Goal: Task Accomplishment & Management: Complete application form

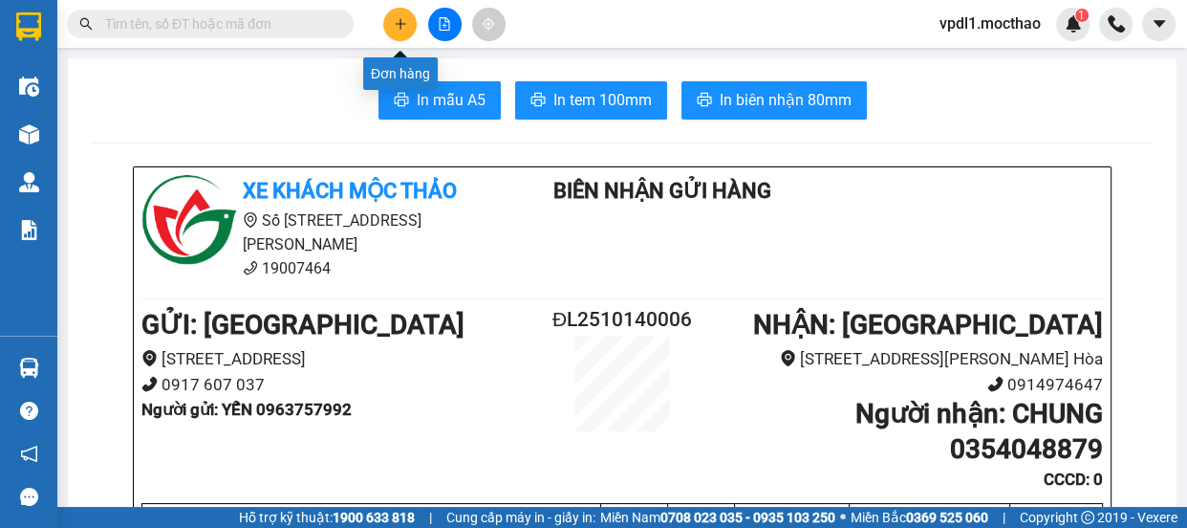
click at [407, 28] on button at bounding box center [399, 24] width 33 height 33
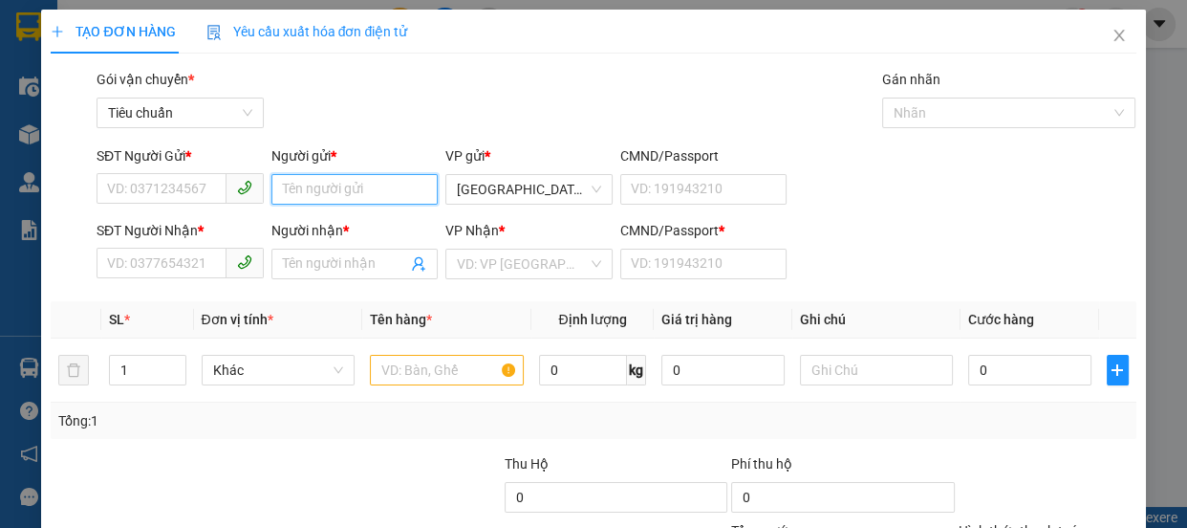
click at [293, 193] on input "Người gửi *" at bounding box center [354, 189] width 167 height 31
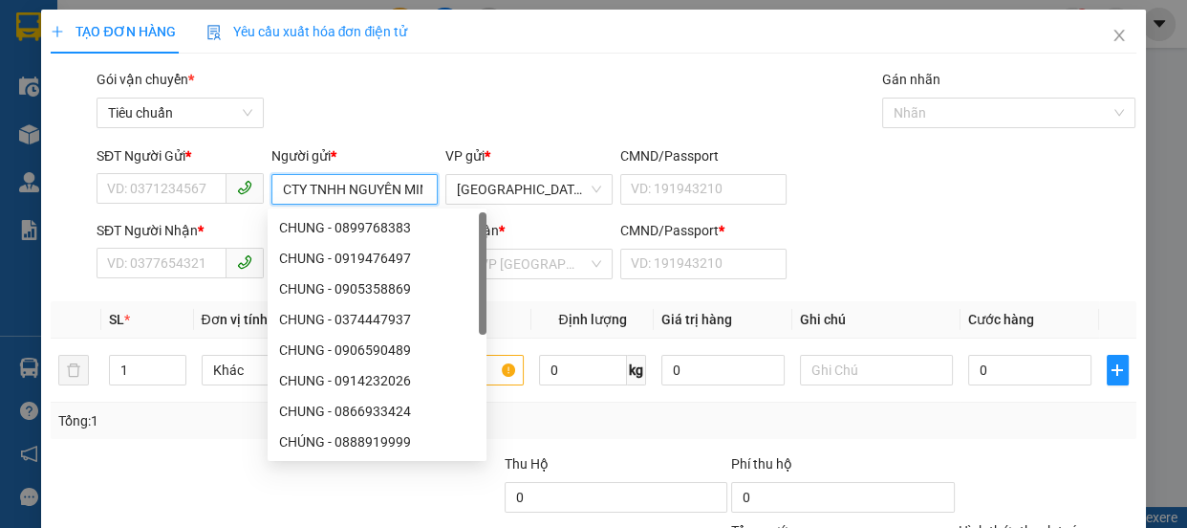
scroll to position [0, 19]
type input "CTY TNHH NGUYÊN MINH"
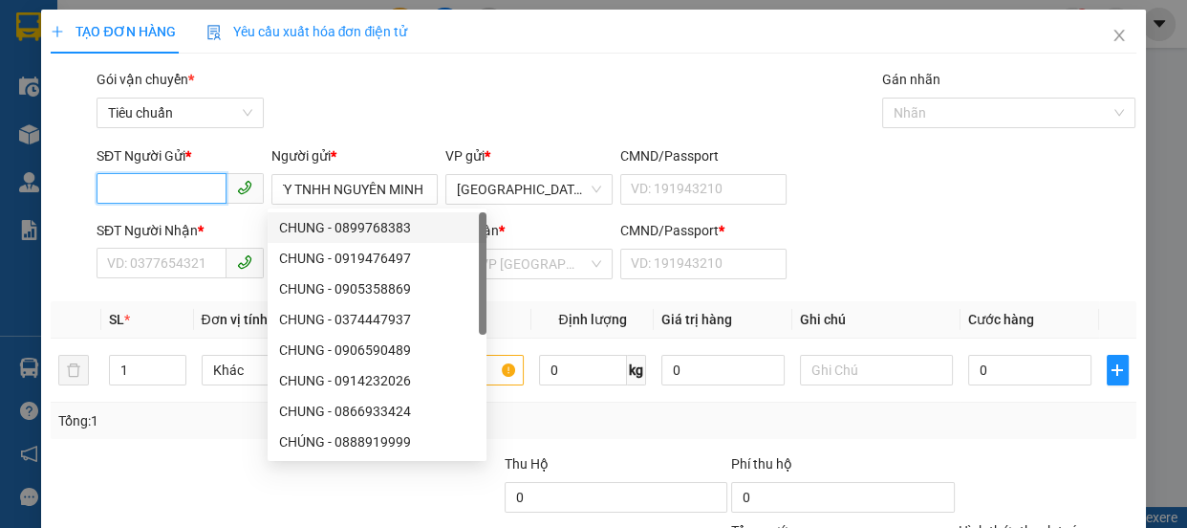
scroll to position [0, 0]
click at [175, 183] on input "SĐT Người Gửi *" at bounding box center [162, 188] width 130 height 31
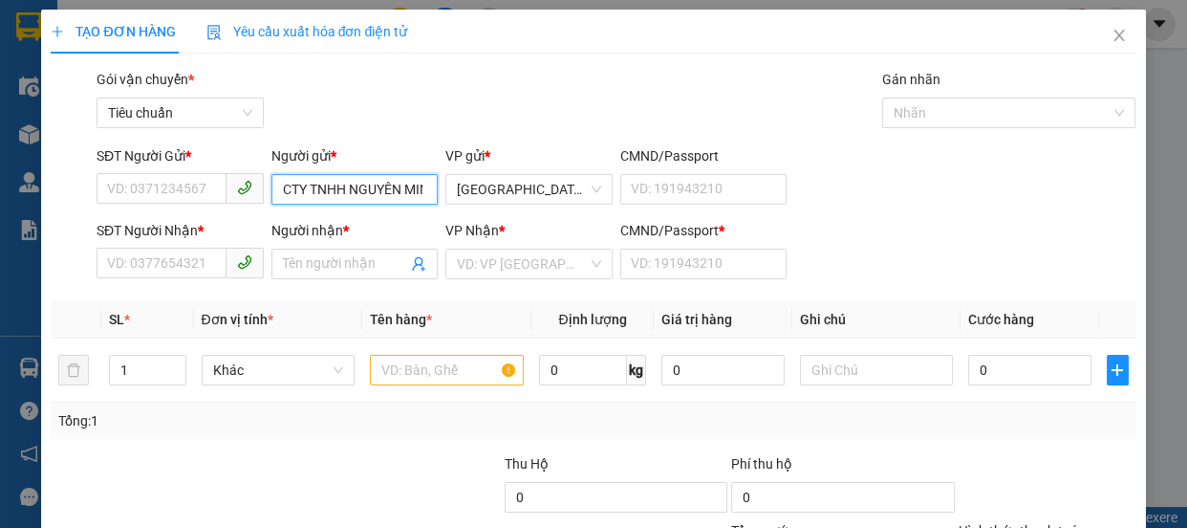
click at [410, 196] on input "CTY TNHH NGUYÊN MINH" at bounding box center [354, 189] width 167 height 31
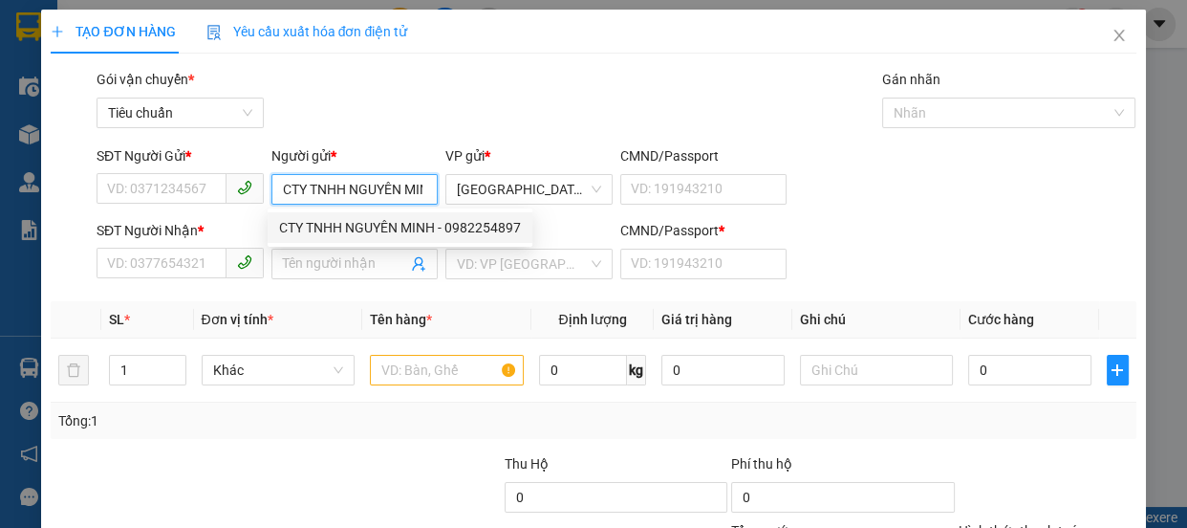
click at [412, 237] on div "CTY TNHH NGUYÊN MINH - 0982254897" at bounding box center [400, 227] width 242 height 21
type input "0982254897"
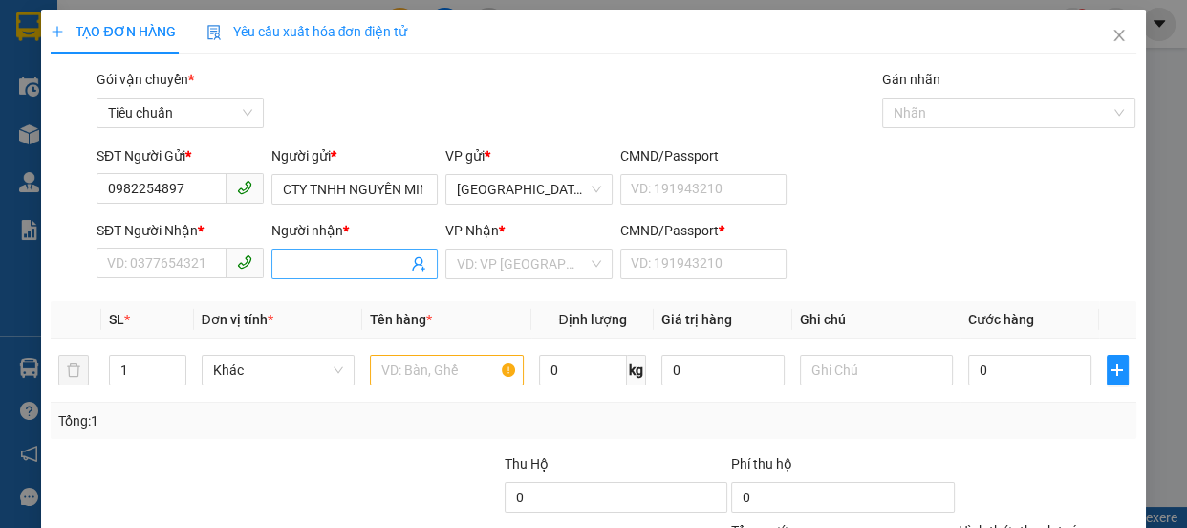
click at [336, 263] on input "Người nhận *" at bounding box center [345, 263] width 125 height 21
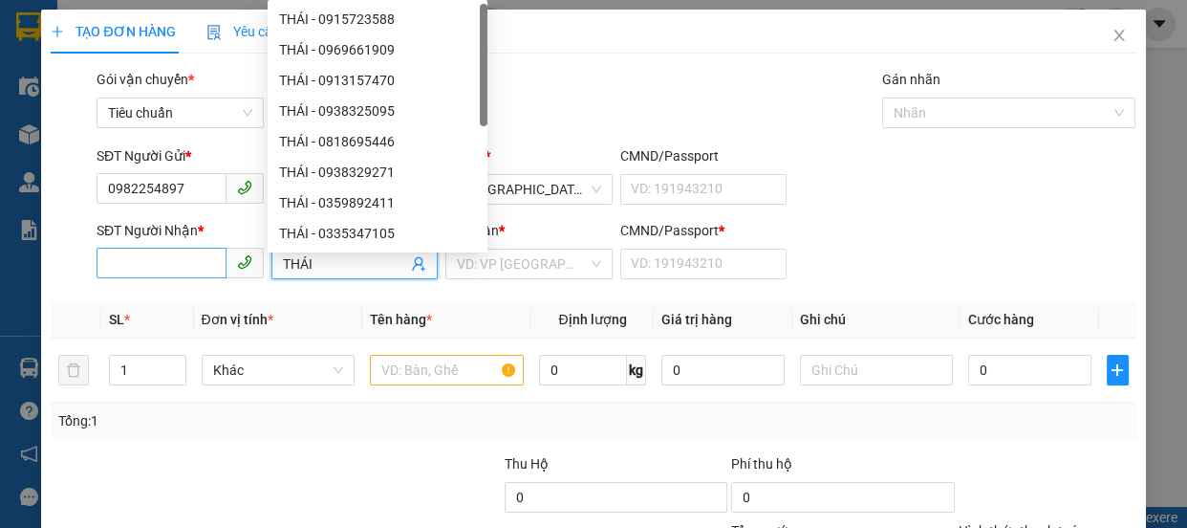
type input "THÁI"
click at [170, 261] on input "SĐT Người Nhận *" at bounding box center [162, 263] width 130 height 31
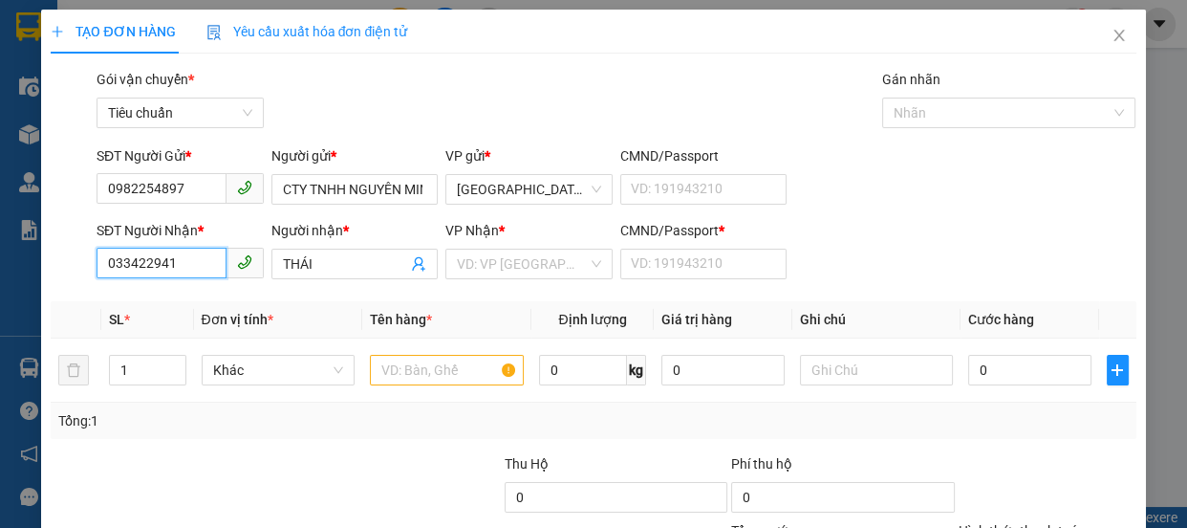
type input "0334229412"
click at [149, 299] on div "0334229412 - THÁI" at bounding box center [178, 302] width 142 height 21
type input "0"
type input "70.000"
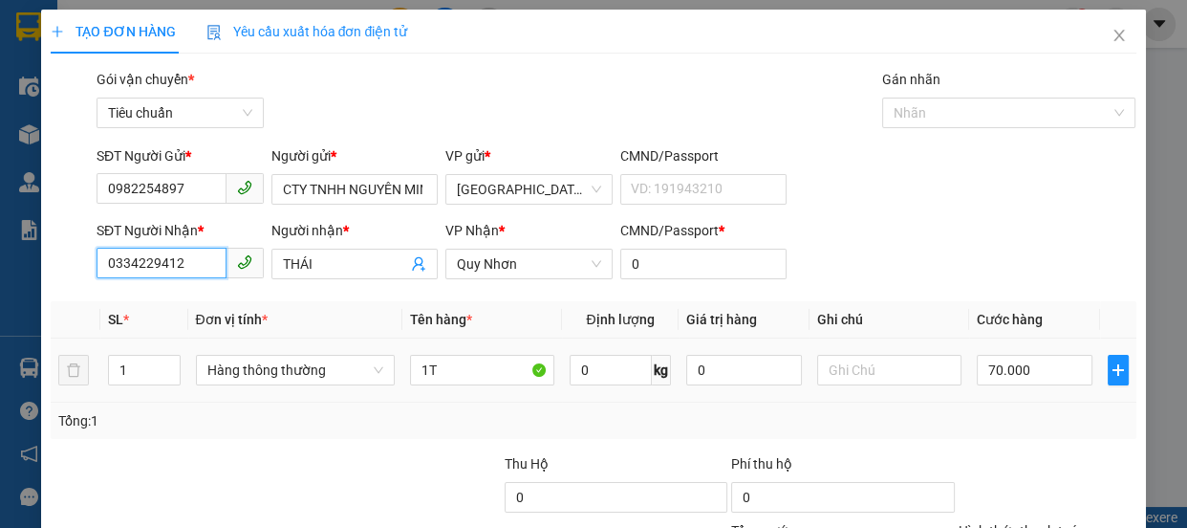
scroll to position [179, 0]
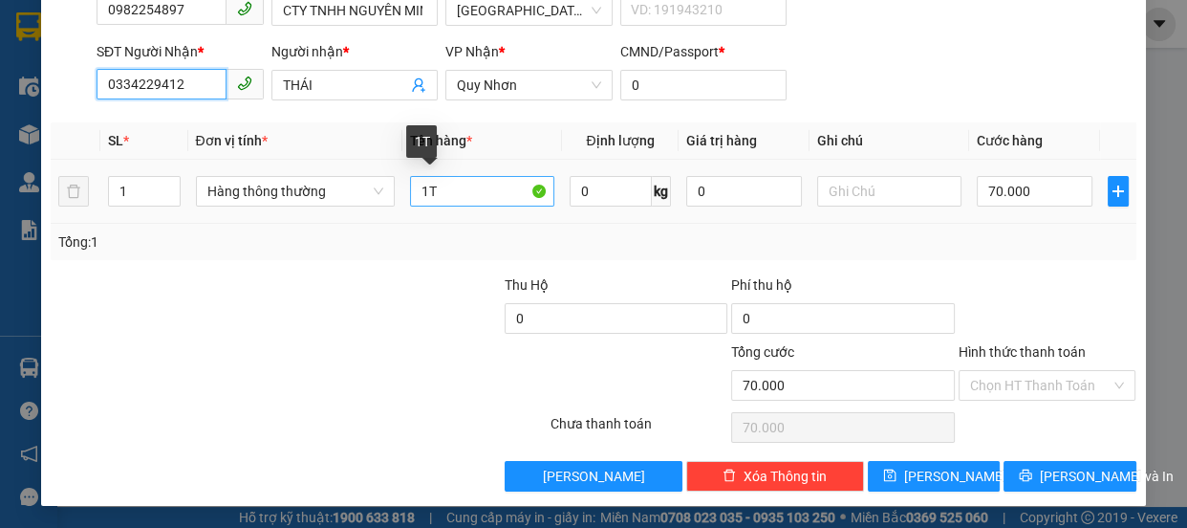
type input "0334229412"
click at [451, 191] on input "1T" at bounding box center [482, 191] width 144 height 31
type input "1"
type input "2K"
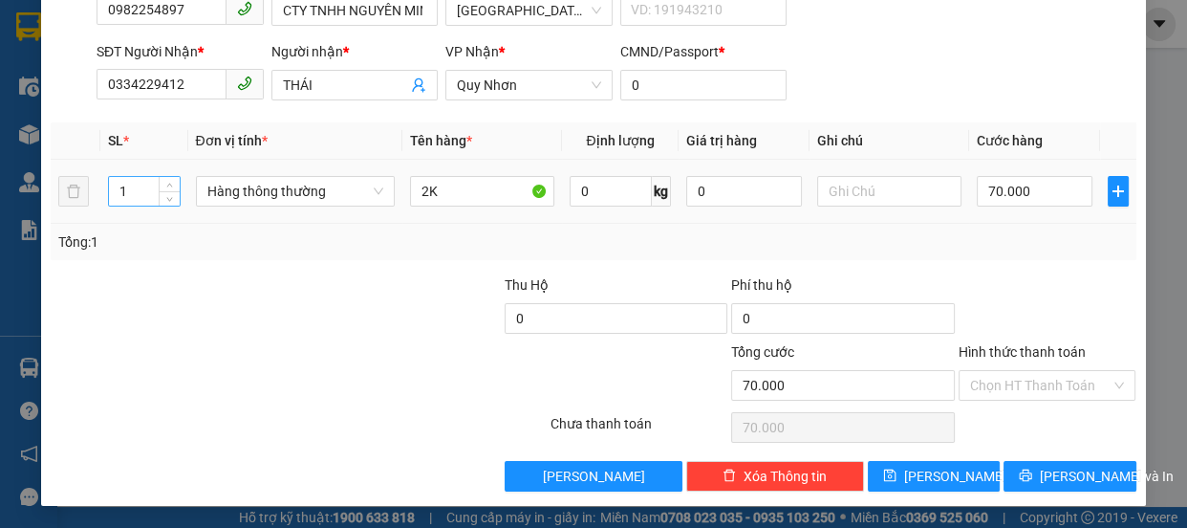
click at [124, 192] on input "1" at bounding box center [144, 191] width 70 height 29
type input "2"
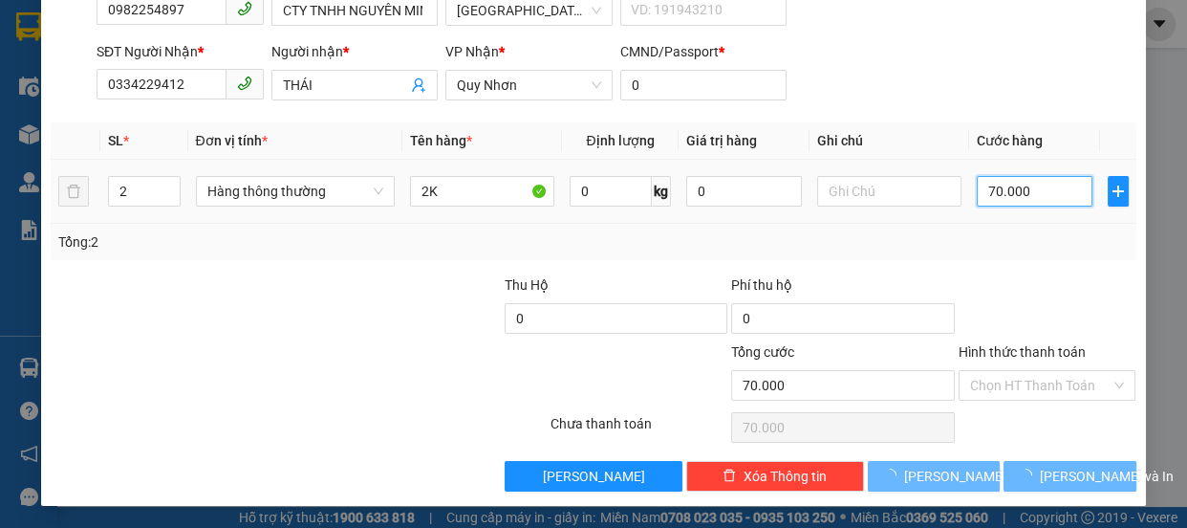
click at [1033, 199] on input "70.000" at bounding box center [1035, 191] width 116 height 31
type input "0"
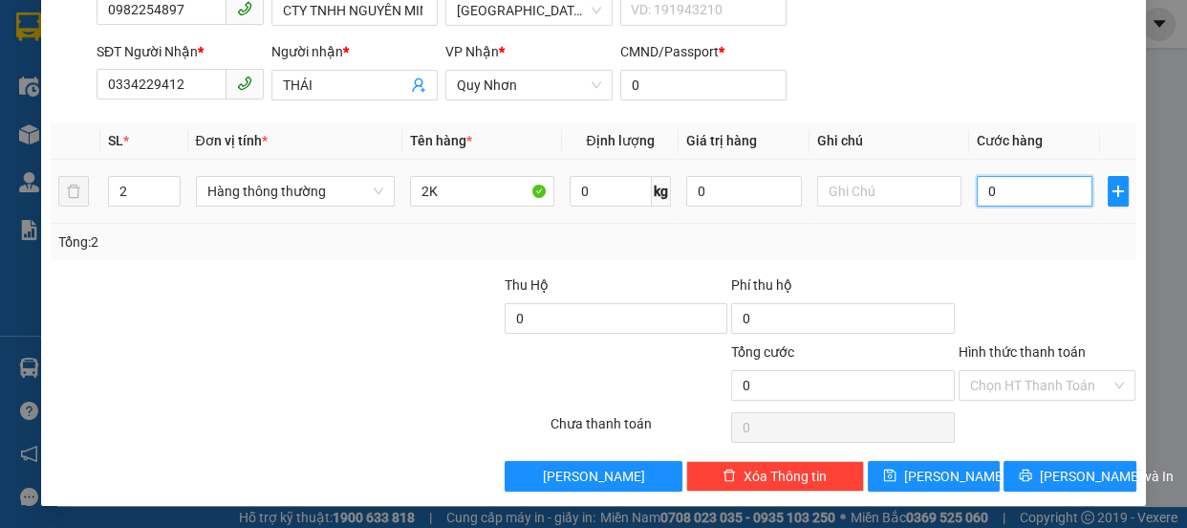
click at [977, 191] on input "0" at bounding box center [1035, 191] width 116 height 31
type input "10"
type input "140"
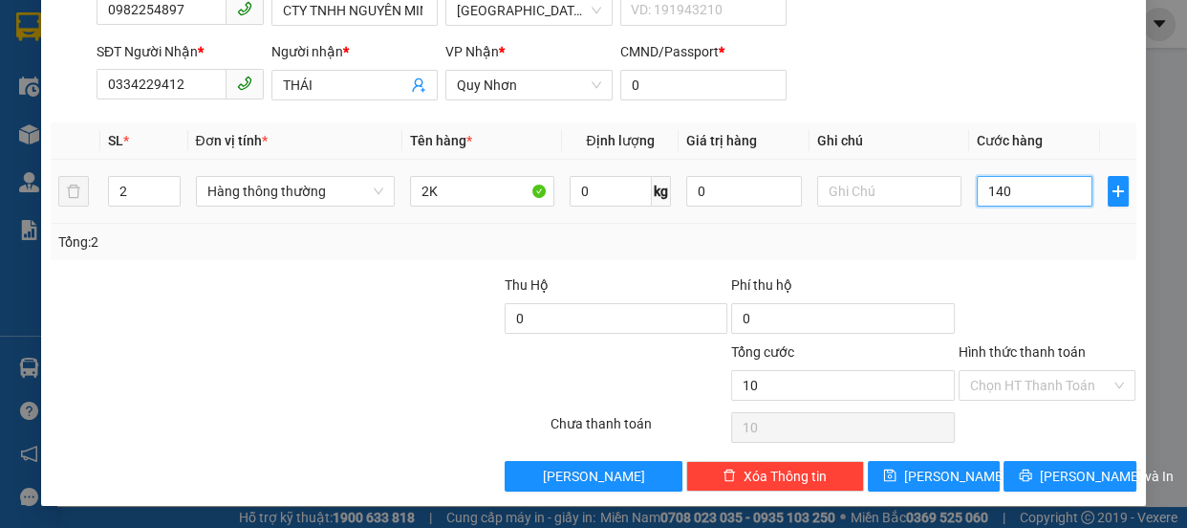
type input "140"
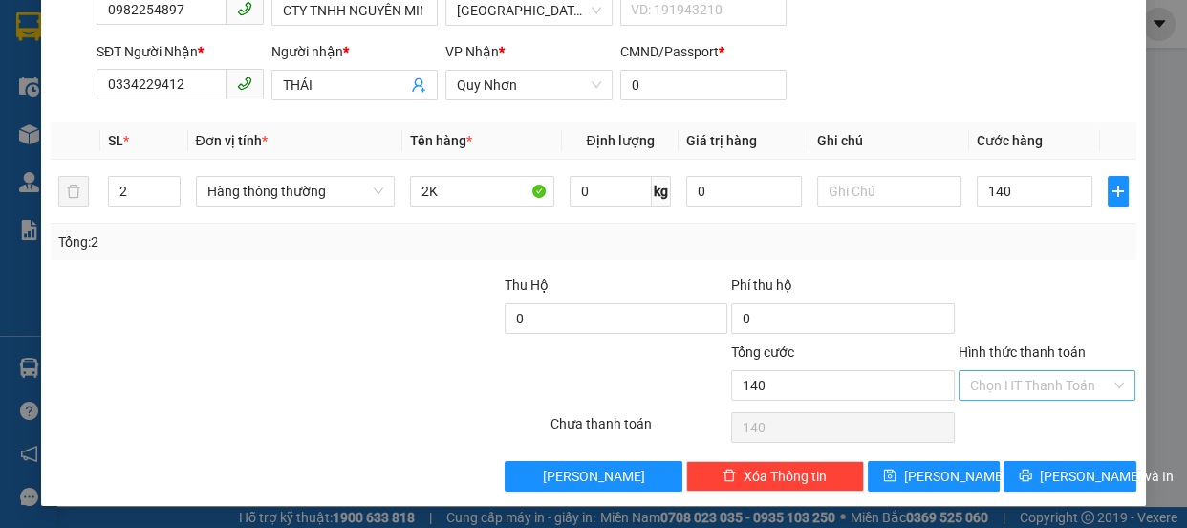
type input "140.000"
click at [970, 387] on input "Hình thức thanh toán" at bounding box center [1040, 385] width 141 height 29
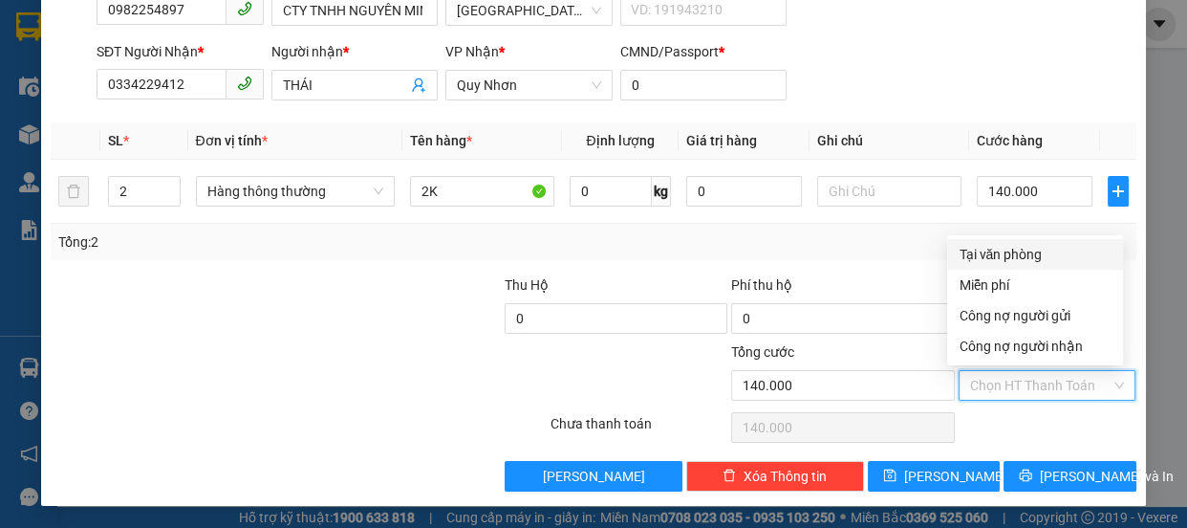
click at [982, 245] on div "Tại văn phòng" at bounding box center [1035, 254] width 153 height 21
type input "0"
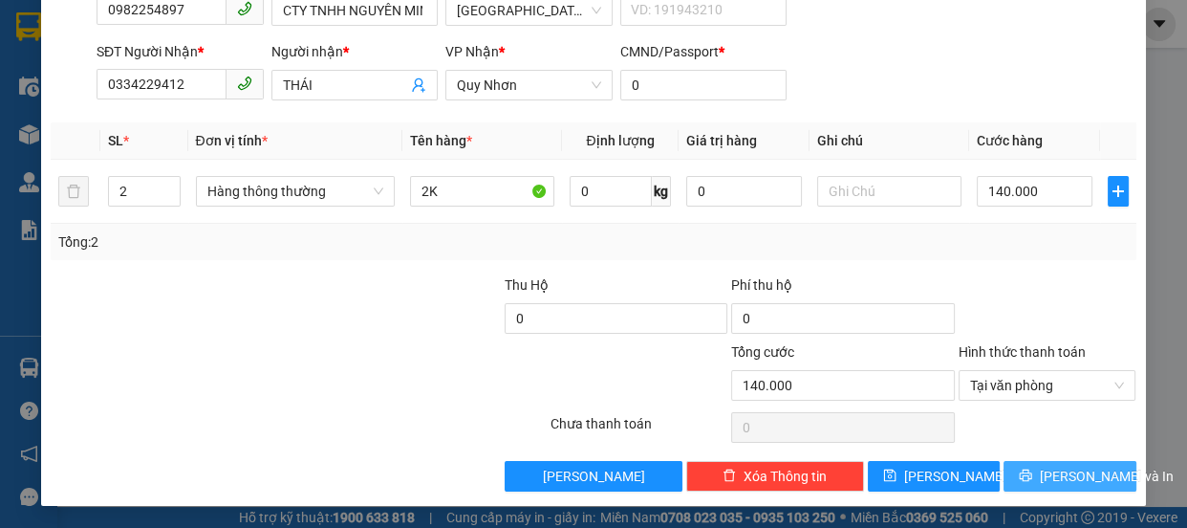
click at [1043, 478] on span "[PERSON_NAME] và In" at bounding box center [1107, 475] width 134 height 21
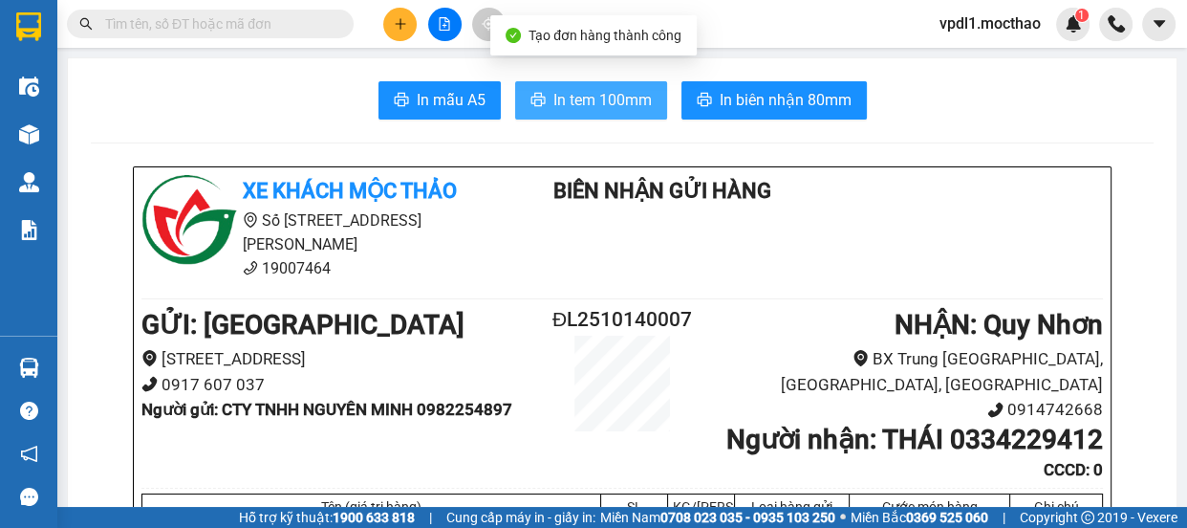
drag, startPoint x: 602, startPoint y: 99, endPoint x: 607, endPoint y: 109, distance: 10.7
click at [602, 102] on span "In tem 100mm" at bounding box center [602, 100] width 98 height 24
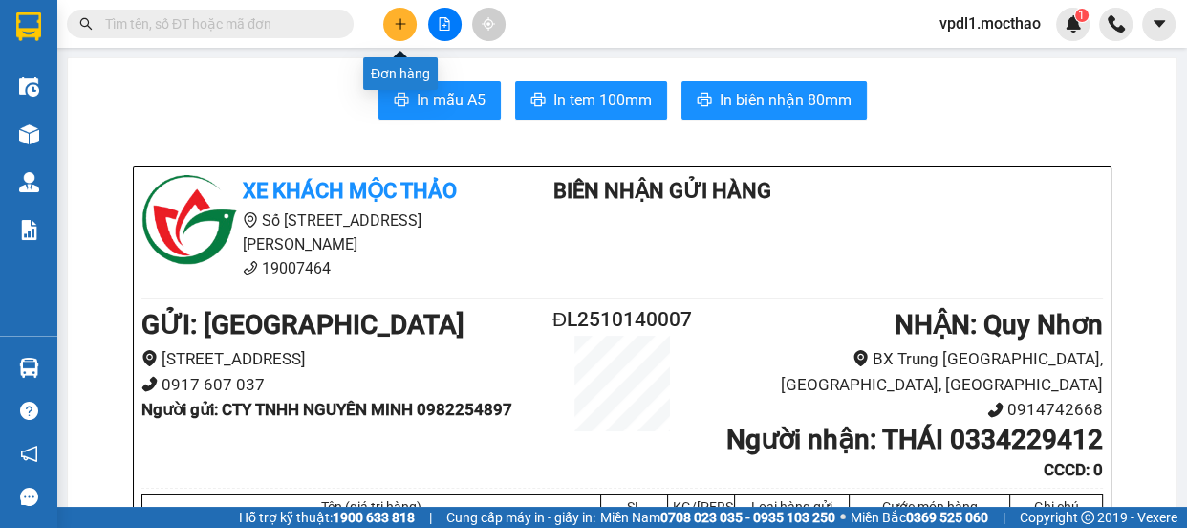
click at [401, 24] on icon "plus" at bounding box center [400, 23] width 11 height 1
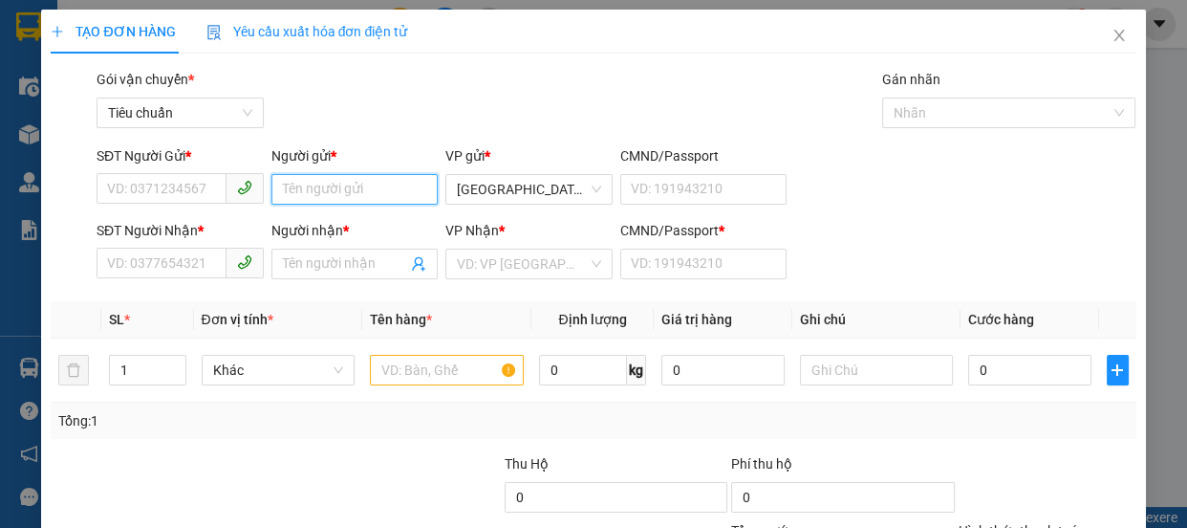
click at [301, 176] on input "Người gửi *" at bounding box center [354, 189] width 167 height 31
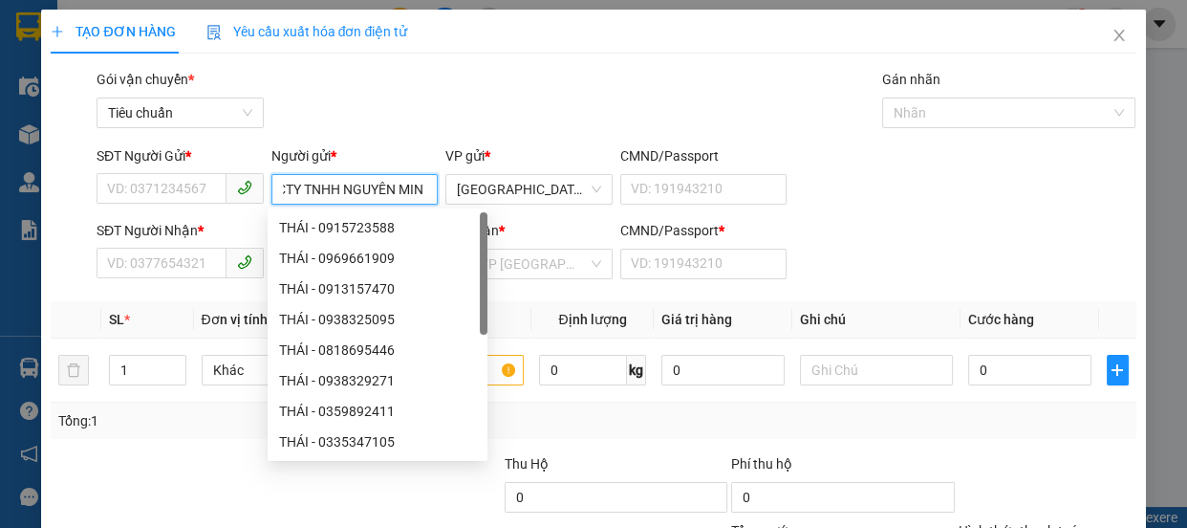
type input "CTY TNHH NGUYÊN MINH"
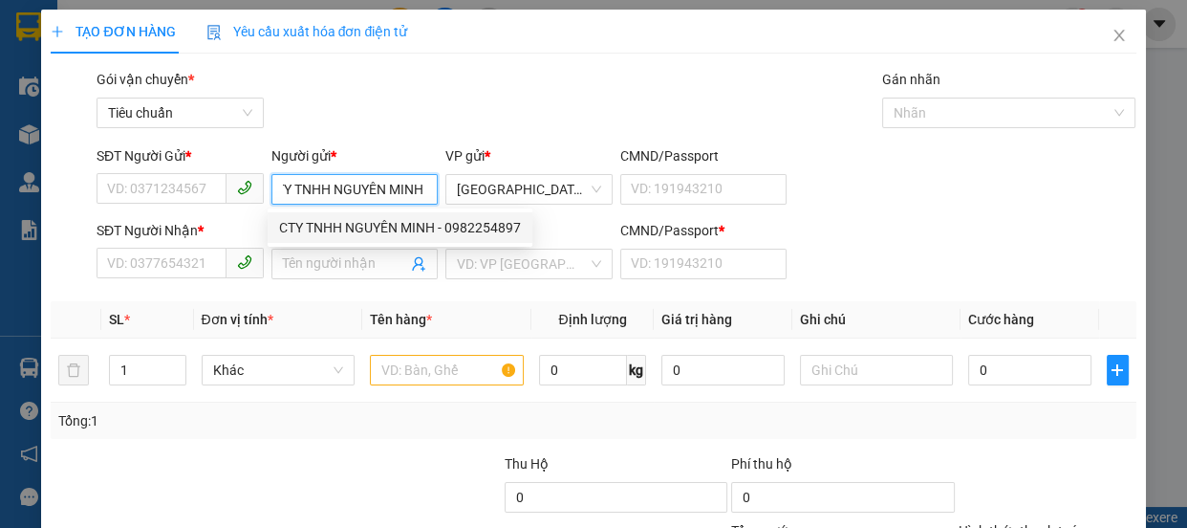
drag, startPoint x: 464, startPoint y: 227, endPoint x: 342, endPoint y: 277, distance: 131.5
click at [463, 226] on div "CTY TNHH NGUYÊN MINH - 0982254897" at bounding box center [400, 227] width 242 height 21
type input "0982254897"
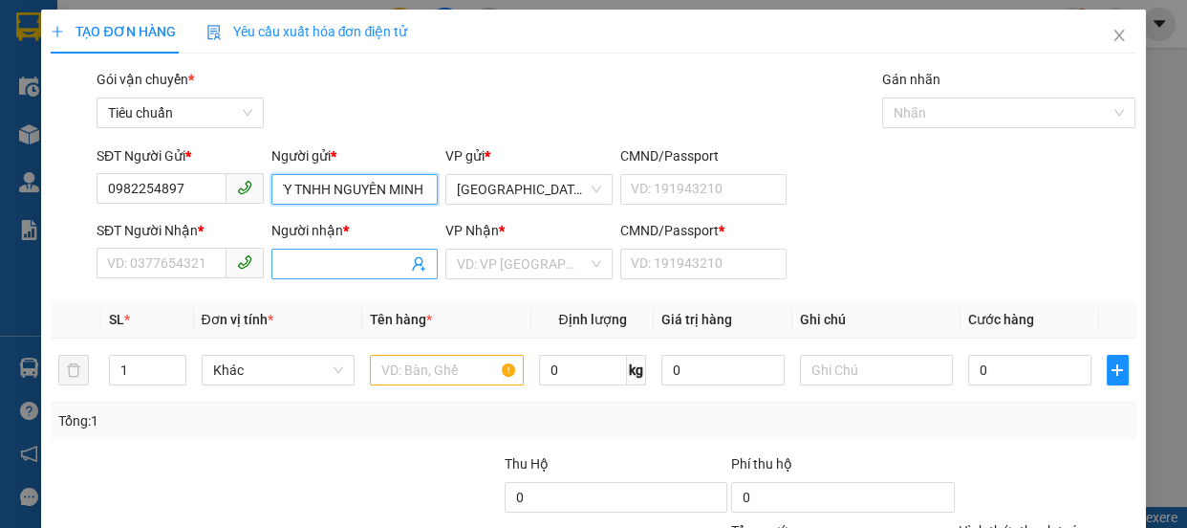
type input "CTY TNHH NGUYÊN MINH"
click at [299, 262] on input "Người nhận *" at bounding box center [345, 263] width 125 height 21
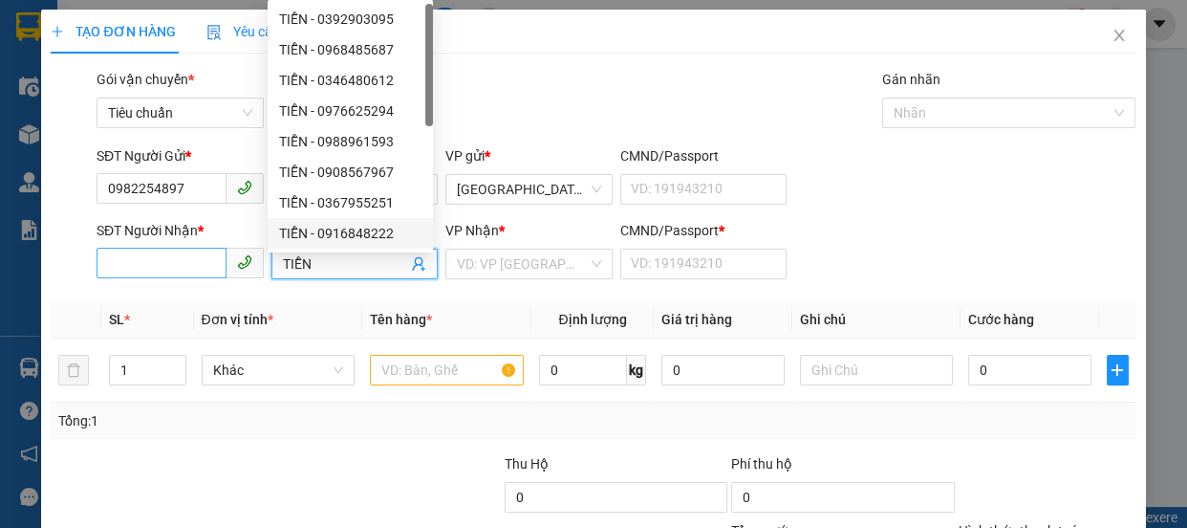
type input "TIỄN"
click at [148, 271] on input "SĐT Người Nhận *" at bounding box center [162, 263] width 130 height 31
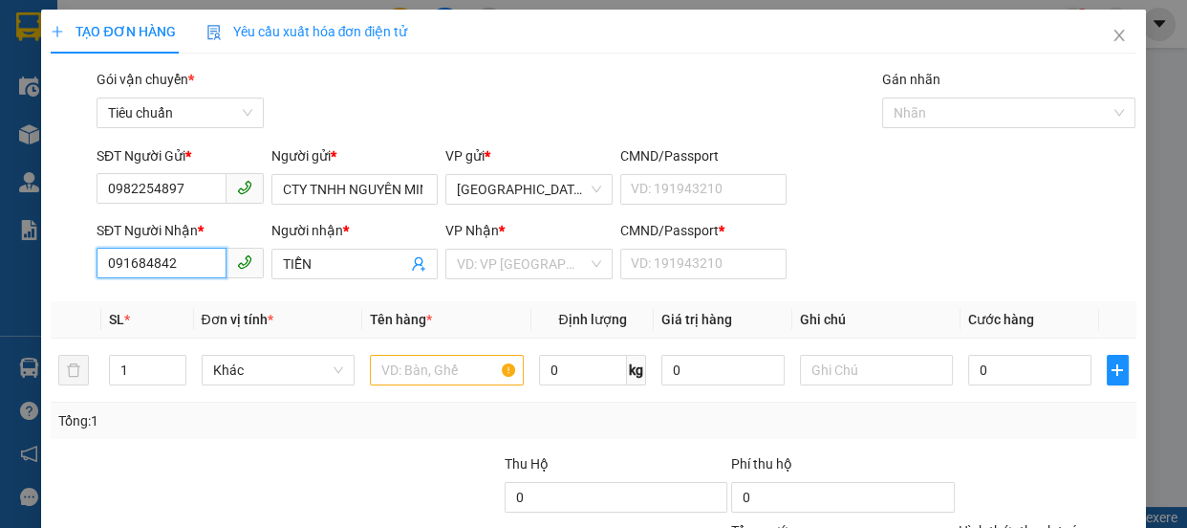
type input "0916848422"
drag, startPoint x: 187, startPoint y: 288, endPoint x: 201, endPoint y: 283, distance: 14.2
click at [187, 287] on div "0916848422 - TIỄN" at bounding box center [178, 302] width 165 height 31
type input "0"
type input "70.000"
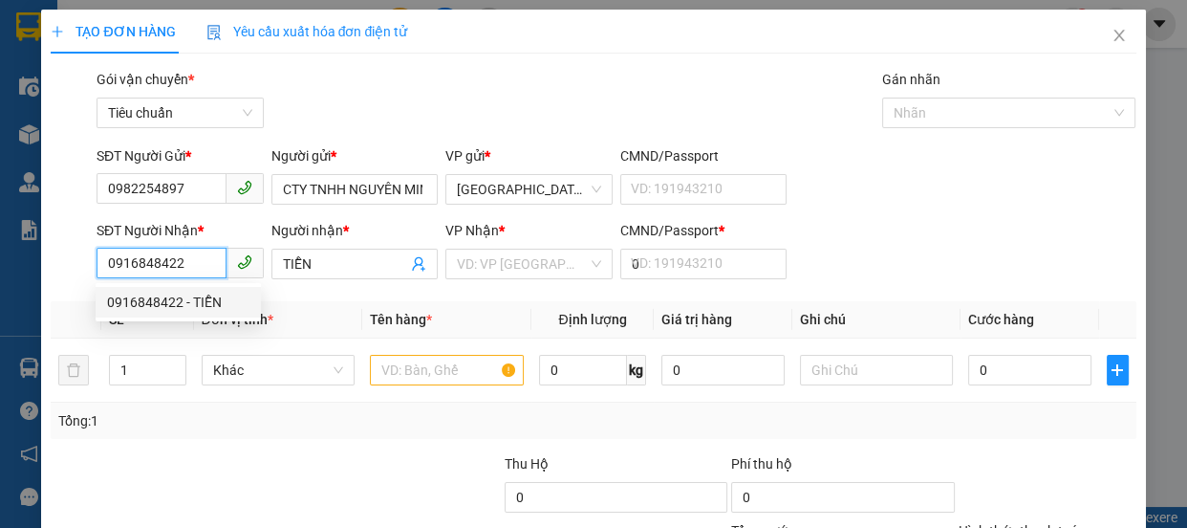
type input "70.000"
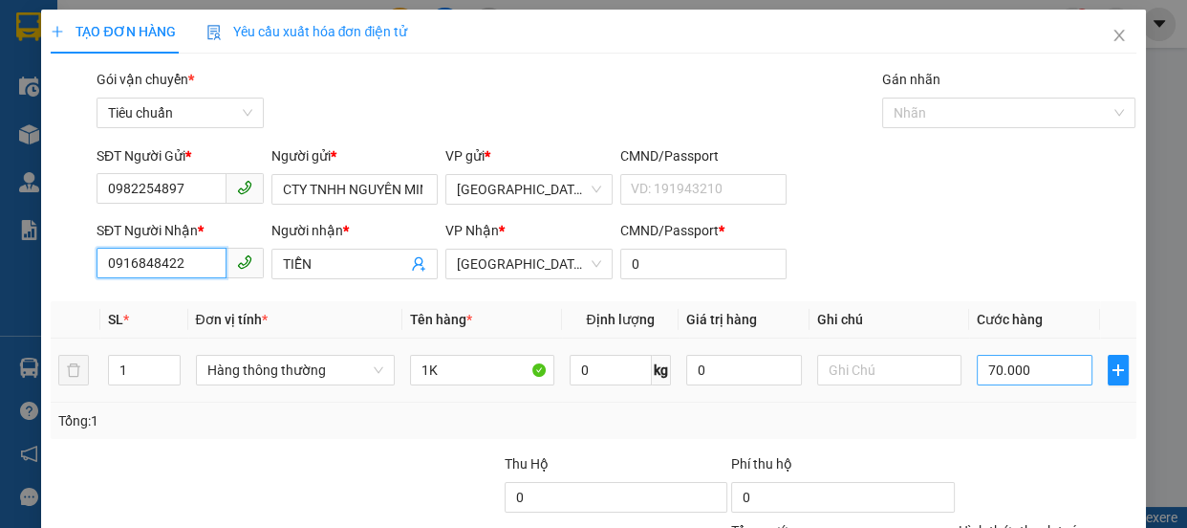
type input "0916848422"
click at [1056, 369] on input "70.000" at bounding box center [1035, 370] width 116 height 31
type input "4"
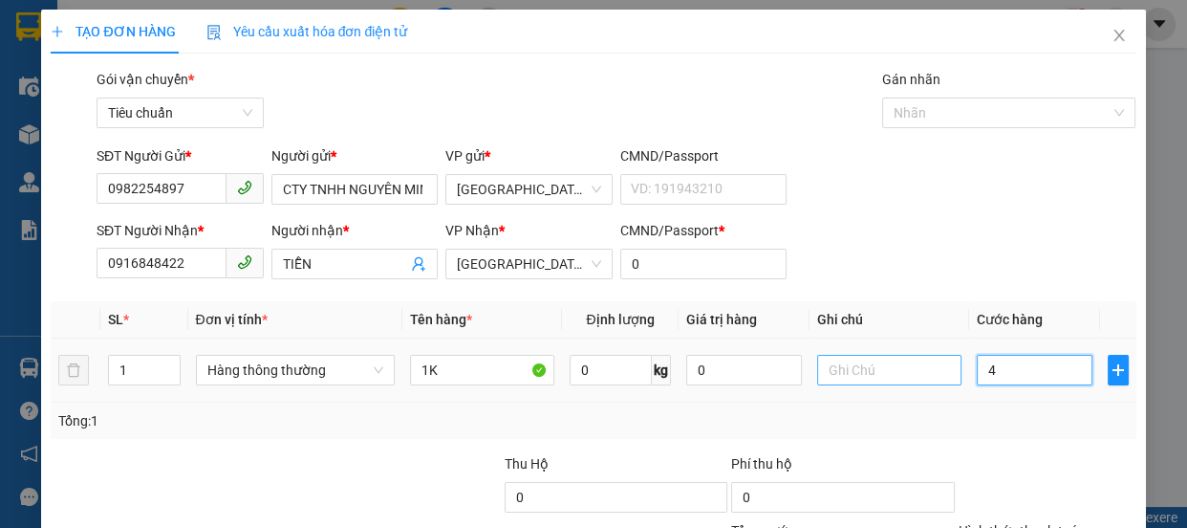
type input "40"
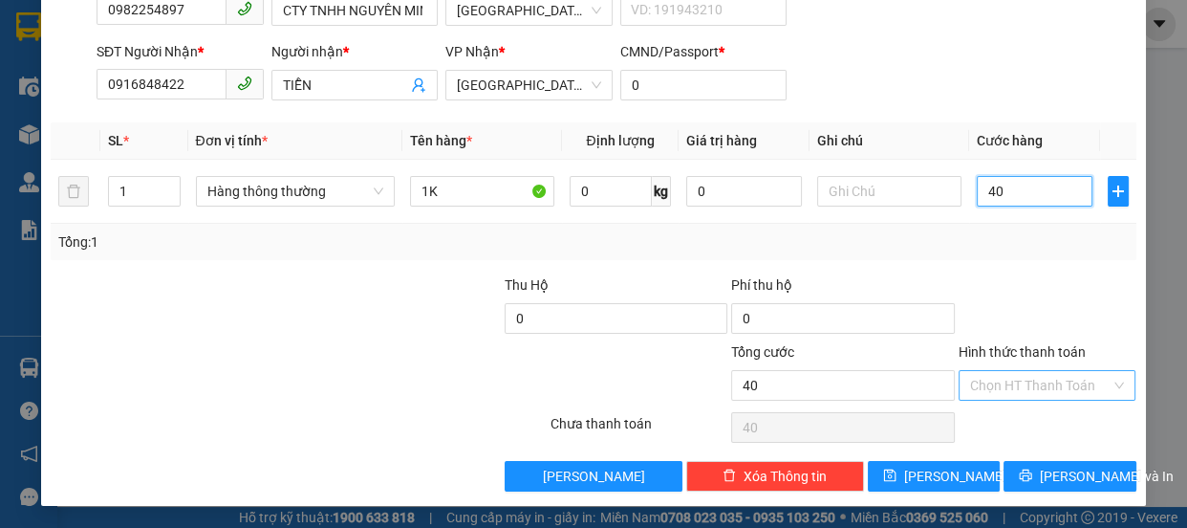
type input "40"
type input "40.000"
click at [1016, 392] on input "Hình thức thanh toán" at bounding box center [1040, 385] width 141 height 29
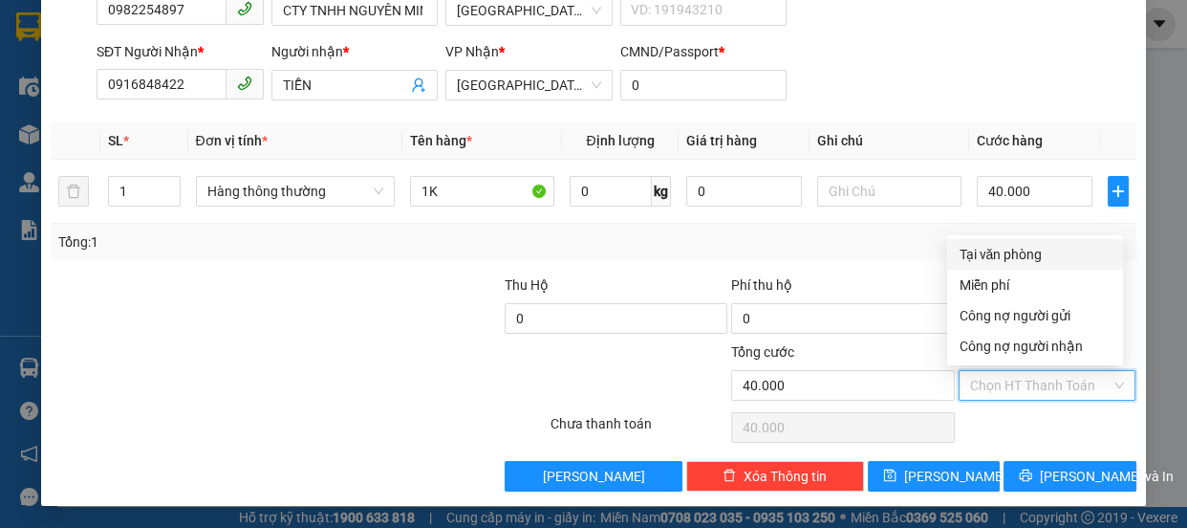
click at [980, 252] on div "Tại văn phòng" at bounding box center [1035, 254] width 153 height 21
type input "0"
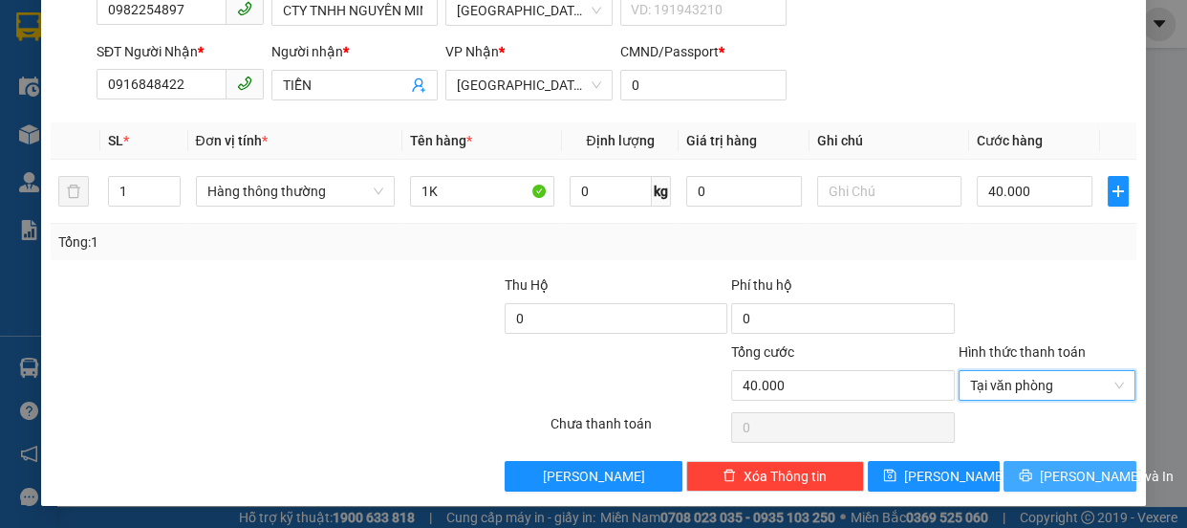
click at [1042, 477] on span "[PERSON_NAME] và In" at bounding box center [1107, 475] width 134 height 21
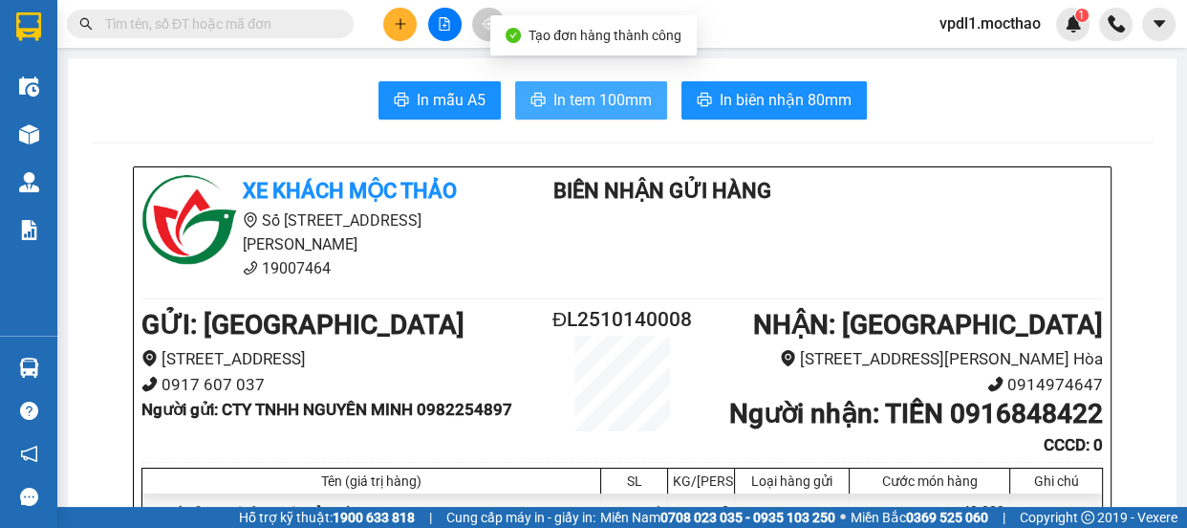
click at [569, 98] on span "In tem 100mm" at bounding box center [602, 100] width 98 height 24
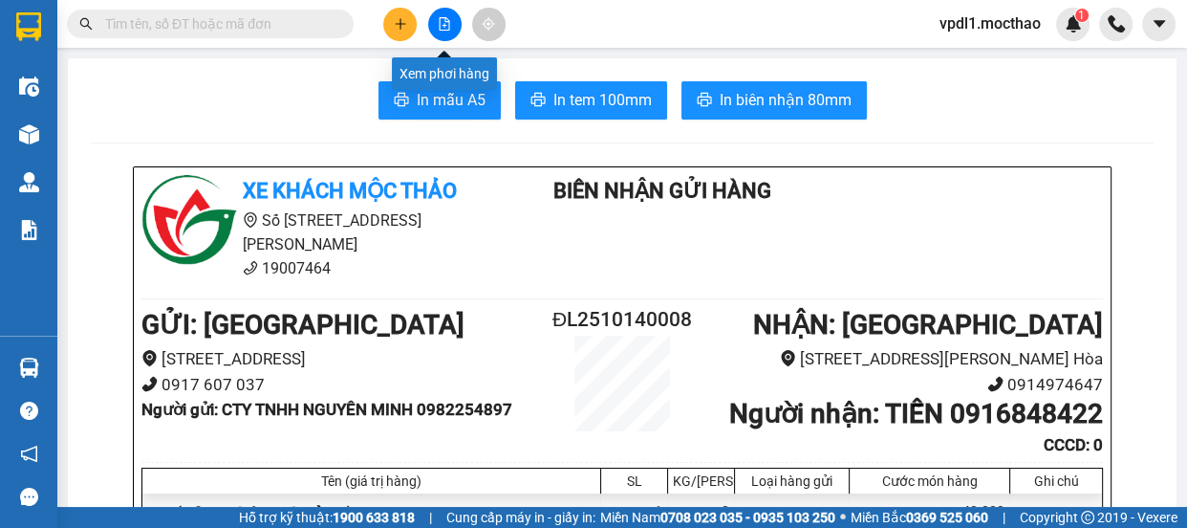
click at [455, 18] on button at bounding box center [444, 24] width 33 height 33
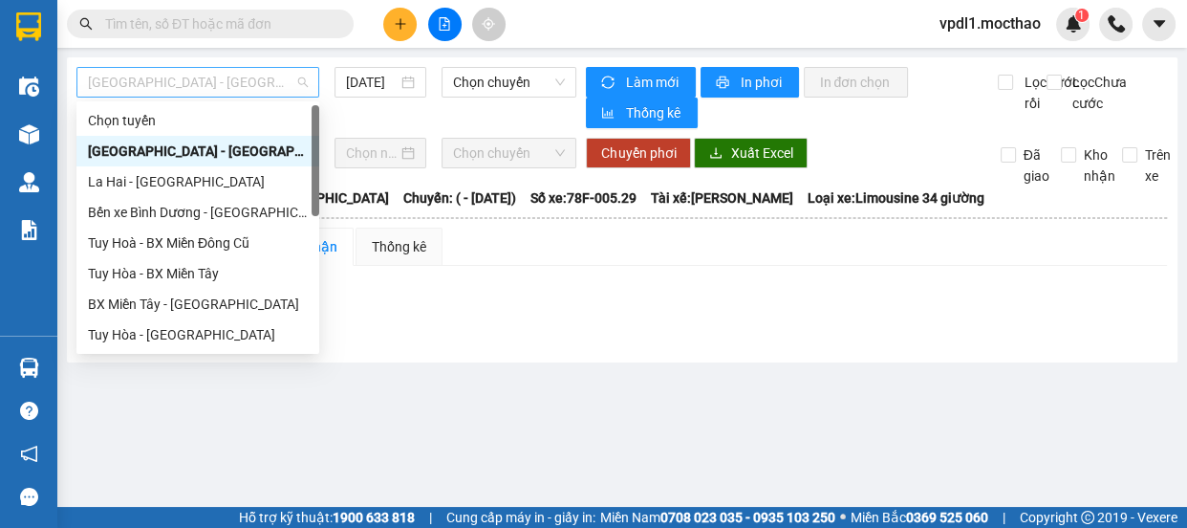
drag, startPoint x: 455, startPoint y: 18, endPoint x: 225, endPoint y: 78, distance: 238.1
click at [225, 78] on span "[GEOGRAPHIC_DATA] - [GEOGRAPHIC_DATA]" at bounding box center [198, 82] width 220 height 29
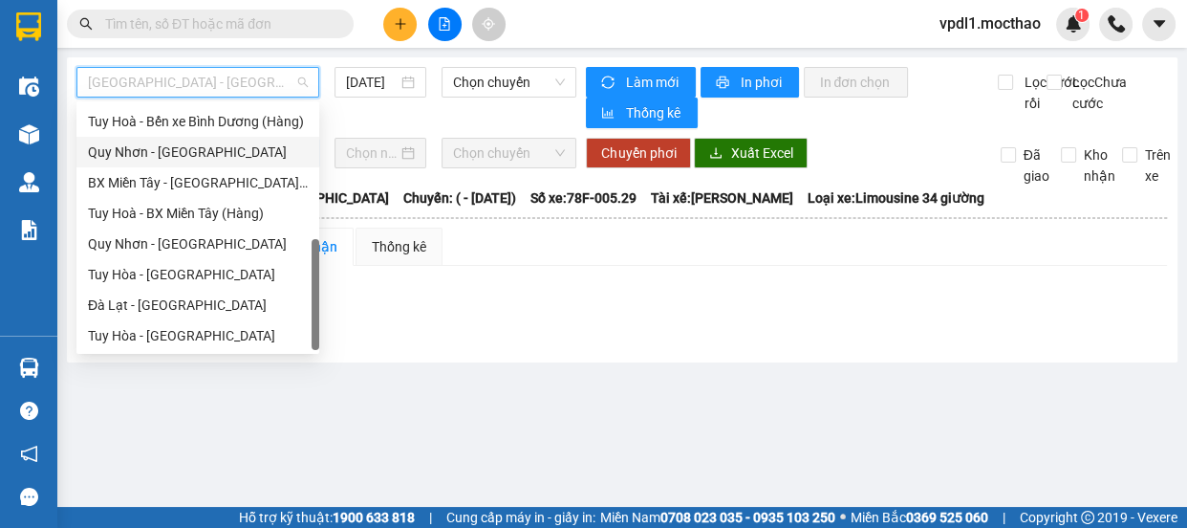
click at [153, 145] on div "Quy Nhơn - [GEOGRAPHIC_DATA]" at bounding box center [198, 151] width 220 height 21
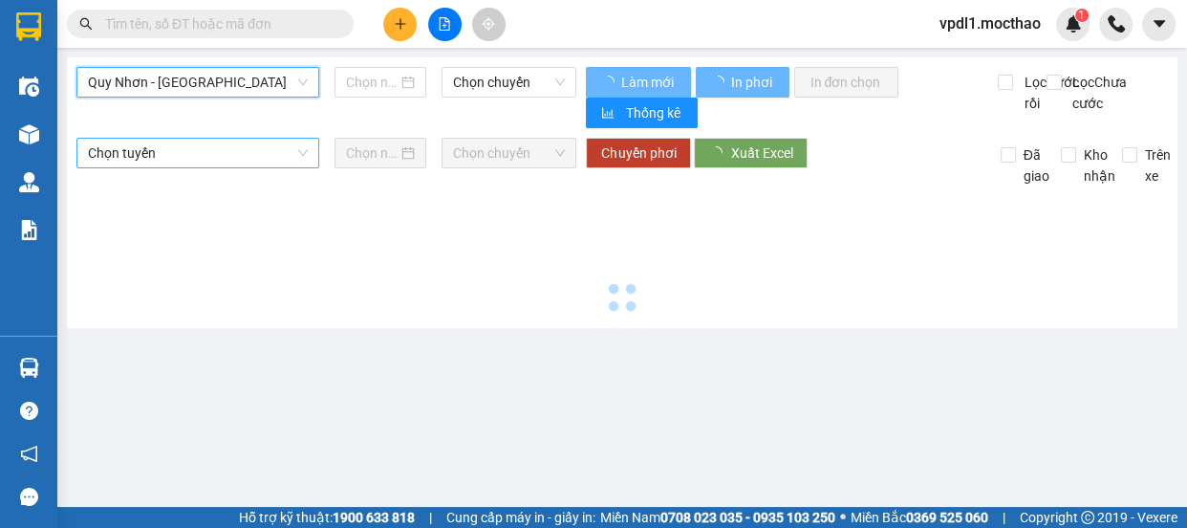
type input "[DATE]"
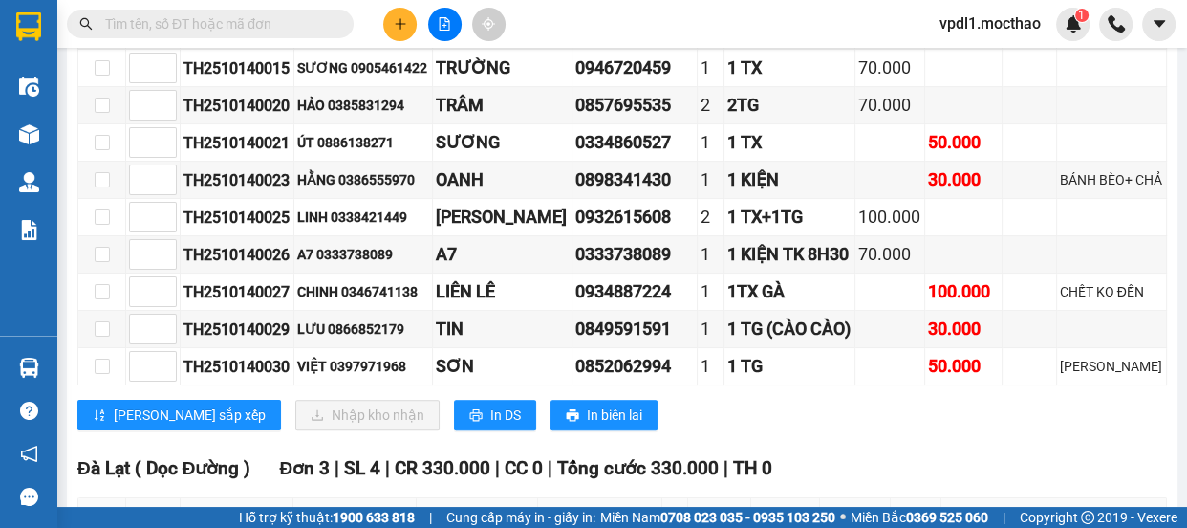
scroll to position [347, 0]
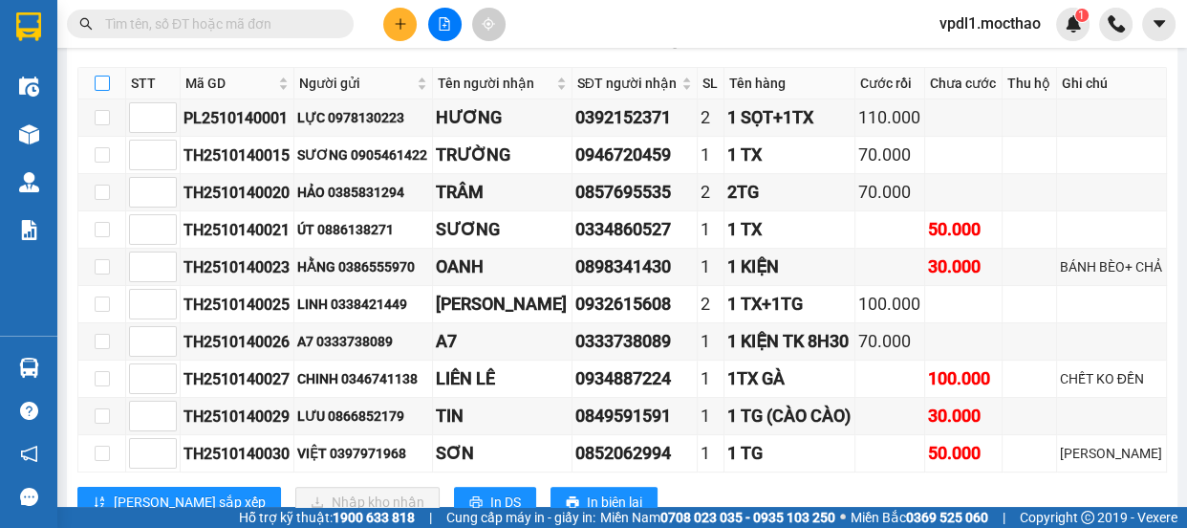
click at [97, 88] on input "checkbox" at bounding box center [102, 83] width 15 height 15
checkbox input "true"
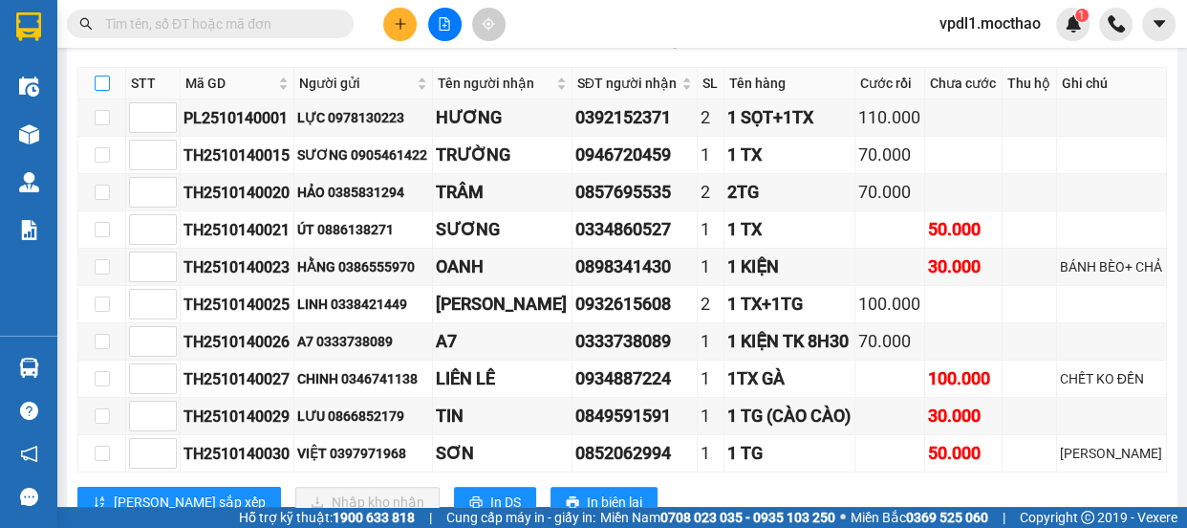
checkbox input "true"
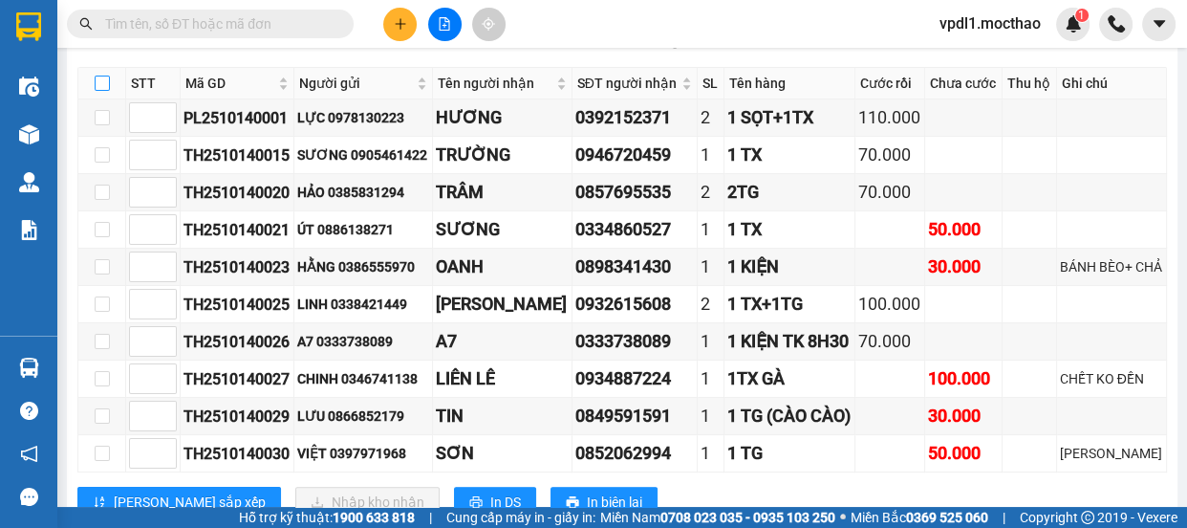
checkbox input "true"
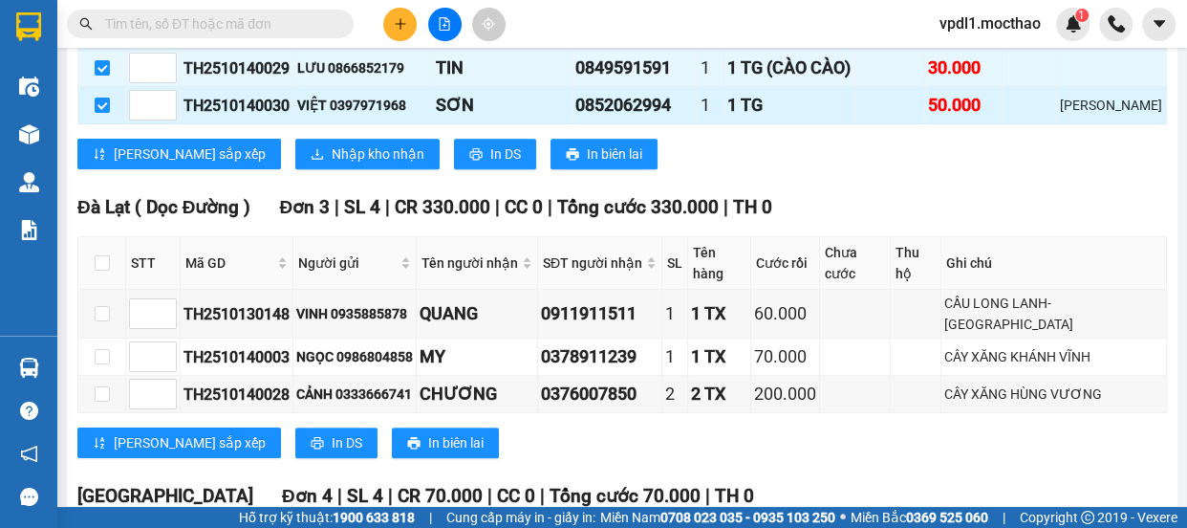
scroll to position [521, 0]
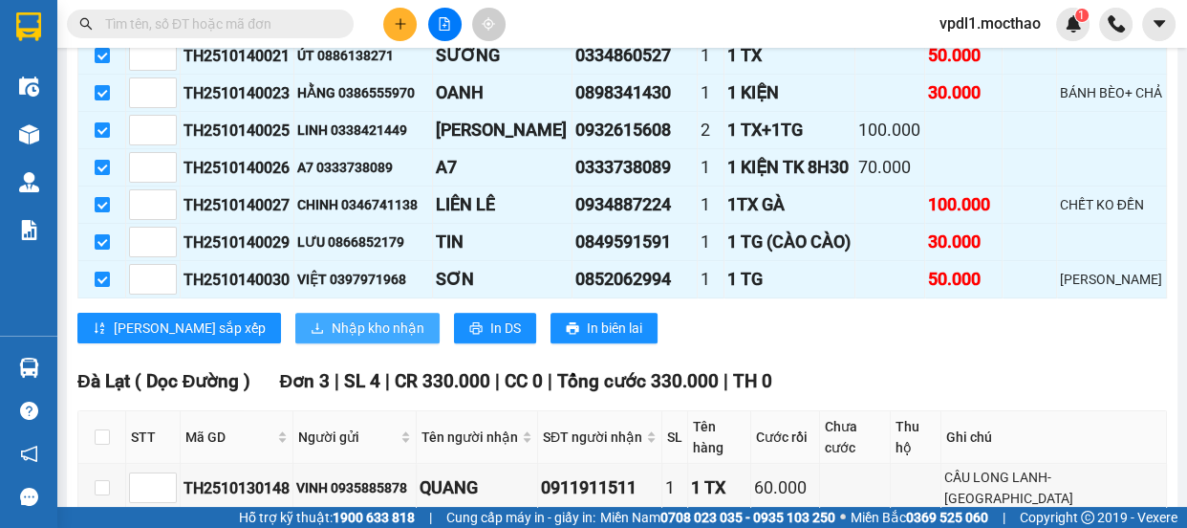
click at [332, 335] on span "Nhập kho nhận" at bounding box center [378, 327] width 93 height 21
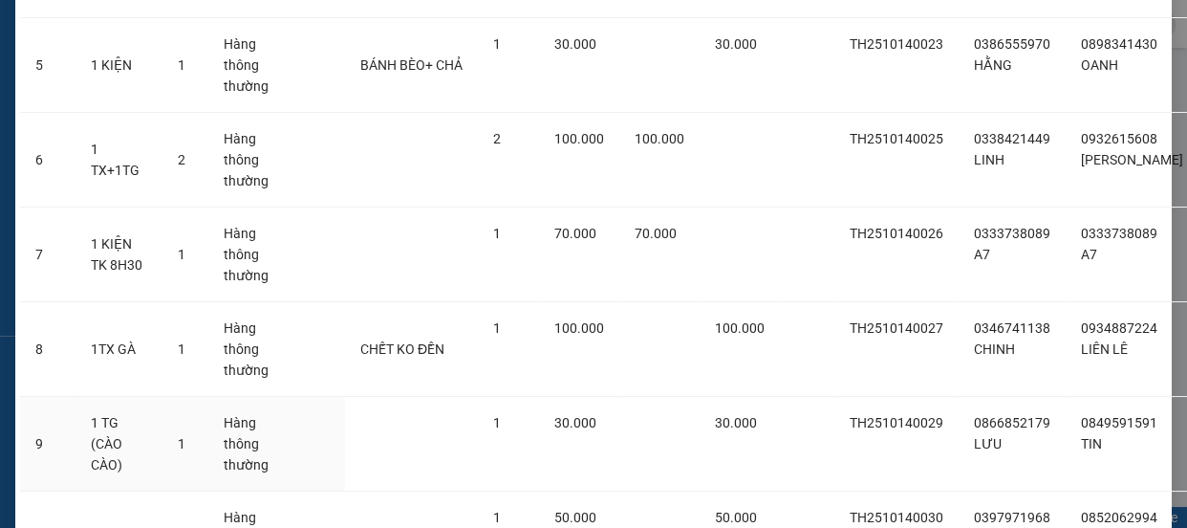
scroll to position [717, 0]
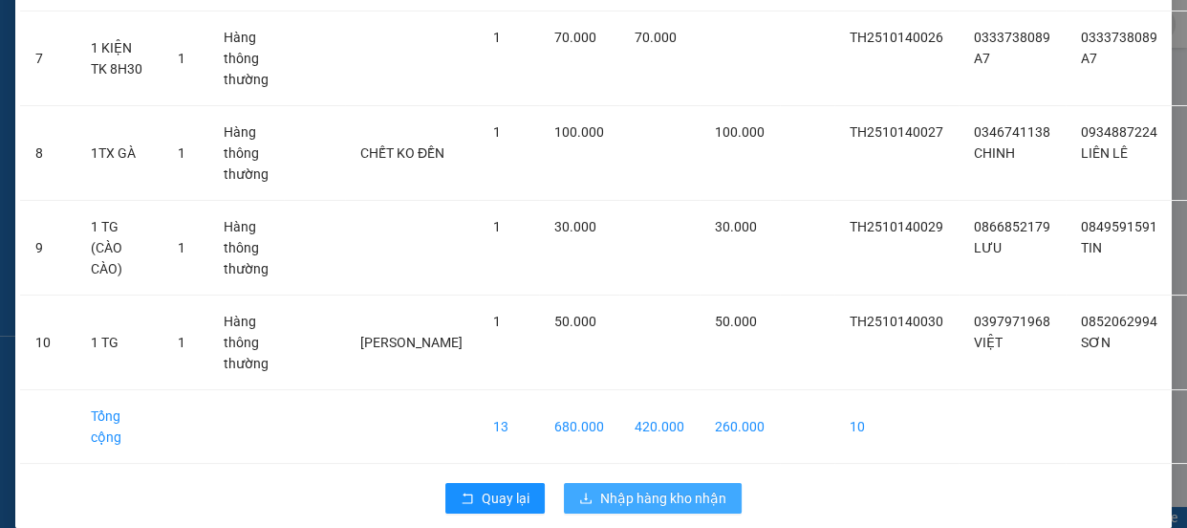
click at [632, 487] on span "Nhập hàng kho nhận" at bounding box center [663, 497] width 126 height 21
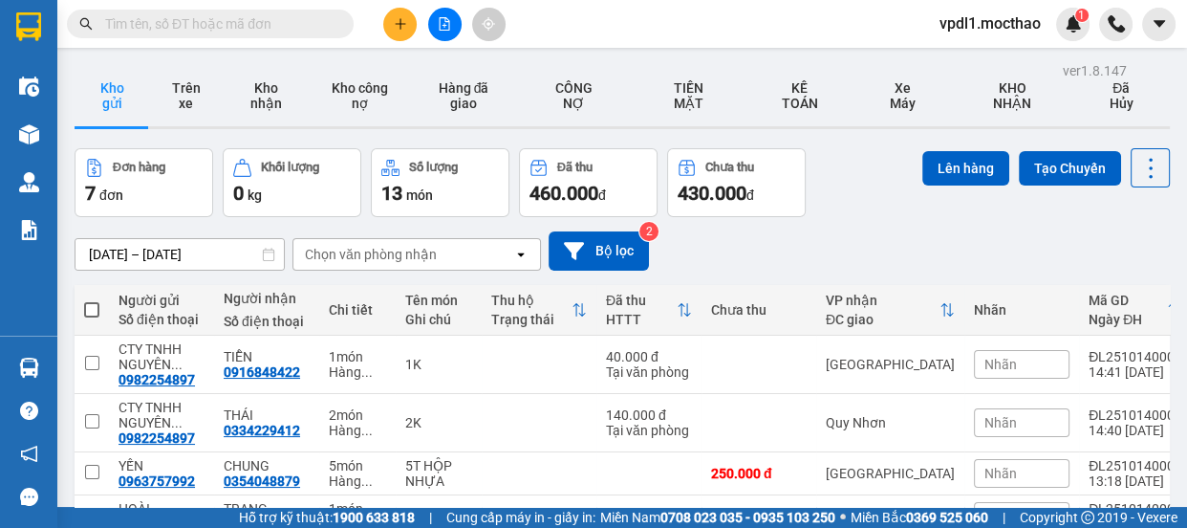
click at [387, 8] on div at bounding box center [444, 24] width 143 height 33
click at [404, 31] on button at bounding box center [399, 24] width 33 height 33
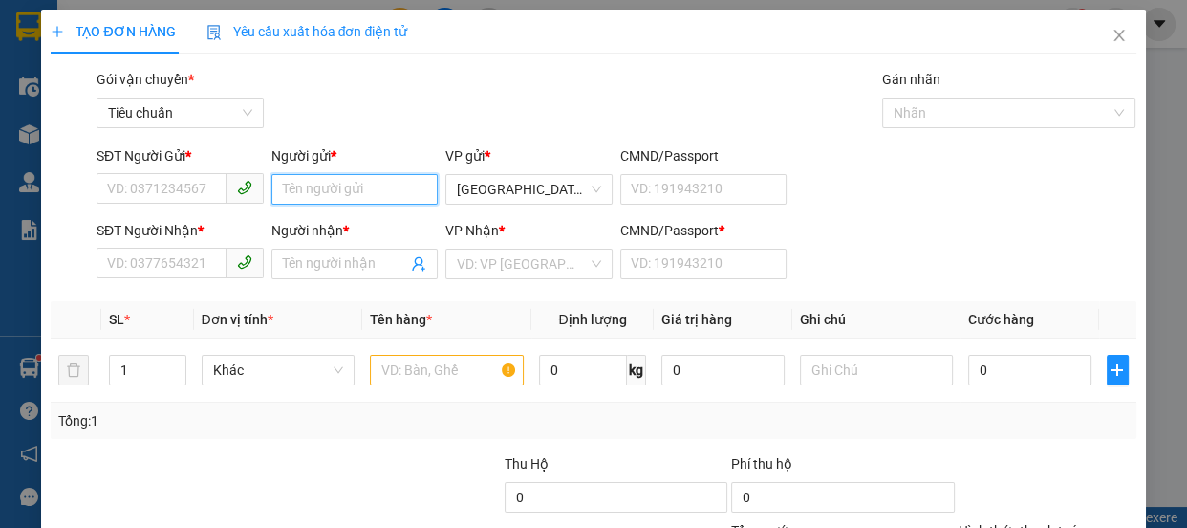
click at [301, 183] on input "Người gửi *" at bounding box center [354, 189] width 167 height 31
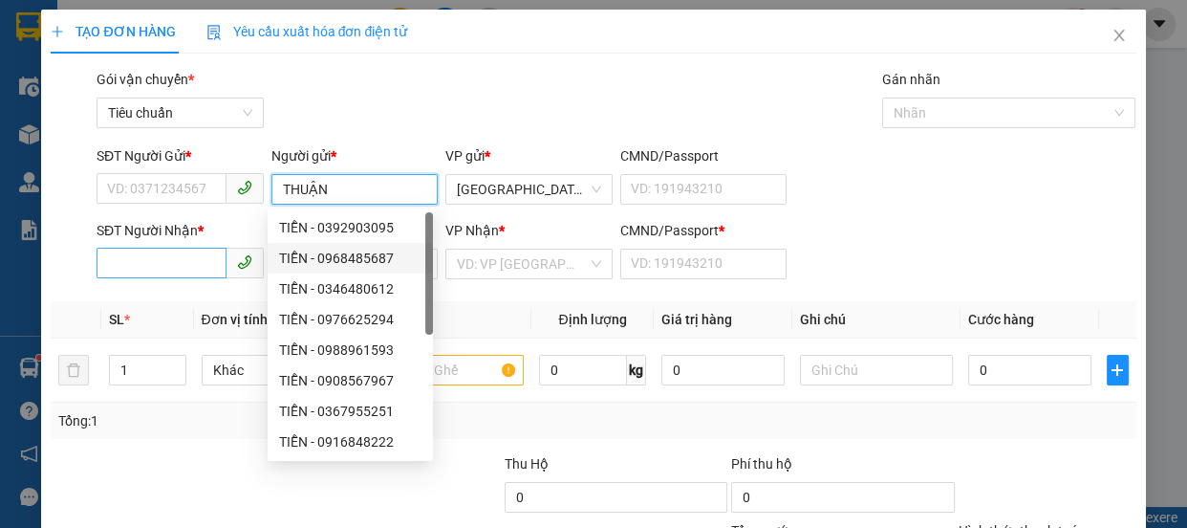
type input "THUẬN"
drag, startPoint x: 166, startPoint y: 266, endPoint x: 286, endPoint y: 263, distance: 119.5
click at [182, 264] on input "SĐT Người Nhận *" at bounding box center [162, 263] width 130 height 31
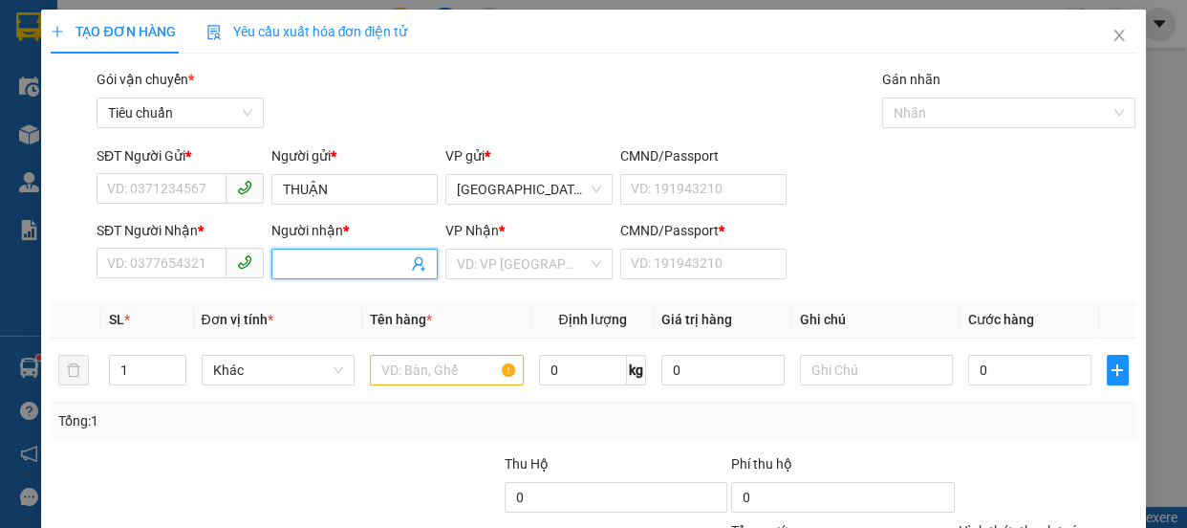
click at [302, 264] on input "Người nhận *" at bounding box center [345, 263] width 125 height 21
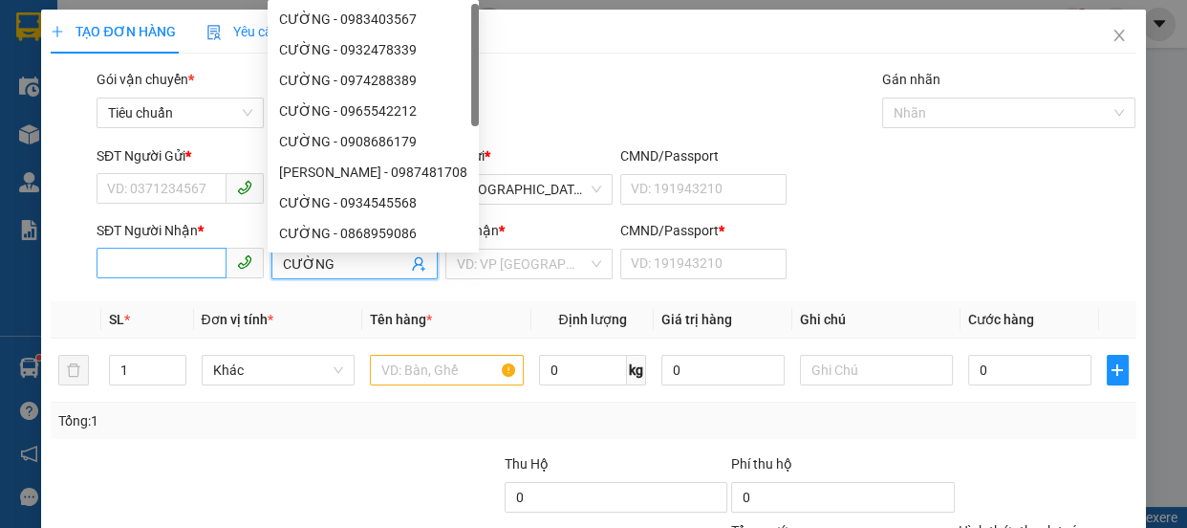
type input "CƯỜNG"
click at [128, 258] on input "SĐT Người Nhận *" at bounding box center [162, 263] width 130 height 31
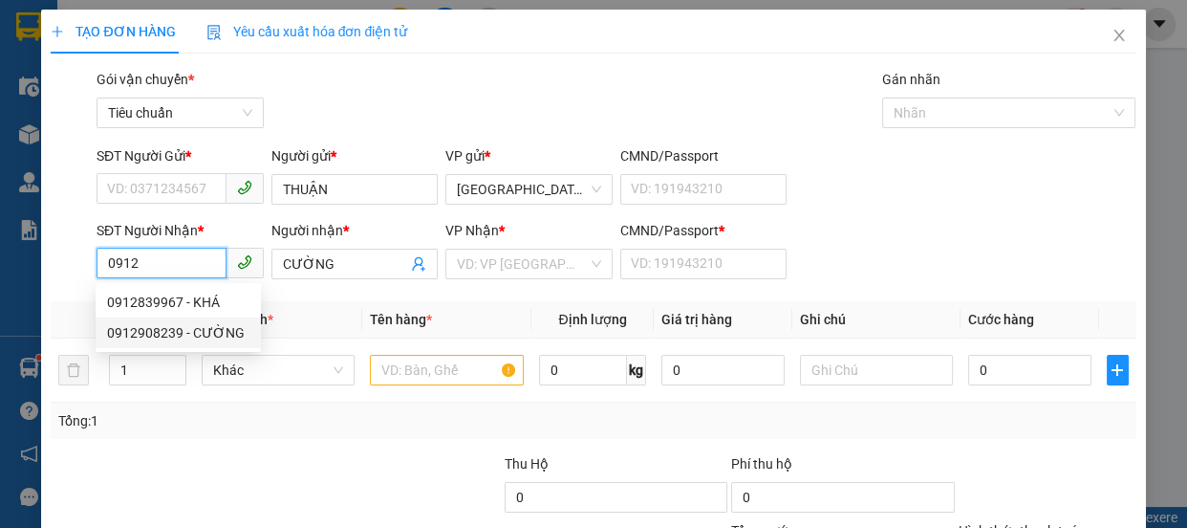
drag, startPoint x: 202, startPoint y: 335, endPoint x: 175, endPoint y: 181, distance: 156.2
click at [200, 335] on div "0912908239 - CƯỜNG" at bounding box center [178, 332] width 142 height 21
type input "0912908239"
type input "0"
type input "30.000"
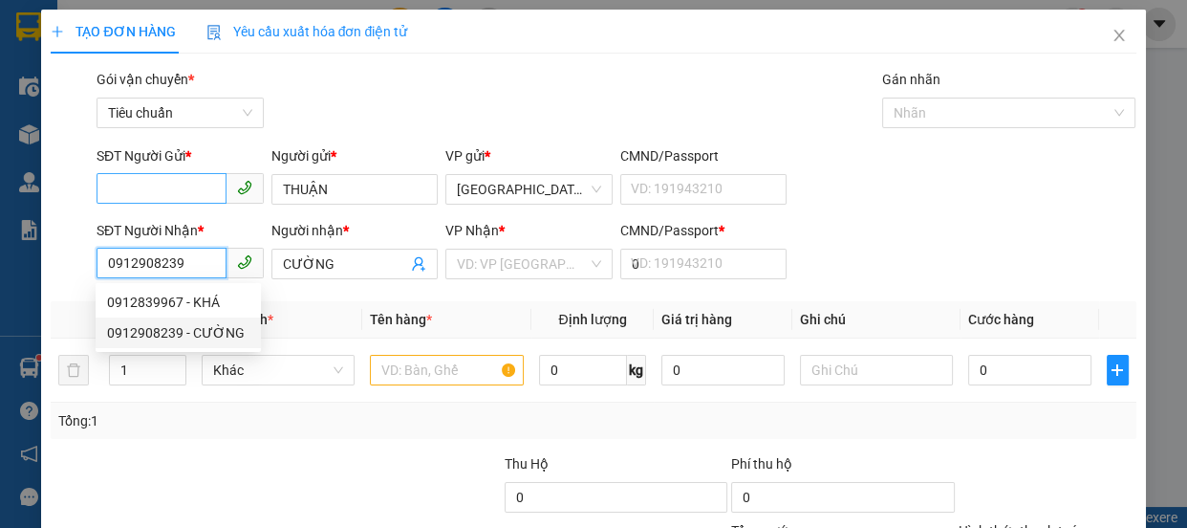
type input "30.000"
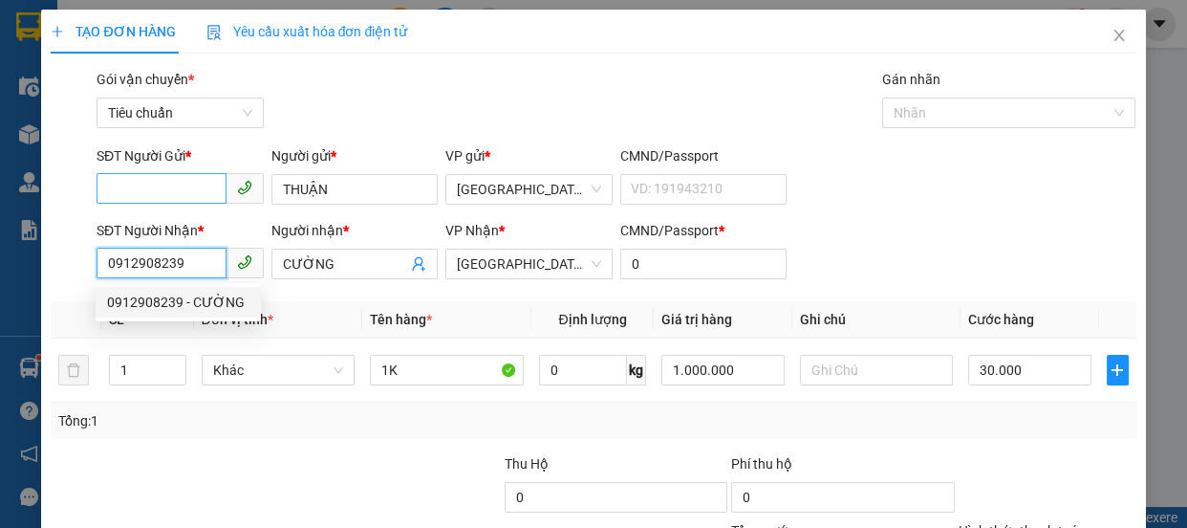
type input "0912908239"
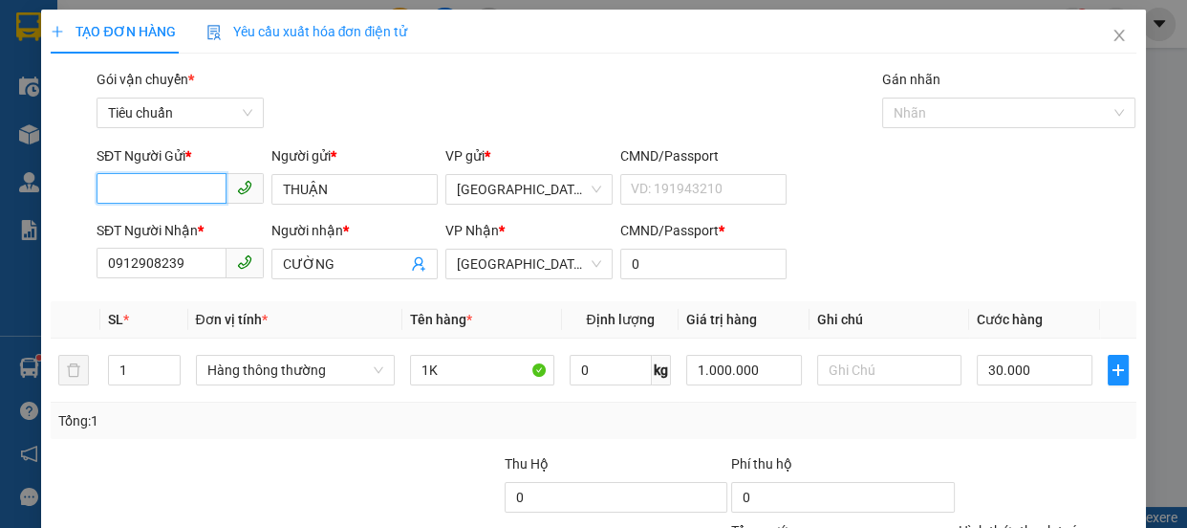
click at [176, 181] on input "SĐT Người Gửi *" at bounding box center [162, 188] width 130 height 31
click at [202, 225] on div "0919366088 - THUẬN" at bounding box center [178, 227] width 142 height 21
type input "0919366088"
type input "320.000"
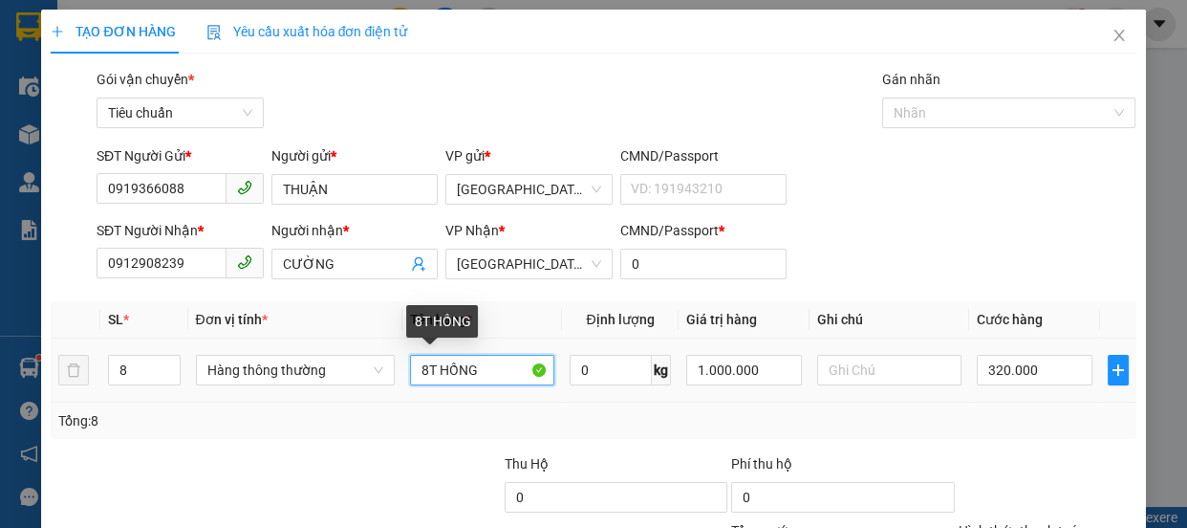
drag, startPoint x: 500, startPoint y: 367, endPoint x: 0, endPoint y: 384, distance: 500.2
click at [0, 384] on div "TẠO ĐƠN HÀNG Yêu cầu xuất hóa đơn điện tử Transit Pickup Surcharge Ids Transit …" at bounding box center [593, 264] width 1187 height 528
type input "1K"
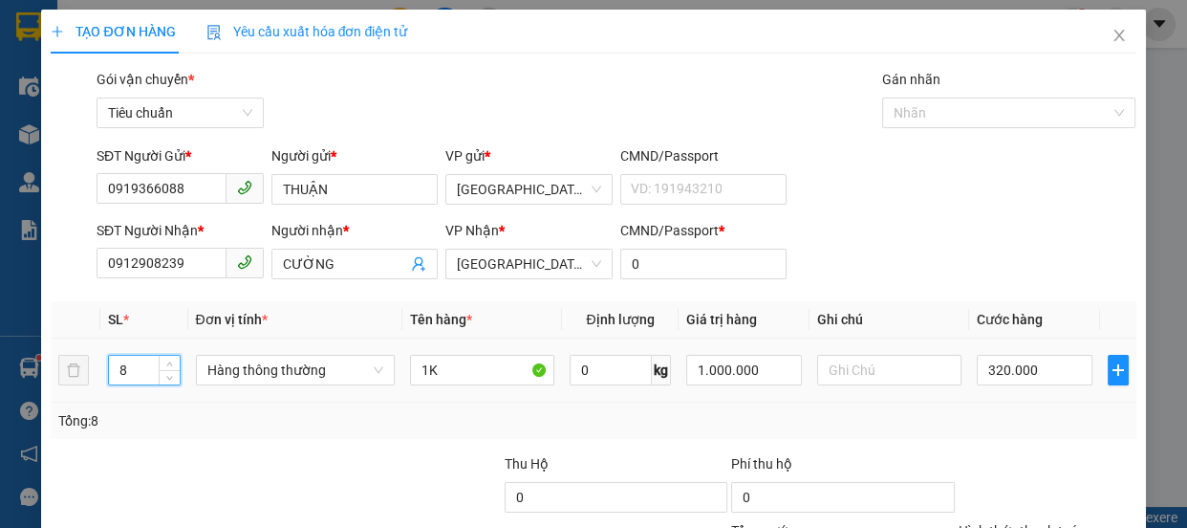
click at [134, 368] on input "8" at bounding box center [144, 370] width 70 height 29
type input "1"
click at [1025, 375] on input "320.000" at bounding box center [1035, 370] width 116 height 31
type input "0"
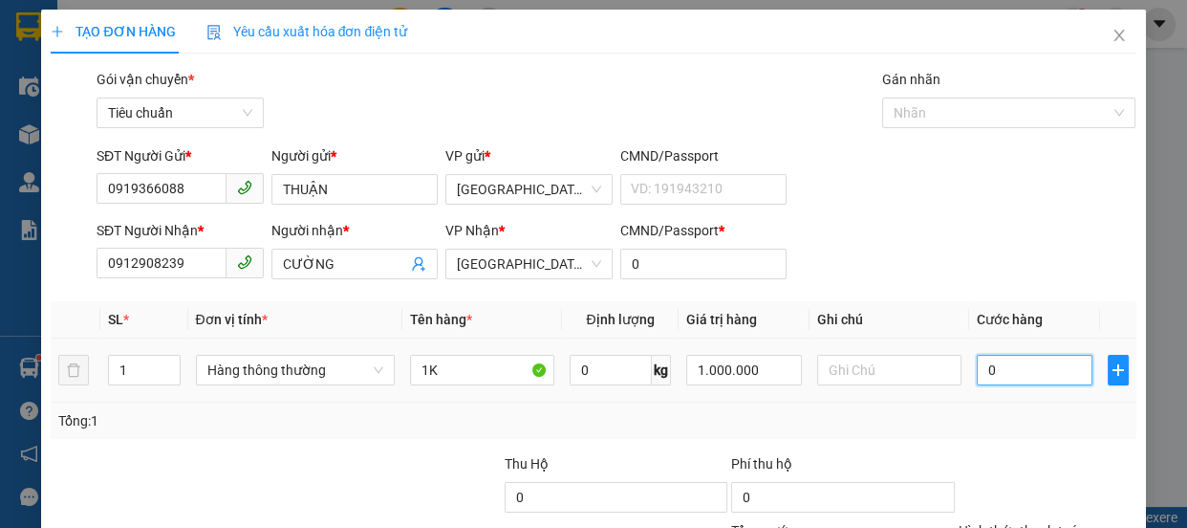
click at [977, 368] on input "0" at bounding box center [1035, 370] width 116 height 31
type input "70"
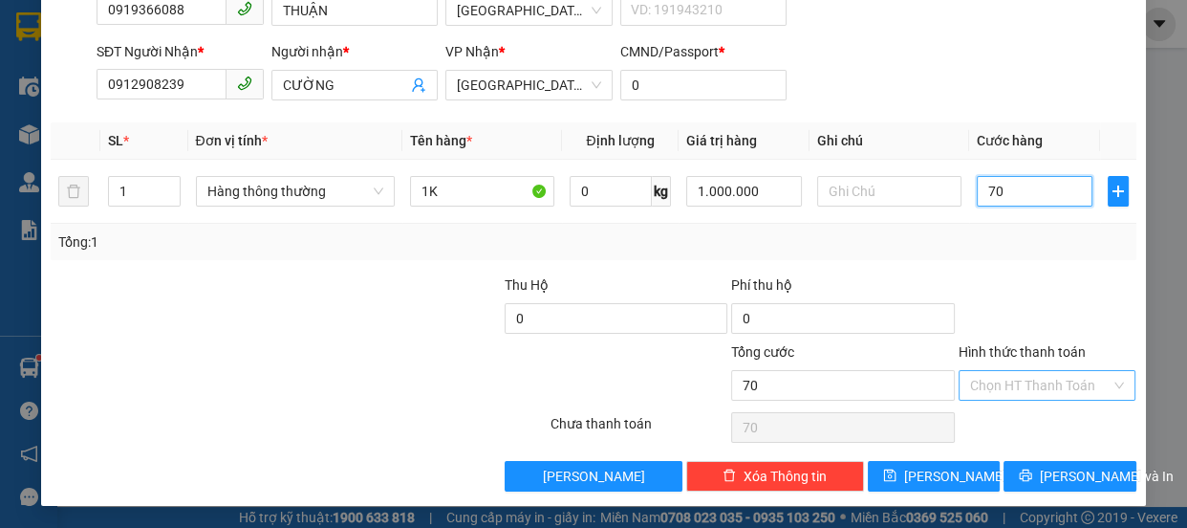
type input "70"
type input "70.000"
click at [979, 396] on input "Hình thức thanh toán" at bounding box center [1040, 385] width 141 height 29
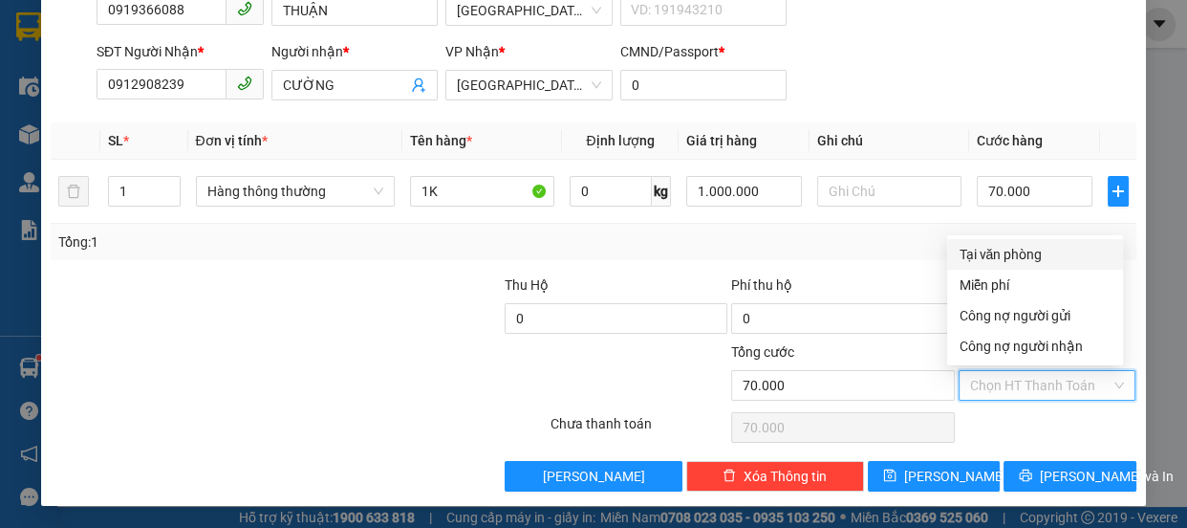
click at [993, 257] on div "Tại văn phòng" at bounding box center [1035, 254] width 153 height 21
type input "0"
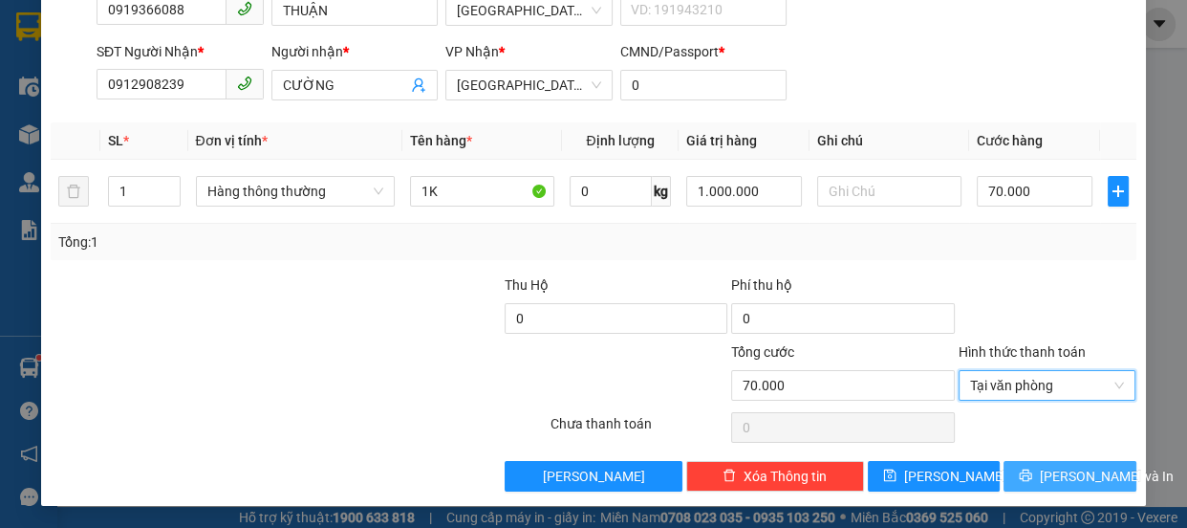
click at [1027, 484] on button "[PERSON_NAME] và In" at bounding box center [1070, 476] width 132 height 31
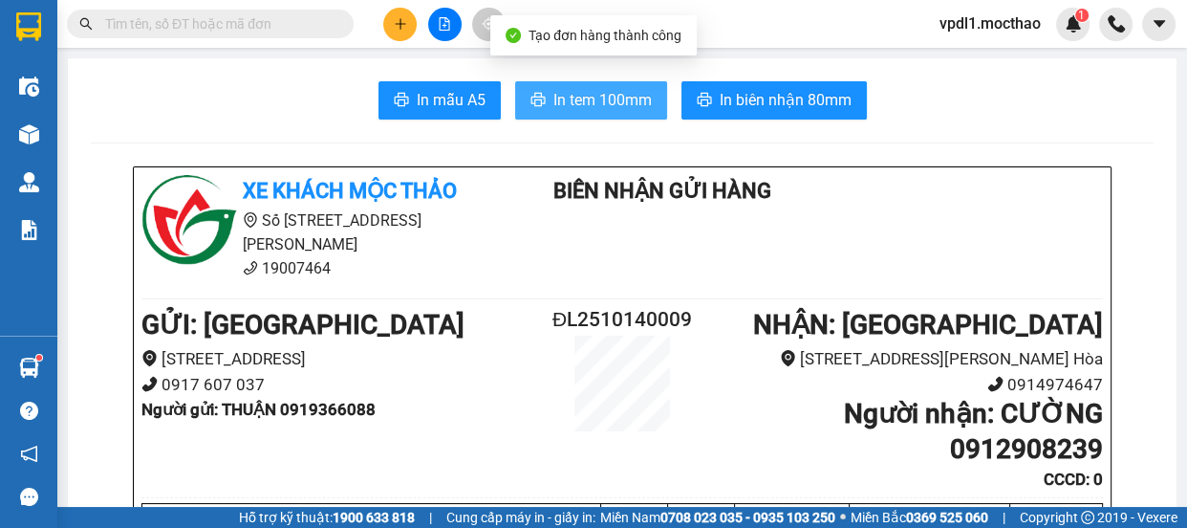
click at [595, 93] on span "In tem 100mm" at bounding box center [602, 100] width 98 height 24
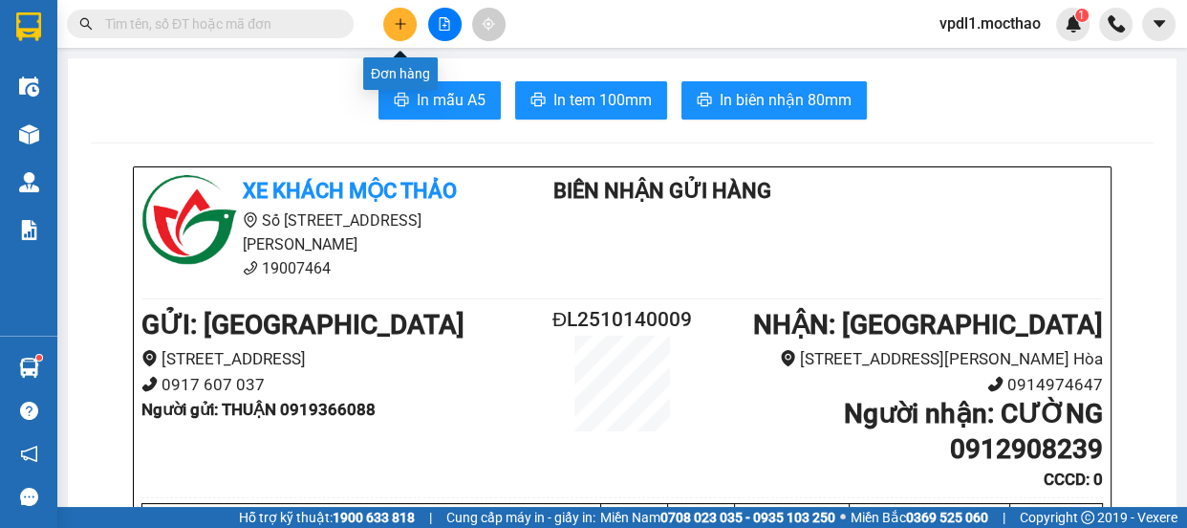
click at [402, 21] on icon "plus" at bounding box center [400, 23] width 13 height 13
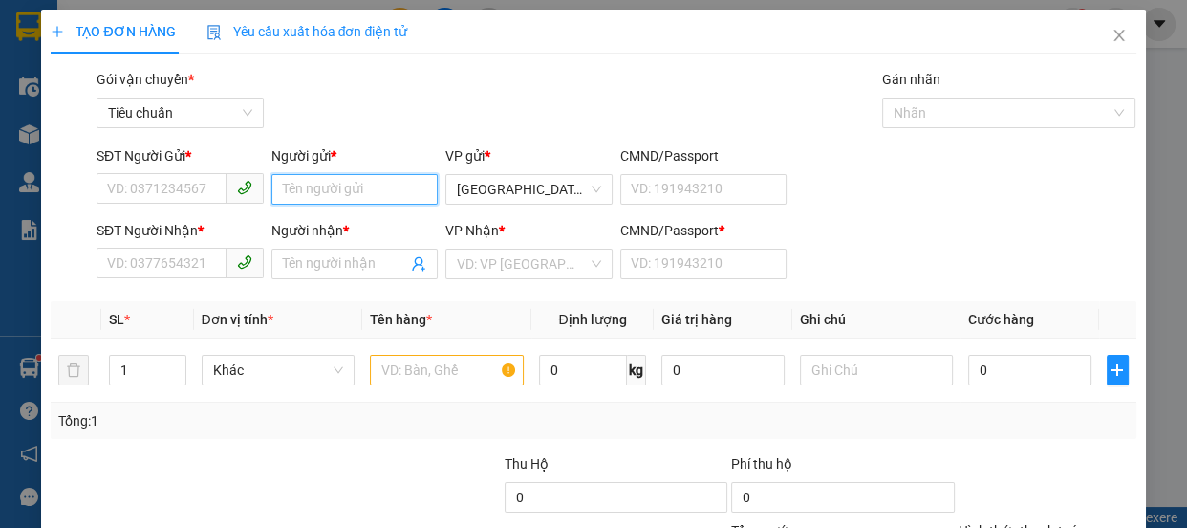
click at [304, 199] on input "Người gửi *" at bounding box center [354, 189] width 167 height 31
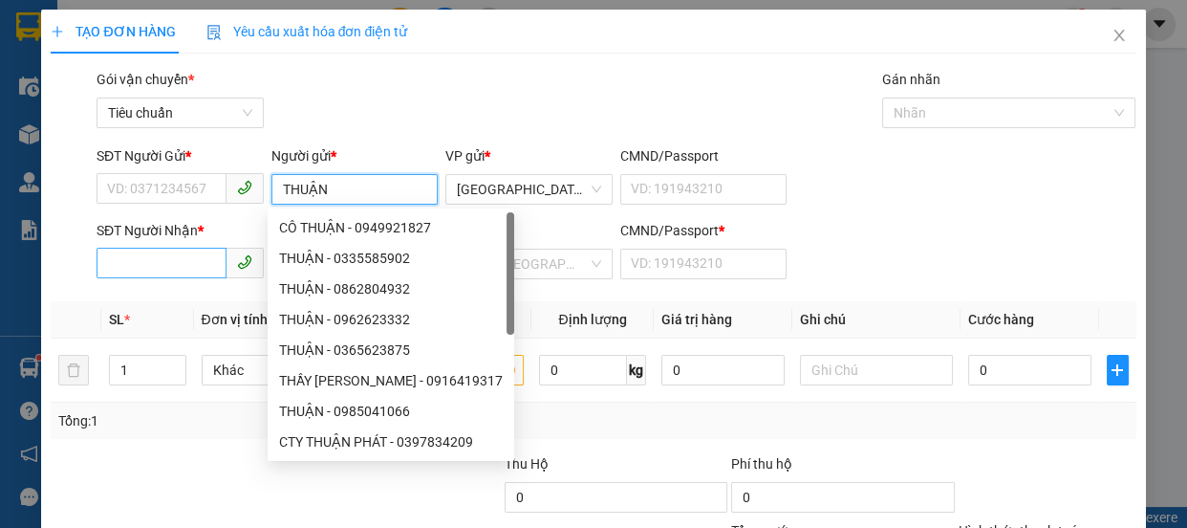
type input "THUẬN"
drag, startPoint x: 153, startPoint y: 265, endPoint x: 339, endPoint y: 267, distance: 186.4
click at [158, 264] on input "SĐT Người Nhận *" at bounding box center [162, 263] width 130 height 31
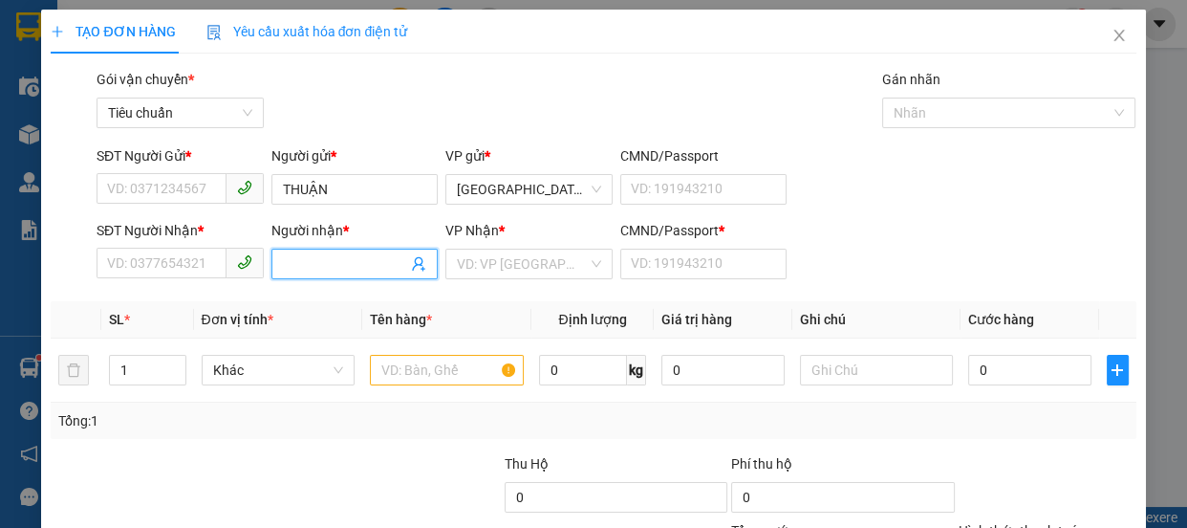
click at [350, 270] on input "Người nhận *" at bounding box center [345, 263] width 125 height 21
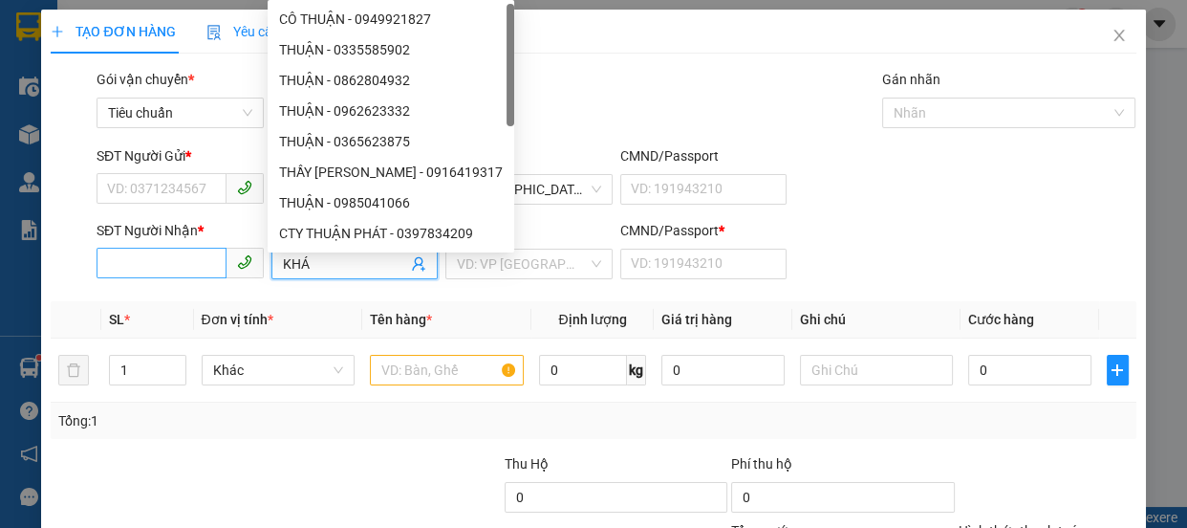
type input "KHÁ"
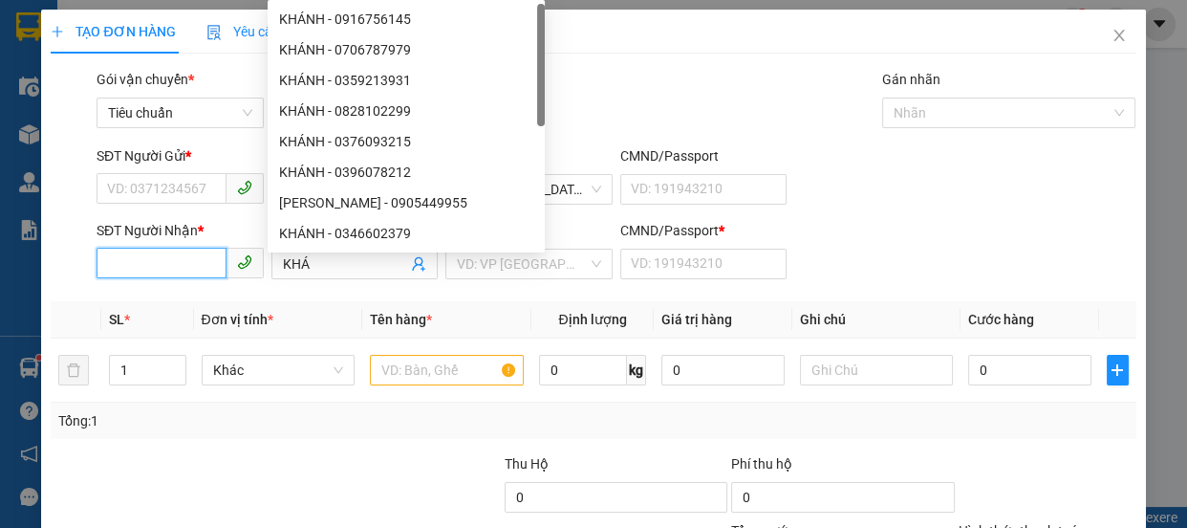
drag, startPoint x: 154, startPoint y: 261, endPoint x: 131, endPoint y: 228, distance: 39.8
click at [153, 258] on input "SĐT Người Nhận *" at bounding box center [162, 263] width 130 height 31
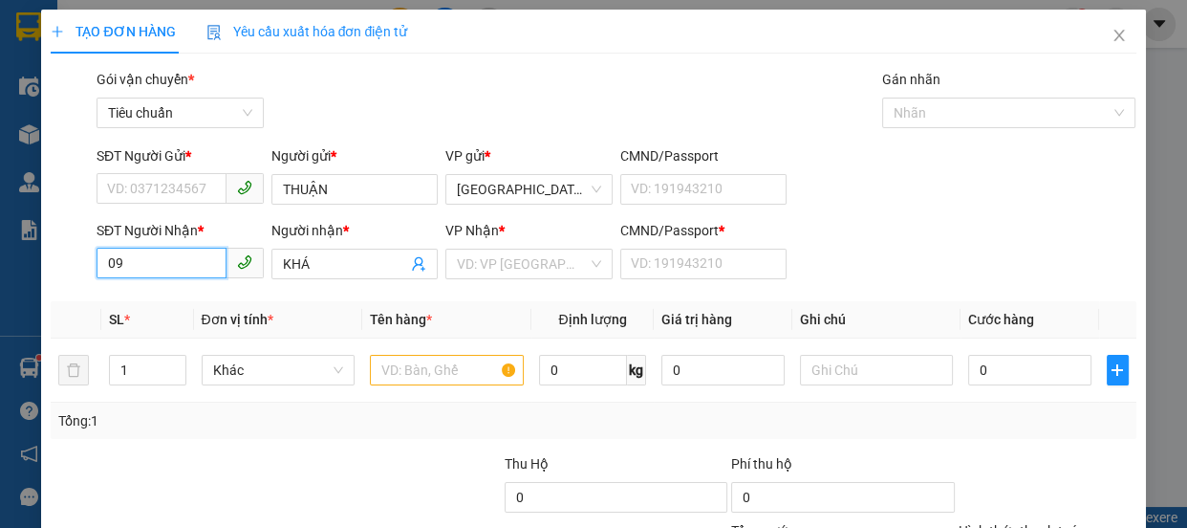
type input "0"
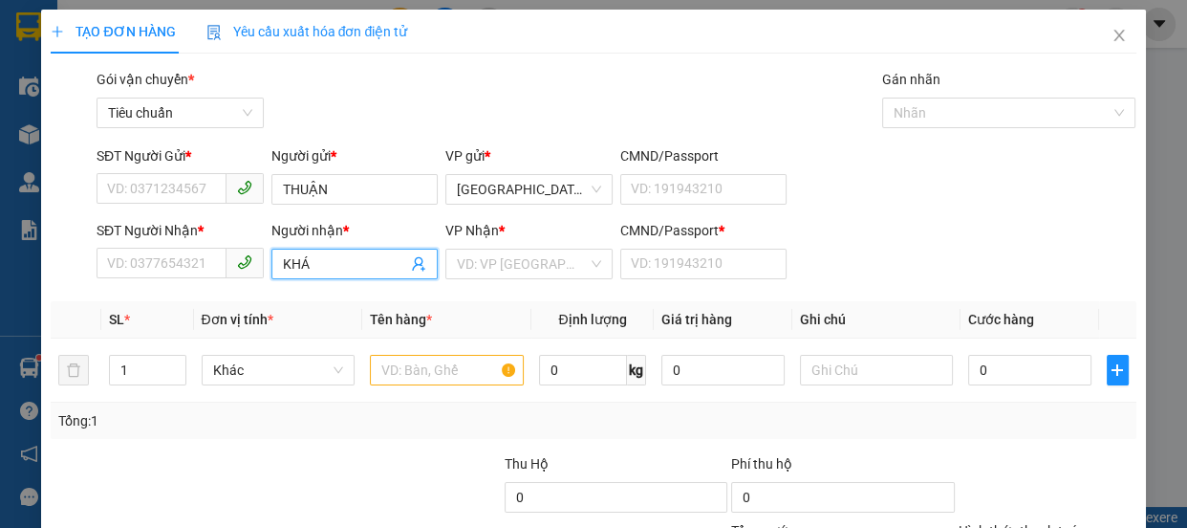
drag, startPoint x: 325, startPoint y: 266, endPoint x: 0, endPoint y: 263, distance: 325.0
click at [0, 266] on div "TẠO ĐƠN HÀNG Yêu cầu xuất hóa đơn điện tử Transit Pickup Surcharge Ids Transit …" at bounding box center [593, 264] width 1187 height 528
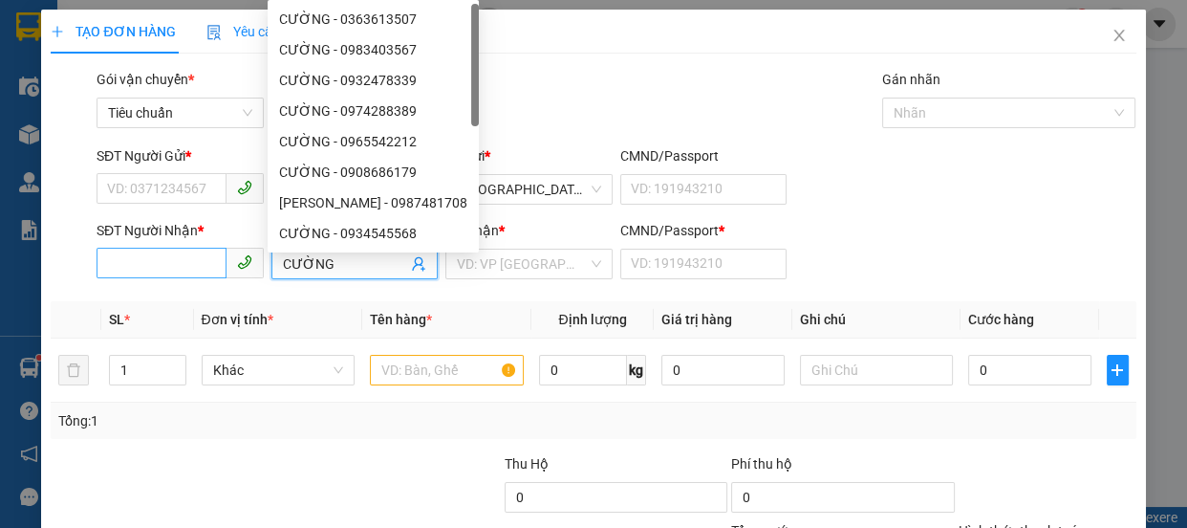
type input "CƯỜNG"
drag, startPoint x: 135, startPoint y: 271, endPoint x: 133, endPoint y: 218, distance: 53.6
click at [135, 268] on input "SĐT Người Nhận *" at bounding box center [162, 263] width 130 height 31
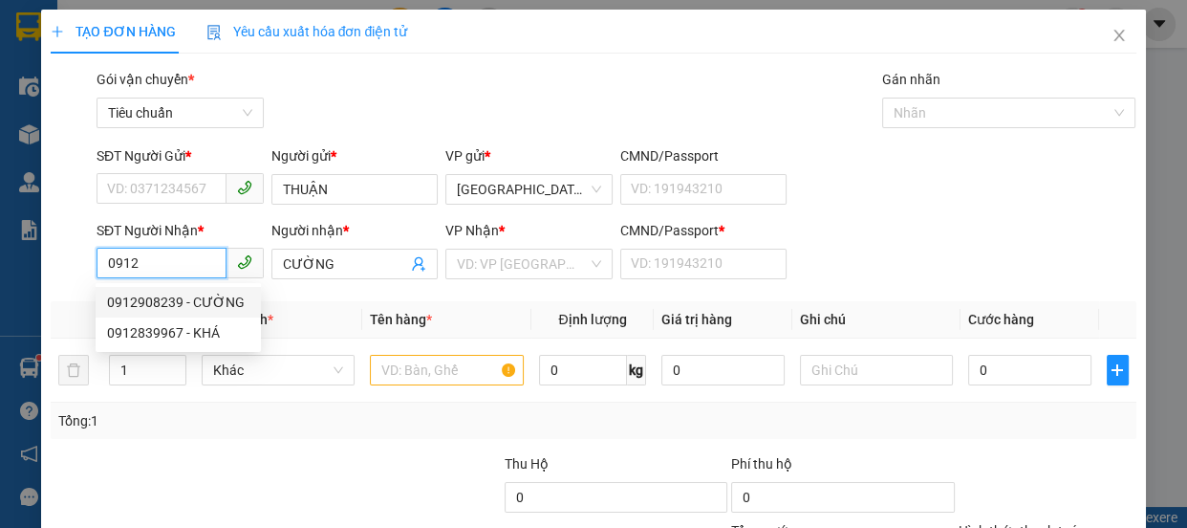
drag, startPoint x: 130, startPoint y: 302, endPoint x: 172, endPoint y: 302, distance: 42.1
click at [133, 302] on div "0912908239 - CƯỜNG" at bounding box center [178, 302] width 142 height 21
type input "0912908239"
type input "0"
type input "70.000"
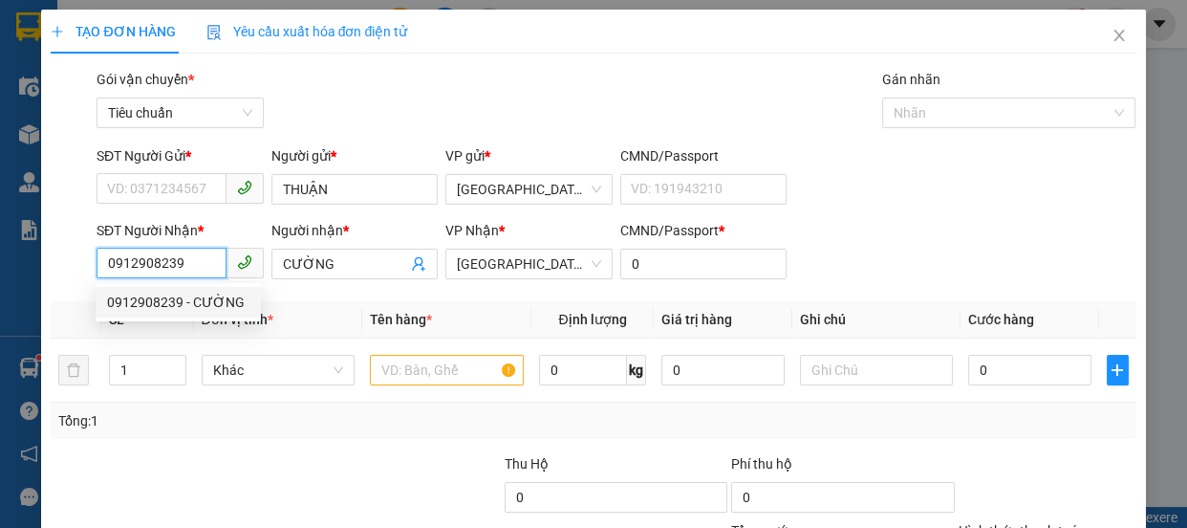
type input "70.000"
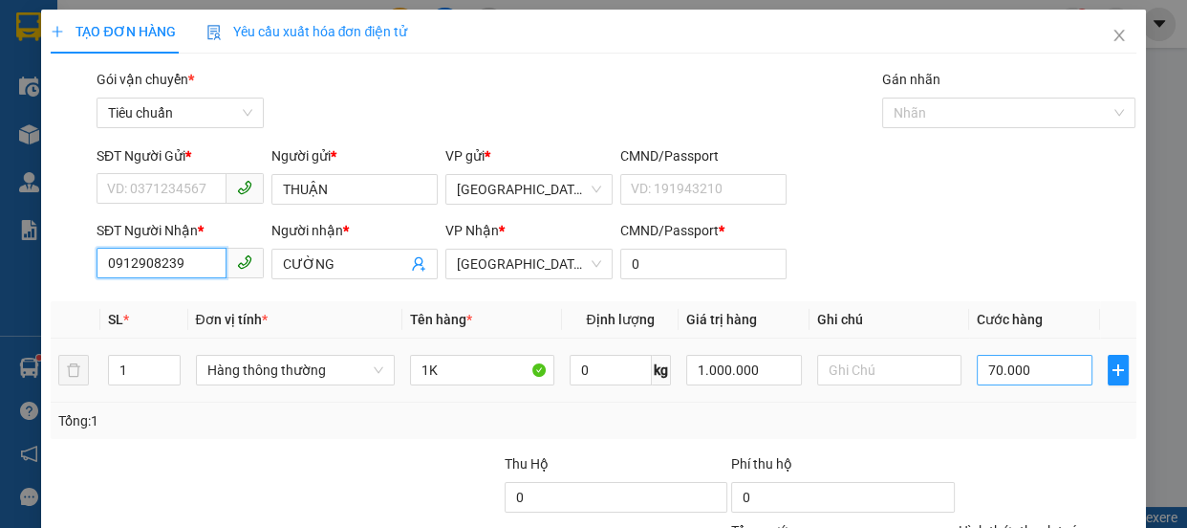
type input "0912908239"
click at [1049, 377] on input "70.000" at bounding box center [1035, 370] width 116 height 31
type input "4"
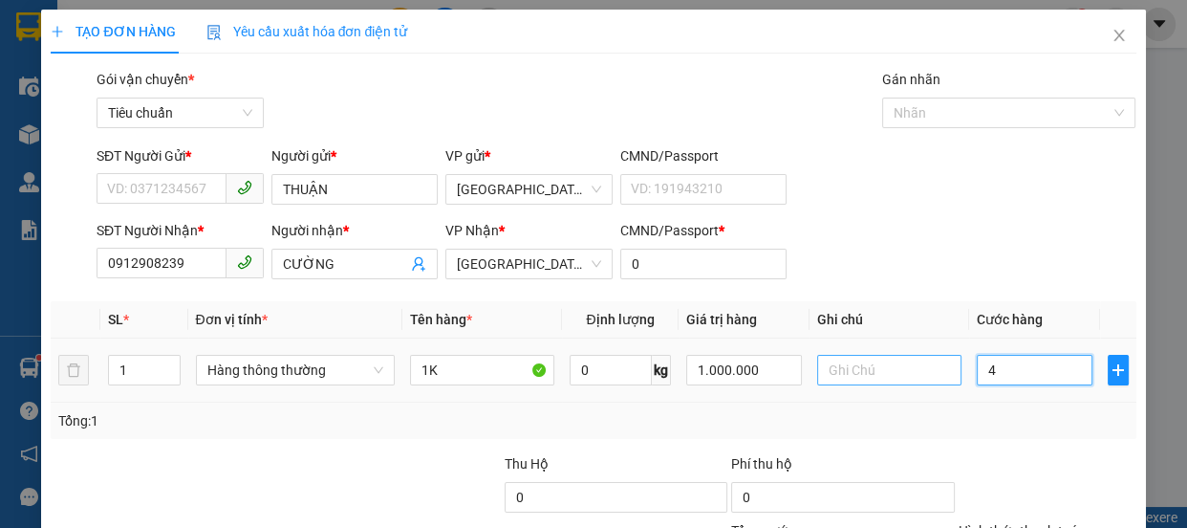
type input "40"
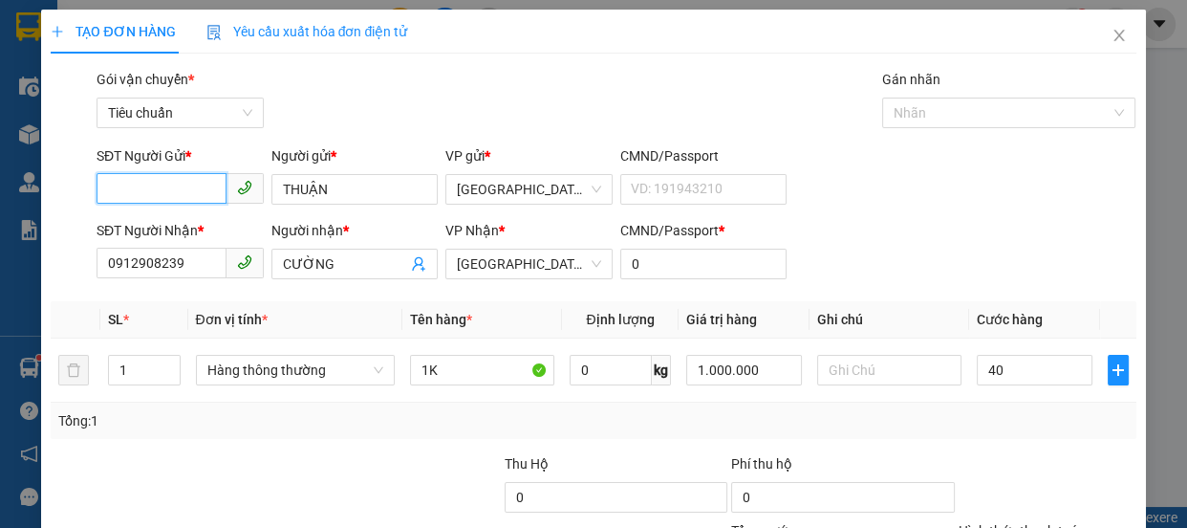
type input "40.000"
click at [175, 184] on input "SĐT Người Gửi *" at bounding box center [162, 188] width 130 height 31
click at [198, 227] on div "0919366088 - THUẬN" at bounding box center [178, 227] width 142 height 21
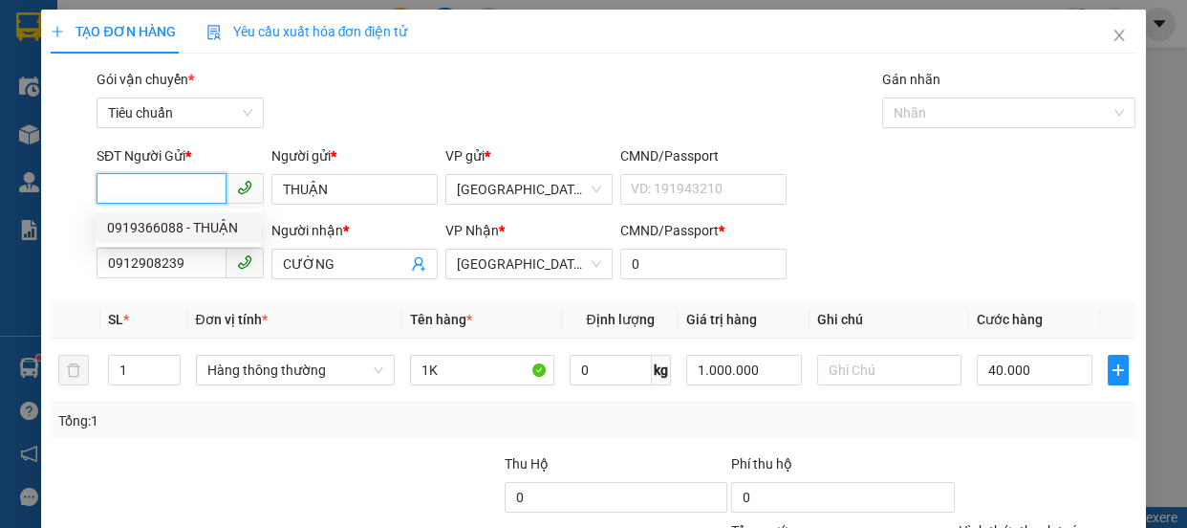
type input "0919366088"
type input "70.000"
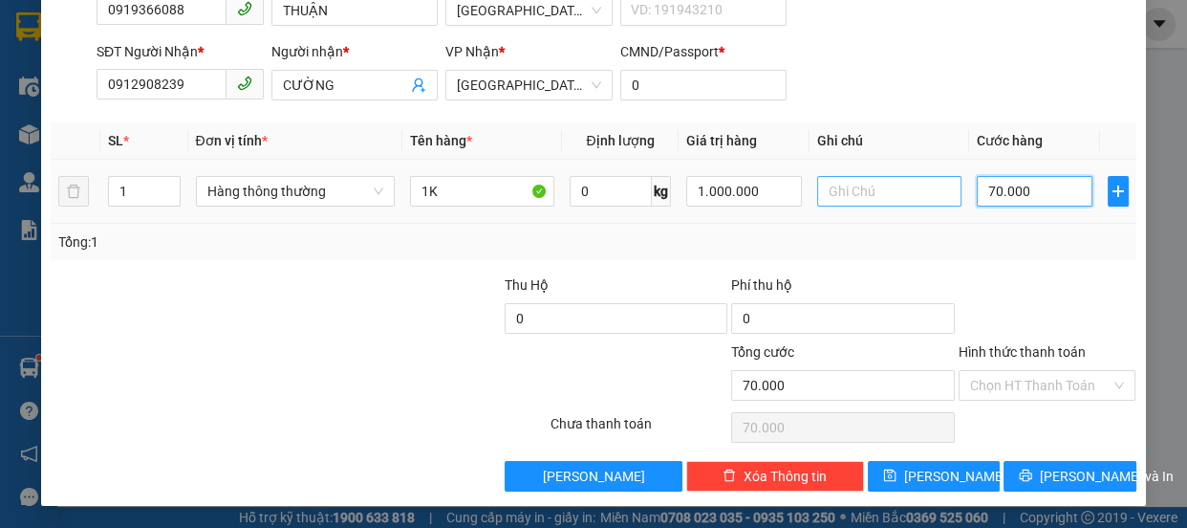
type input "4"
type input "40"
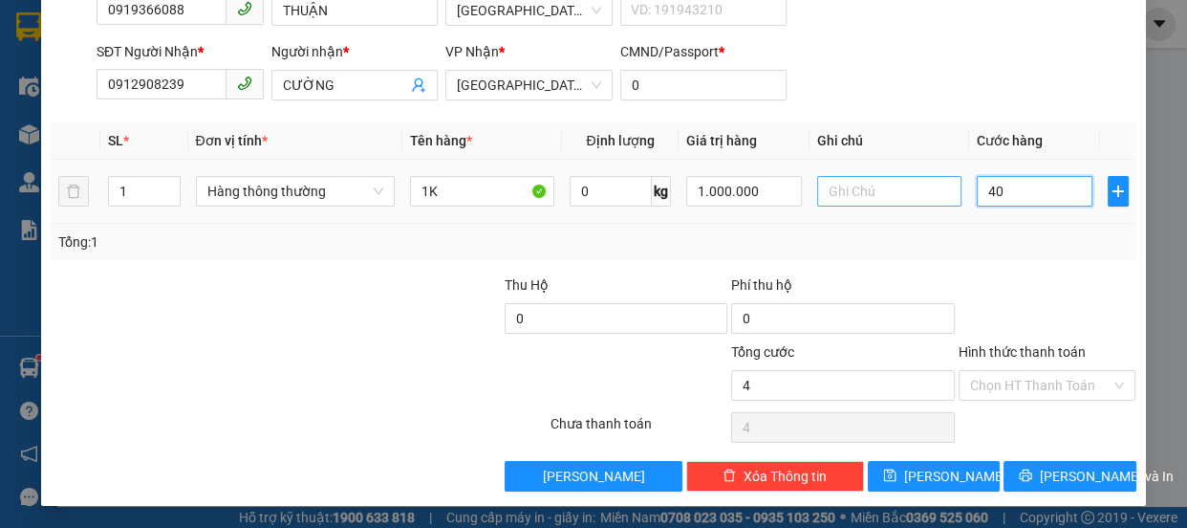
type input "40"
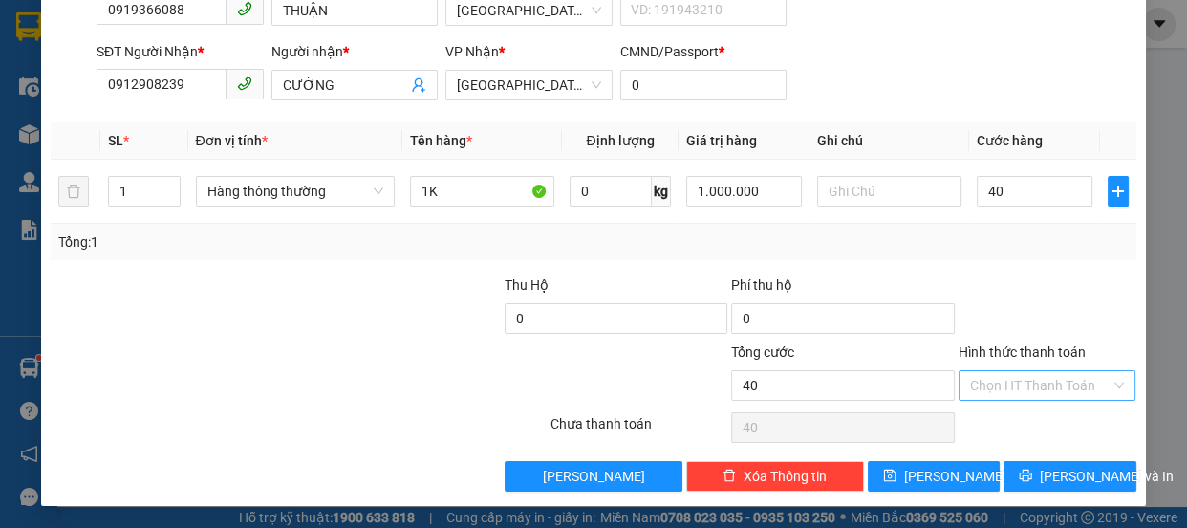
type input "40.000"
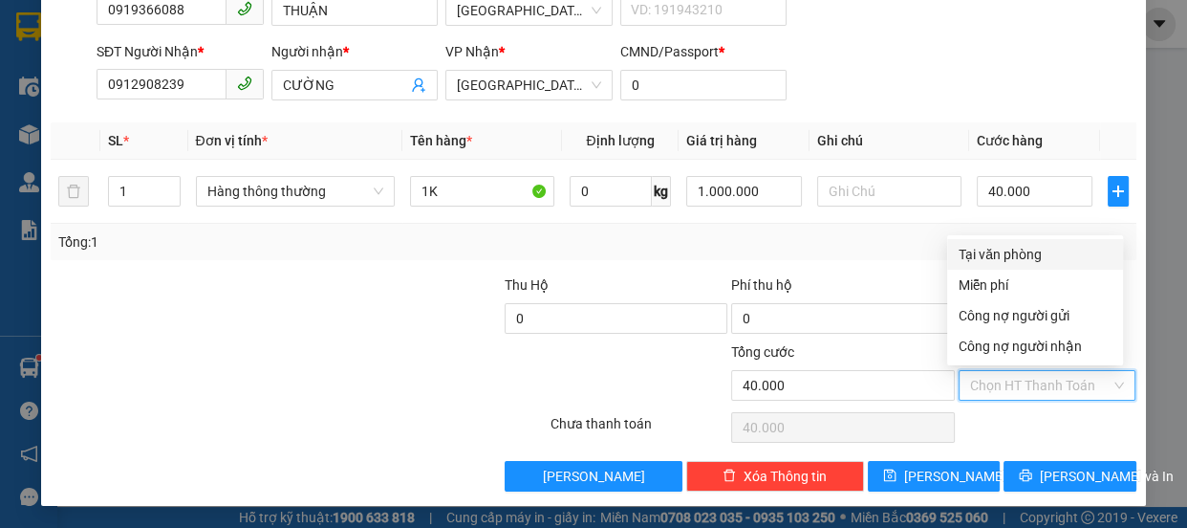
click at [989, 388] on input "Hình thức thanh toán" at bounding box center [1040, 385] width 141 height 29
drag, startPoint x: 1004, startPoint y: 259, endPoint x: 1018, endPoint y: 263, distance: 14.8
click at [1007, 259] on div "Tại văn phòng" at bounding box center [1035, 254] width 153 height 21
type input "0"
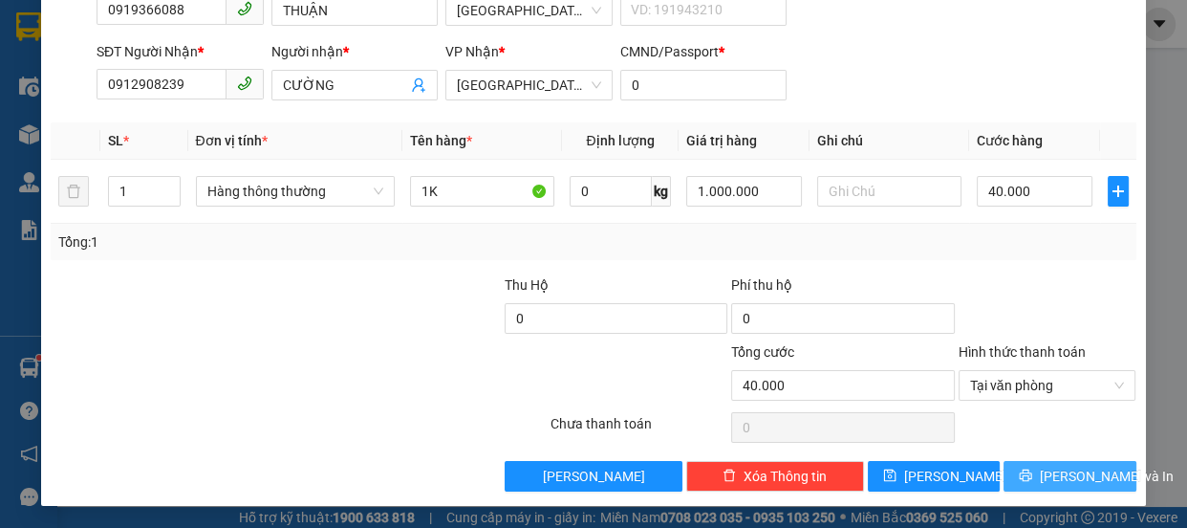
click at [1063, 468] on span "[PERSON_NAME] và In" at bounding box center [1107, 475] width 134 height 21
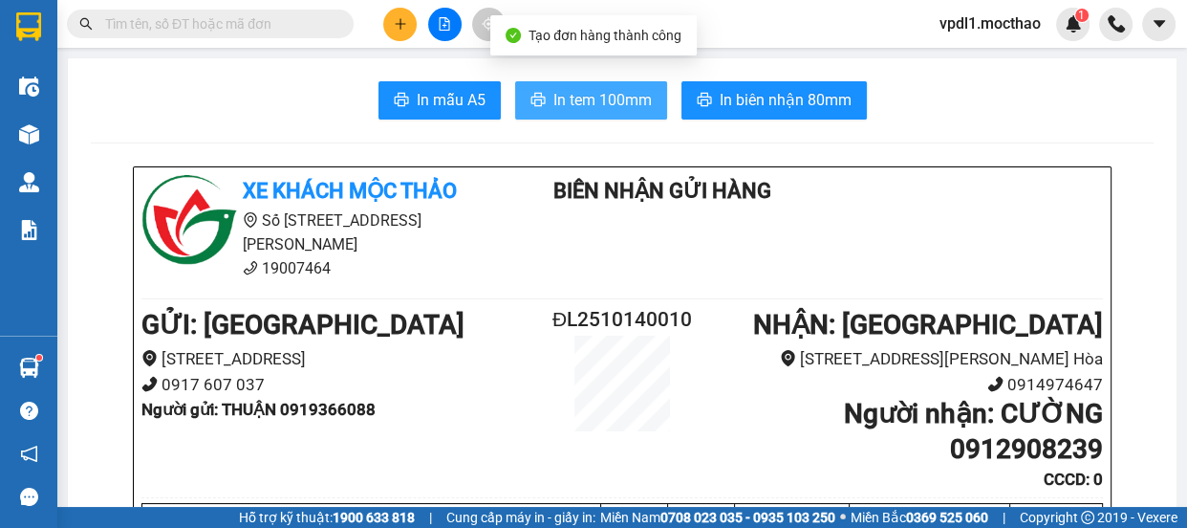
click at [601, 99] on span "In tem 100mm" at bounding box center [602, 100] width 98 height 24
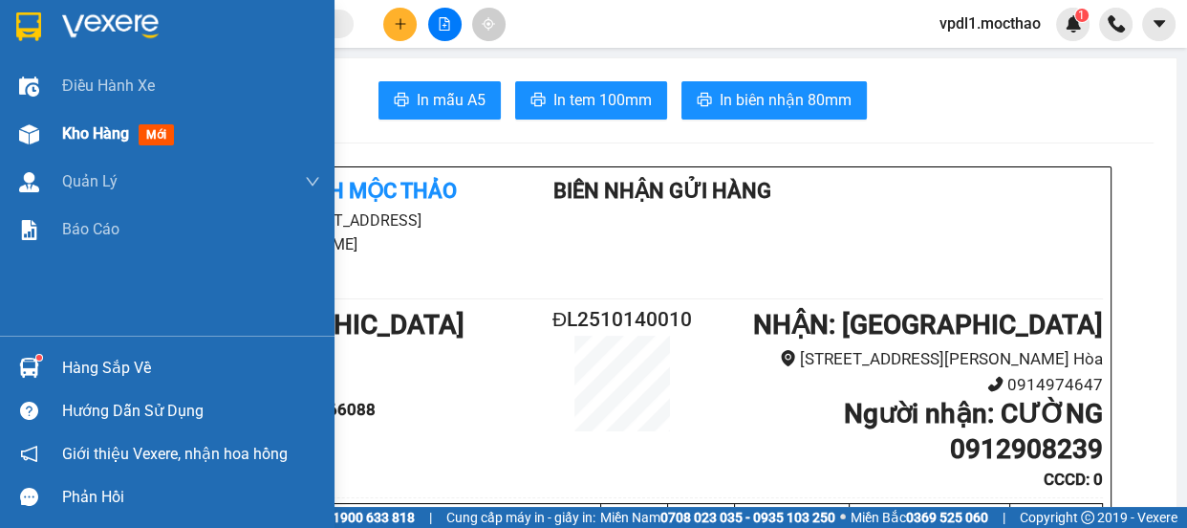
click at [83, 142] on span "Kho hàng" at bounding box center [95, 133] width 67 height 18
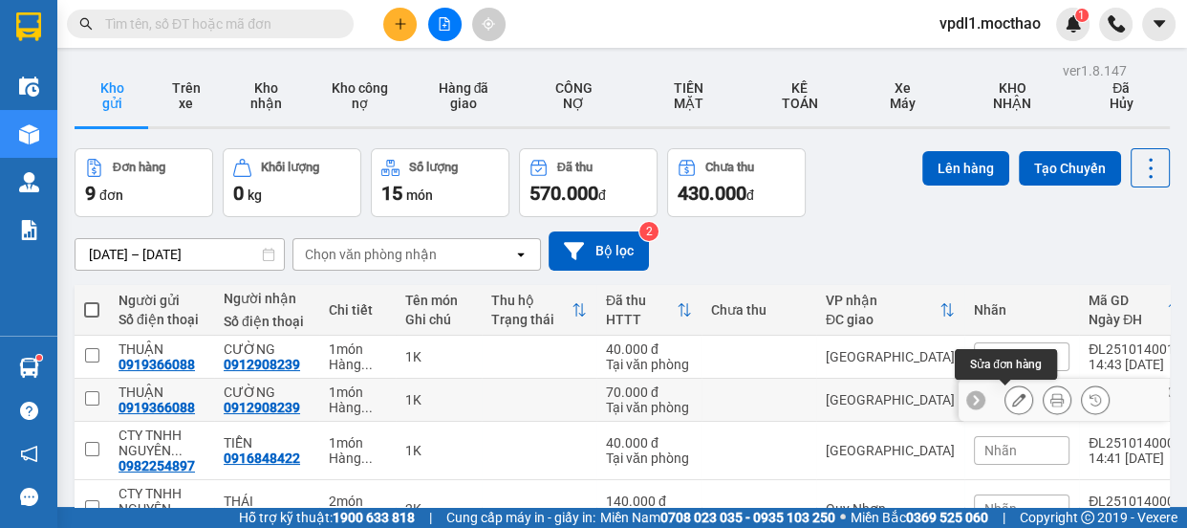
click at [1007, 383] on button at bounding box center [1019, 399] width 27 height 33
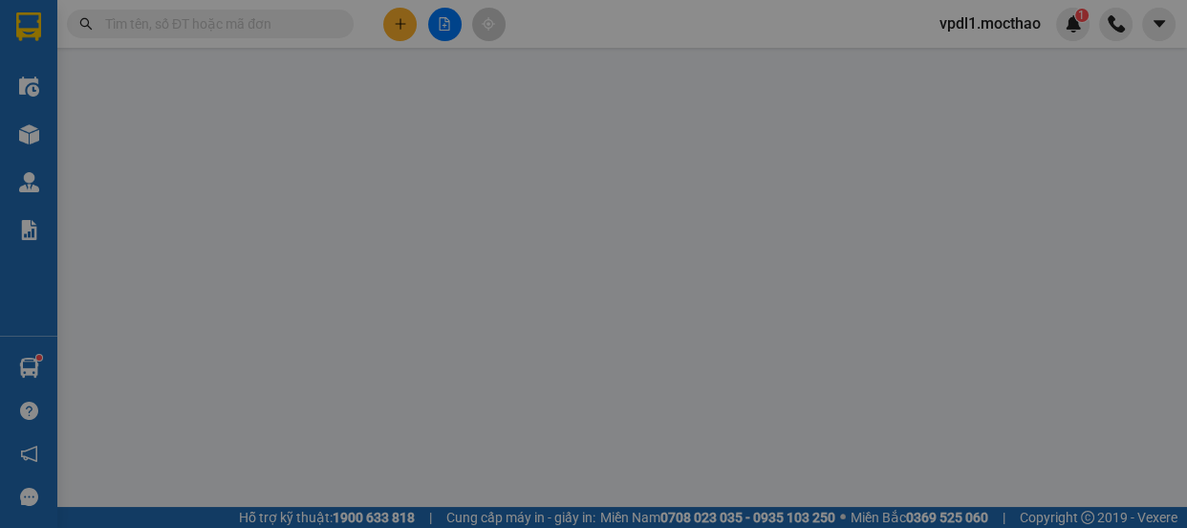
type input "0919366088"
type input "0912908239"
type input "0"
type input "70.000"
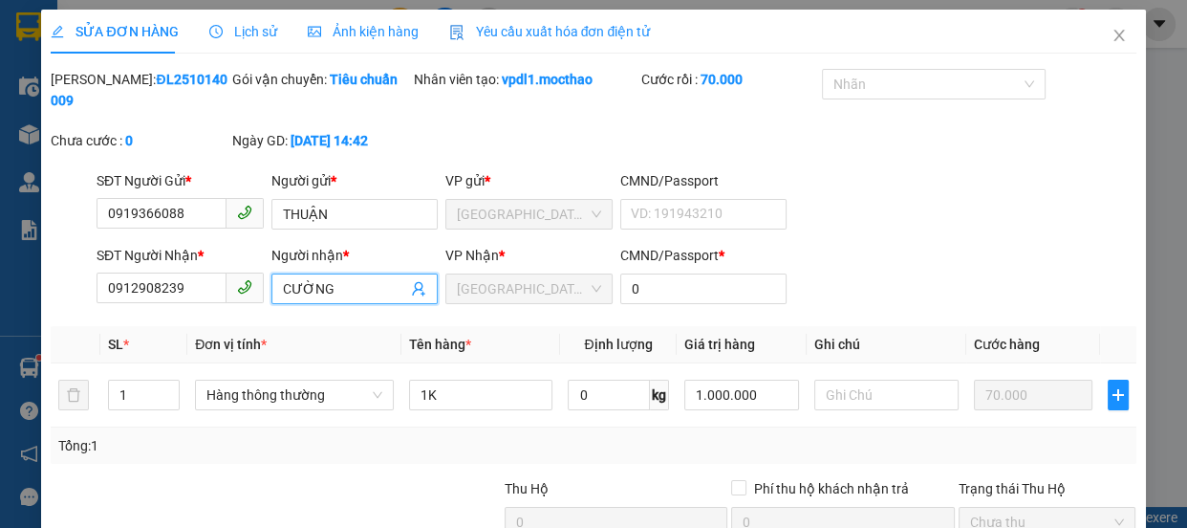
drag, startPoint x: 328, startPoint y: 287, endPoint x: 3, endPoint y: 277, distance: 325.1
click at [0, 277] on div "SỬA ĐƠN HÀNG Lịch sử Ảnh kiện hàng Yêu cầu xuất hóa đơn điện tử Total Paid Fee …" at bounding box center [593, 264] width 1187 height 528
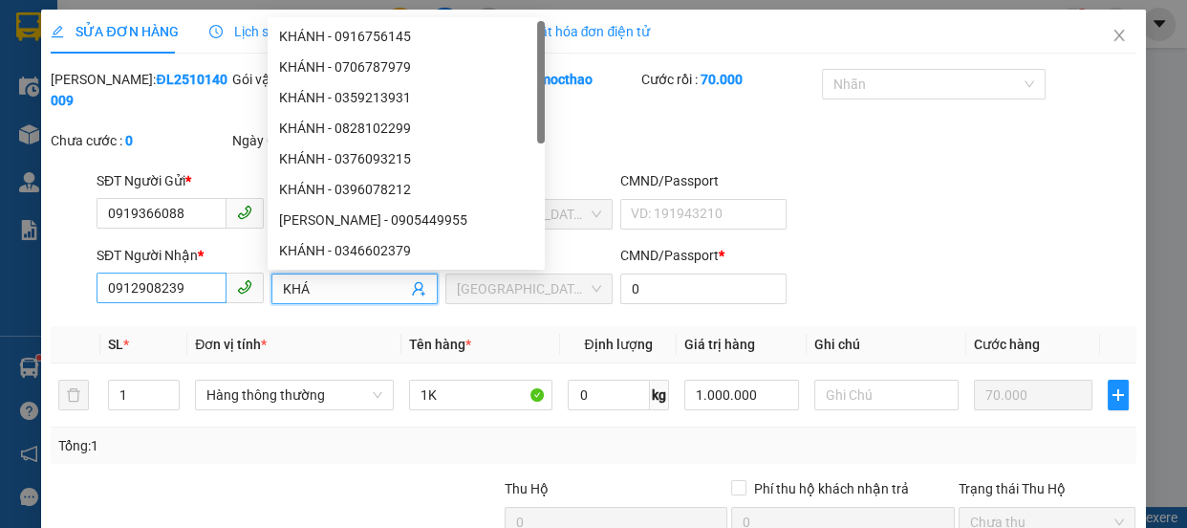
type input "KHÁ"
drag, startPoint x: 206, startPoint y: 279, endPoint x: 0, endPoint y: 234, distance: 211.3
click at [0, 267] on div "SỬA ĐƠN HÀNG Lịch sử Ảnh kiện hàng Yêu cầu xuất hóa đơn điện tử Total Paid Fee …" at bounding box center [593, 264] width 1187 height 528
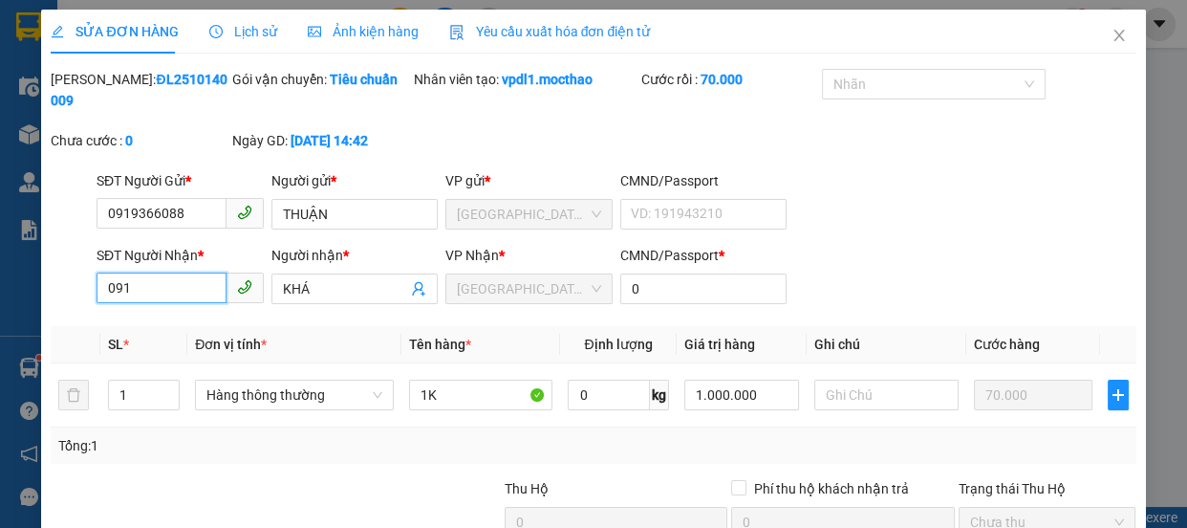
type input "0912"
drag, startPoint x: 1100, startPoint y: 34, endPoint x: 1000, endPoint y: 19, distance: 101.5
click at [1112, 34] on icon "close" at bounding box center [1119, 35] width 15 height 15
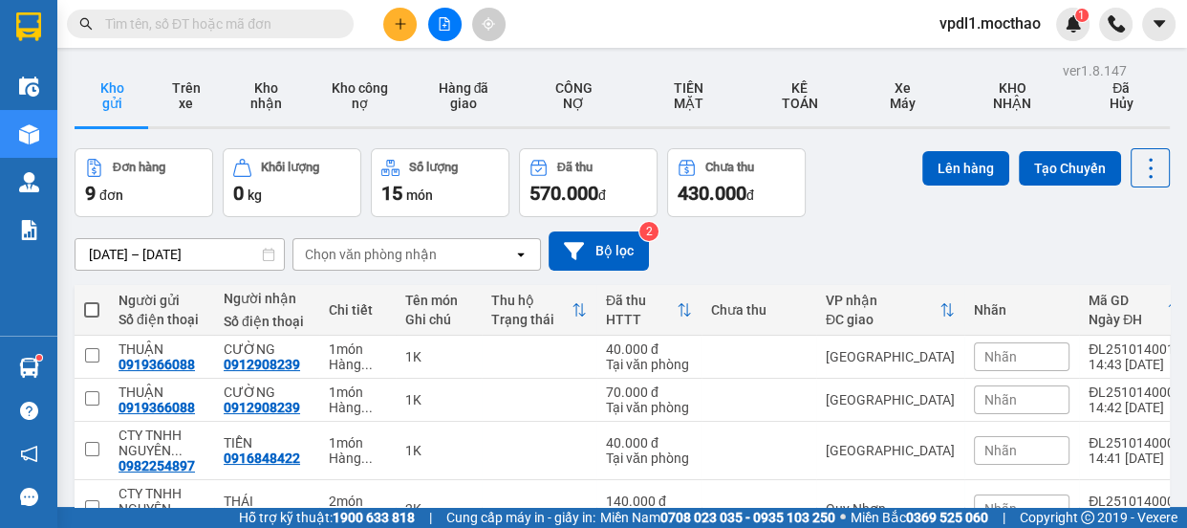
drag, startPoint x: 234, startPoint y: 32, endPoint x: 257, endPoint y: 33, distance: 23.0
click at [234, 32] on input "text" at bounding box center [218, 23] width 226 height 21
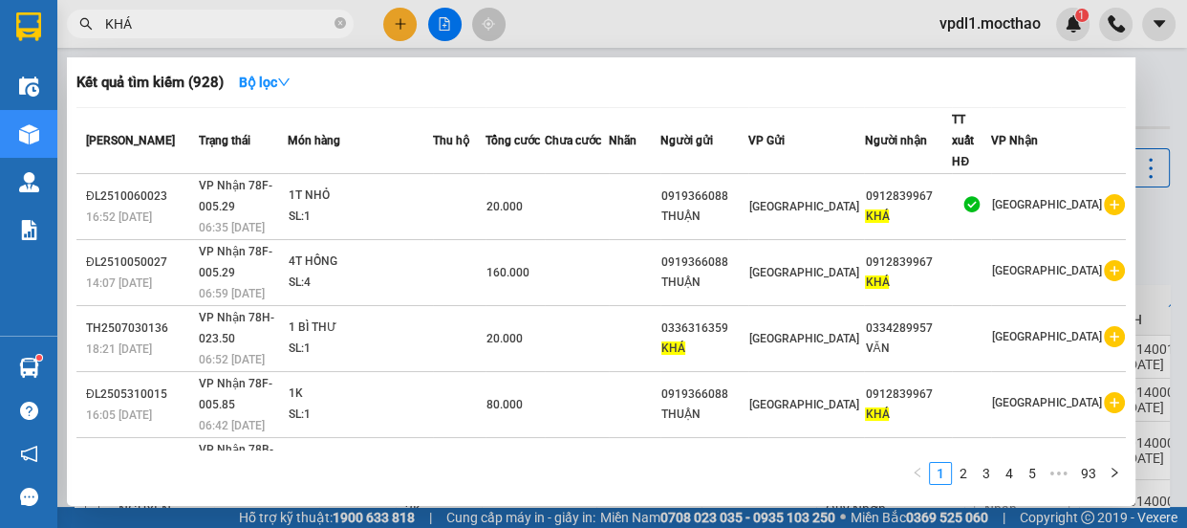
type input "KHÁ"
click at [391, 17] on div at bounding box center [593, 264] width 1187 height 528
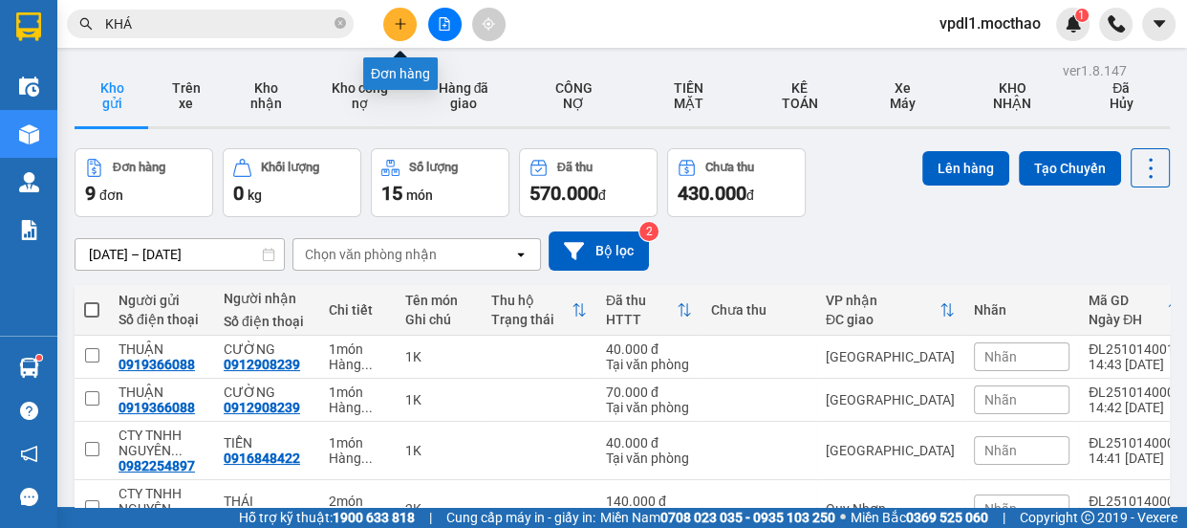
click at [398, 19] on icon "plus" at bounding box center [400, 23] width 13 height 13
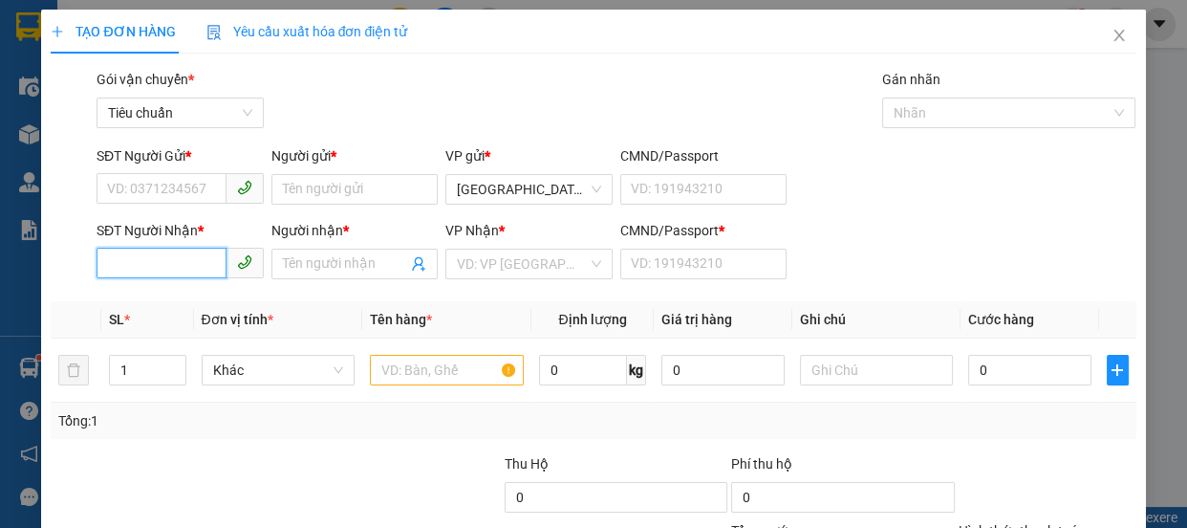
drag, startPoint x: 141, startPoint y: 269, endPoint x: 119, endPoint y: 230, distance: 43.6
click at [131, 258] on input "SĐT Người Nhận *" at bounding box center [162, 263] width 130 height 31
click at [1113, 40] on icon "close" at bounding box center [1119, 35] width 15 height 15
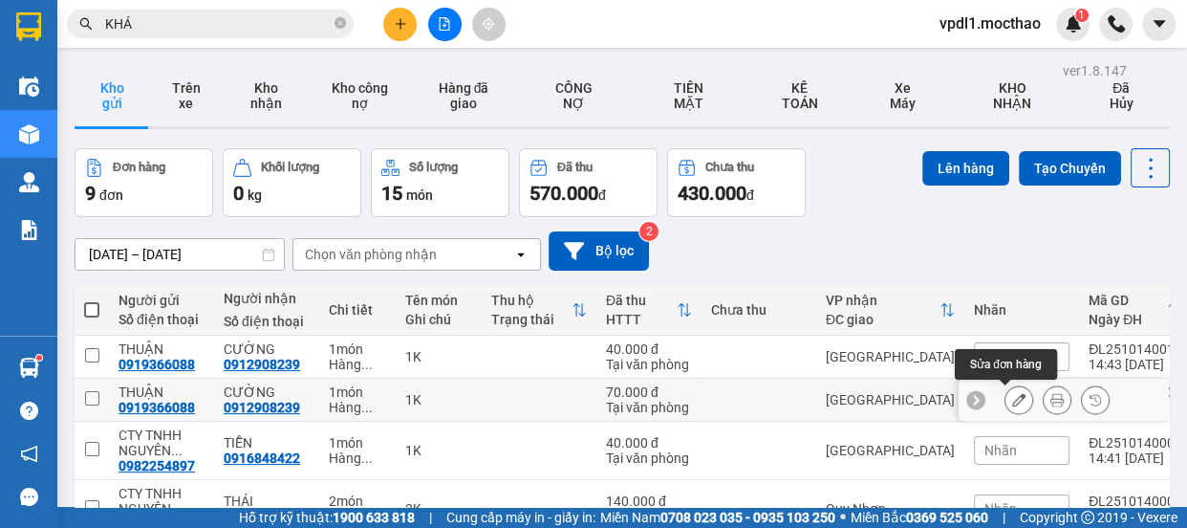
click at [1006, 406] on button at bounding box center [1019, 399] width 27 height 33
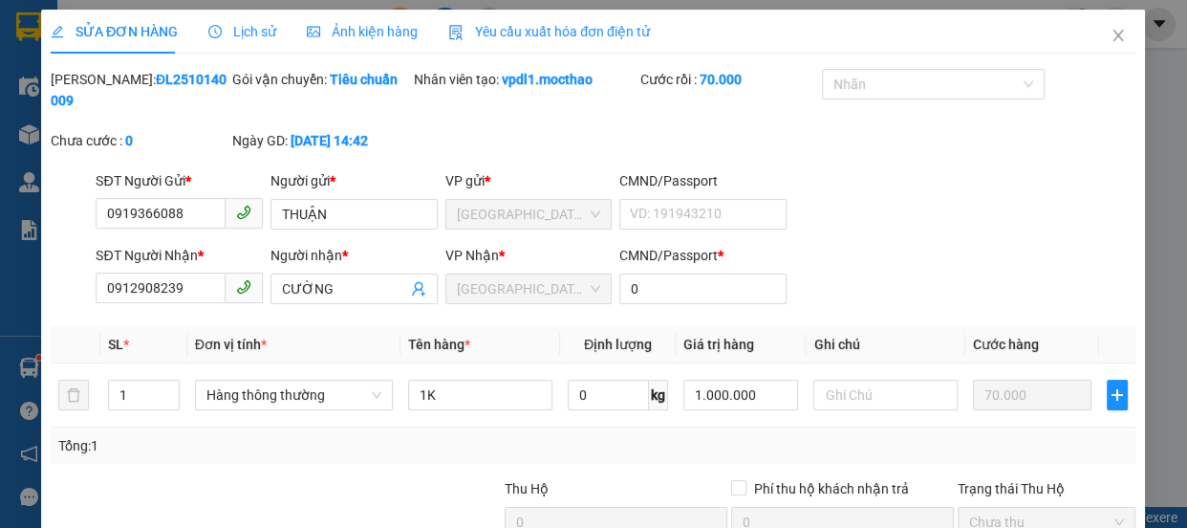
type input "0919366088"
type input "0912908239"
type input "0"
type input "70.000"
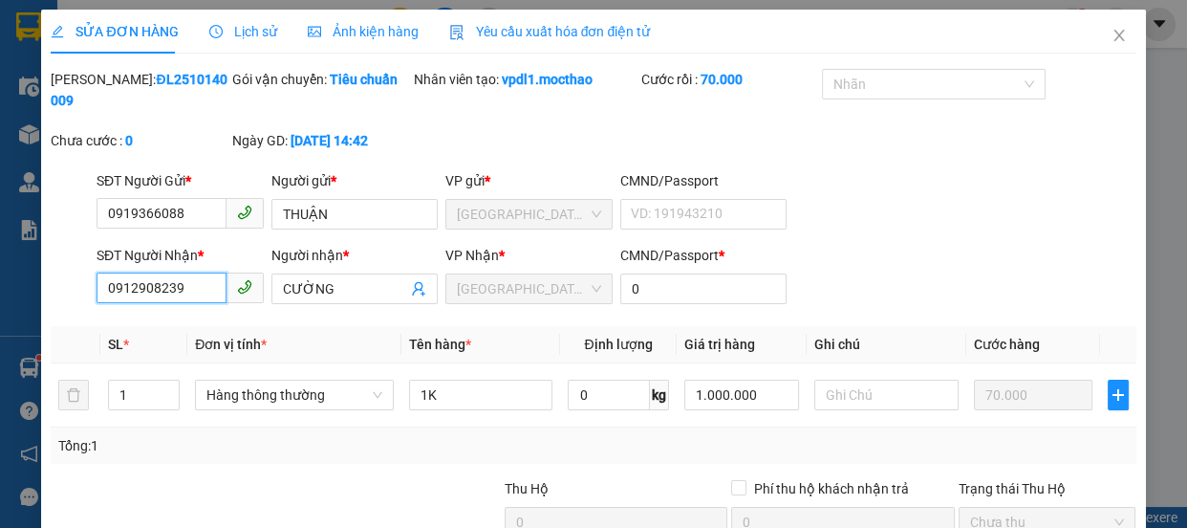
drag, startPoint x: 201, startPoint y: 285, endPoint x: 7, endPoint y: 178, distance: 221.6
click at [0, 216] on div "SỬA ĐƠN HÀNG Lịch sử Ảnh kiện hàng Yêu cầu xuất hóa đơn điện tử Total Paid Fee …" at bounding box center [593, 264] width 1187 height 528
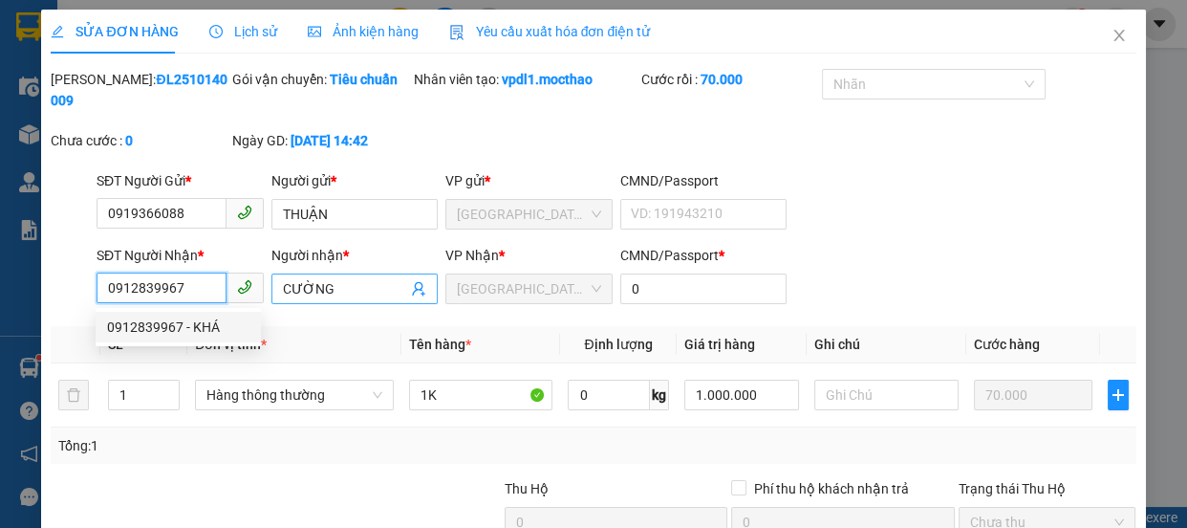
type input "0912839967"
drag, startPoint x: 270, startPoint y: 283, endPoint x: 0, endPoint y: 273, distance: 270.7
click at [0, 279] on div "SỬA ĐƠN HÀNG Lịch sử Ảnh kiện hàng Yêu cầu xuất hóa đơn điện tử Total Paid Fee …" at bounding box center [593, 264] width 1187 height 528
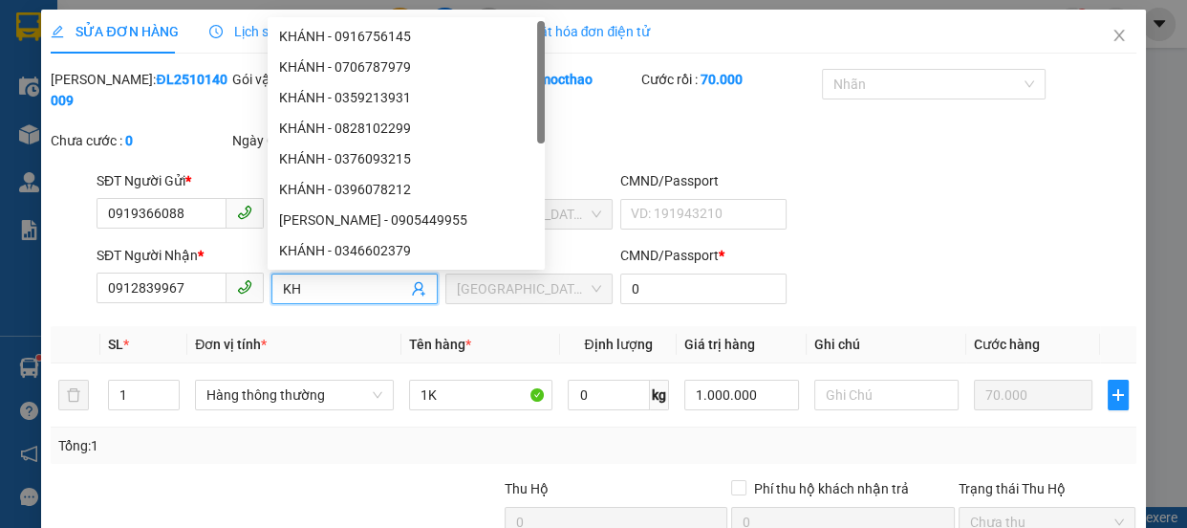
type input "KHÁ"
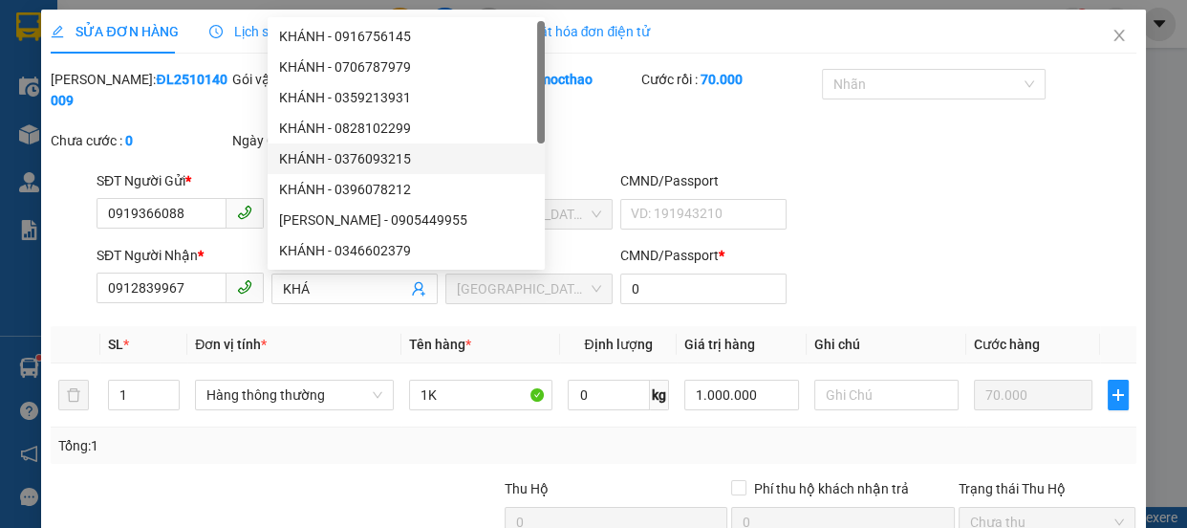
drag, startPoint x: 926, startPoint y: 475, endPoint x: 936, endPoint y: 458, distance: 19.7
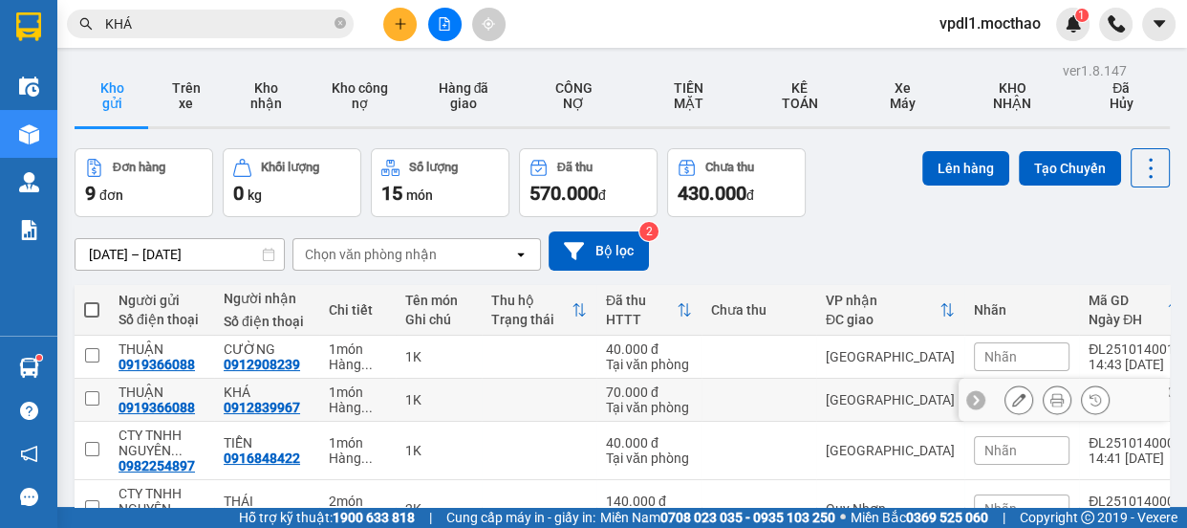
click at [1050, 405] on icon at bounding box center [1056, 399] width 13 height 13
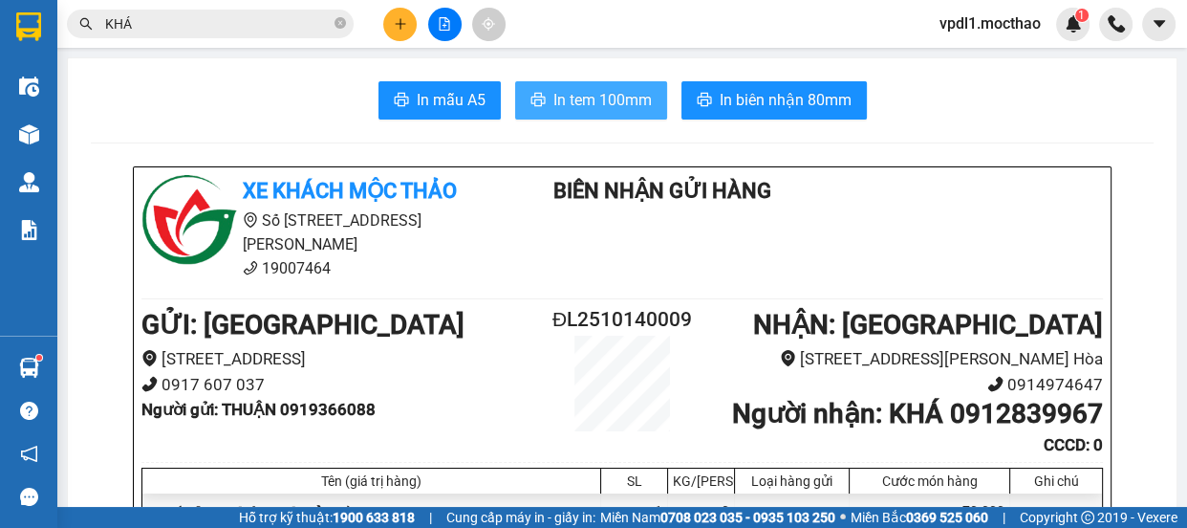
click at [584, 97] on span "In tem 100mm" at bounding box center [602, 100] width 98 height 24
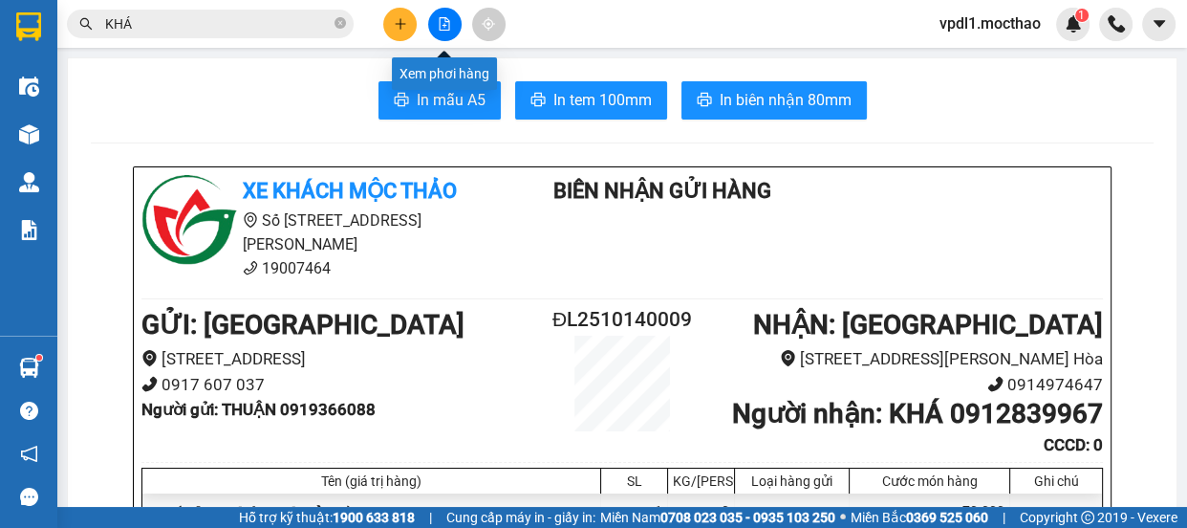
click at [434, 21] on button at bounding box center [444, 24] width 33 height 33
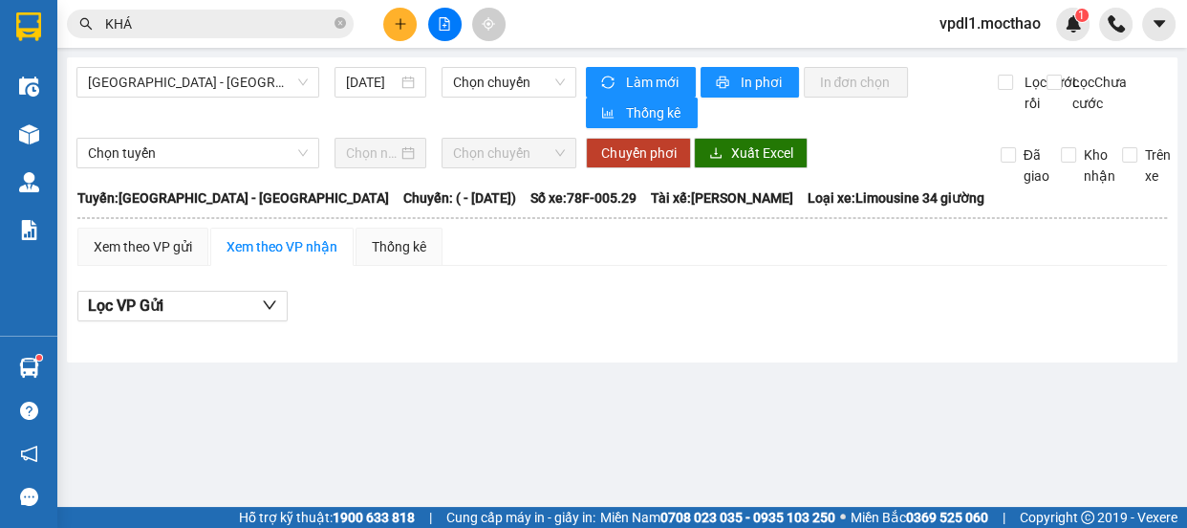
click at [236, 65] on div "[GEOGRAPHIC_DATA] - [GEOGRAPHIC_DATA] [DATE] Chọn chuyến Làm mới In phơi In đơn…" at bounding box center [622, 209] width 1111 height 305
click at [224, 86] on span "[GEOGRAPHIC_DATA] - [GEOGRAPHIC_DATA]" at bounding box center [198, 82] width 220 height 29
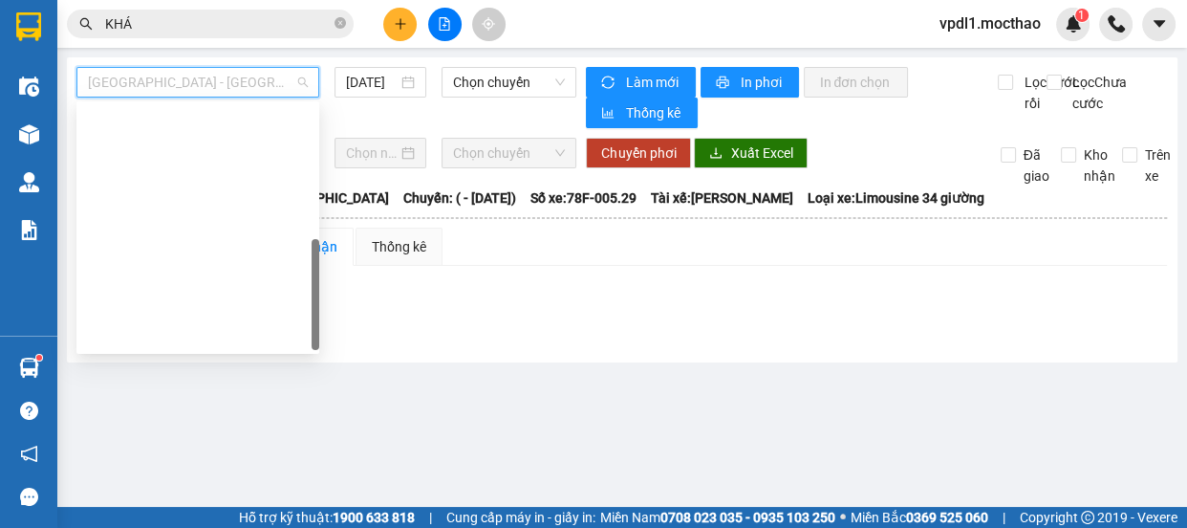
type input "[DATE]"
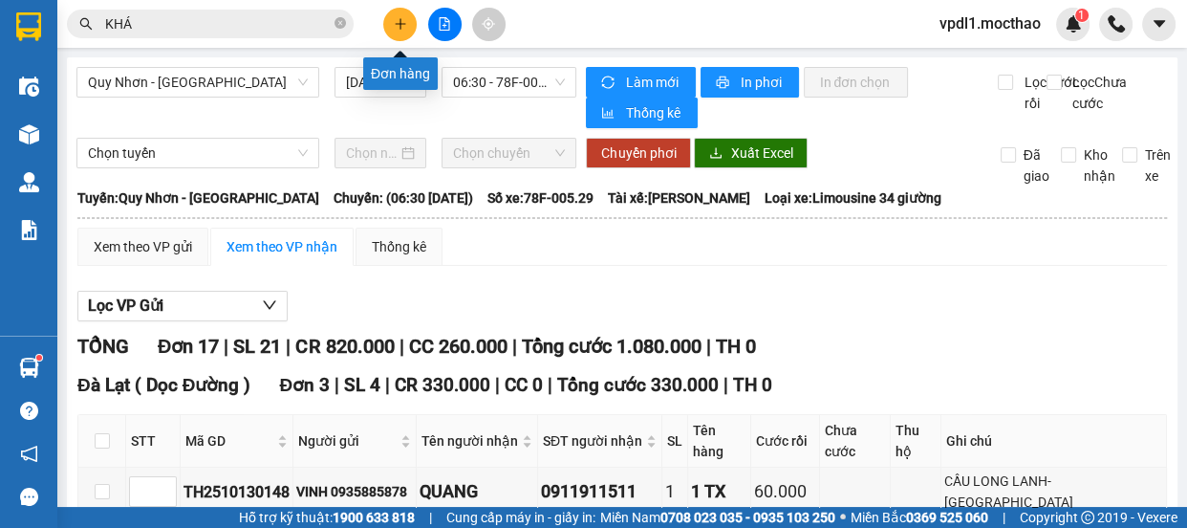
click at [400, 27] on icon "plus" at bounding box center [400, 23] width 13 height 13
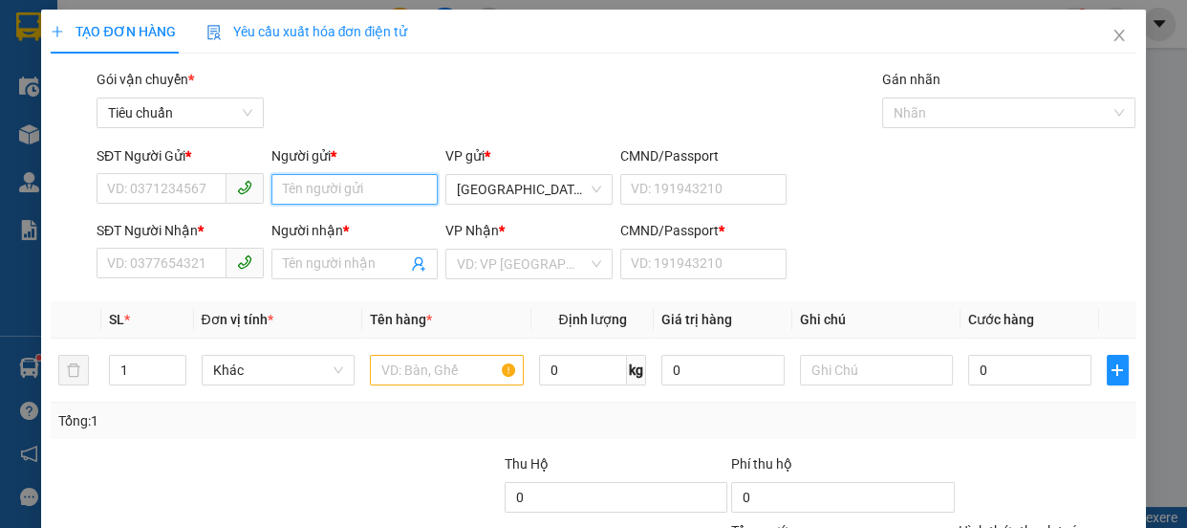
drag, startPoint x: 305, startPoint y: 186, endPoint x: 307, endPoint y: 172, distance: 14.5
click at [312, 180] on input "Người gửi *" at bounding box center [354, 189] width 167 height 31
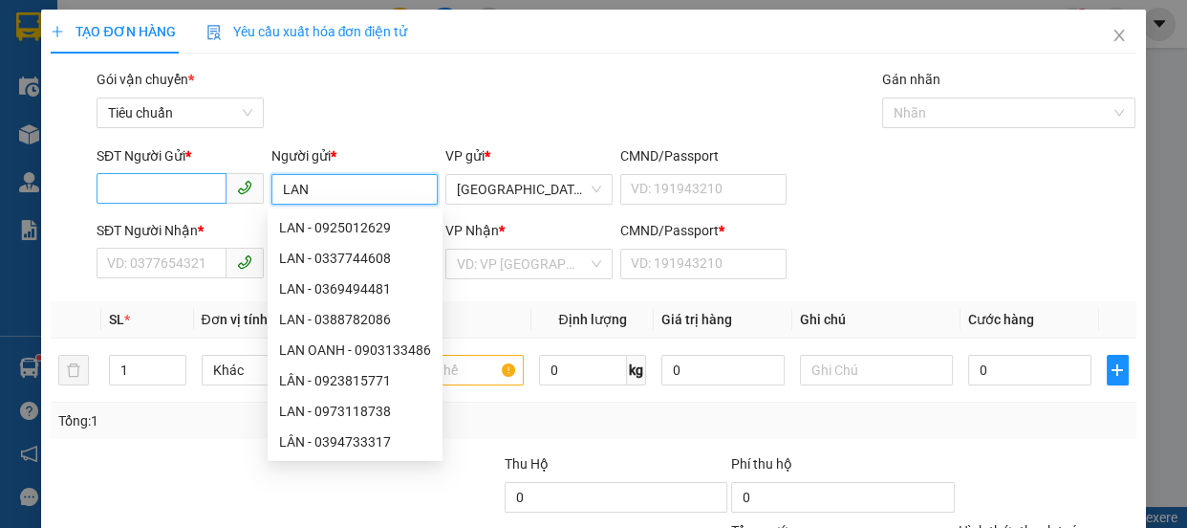
type input "LAN"
drag, startPoint x: 137, startPoint y: 182, endPoint x: 114, endPoint y: 136, distance: 51.3
click at [129, 182] on input "SĐT Người Gửi *" at bounding box center [162, 188] width 130 height 31
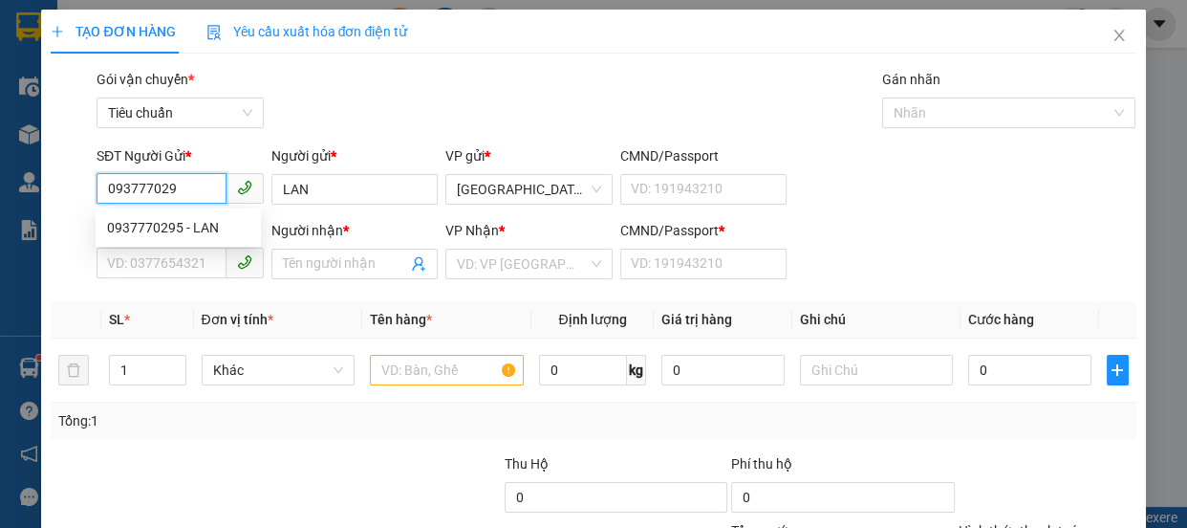
type input "0937770295"
click at [152, 229] on div "0937770295 - LAN" at bounding box center [178, 227] width 142 height 21
type input "0906454778"
type input "HUỆ"
type input "A"
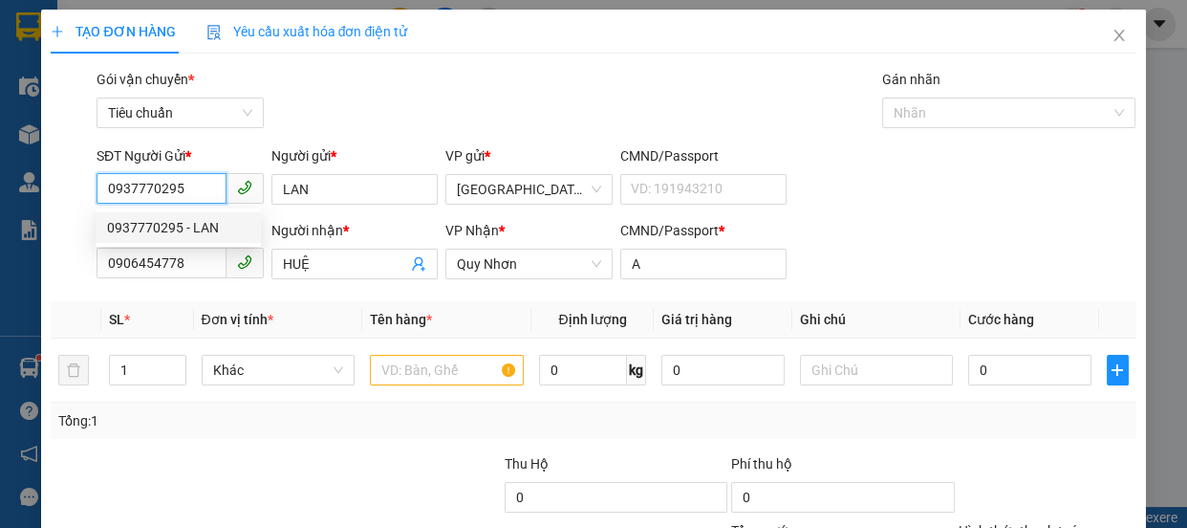
type input "80.000"
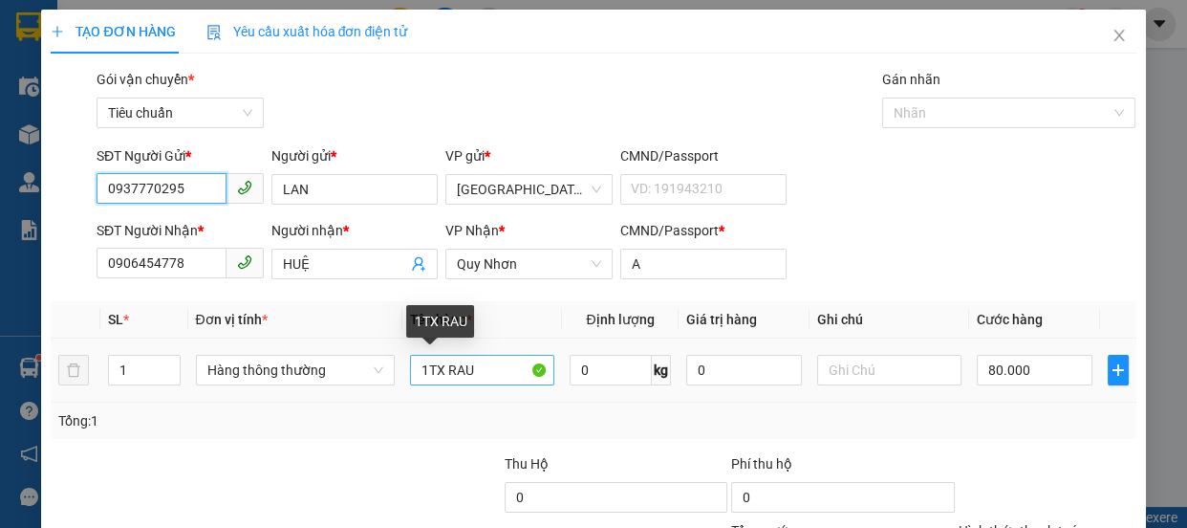
type input "0937770295"
drag, startPoint x: 480, startPoint y: 374, endPoint x: 480, endPoint y: 363, distance: 10.5
click at [480, 372] on input "1TX RAU" at bounding box center [482, 370] width 144 height 31
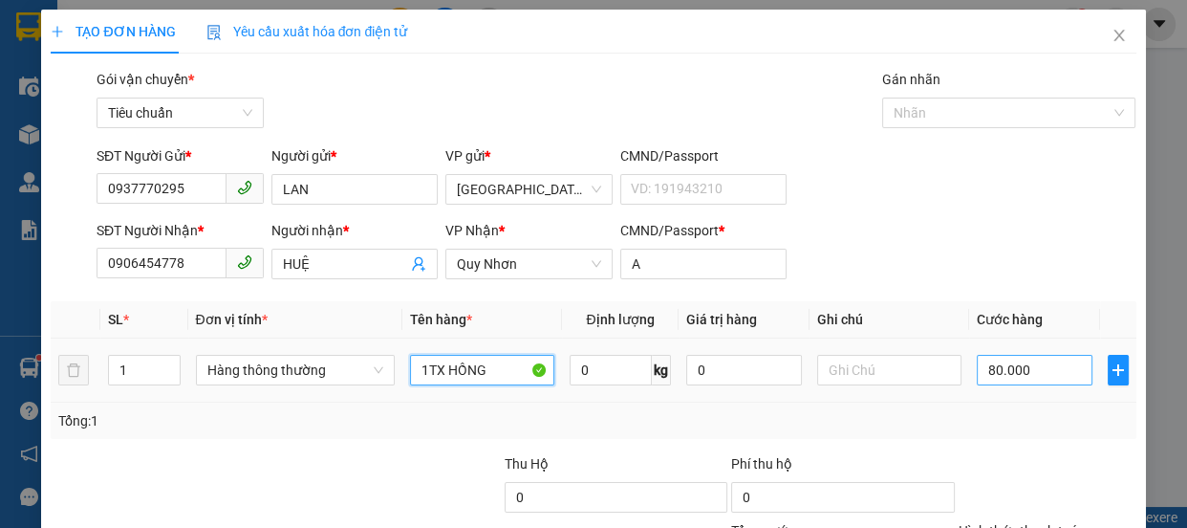
type input "1TX HỒNG"
click at [1042, 361] on input "80.000" at bounding box center [1035, 370] width 116 height 31
type input "7"
type input "70"
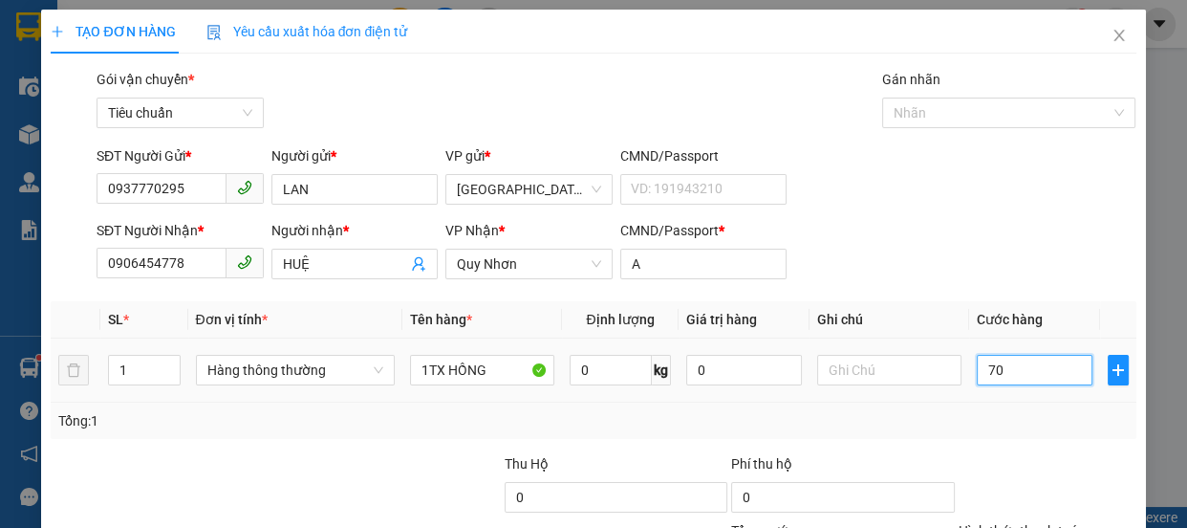
type input "70"
type input "70.000"
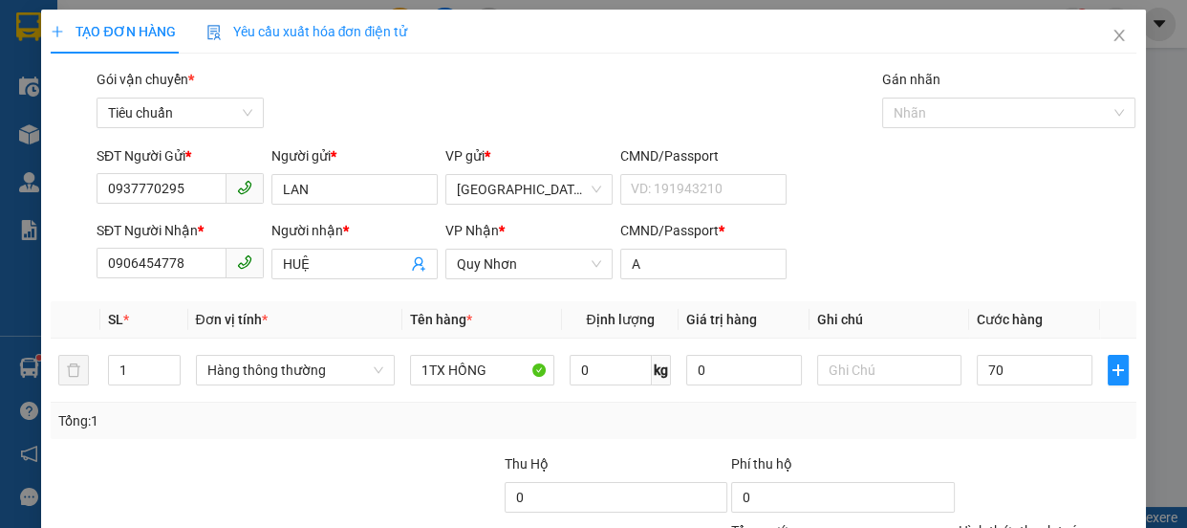
type input "70.000"
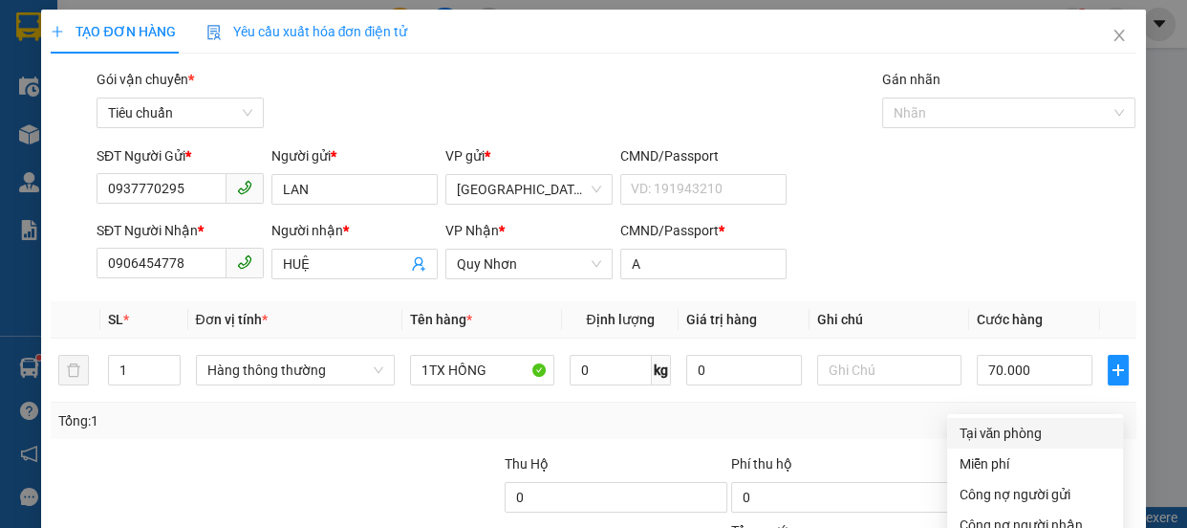
click at [1011, 422] on div "Tại văn phòng" at bounding box center [1035, 432] width 153 height 21
type input "0"
drag, startPoint x: 1049, startPoint y: 472, endPoint x: 1060, endPoint y: 456, distance: 19.4
click at [1060, 456] on div "Transit Pickup Surcharge Ids Transit Deliver Surcharge Ids Transit Deliver Surc…" at bounding box center [593, 369] width 1085 height 601
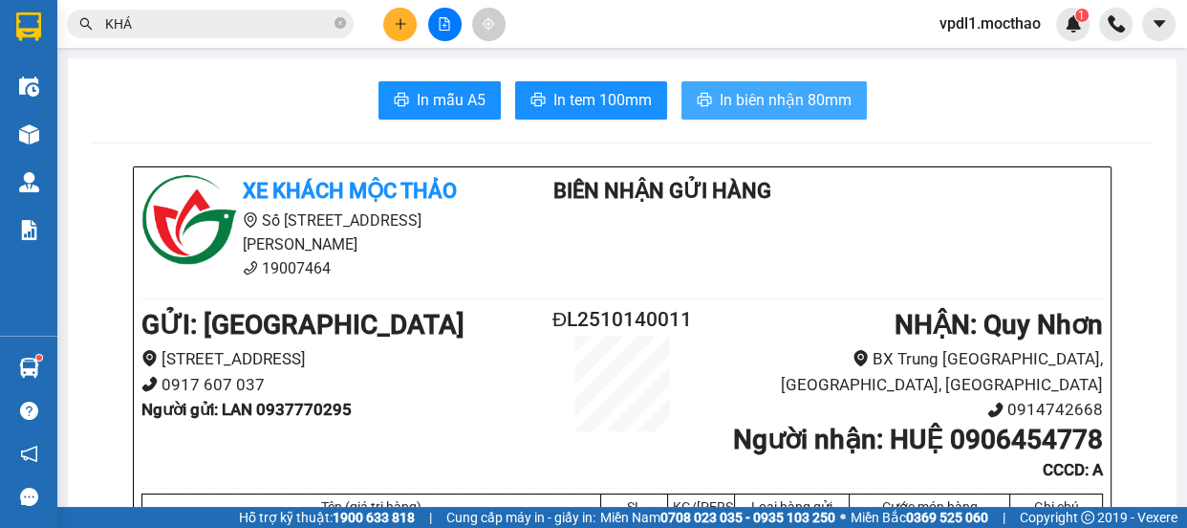
click at [746, 104] on span "In biên nhận 80mm" at bounding box center [786, 100] width 132 height 24
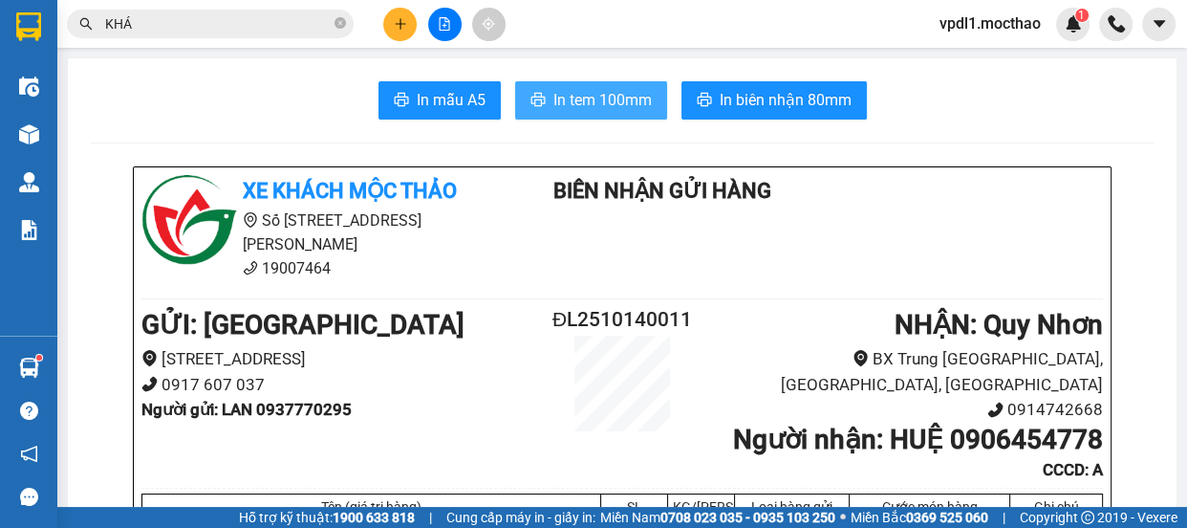
click at [575, 99] on span "In tem 100mm" at bounding box center [602, 100] width 98 height 24
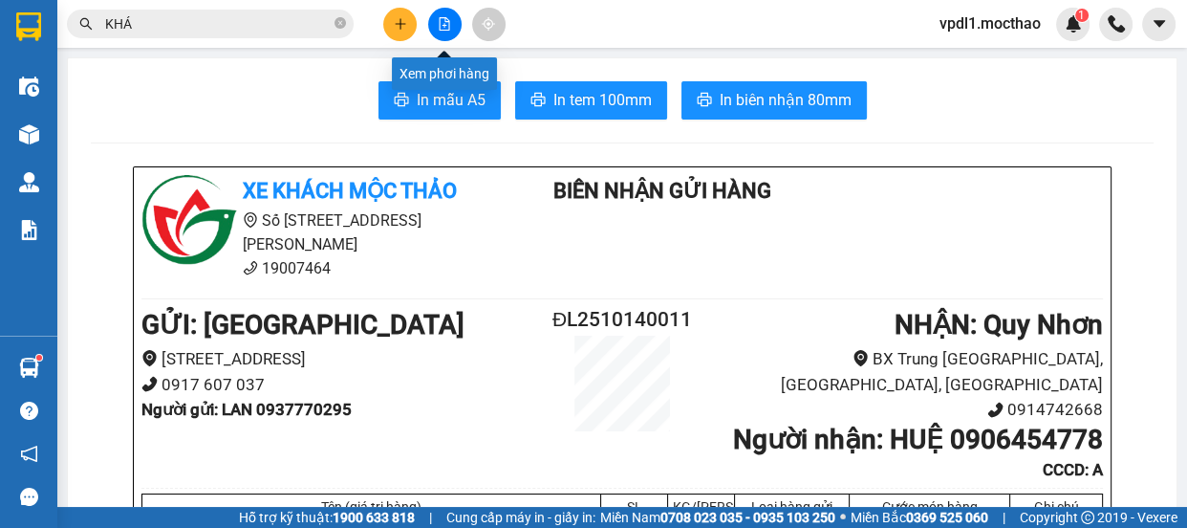
click at [453, 22] on button at bounding box center [444, 24] width 33 height 33
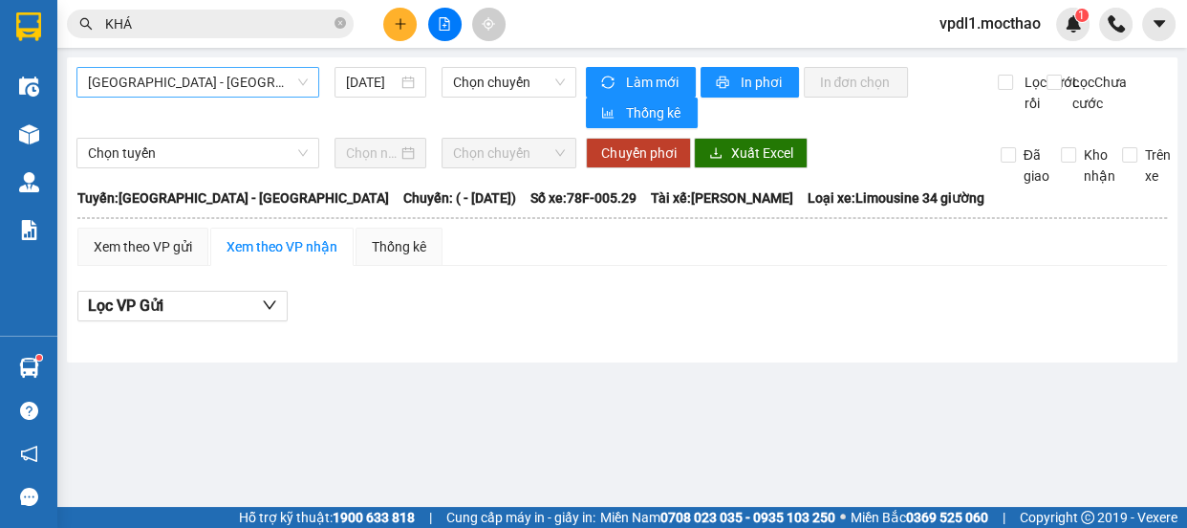
click at [220, 82] on span "[GEOGRAPHIC_DATA] - [GEOGRAPHIC_DATA]" at bounding box center [198, 82] width 220 height 29
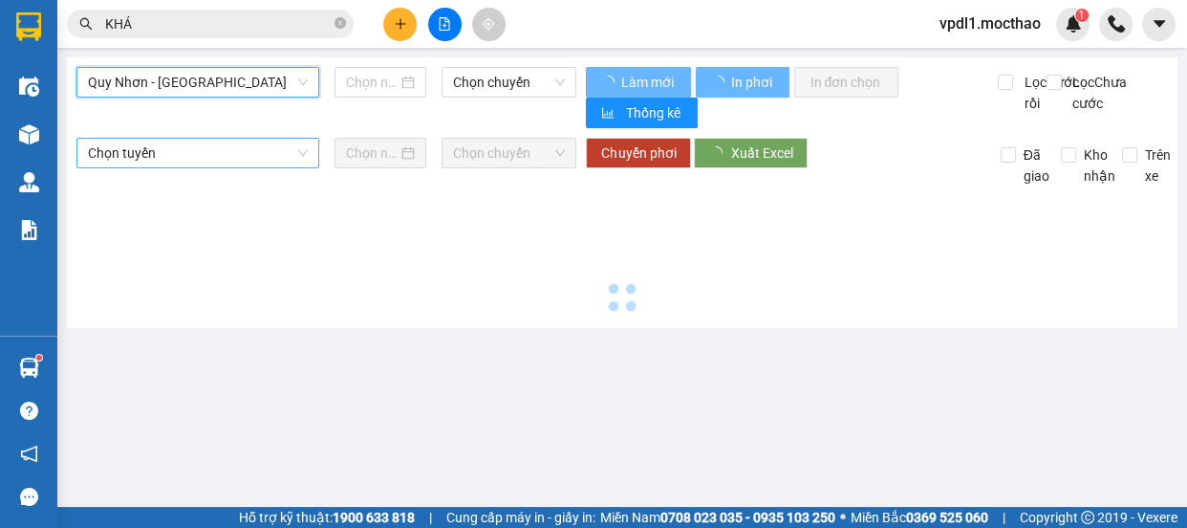
type input "[DATE]"
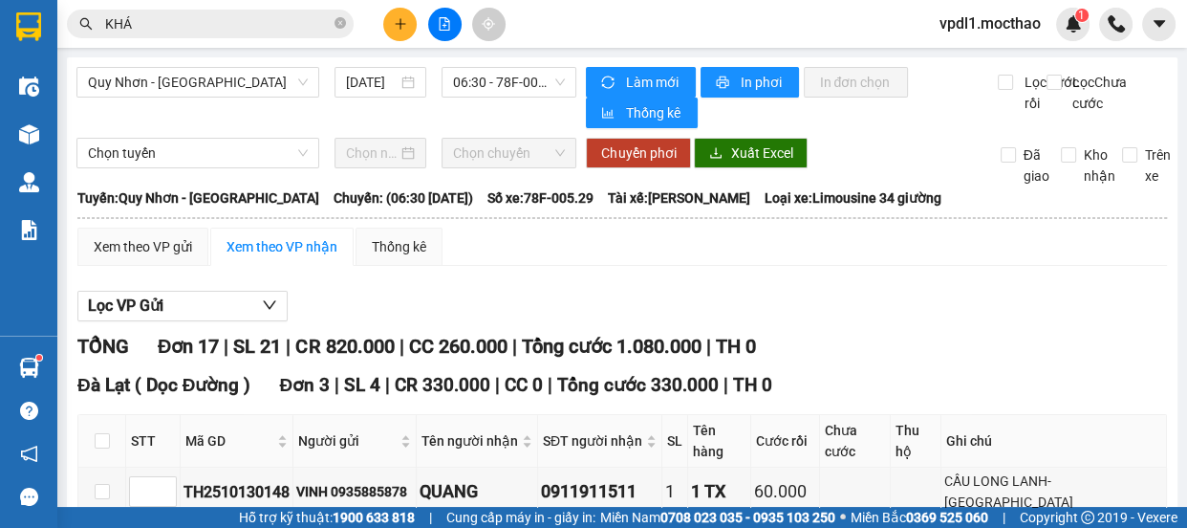
click at [401, 19] on icon "plus" at bounding box center [400, 23] width 13 height 13
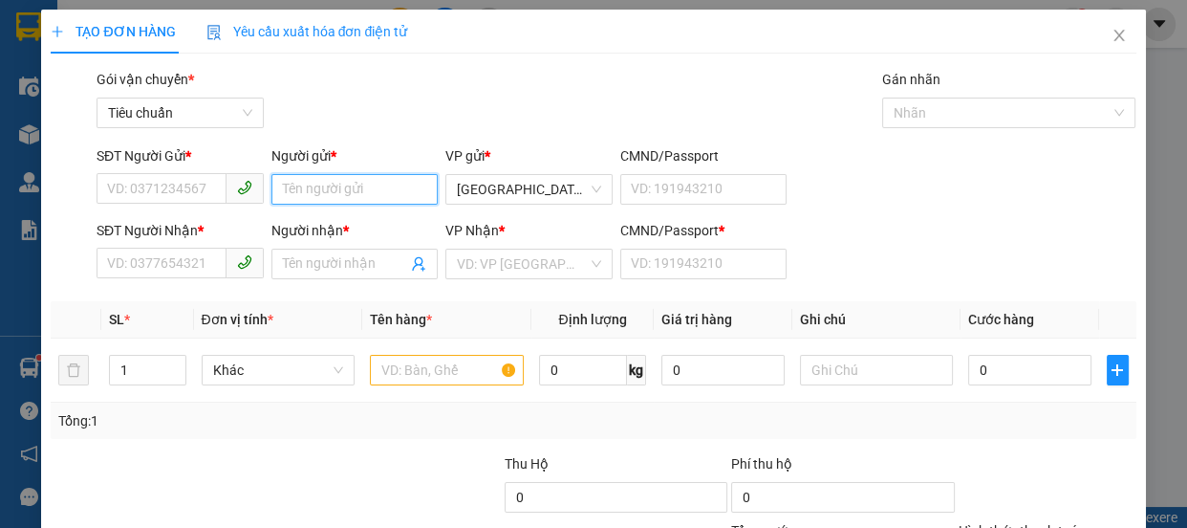
drag, startPoint x: 299, startPoint y: 187, endPoint x: 312, endPoint y: 182, distance: 13.7
click at [306, 186] on input "Người gửi *" at bounding box center [354, 189] width 167 height 31
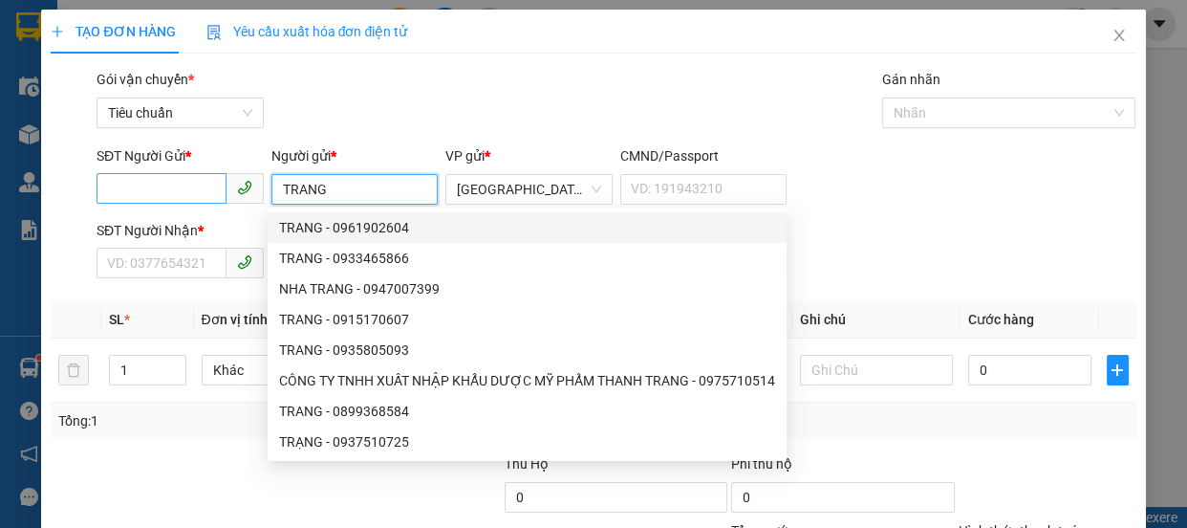
type input "TRANG"
drag, startPoint x: 128, startPoint y: 182, endPoint x: 0, endPoint y: 10, distance: 214.5
click at [119, 182] on input "SĐT Người Gửi *" at bounding box center [162, 188] width 130 height 31
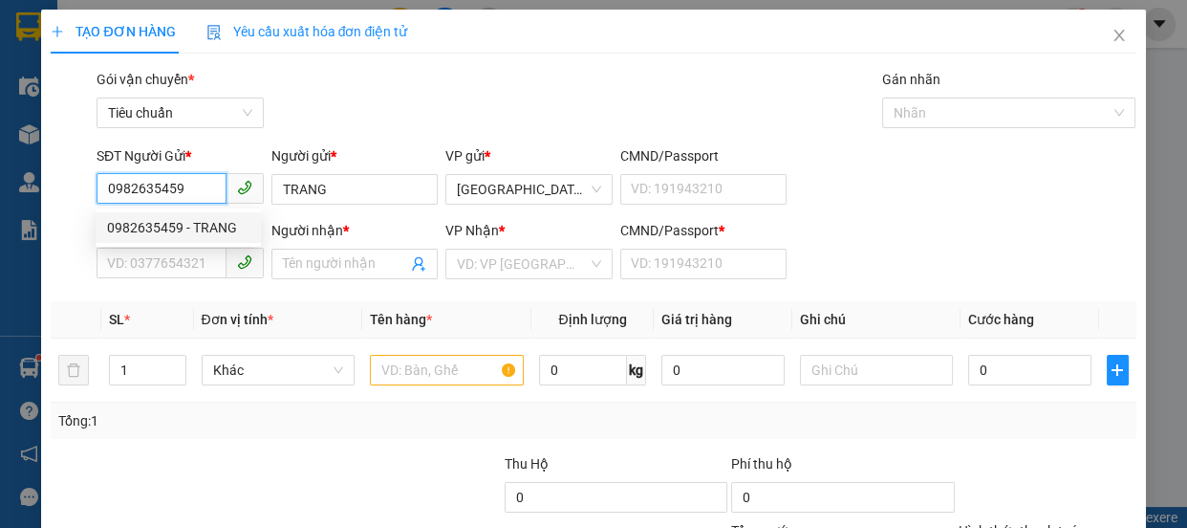
type input "0982635459"
click at [325, 248] on div "Người nhận * Tên người nhận" at bounding box center [354, 253] width 167 height 67
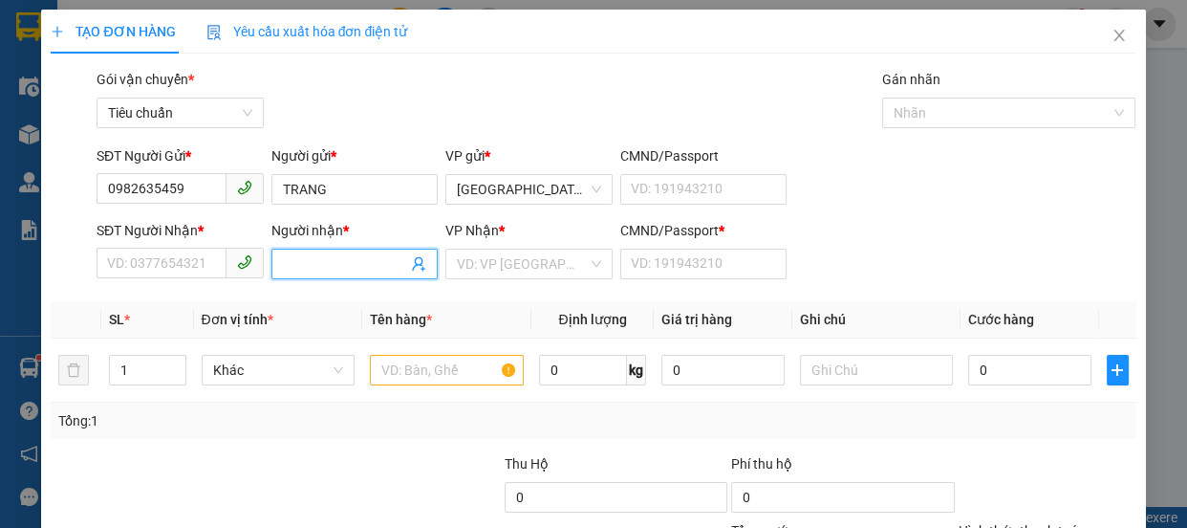
click at [296, 261] on input "Người nhận *" at bounding box center [345, 263] width 125 height 21
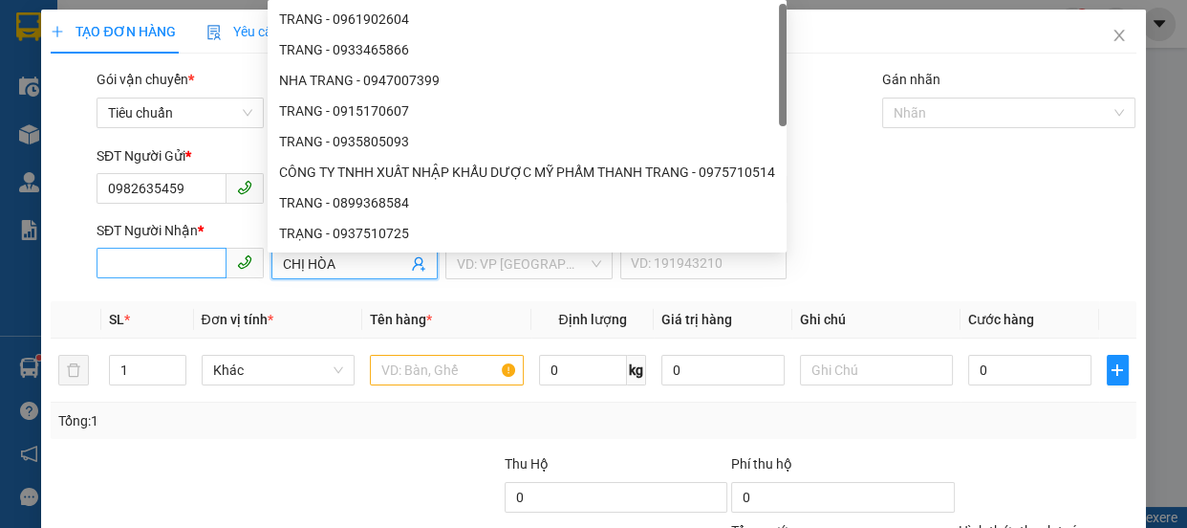
type input "CHỊ HÒA"
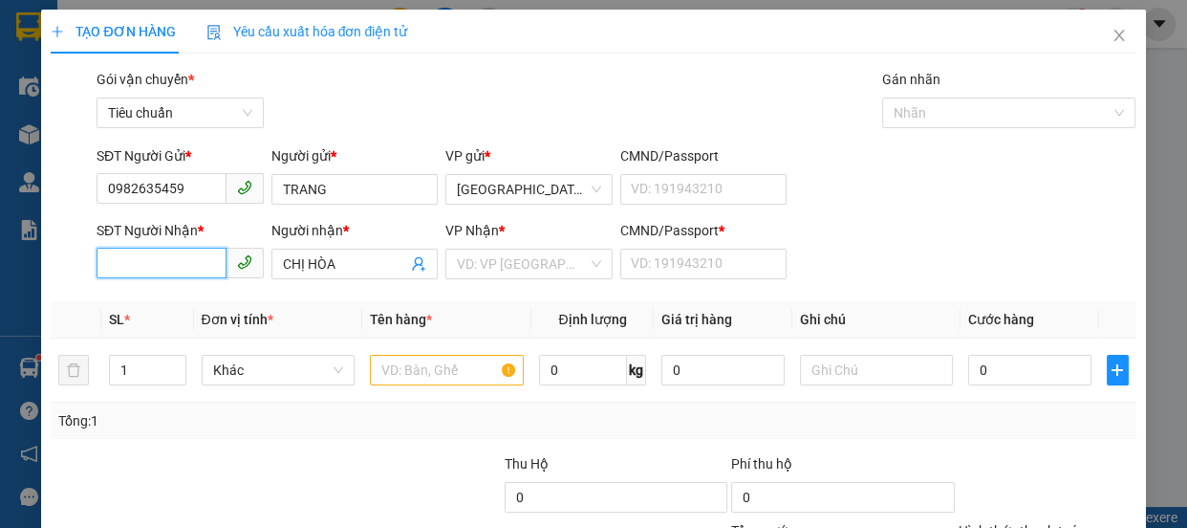
click at [203, 271] on input "SĐT Người Nhận *" at bounding box center [162, 263] width 130 height 31
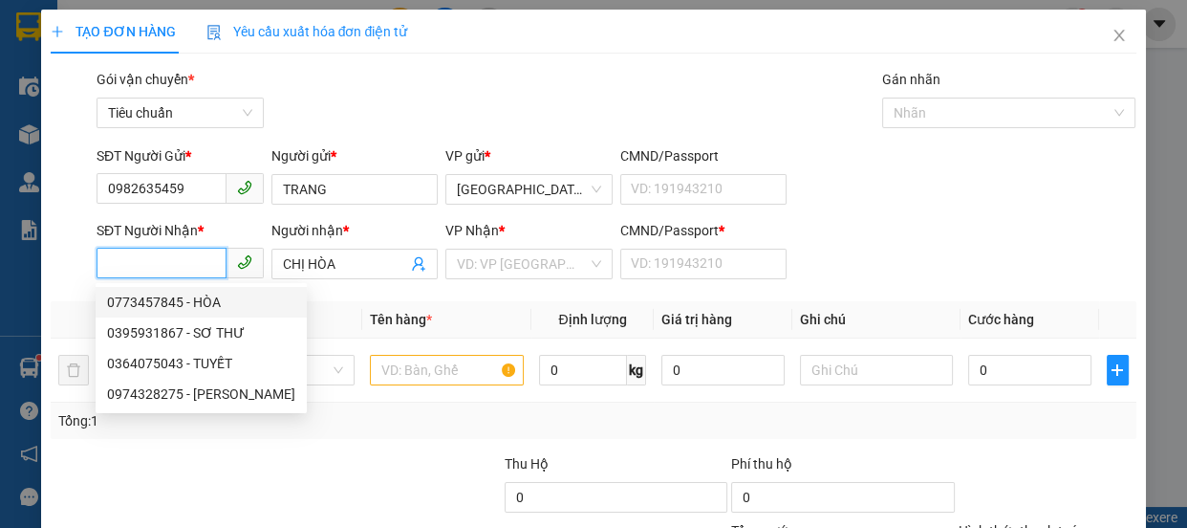
click at [195, 301] on div "0773457845 - HÒA" at bounding box center [201, 302] width 188 height 21
type input "0773457845"
type input "HÒA"
type input "A"
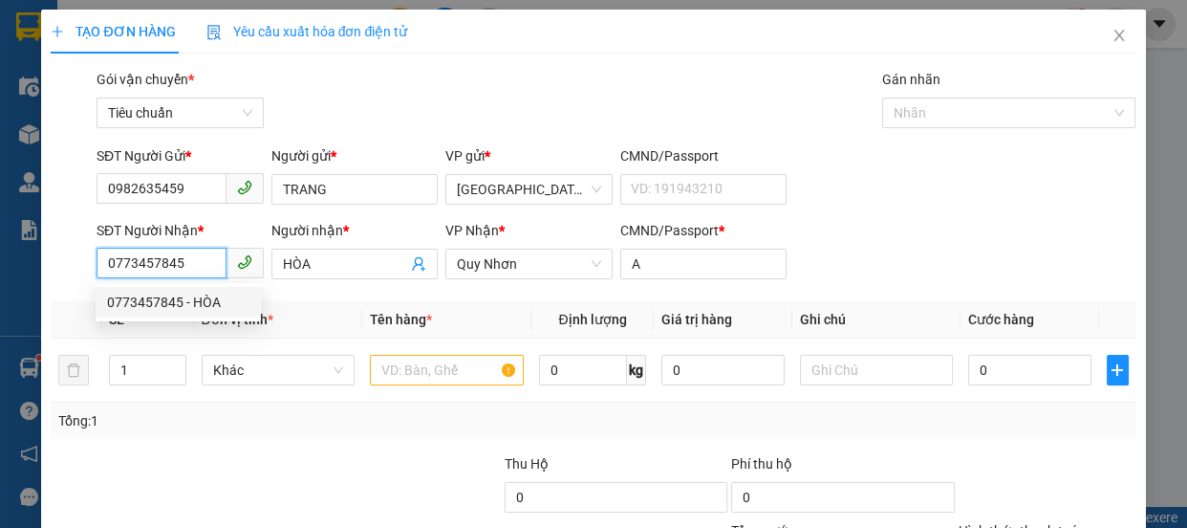
type input "60.000"
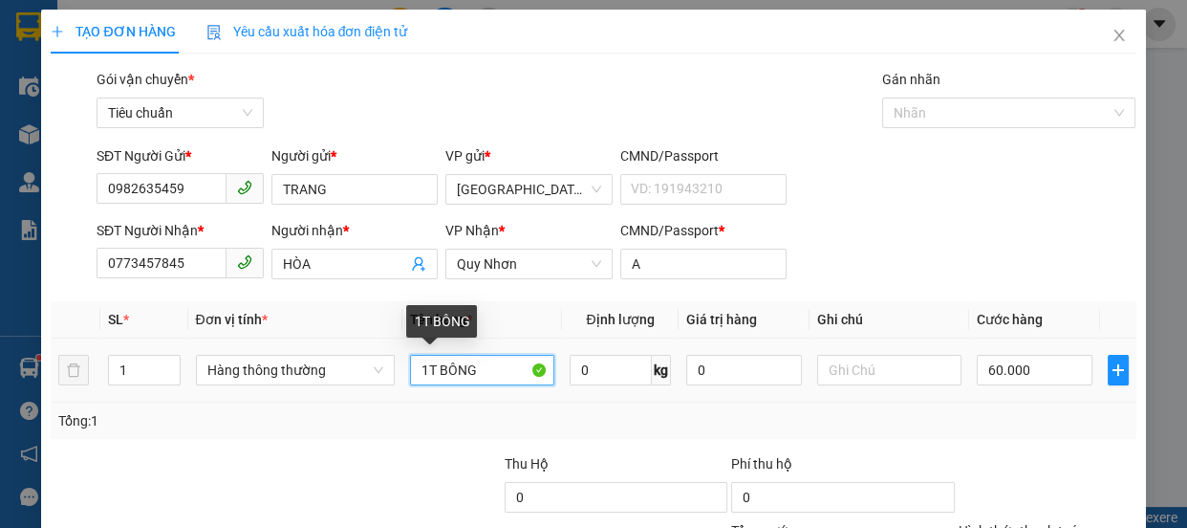
click at [434, 371] on input "1T BÔNG" at bounding box center [482, 370] width 144 height 31
type input "1 BO BÔNG"
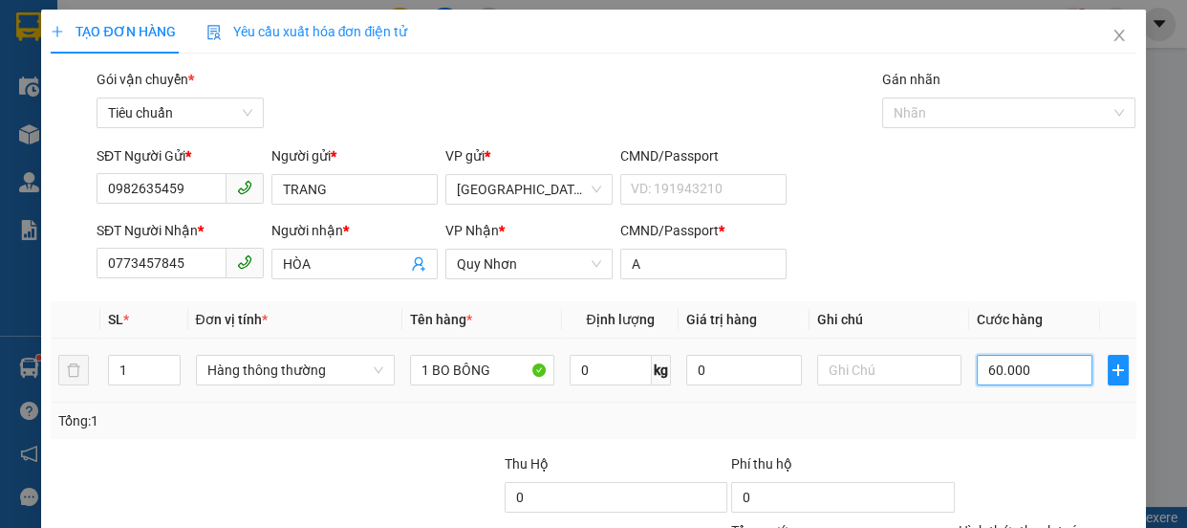
click at [1018, 368] on input "60.000" at bounding box center [1035, 370] width 116 height 31
type input "5"
type input "50"
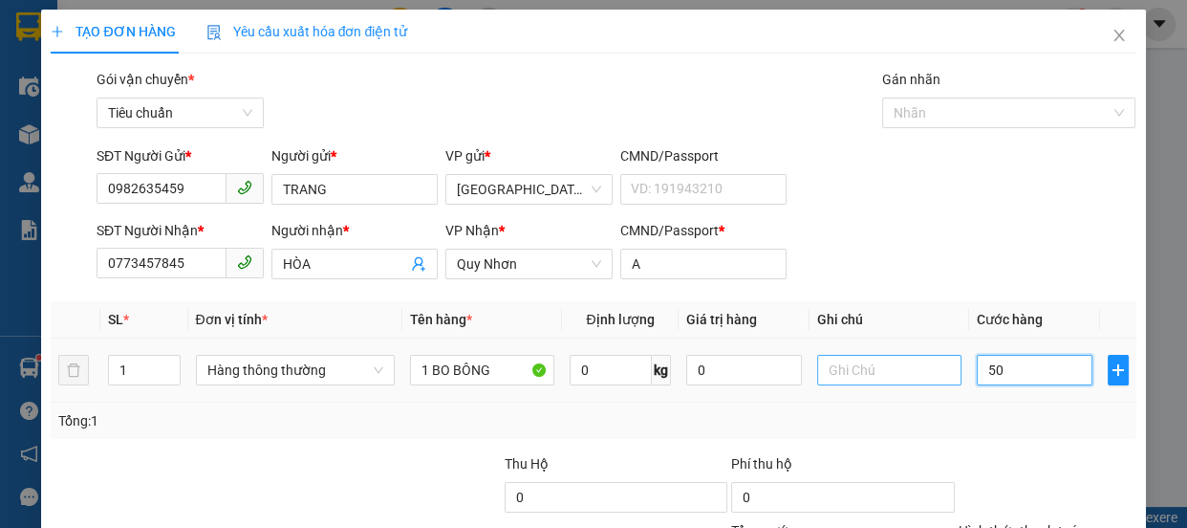
type input "50"
type input "50.000"
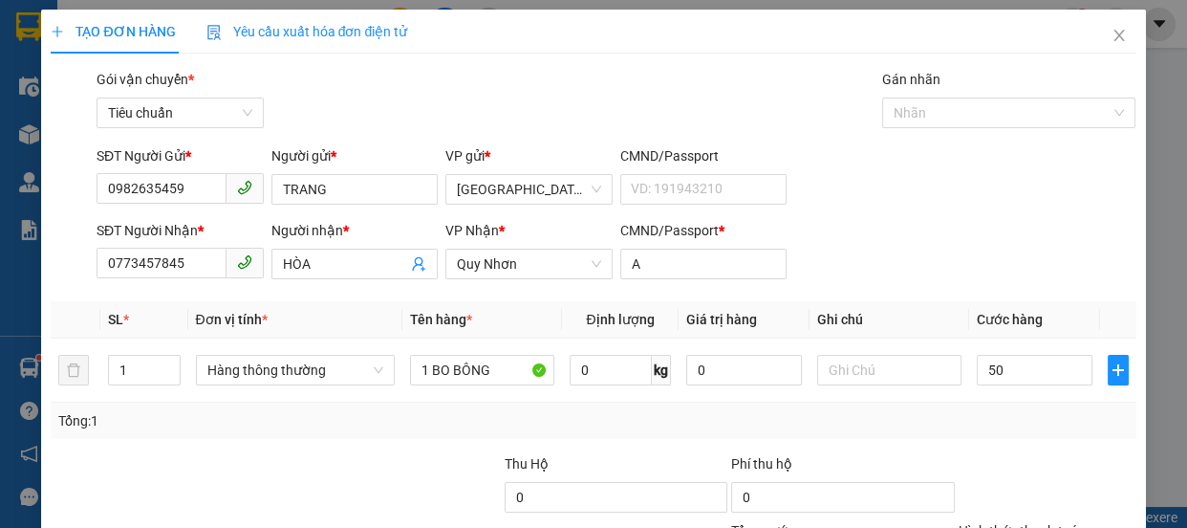
type input "50.000"
drag, startPoint x: 972, startPoint y: 380, endPoint x: 988, endPoint y: 368, distance: 20.5
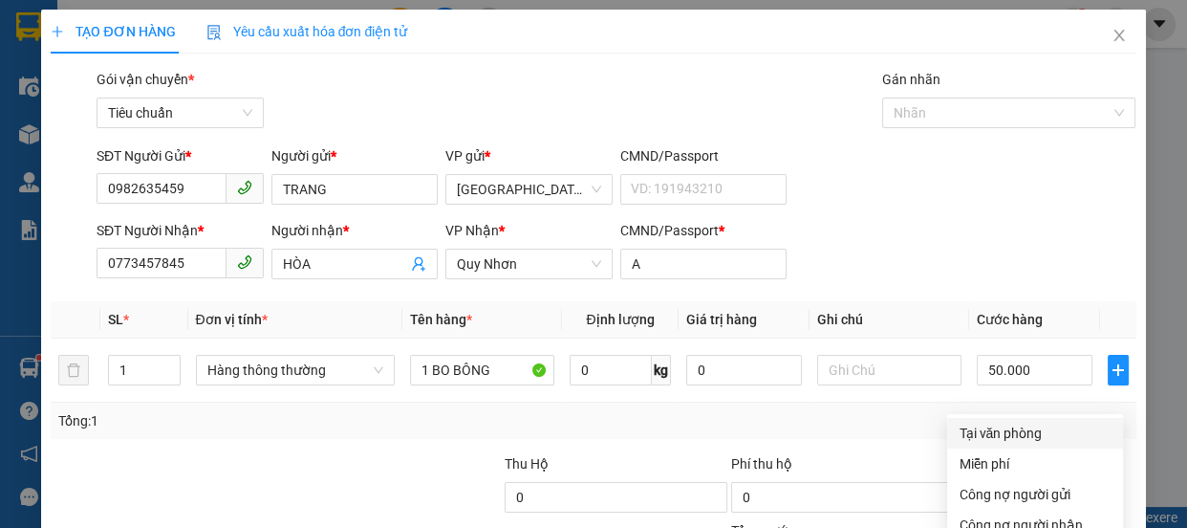
drag, startPoint x: 1004, startPoint y: 257, endPoint x: 1017, endPoint y: 287, distance: 32.5
click at [1004, 422] on div "Tại văn phòng" at bounding box center [1035, 432] width 153 height 21
type input "0"
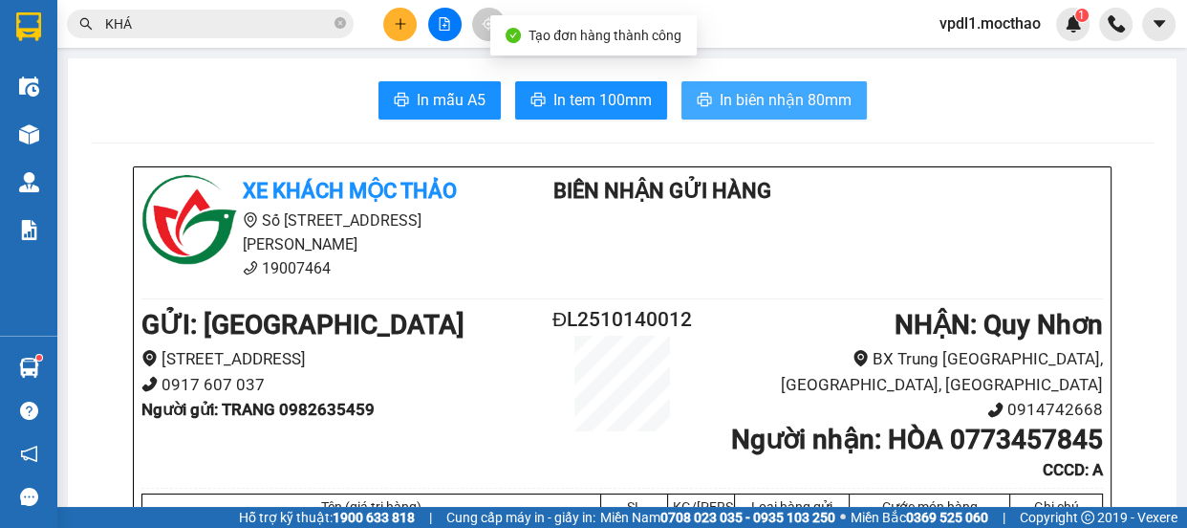
click at [770, 111] on span "In biên nhận 80mm" at bounding box center [786, 100] width 132 height 24
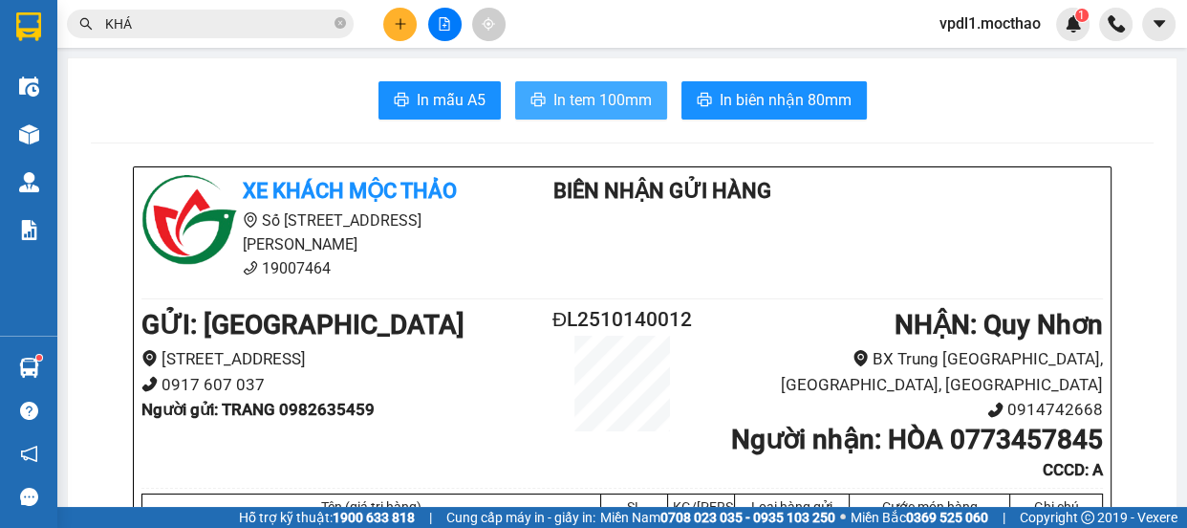
click at [578, 89] on span "In tem 100mm" at bounding box center [602, 100] width 98 height 24
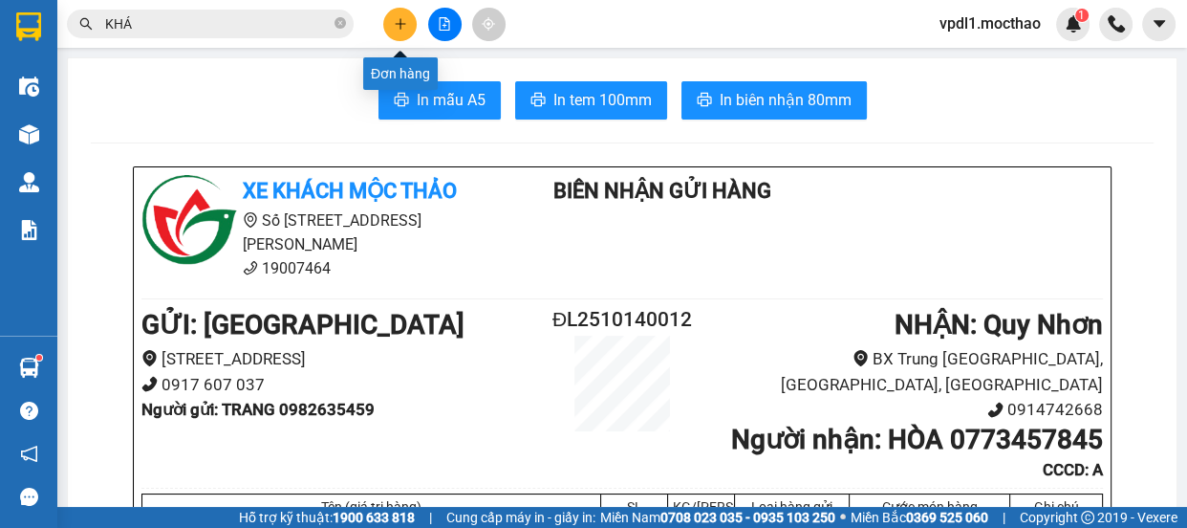
click at [392, 23] on button at bounding box center [399, 24] width 33 height 33
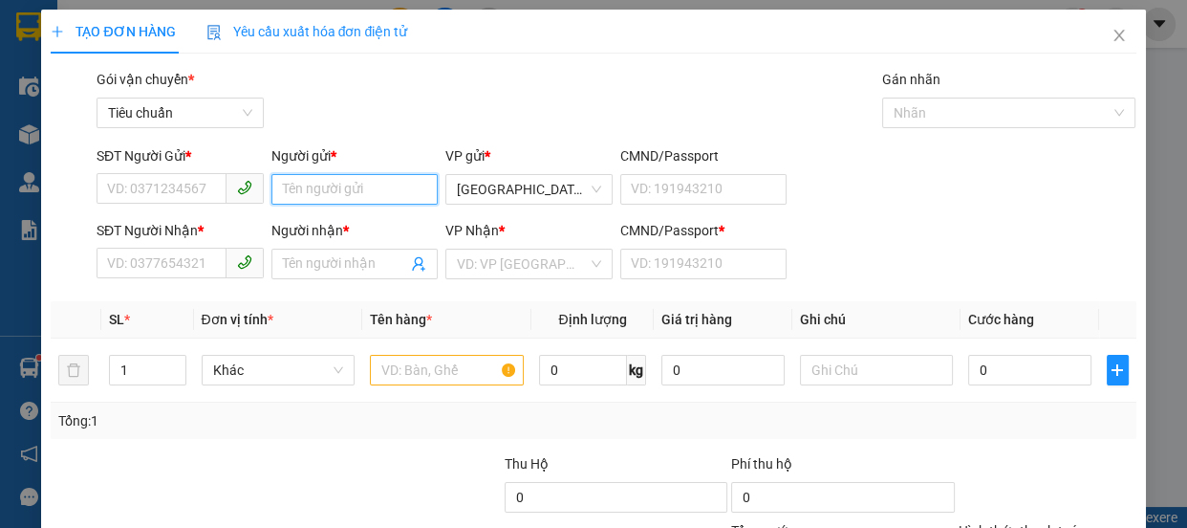
drag, startPoint x: 308, startPoint y: 189, endPoint x: 318, endPoint y: 175, distance: 17.8
click at [312, 181] on input "Người gửi *" at bounding box center [354, 189] width 167 height 31
type input "TRINH"
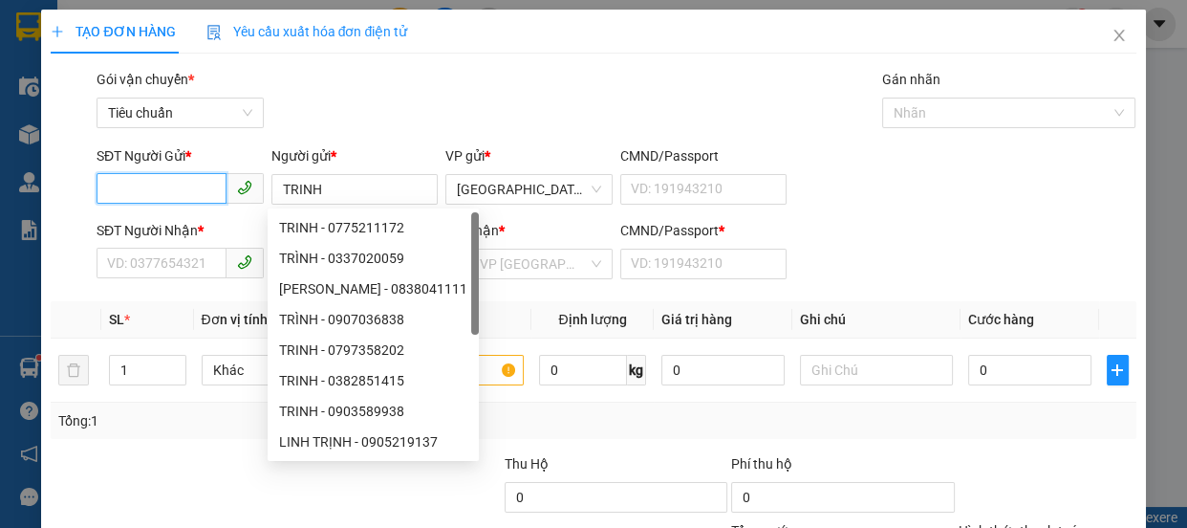
click at [105, 198] on input "SĐT Người Gửi *" at bounding box center [162, 188] width 130 height 31
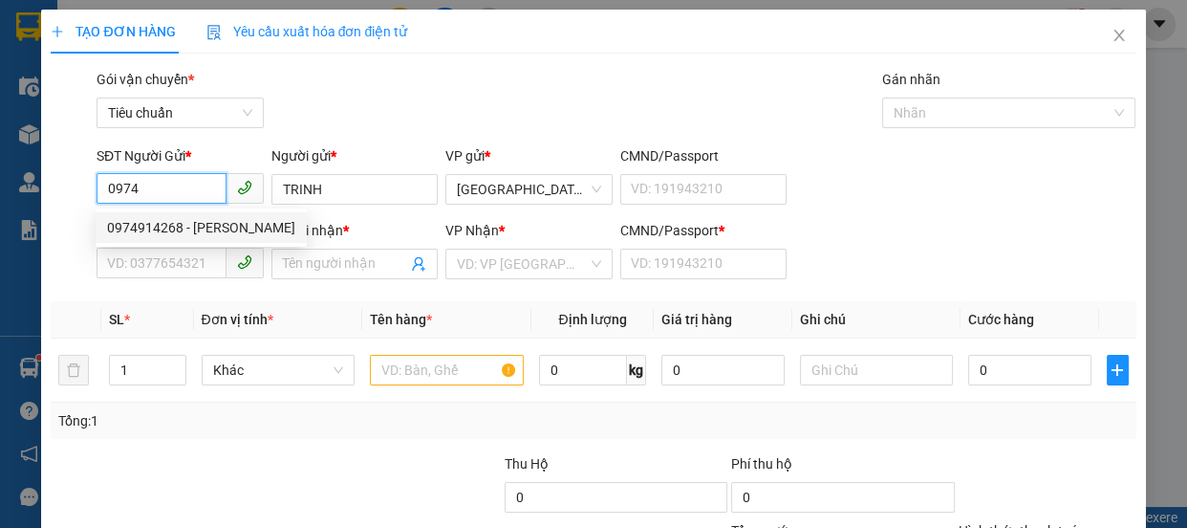
click at [191, 234] on div "0974914268 - [PERSON_NAME]" at bounding box center [201, 227] width 188 height 21
type input "0974914268"
type input "0905654569"
type input "KỸ"
type input "0"
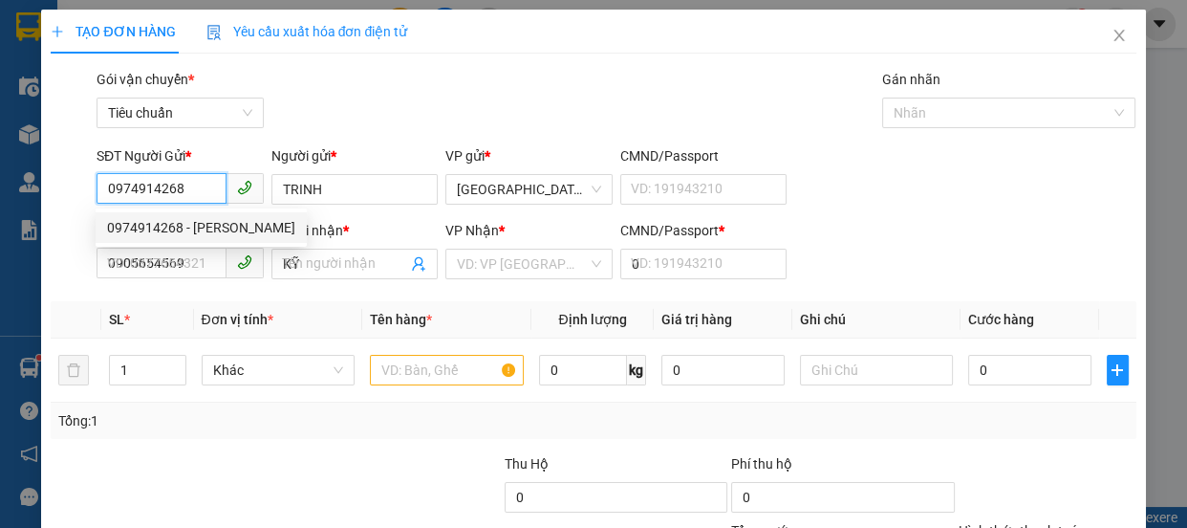
type input "30.000"
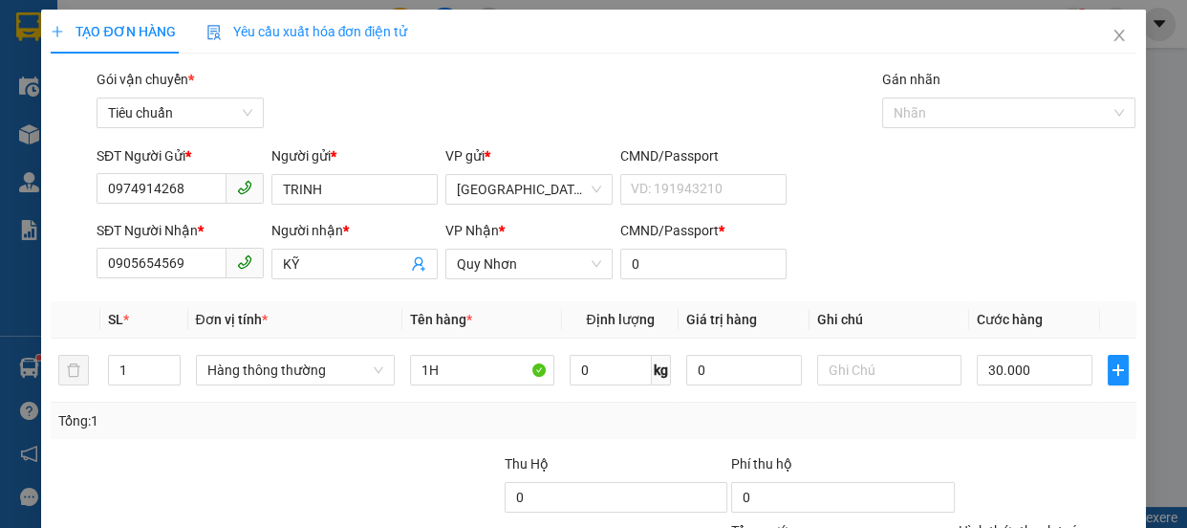
drag, startPoint x: 985, startPoint y: 249, endPoint x: 1049, endPoint y: 361, distance: 128.4
click at [986, 422] on div "Tại văn phòng" at bounding box center [1035, 432] width 153 height 21
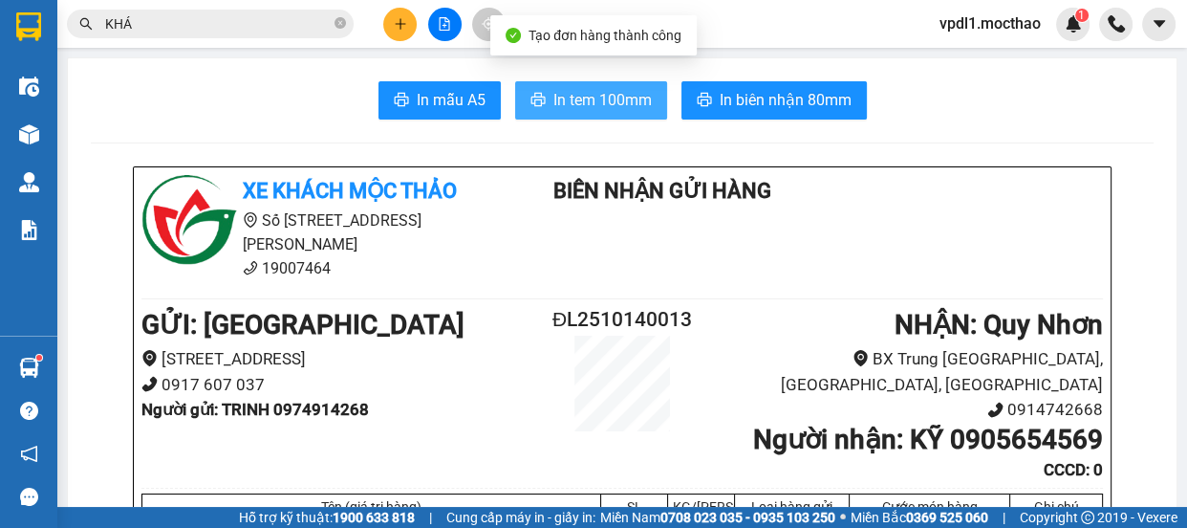
click at [591, 104] on span "In tem 100mm" at bounding box center [602, 100] width 98 height 24
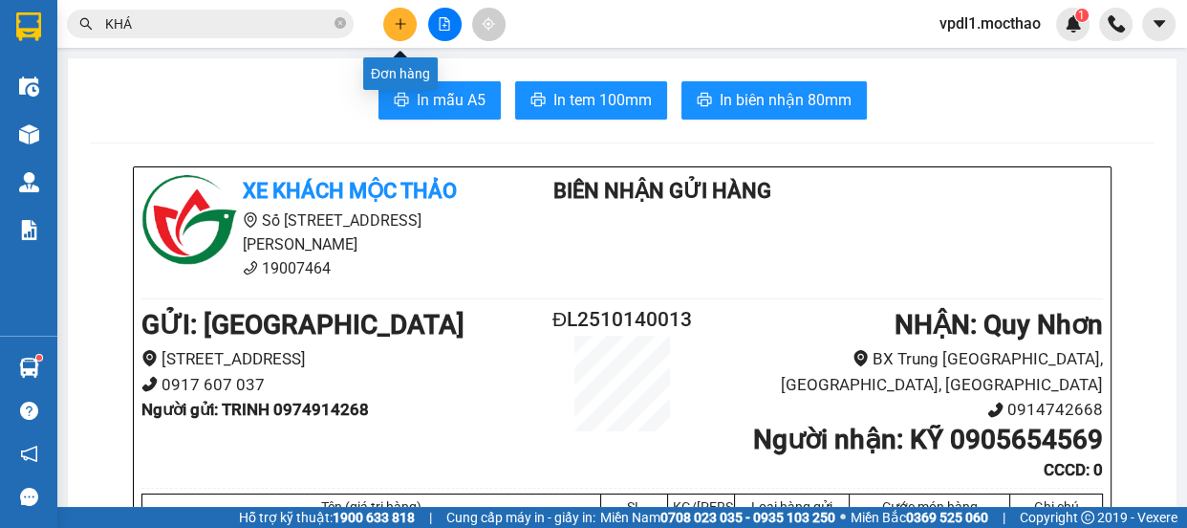
click at [400, 24] on icon "plus" at bounding box center [400, 23] width 11 height 1
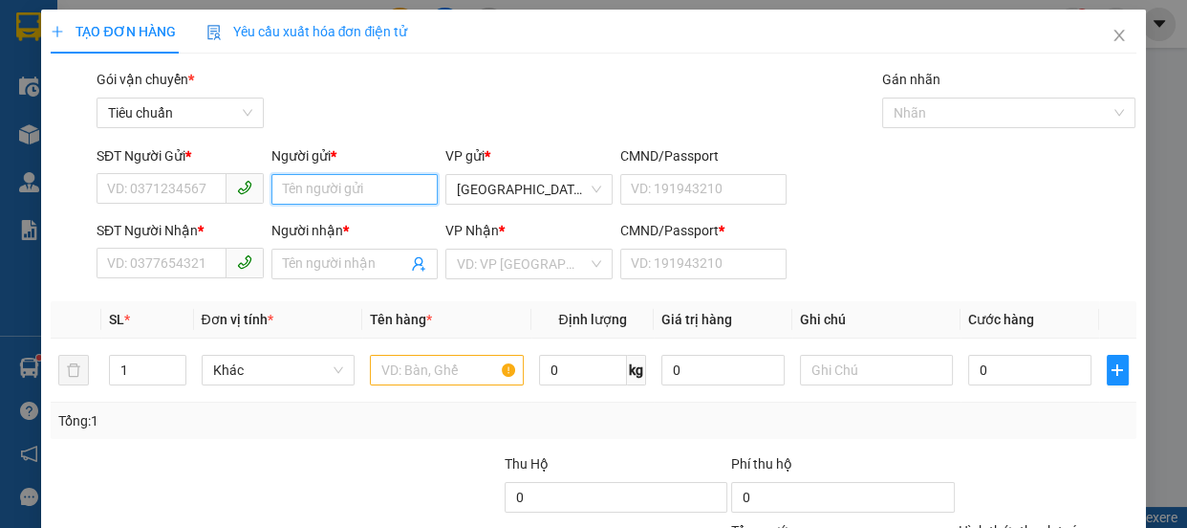
click at [294, 191] on input "Người gửi *" at bounding box center [354, 189] width 167 height 31
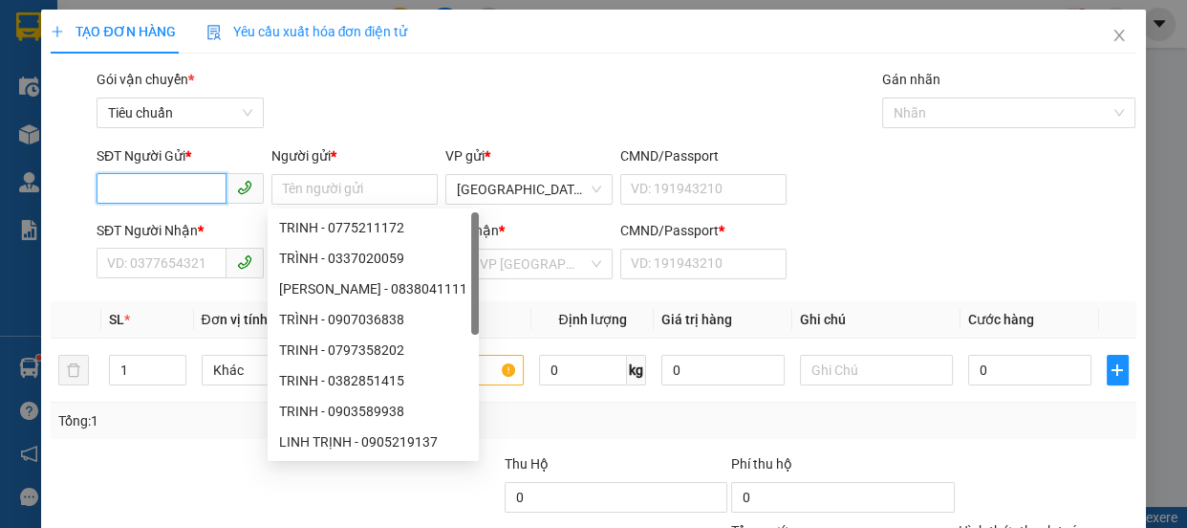
click at [162, 193] on input "SĐT Người Gửi *" at bounding box center [162, 188] width 130 height 31
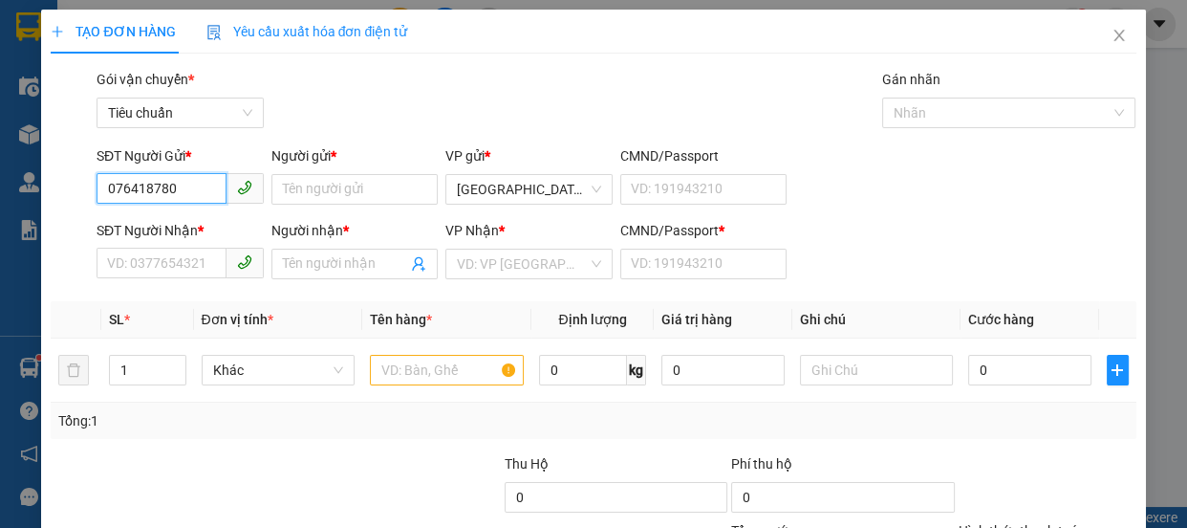
type input "0764187801"
click at [189, 229] on div "0764187801 - SƠN" at bounding box center [178, 227] width 142 height 21
type input "SƠN"
type input "0935277707"
type input "THY"
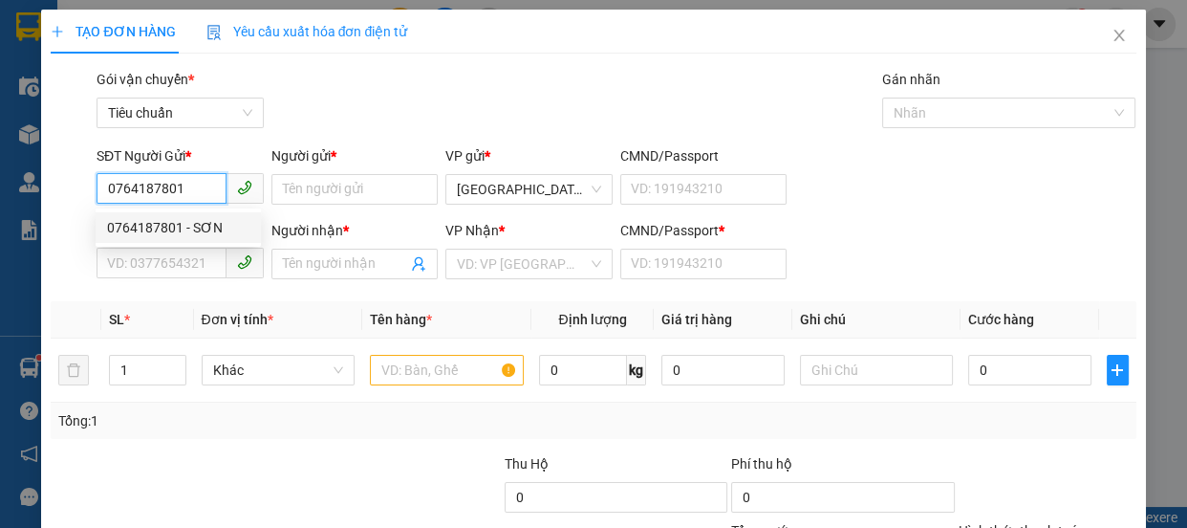
type input "0"
type input "50.000"
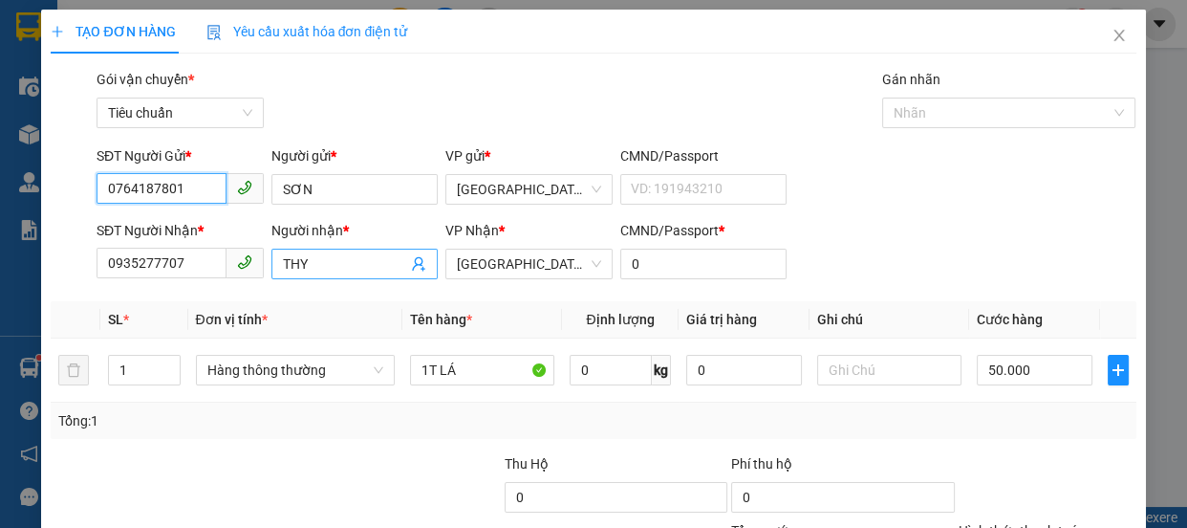
type input "0764187801"
drag, startPoint x: 319, startPoint y: 262, endPoint x: 0, endPoint y: 202, distance: 324.9
click at [0, 219] on div "TẠO ĐƠN HÀNG Yêu cầu xuất hóa đơn điện tử Transit Pickup Surcharge Ids Transit …" at bounding box center [593, 264] width 1187 height 528
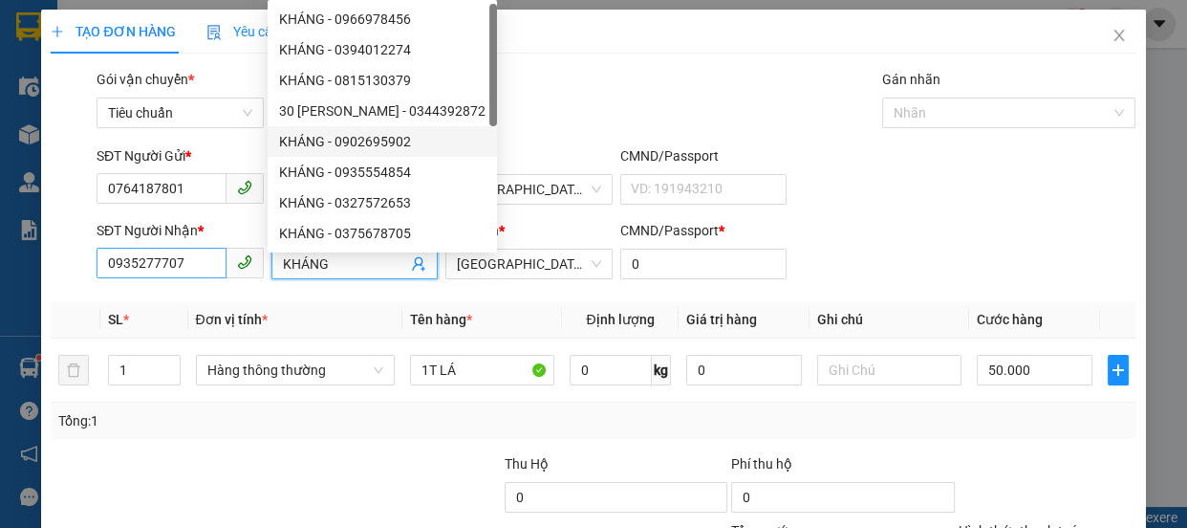
type input "KHÁNG"
drag, startPoint x: 199, startPoint y: 259, endPoint x: 0, endPoint y: 264, distance: 198.9
click at [0, 264] on div "TẠO ĐƠN HÀNG Yêu cầu xuất hóa đơn điện tử Transit Pickup Surcharge Ids Transit …" at bounding box center [593, 264] width 1187 height 528
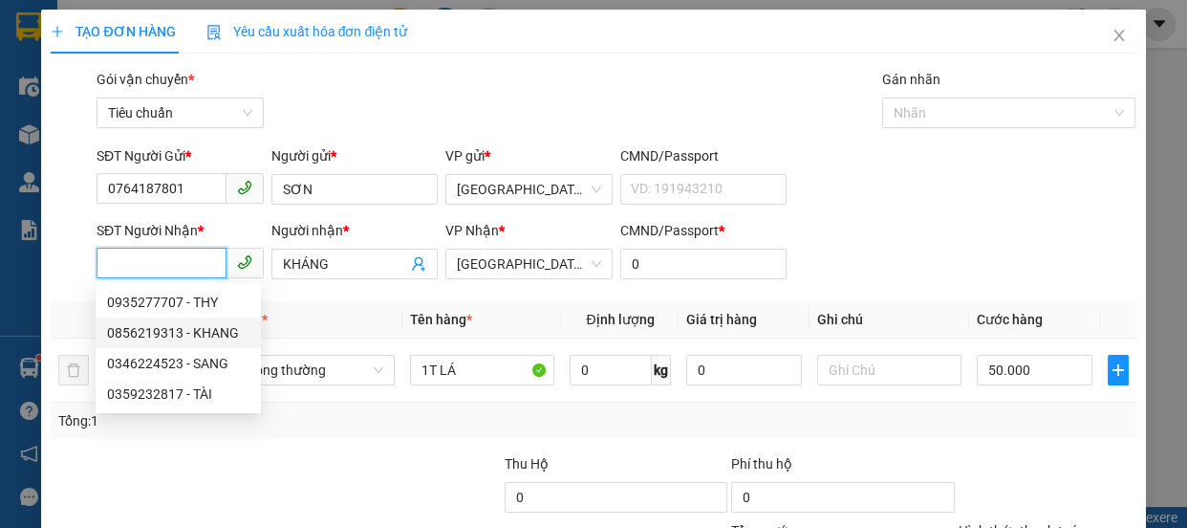
click at [172, 328] on div "0856219313 - KHANG" at bounding box center [178, 332] width 142 height 21
type input "0856219313"
type input "KHANG"
type input "40.000"
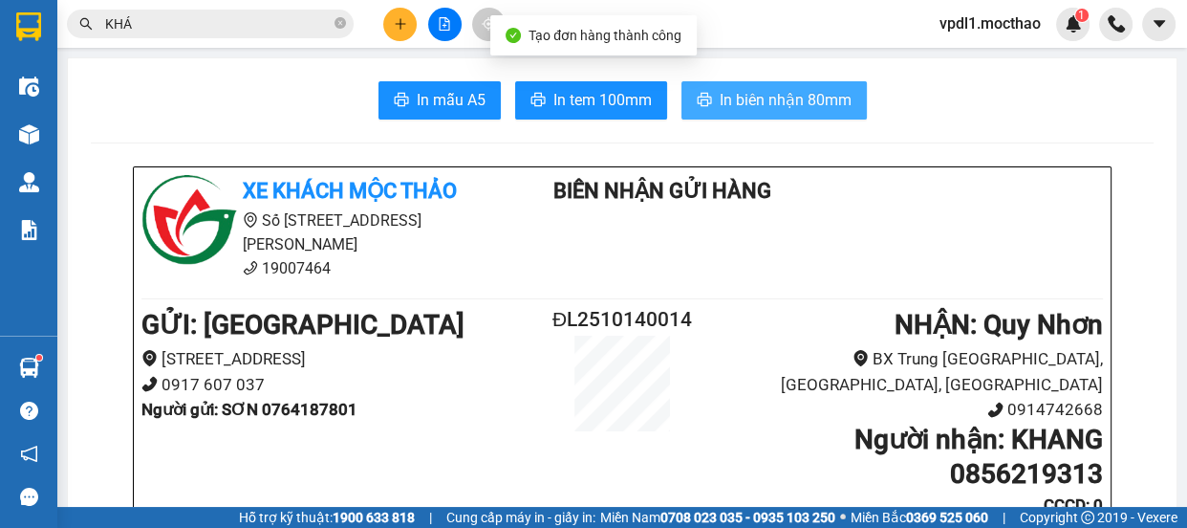
click at [775, 93] on span "In biên nhận 80mm" at bounding box center [786, 100] width 132 height 24
click at [562, 96] on span "In tem 100mm" at bounding box center [602, 100] width 98 height 24
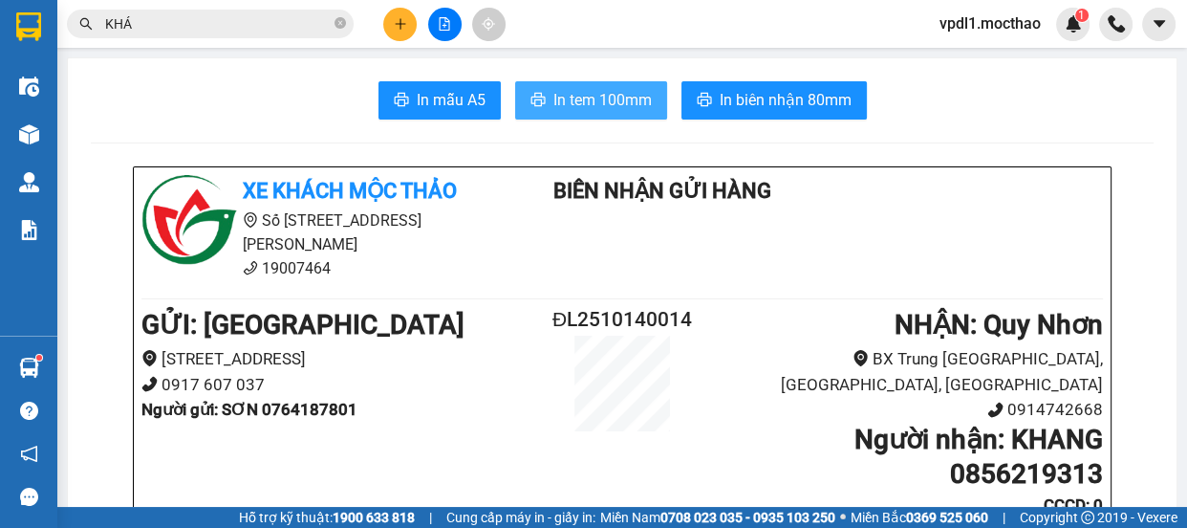
click at [564, 97] on span "In tem 100mm" at bounding box center [602, 100] width 98 height 24
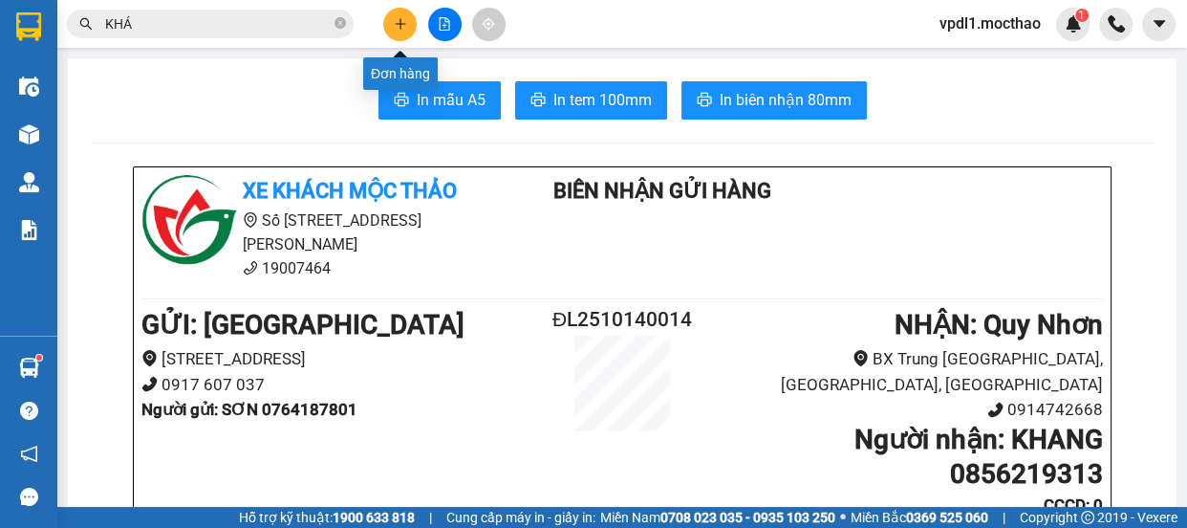
click at [405, 31] on button at bounding box center [399, 24] width 33 height 33
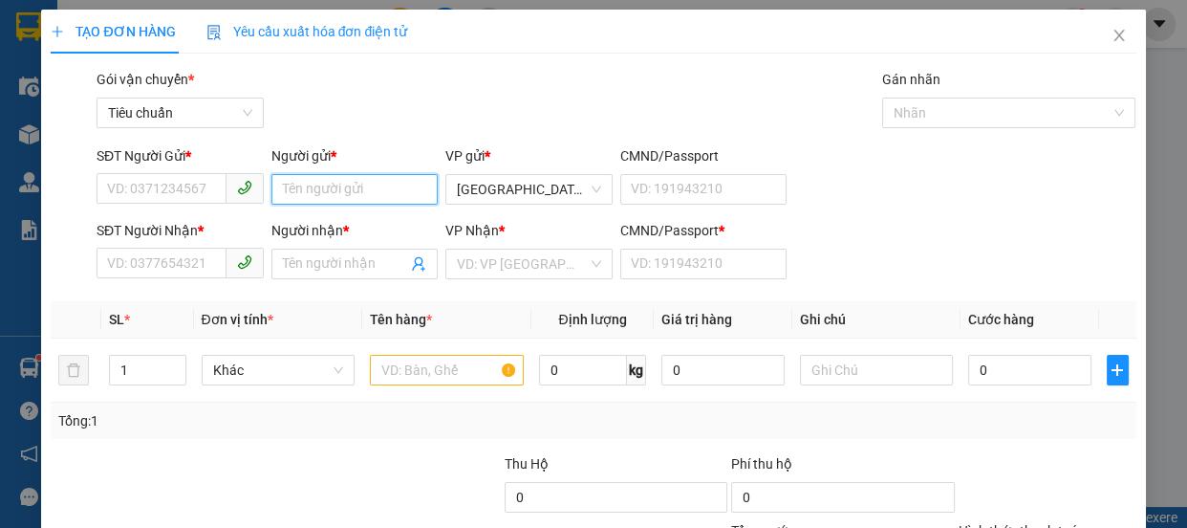
click at [325, 193] on input "Người gửi *" at bounding box center [354, 189] width 167 height 31
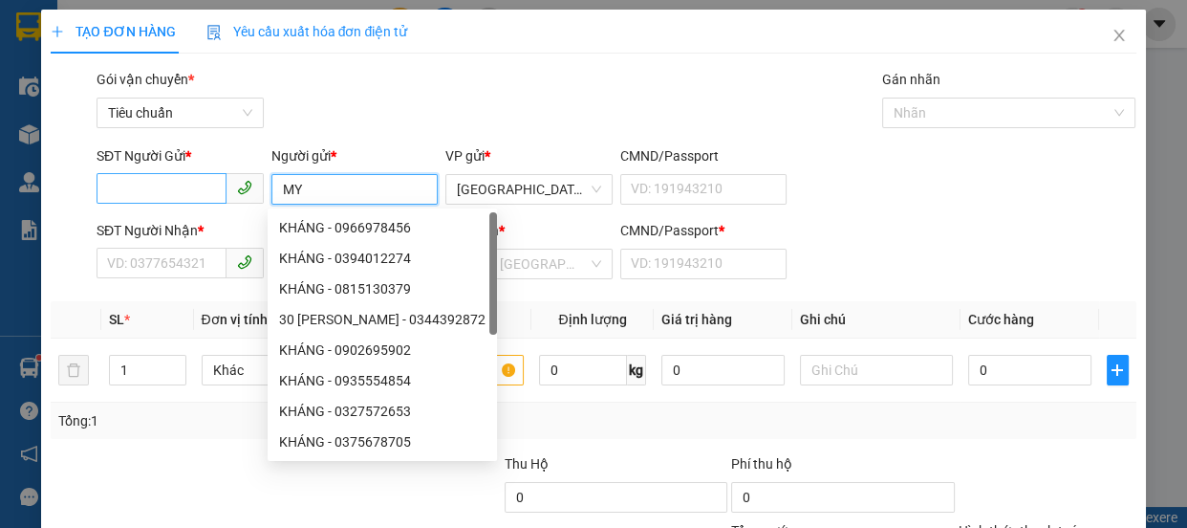
type input "MY"
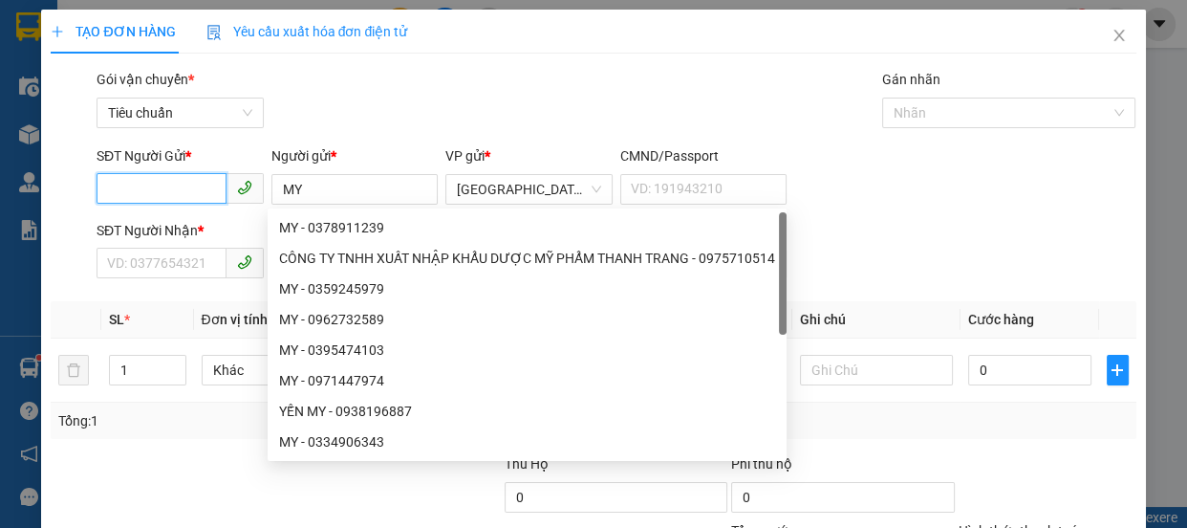
click at [138, 194] on input "SĐT Người Gửi *" at bounding box center [162, 188] width 130 height 31
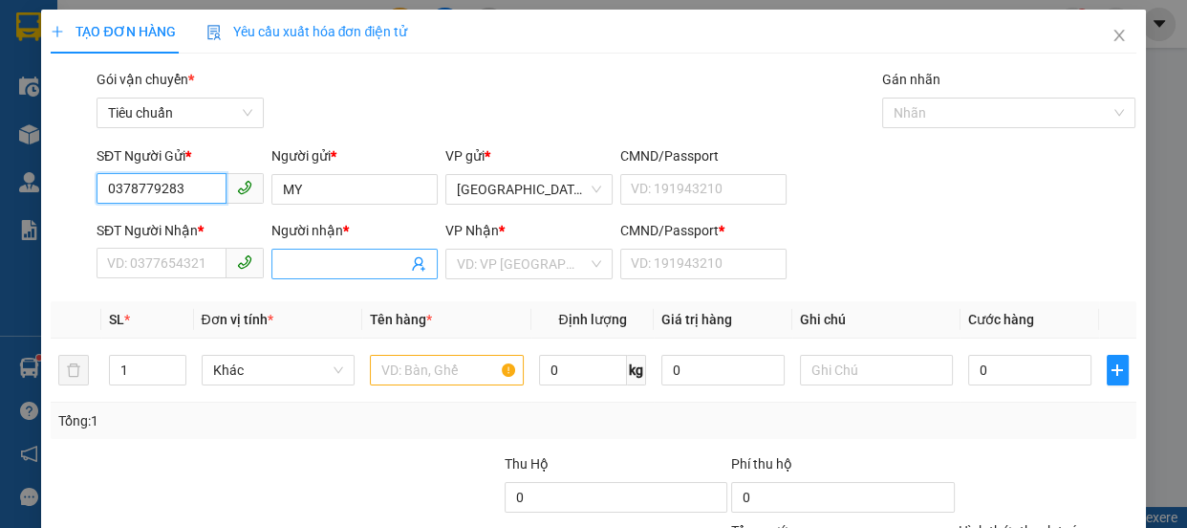
type input "0378779283"
click at [328, 263] on input "Người nhận *" at bounding box center [345, 263] width 125 height 21
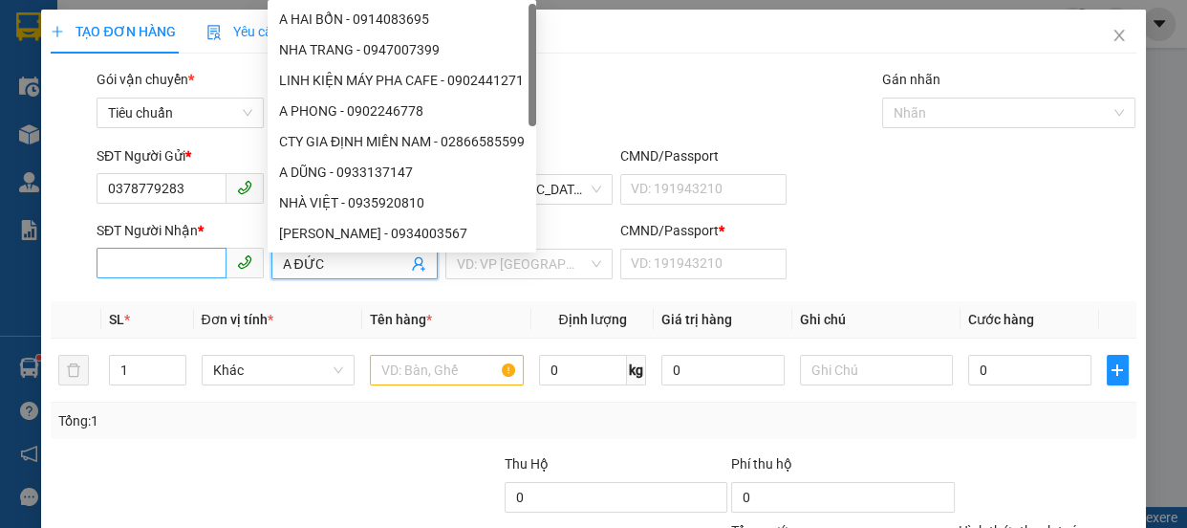
type input "A ĐỨC"
click at [150, 264] on input "SĐT Người Nhận *" at bounding box center [162, 263] width 130 height 31
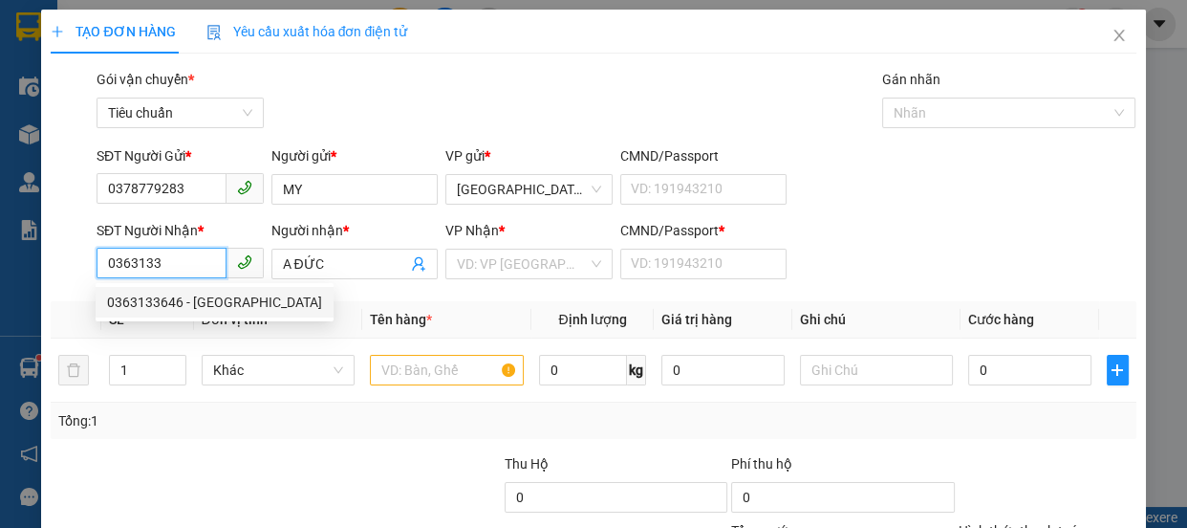
click at [127, 297] on div "0363133646 - [GEOGRAPHIC_DATA]" at bounding box center [214, 302] width 215 height 21
type input "0363133646"
type input "ĐỨC"
type input "0"
type input "120.000"
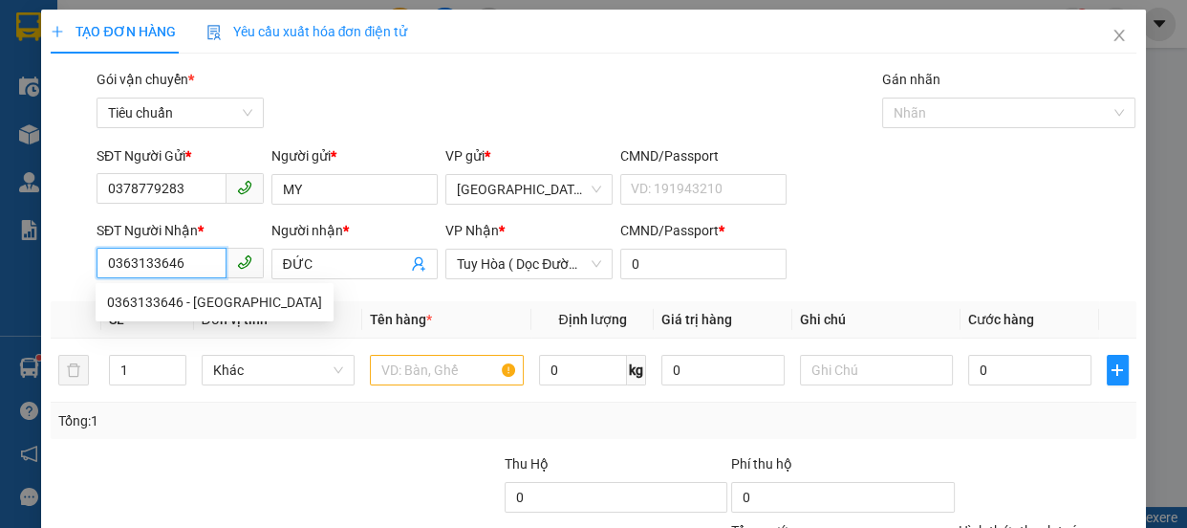
type input "120.000"
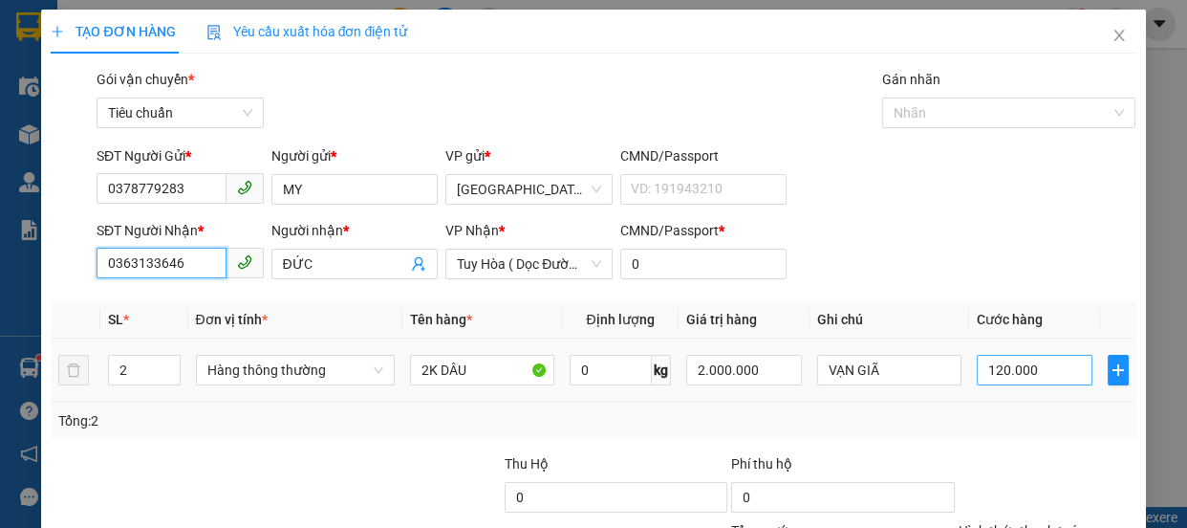
type input "0363133646"
type input "6"
type input "60"
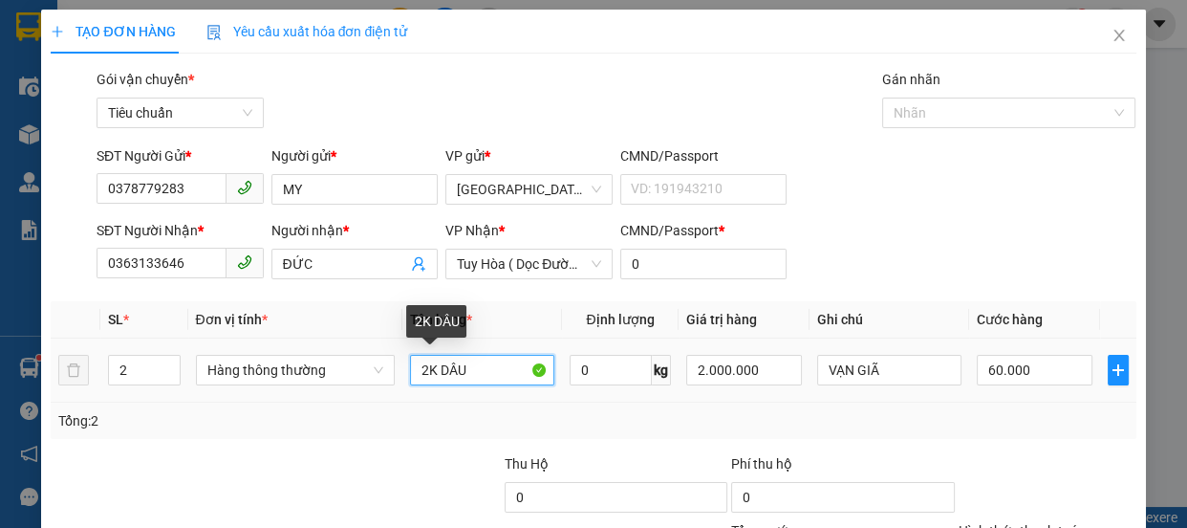
click at [421, 370] on input "2K DÂU" at bounding box center [482, 370] width 144 height 31
click at [427, 370] on input "2K DÂU" at bounding box center [482, 370] width 144 height 31
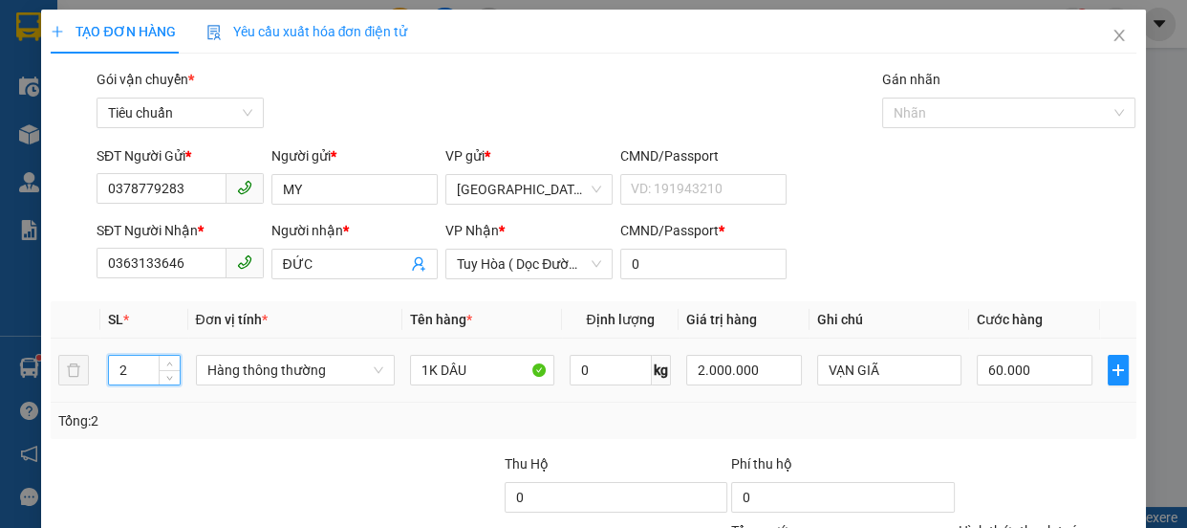
drag, startPoint x: 134, startPoint y: 370, endPoint x: 130, endPoint y: 360, distance: 10.3
click at [133, 370] on input "2" at bounding box center [144, 370] width 70 height 29
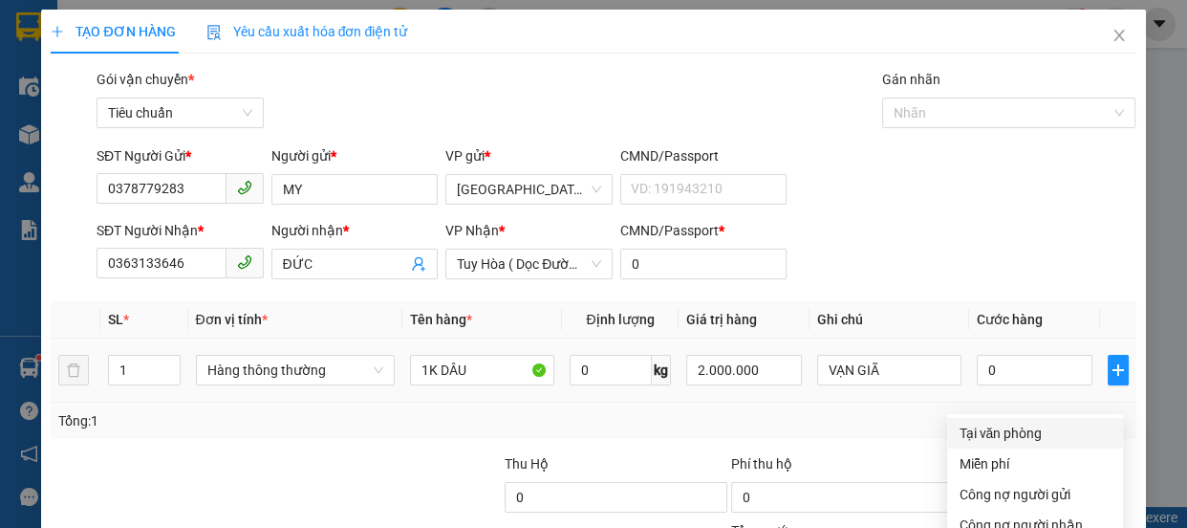
drag, startPoint x: 1003, startPoint y: 258, endPoint x: 997, endPoint y: 168, distance: 90.0
click at [1003, 422] on div "Tại văn phòng" at bounding box center [1035, 432] width 153 height 21
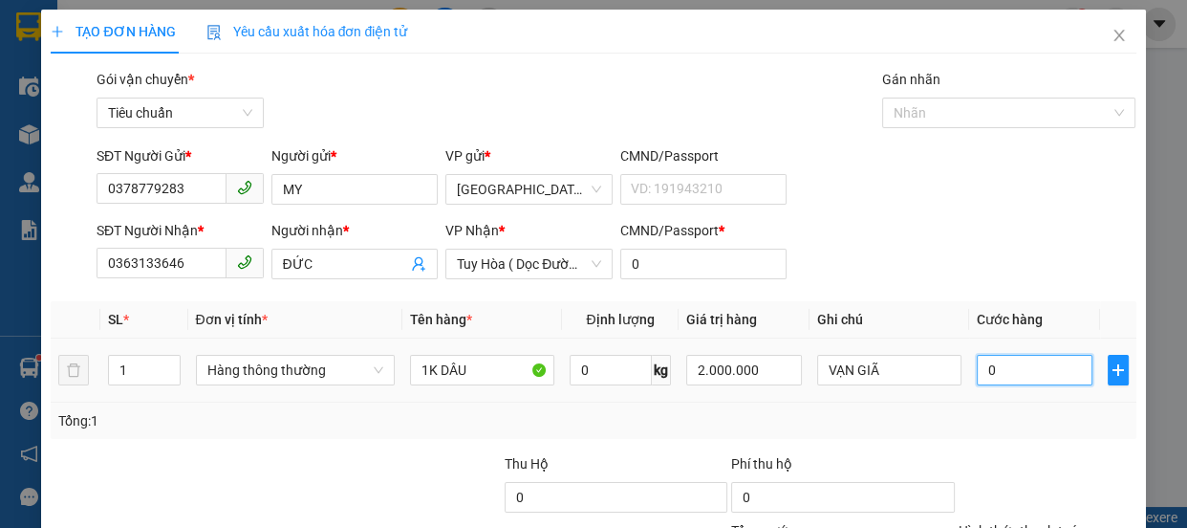
click at [997, 355] on input "0" at bounding box center [1035, 370] width 116 height 31
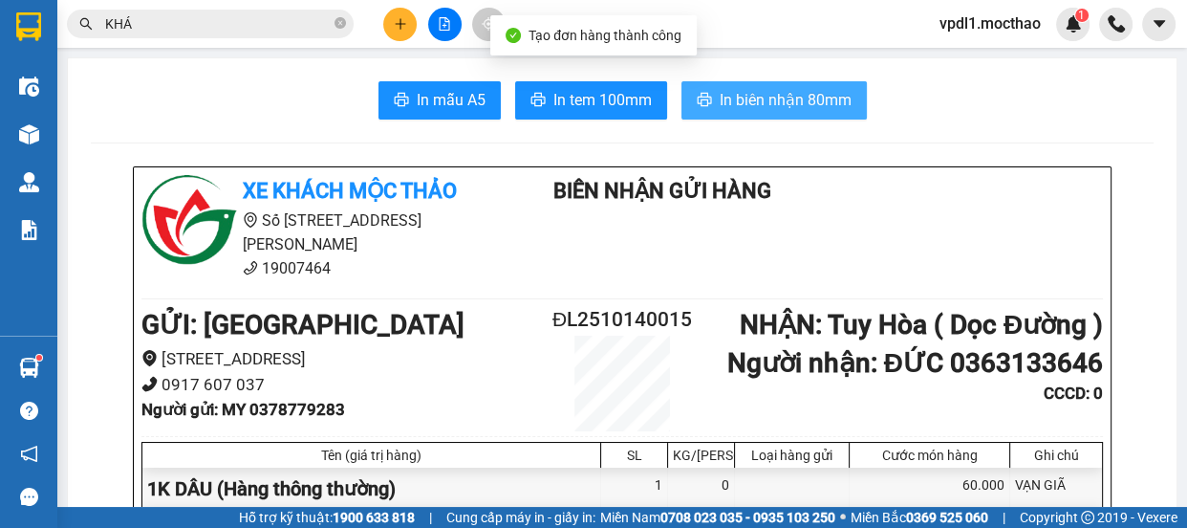
click at [762, 99] on span "In biên nhận 80mm" at bounding box center [786, 100] width 132 height 24
click at [761, 96] on span "In biên nhận 80mm" at bounding box center [786, 100] width 132 height 24
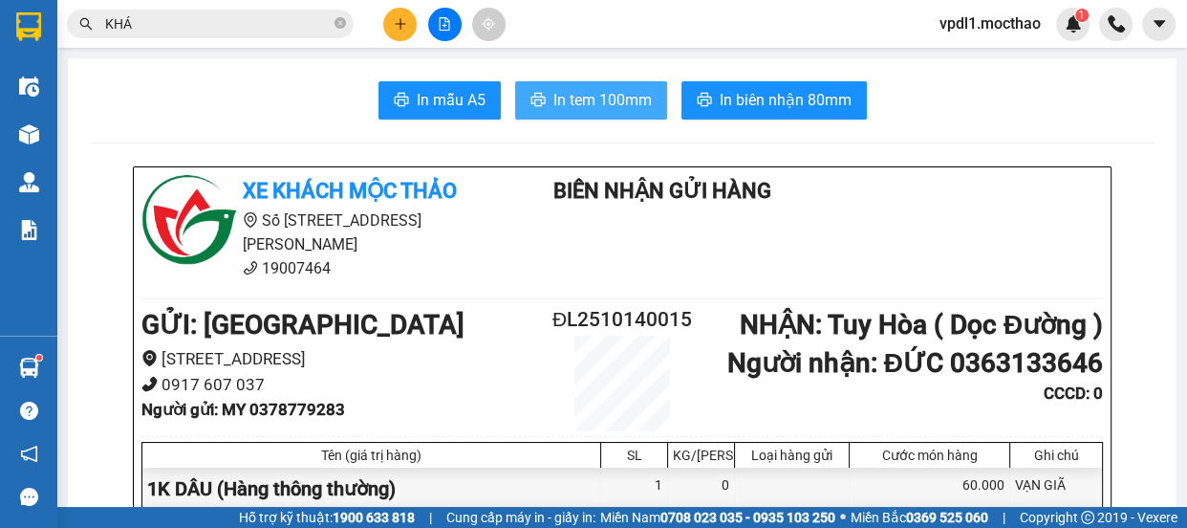
click at [545, 90] on button "In tem 100mm" at bounding box center [591, 100] width 152 height 38
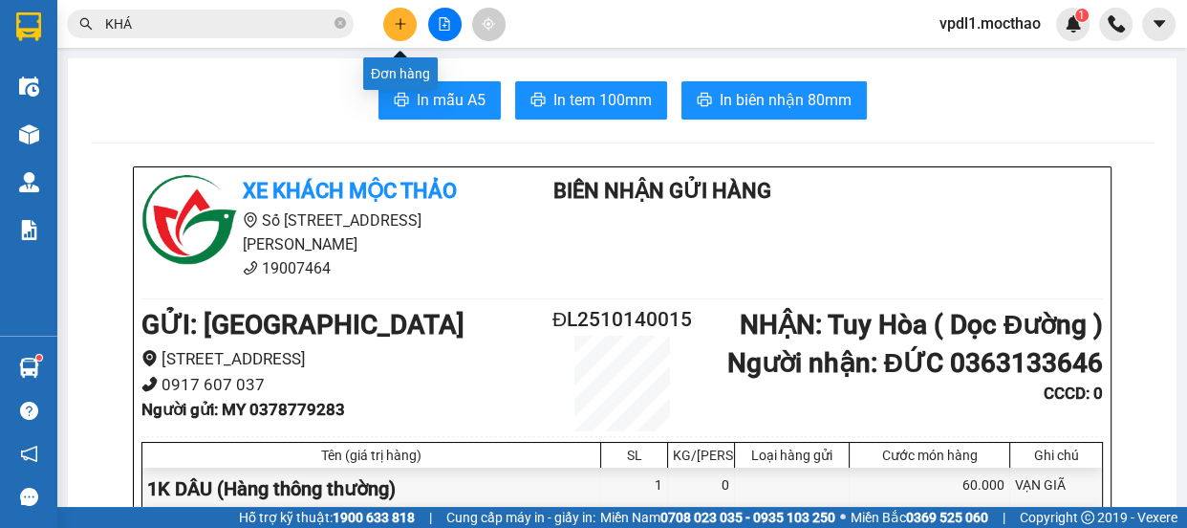
click at [408, 28] on button at bounding box center [399, 24] width 33 height 33
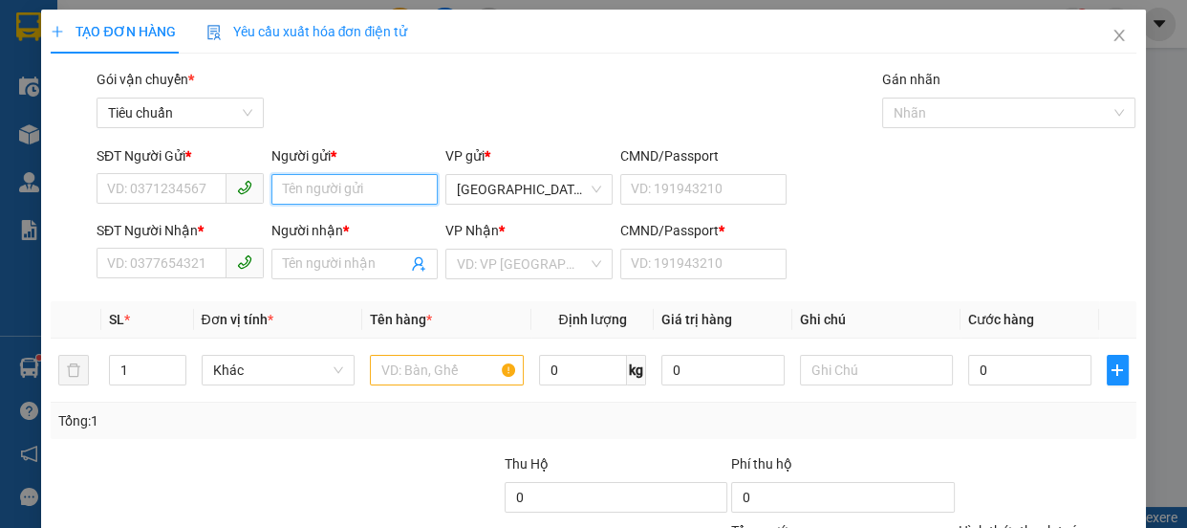
click at [293, 186] on input "Người gửi *" at bounding box center [354, 189] width 167 height 31
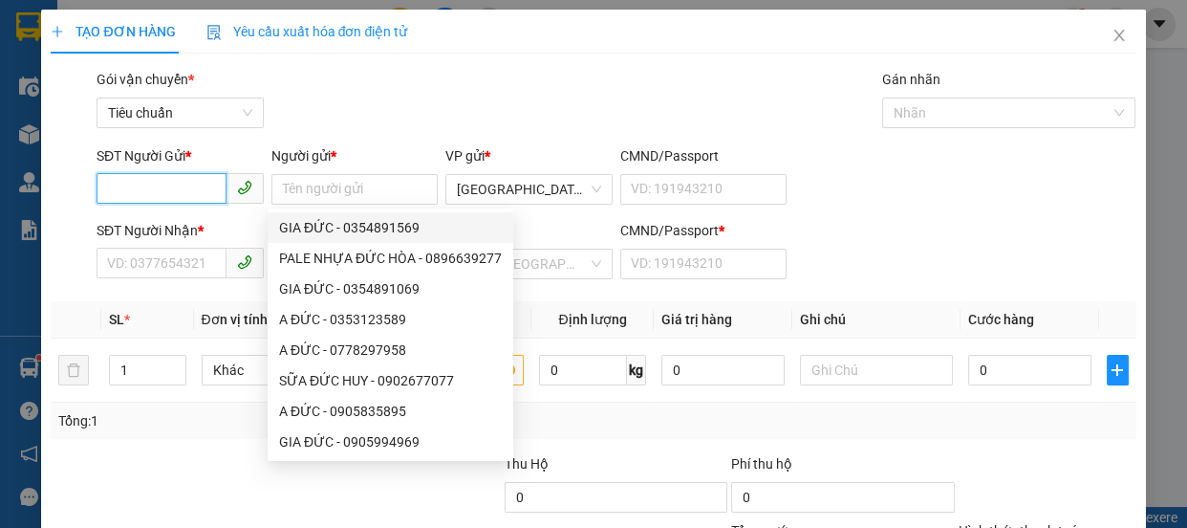
click at [122, 187] on input "SĐT Người Gửi *" at bounding box center [162, 188] width 130 height 31
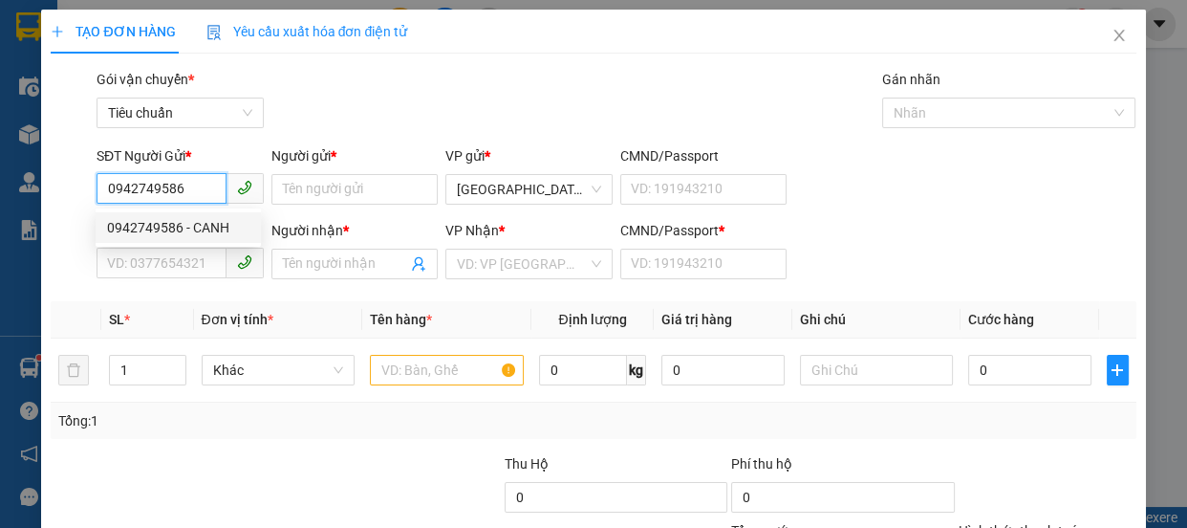
click at [201, 223] on div "0942749586 - CANH" at bounding box center [178, 227] width 142 height 21
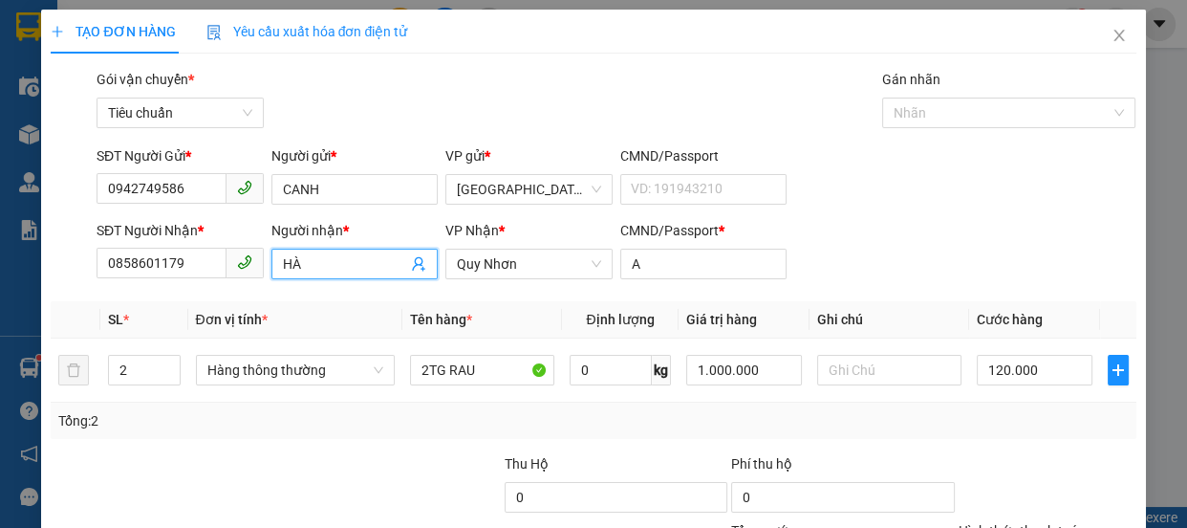
drag, startPoint x: 310, startPoint y: 266, endPoint x: 0, endPoint y: 173, distance: 323.3
click at [0, 173] on div "TẠO ĐƠN HÀNG Yêu cầu xuất hóa đơn điện tử Transit Pickup Surcharge Ids Transit …" at bounding box center [593, 264] width 1187 height 528
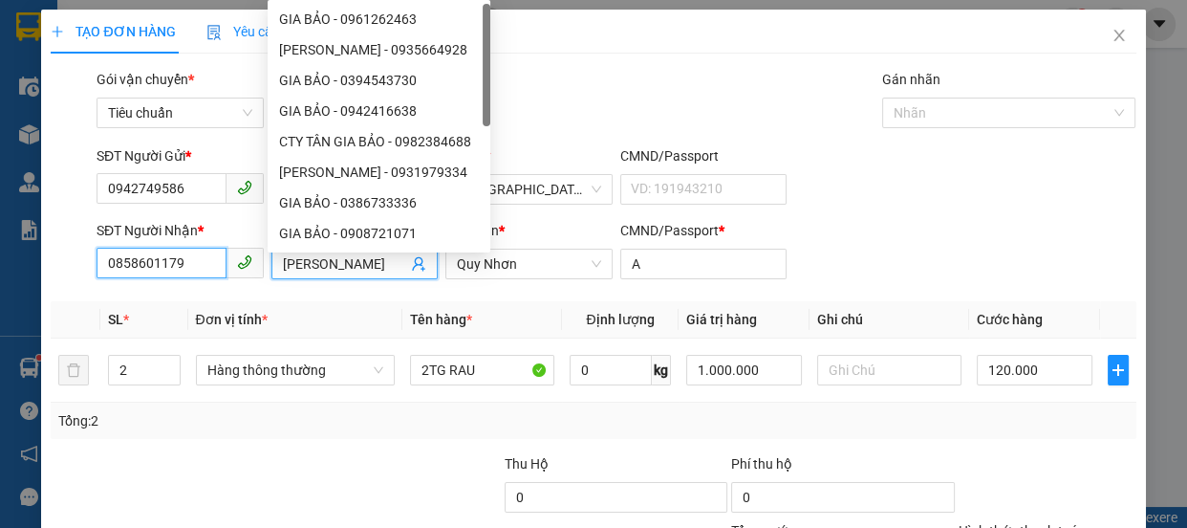
drag, startPoint x: 193, startPoint y: 261, endPoint x: 0, endPoint y: 154, distance: 220.8
click at [0, 186] on div "TẠO ĐƠN HÀNG Yêu cầu xuất hóa đơn điện tử Transit Pickup Surcharge Ids Transit …" at bounding box center [593, 264] width 1187 height 528
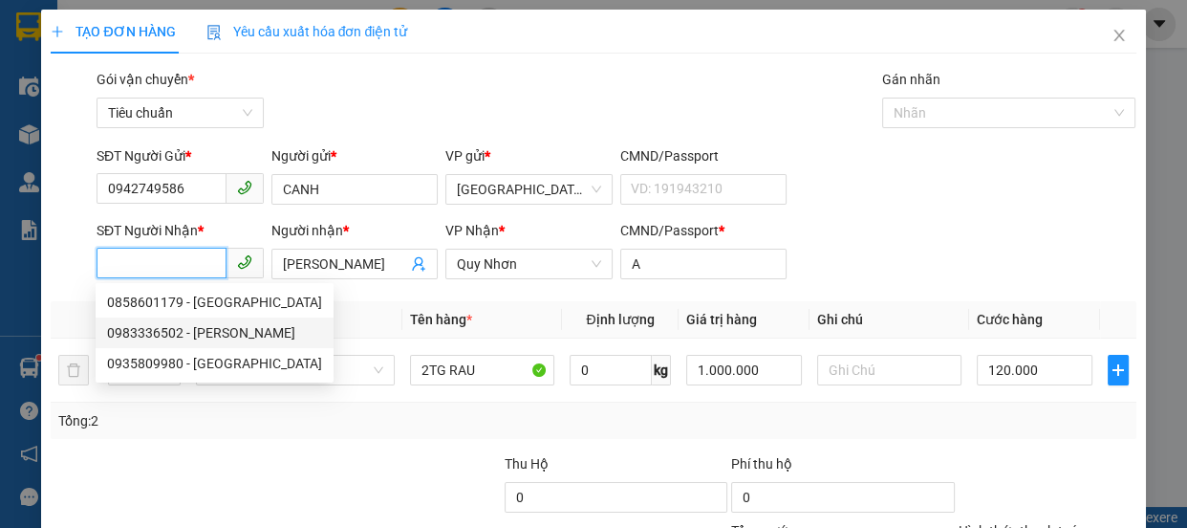
click at [163, 331] on div "0983336502 - [PERSON_NAME]" at bounding box center [214, 332] width 215 height 21
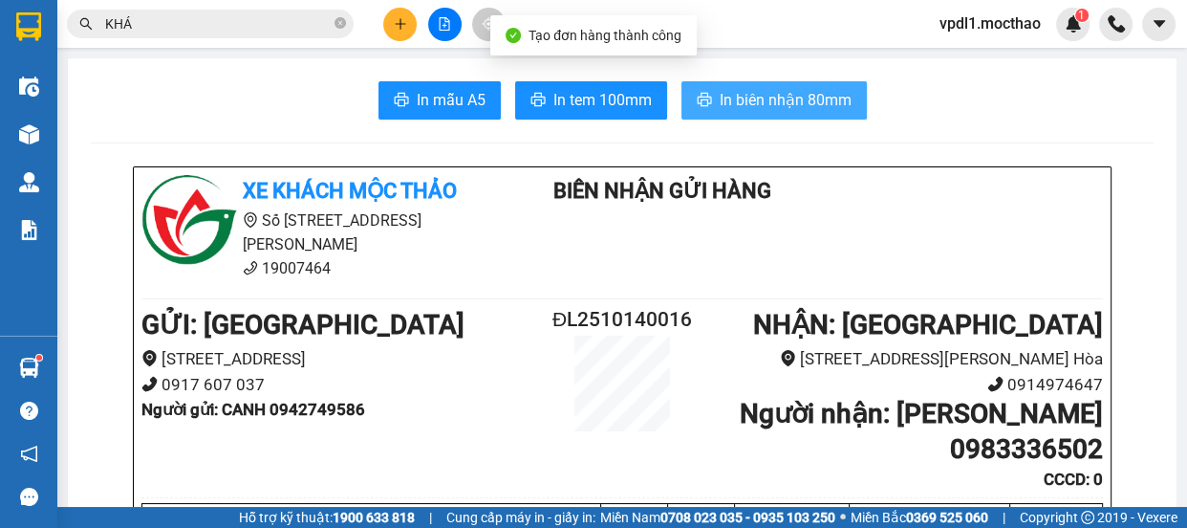
click at [755, 97] on span "In biên nhận 80mm" at bounding box center [786, 100] width 132 height 24
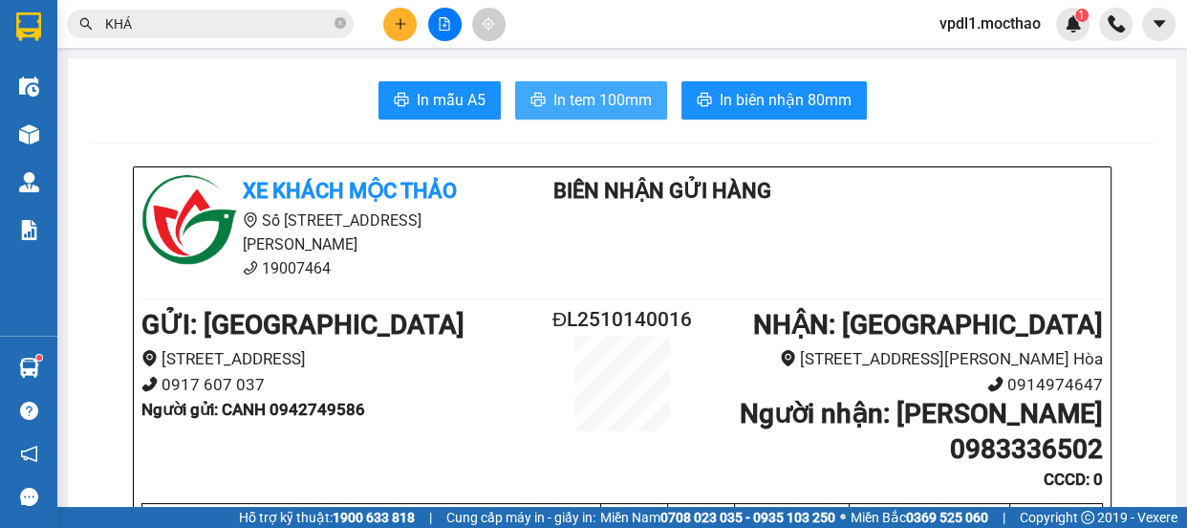
click at [573, 97] on span "In tem 100mm" at bounding box center [602, 100] width 98 height 24
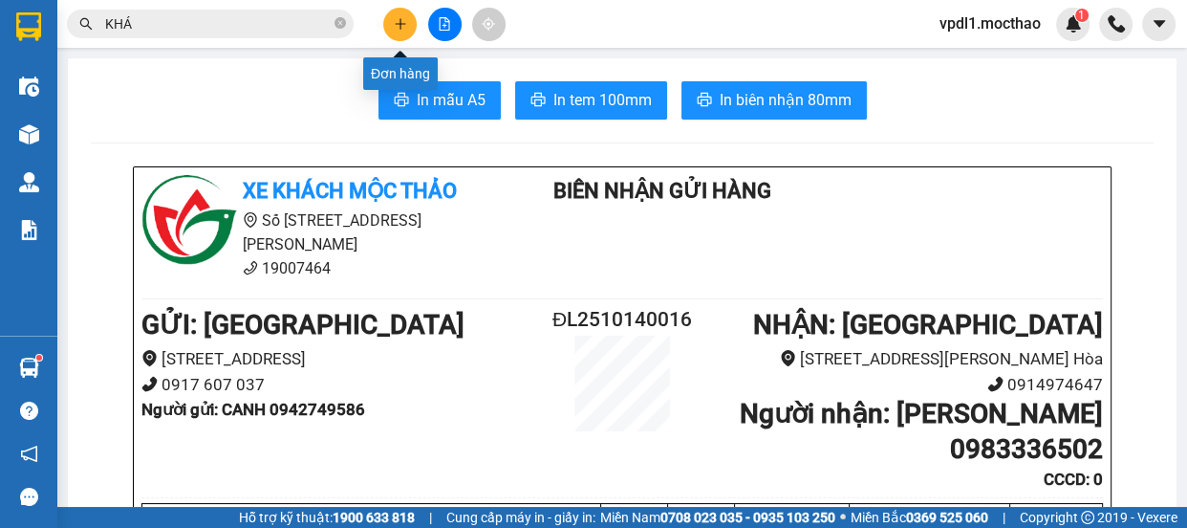
click at [387, 28] on button at bounding box center [399, 24] width 33 height 33
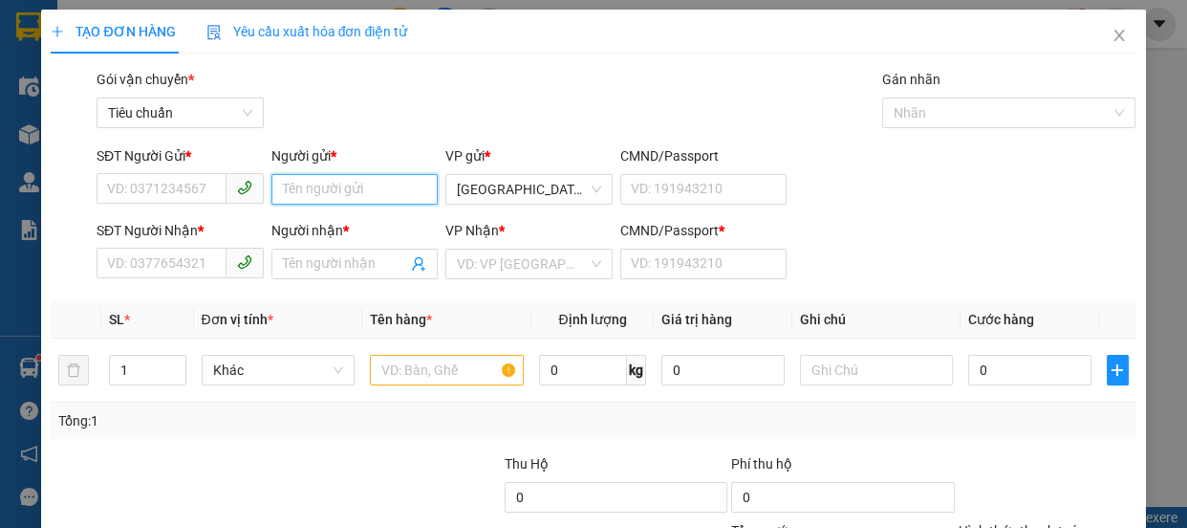
click at [316, 197] on input "Người gửi *" at bounding box center [354, 189] width 167 height 31
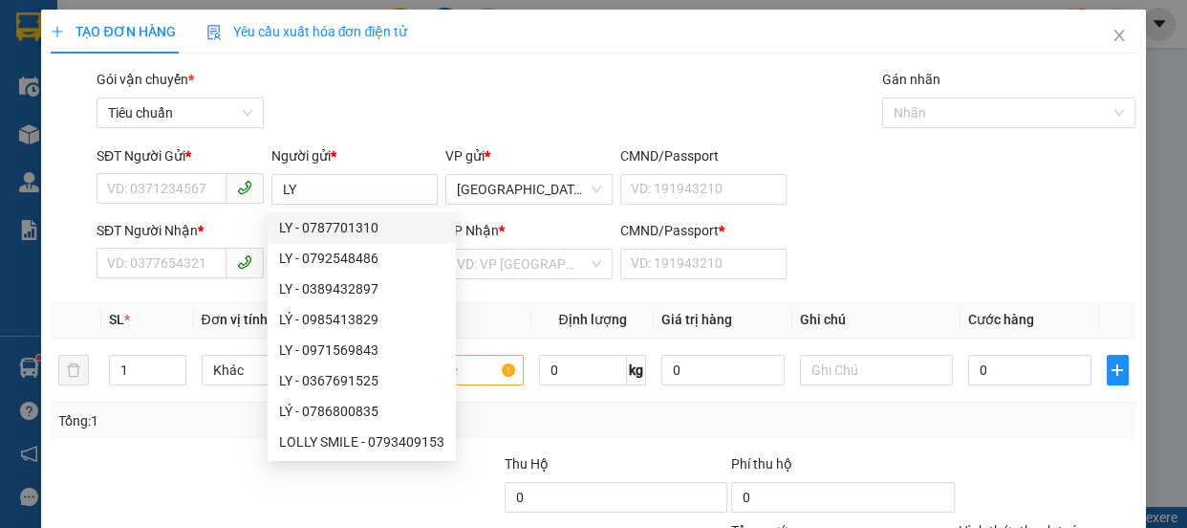
click at [117, 207] on div "SĐT Người Gửi * VD: 0371234567" at bounding box center [180, 178] width 167 height 67
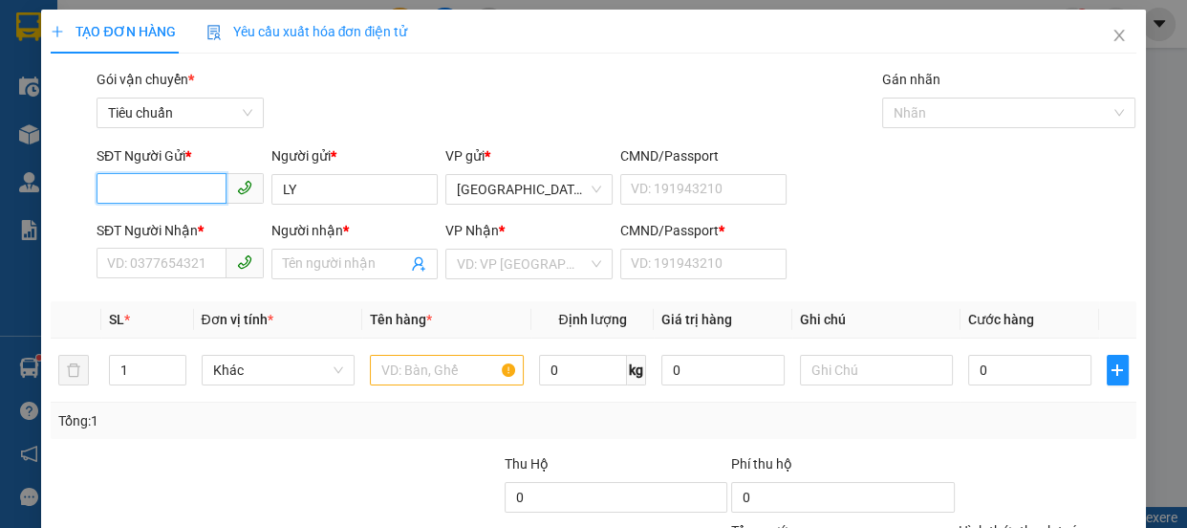
click at [120, 182] on input "SĐT Người Gửi *" at bounding box center [162, 188] width 130 height 31
click at [113, 183] on input "SĐT Người Gửi *" at bounding box center [162, 188] width 130 height 31
click at [188, 222] on div "0943461083 - LY" at bounding box center [178, 227] width 142 height 21
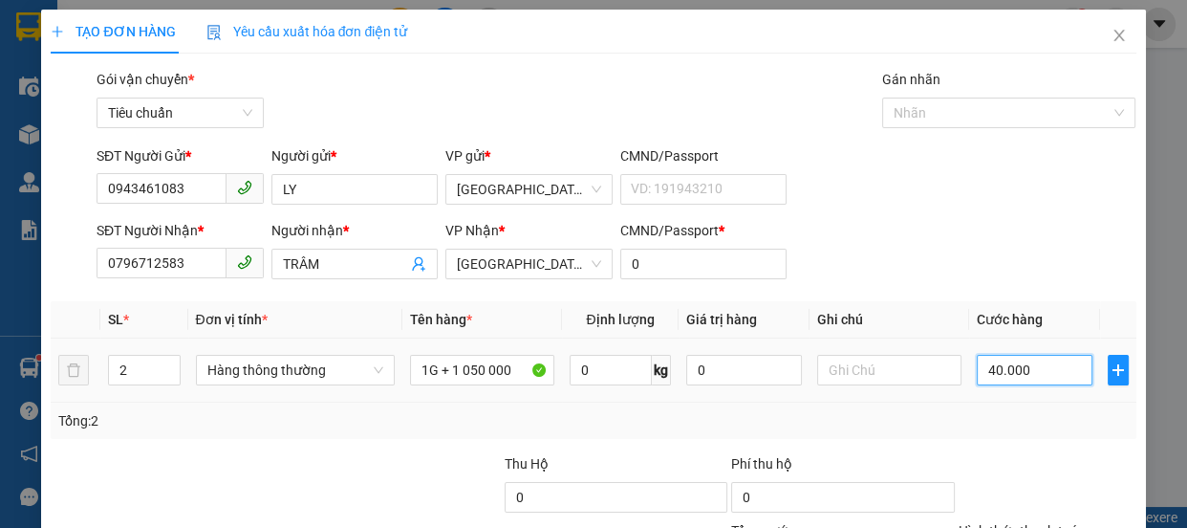
drag, startPoint x: 1042, startPoint y: 383, endPoint x: 1026, endPoint y: 366, distance: 23.7
click at [1042, 381] on input "40.000" at bounding box center [1035, 370] width 116 height 31
drag, startPoint x: 925, startPoint y: 66, endPoint x: 947, endPoint y: 57, distance: 23.6
click at [927, 67] on div "TẠO ĐƠN HÀNG Yêu cầu xuất hóa đơn điện tử Transit Pickup Surcharge Ids Transit …" at bounding box center [593, 340] width 1085 height 660
click at [932, 103] on div "Gán nhãn Nhãn" at bounding box center [1009, 102] width 254 height 67
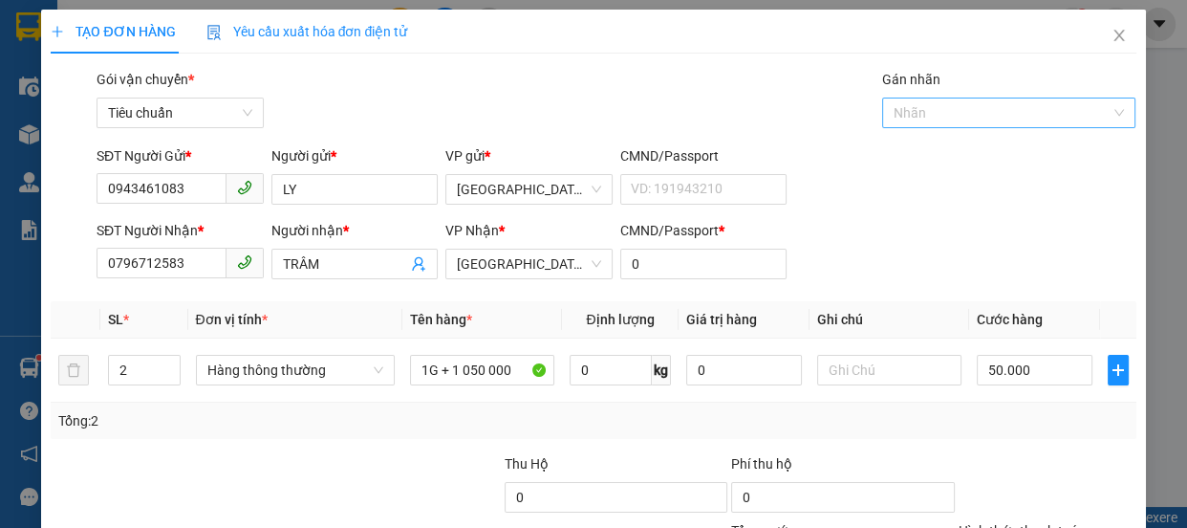
click at [931, 114] on div at bounding box center [1000, 112] width 226 height 23
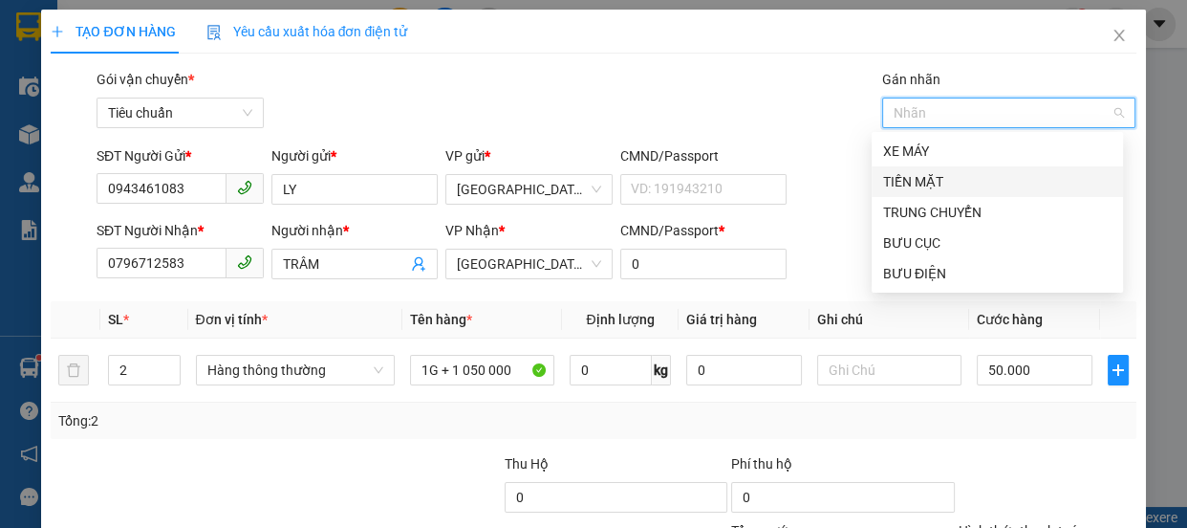
click at [917, 182] on div "TIỀN MẶT" at bounding box center [997, 181] width 228 height 21
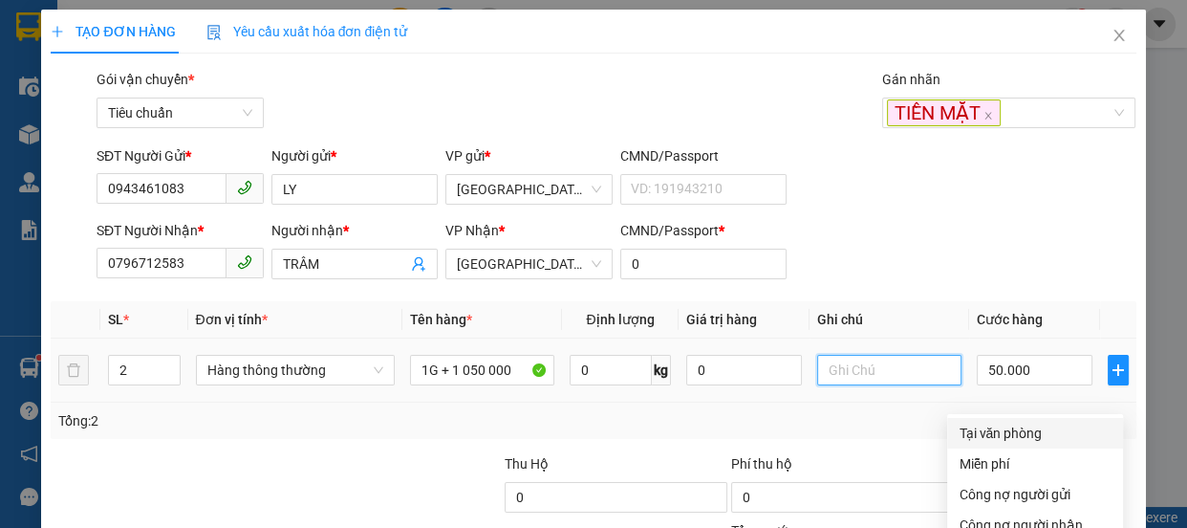
click at [822, 355] on input "text" at bounding box center [889, 370] width 144 height 31
drag, startPoint x: 994, startPoint y: 382, endPoint x: 998, endPoint y: 274, distance: 108.1
click at [999, 422] on div "Tại văn phòng" at bounding box center [1035, 432] width 153 height 21
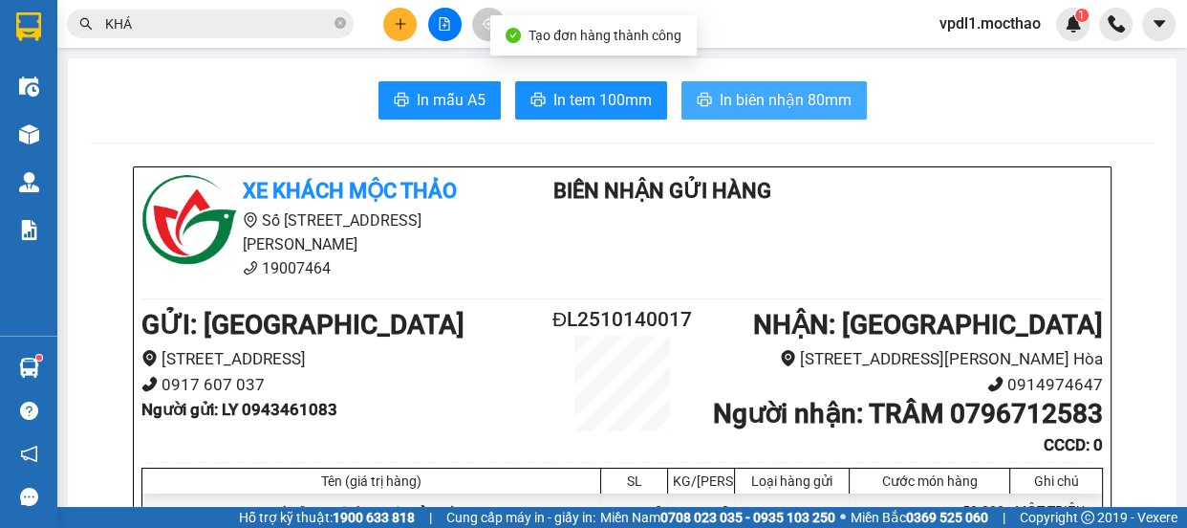
click at [751, 104] on span "In biên nhận 80mm" at bounding box center [786, 100] width 132 height 24
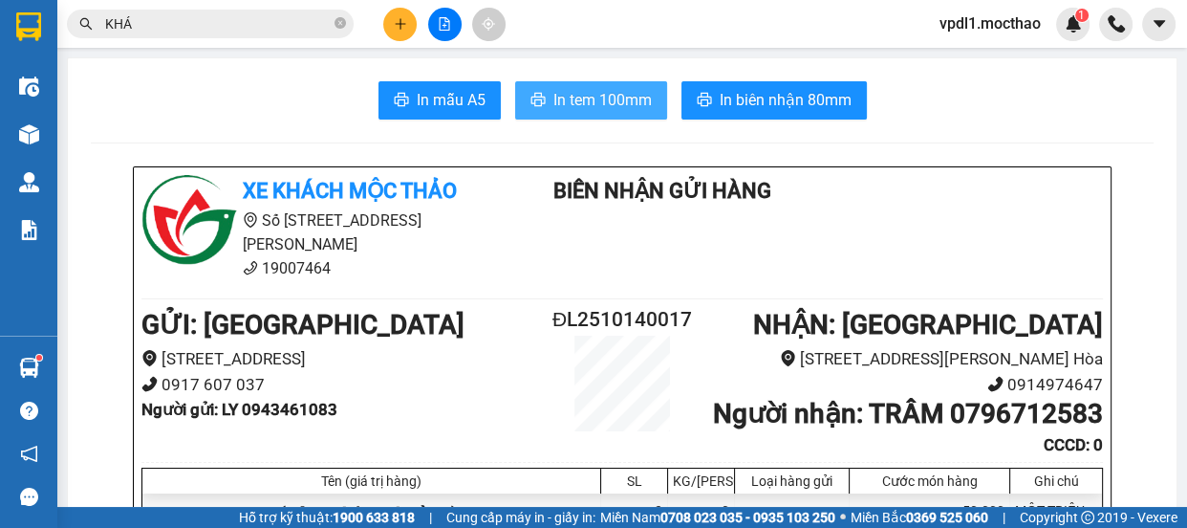
click at [574, 97] on span "In tem 100mm" at bounding box center [602, 100] width 98 height 24
click at [559, 97] on span "In tem 100mm" at bounding box center [602, 100] width 98 height 24
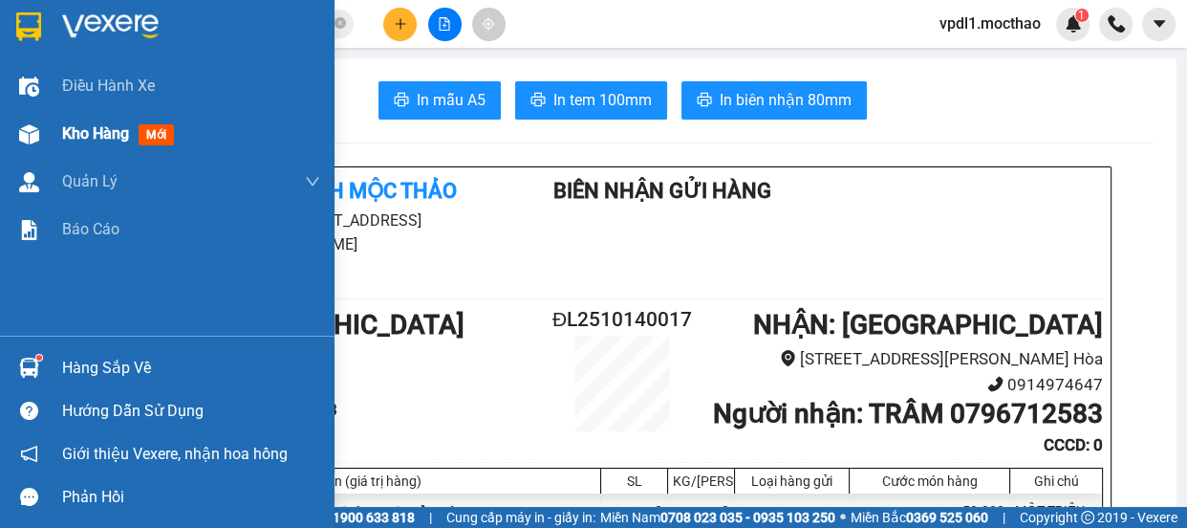
click at [77, 130] on span "Kho hàng" at bounding box center [95, 133] width 67 height 18
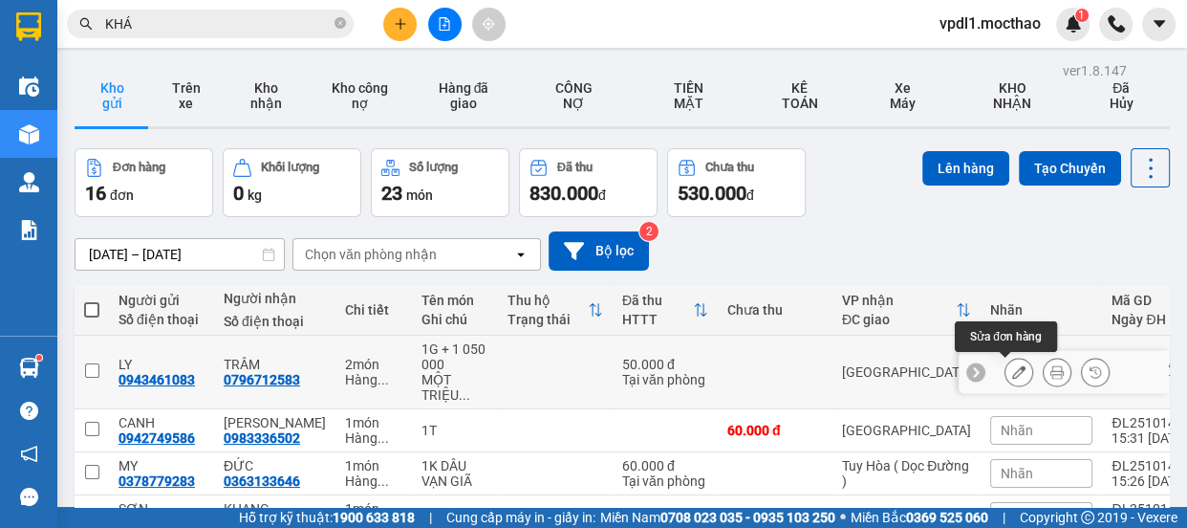
click at [1012, 375] on icon at bounding box center [1018, 371] width 13 height 13
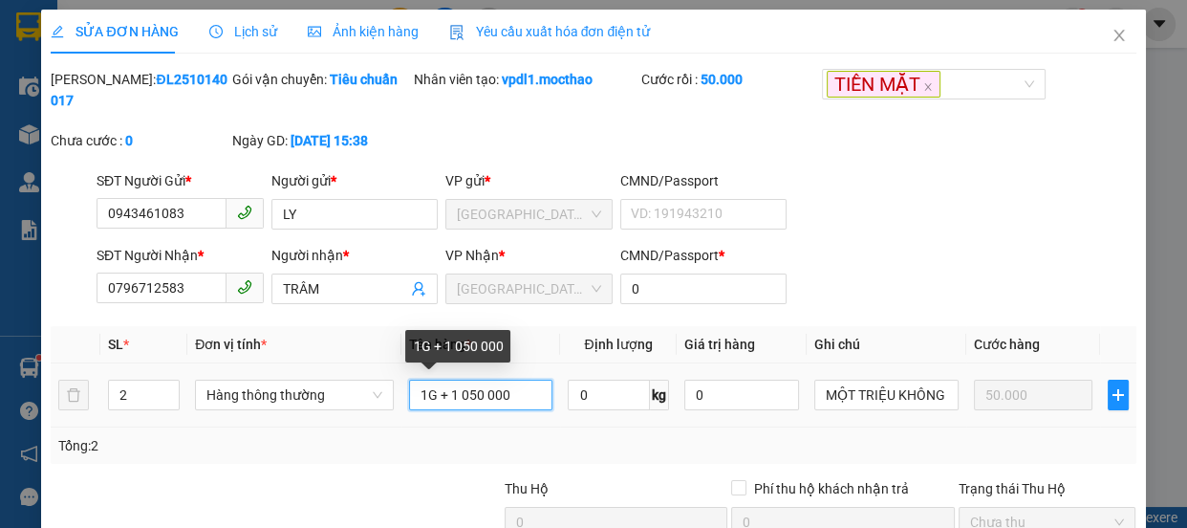
click at [422, 394] on input "1G + 1 050 000" at bounding box center [481, 394] width 144 height 31
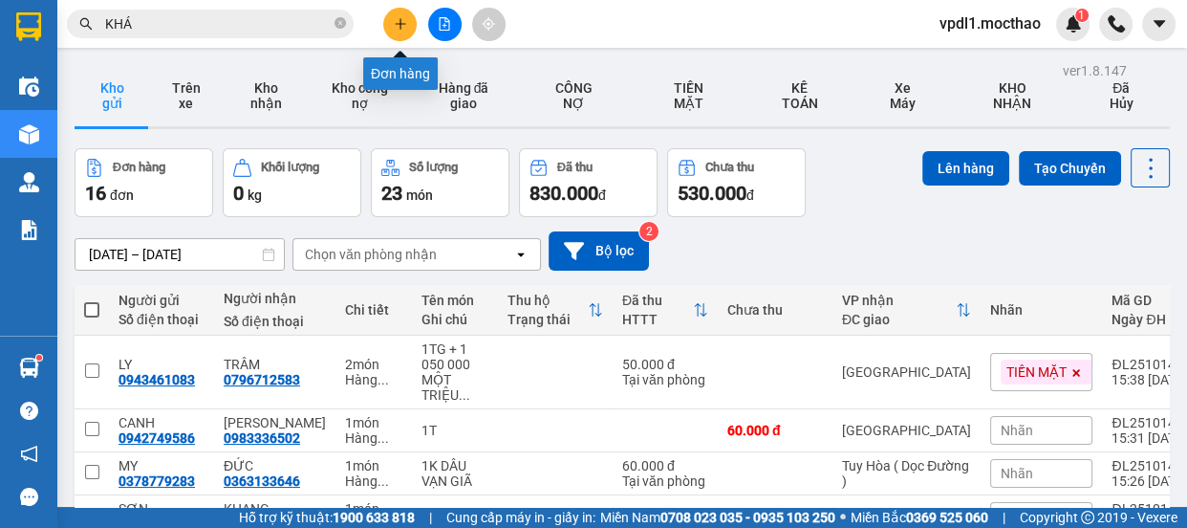
click at [405, 16] on button at bounding box center [399, 24] width 33 height 33
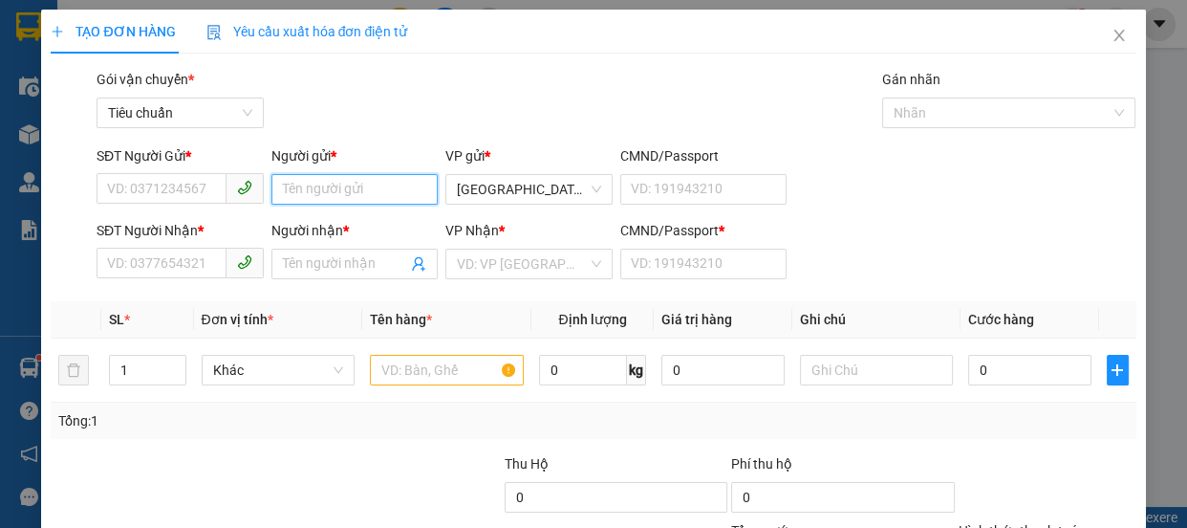
click at [307, 184] on input "Người gửi *" at bounding box center [354, 189] width 167 height 31
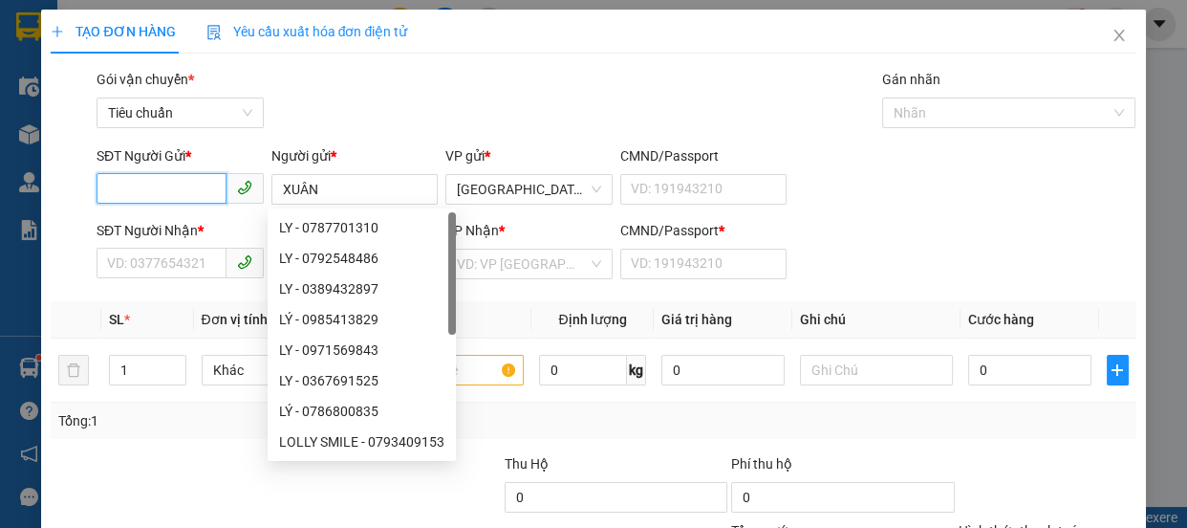
drag, startPoint x: 143, startPoint y: 190, endPoint x: 56, endPoint y: 99, distance: 125.7
click at [140, 190] on input "SĐT Người Gửi *" at bounding box center [162, 188] width 130 height 31
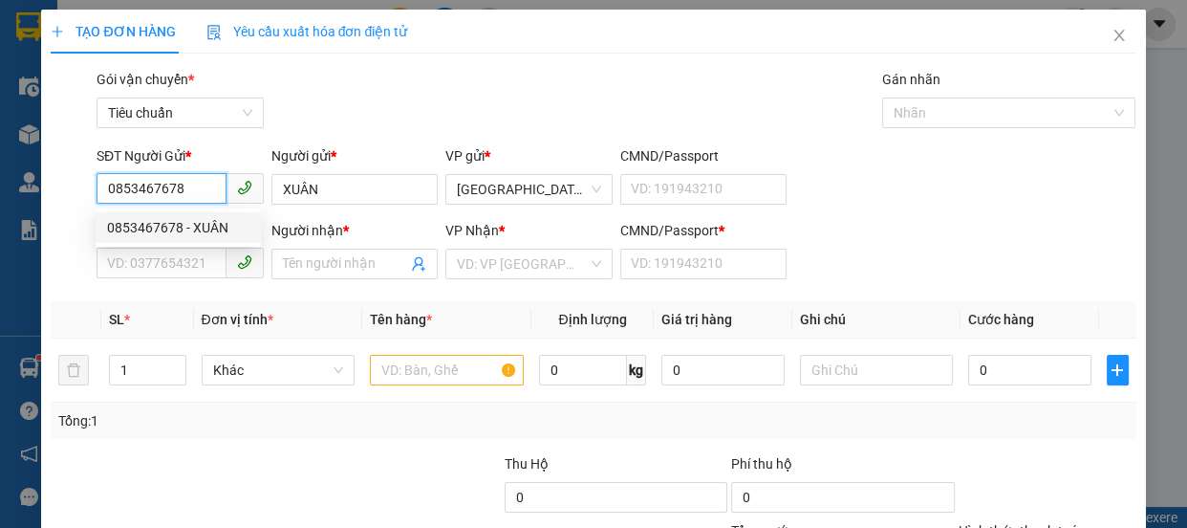
click at [172, 226] on div "0853467678 - XUÂN" at bounding box center [178, 227] width 142 height 21
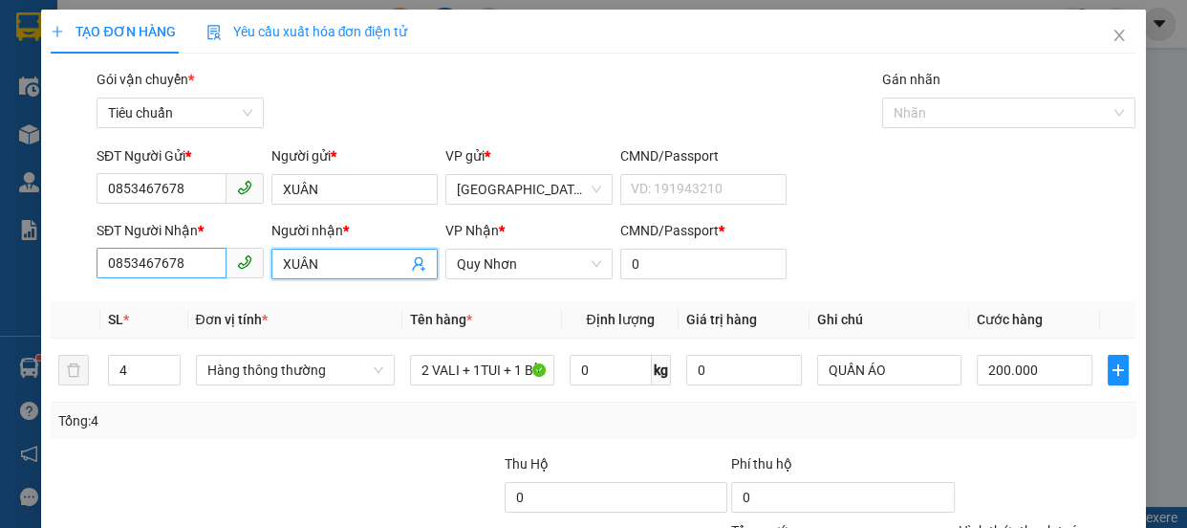
drag, startPoint x: 348, startPoint y: 268, endPoint x: 133, endPoint y: 268, distance: 215.1
click at [133, 268] on div "SĐT Người Nhận * 0853467678 Người nhận * XUÂN VP Nhận * Quy Nhơn CMND/Passport …" at bounding box center [617, 253] width 1048 height 67
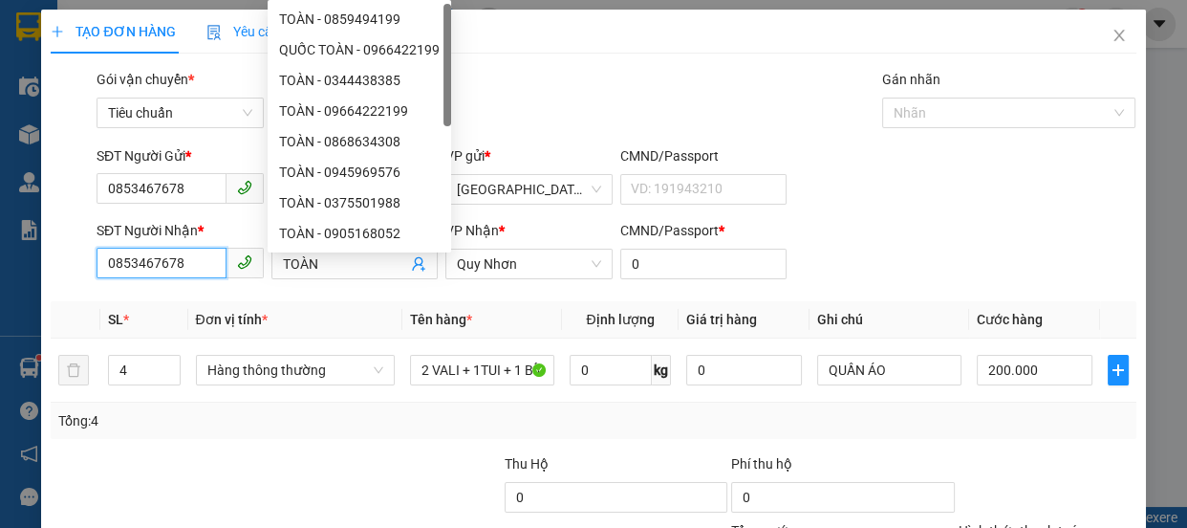
drag, startPoint x: 189, startPoint y: 261, endPoint x: 0, endPoint y: 34, distance: 295.2
click at [0, 74] on div "TẠO ĐƠN HÀNG Yêu cầu xuất hóa đơn điện tử Transit Pickup Surcharge Ids Transit …" at bounding box center [593, 264] width 1187 height 528
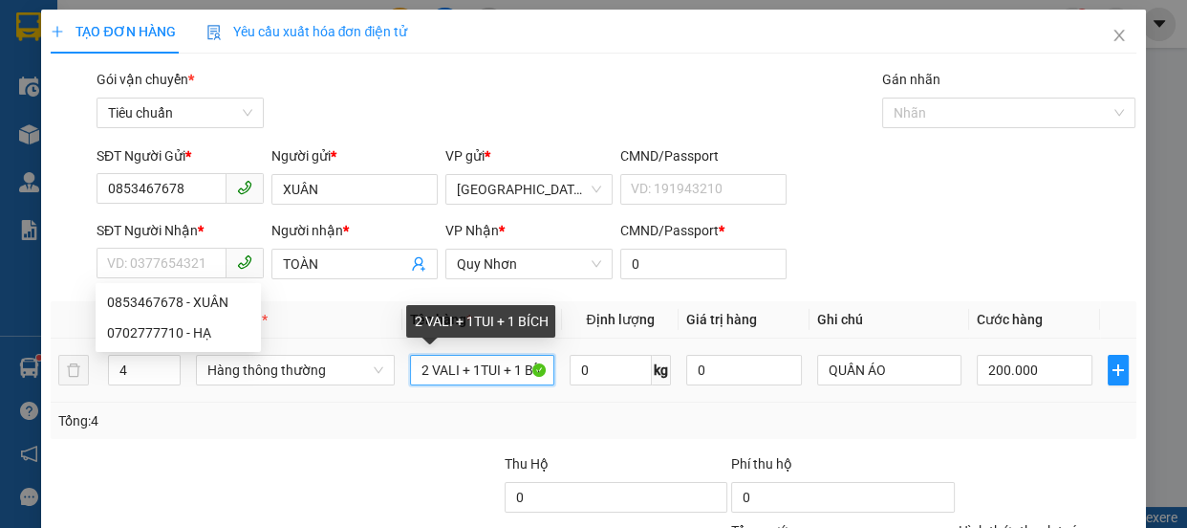
drag, startPoint x: 521, startPoint y: 364, endPoint x: 124, endPoint y: 342, distance: 397.3
click at [140, 349] on body "Kết quả tìm kiếm ( 928 ) Bộ lọc Mã ĐH Trạng thái Món hàng Thu hộ Tổng cước Chưa…" at bounding box center [593, 264] width 1187 height 528
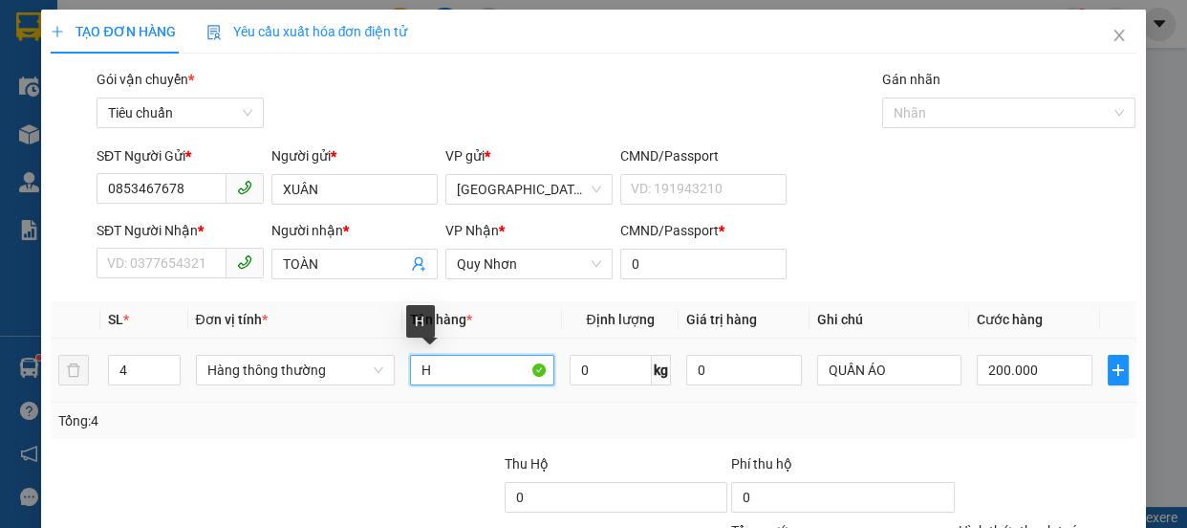
drag, startPoint x: 435, startPoint y: 373, endPoint x: 0, endPoint y: 204, distance: 466.6
click at [0, 251] on div "TẠO ĐƠN HÀNG Yêu cầu xuất hóa đơn điện tử Transit Pickup Surcharge Ids Transit …" at bounding box center [593, 264] width 1187 height 528
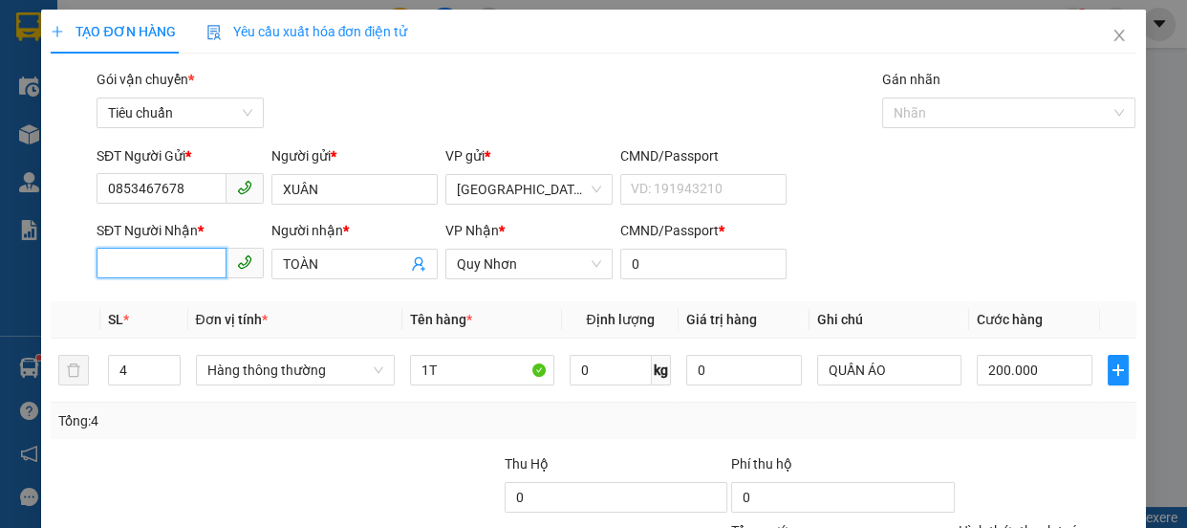
click at [112, 273] on input "SĐT Người Nhận *" at bounding box center [162, 263] width 130 height 31
click at [133, 364] on input "4" at bounding box center [144, 370] width 70 height 29
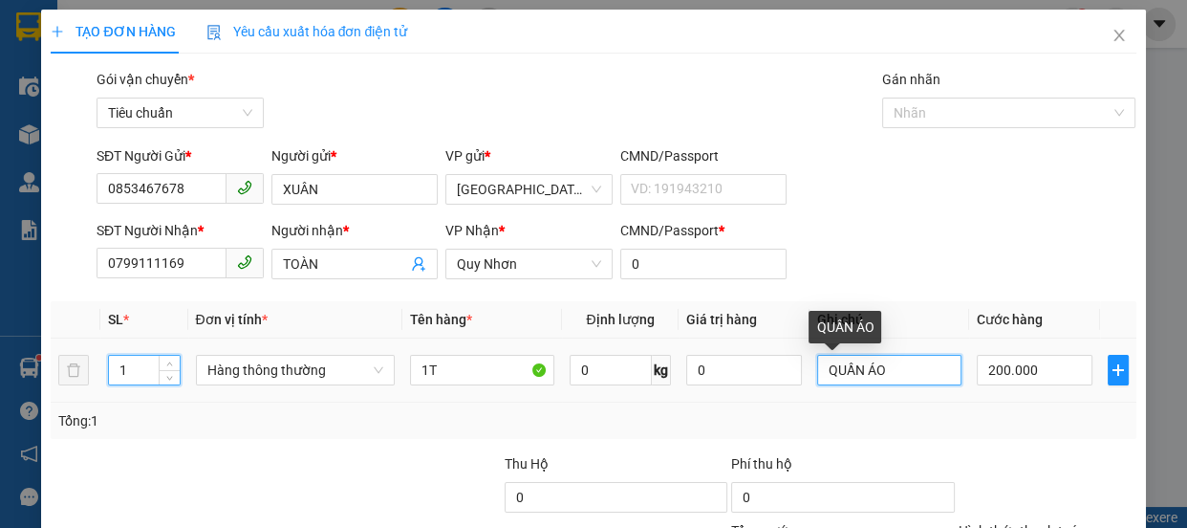
drag, startPoint x: 890, startPoint y: 373, endPoint x: 346, endPoint y: 487, distance: 555.6
click at [546, 386] on tr "1 Hàng thông thường 1T 0 kg 0 QUẦN ÁO 200.000" at bounding box center [593, 370] width 1085 height 64
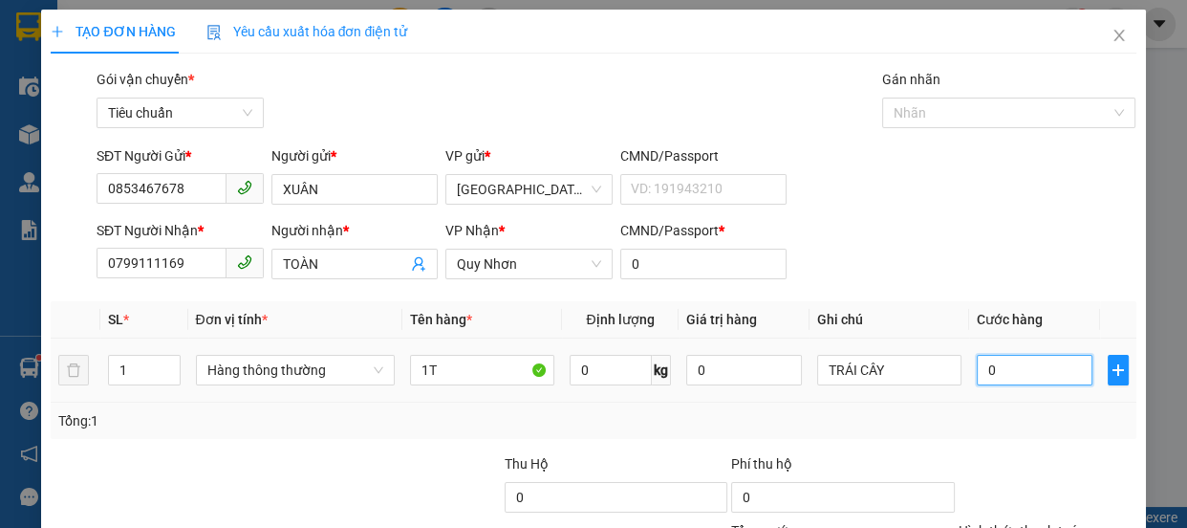
click at [982, 368] on input "0" at bounding box center [1035, 370] width 116 height 31
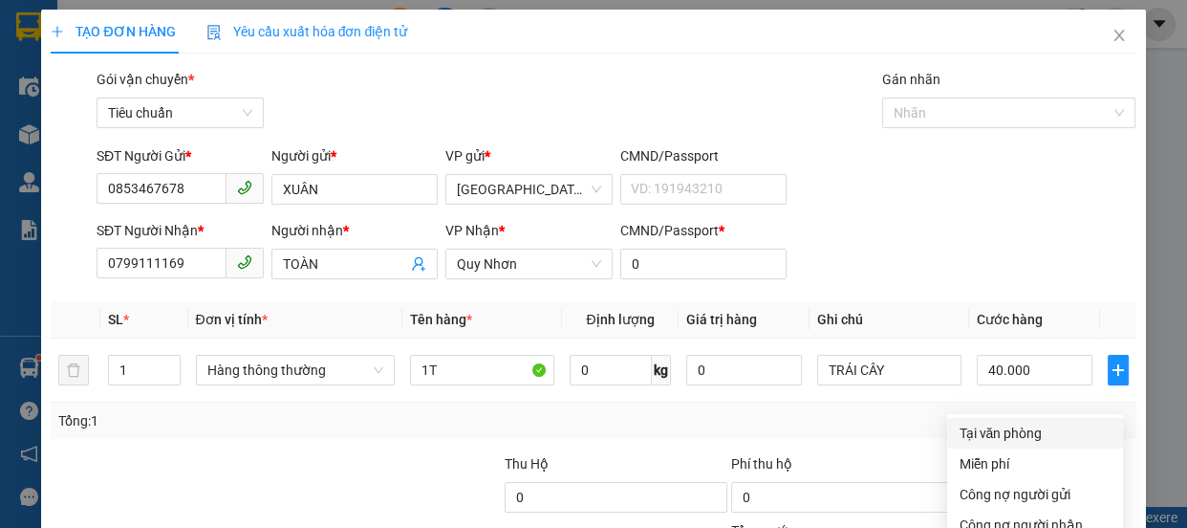
click at [998, 422] on div "Tại văn phòng" at bounding box center [1035, 432] width 153 height 21
drag, startPoint x: 1045, startPoint y: 470, endPoint x: 878, endPoint y: 380, distance: 189.0
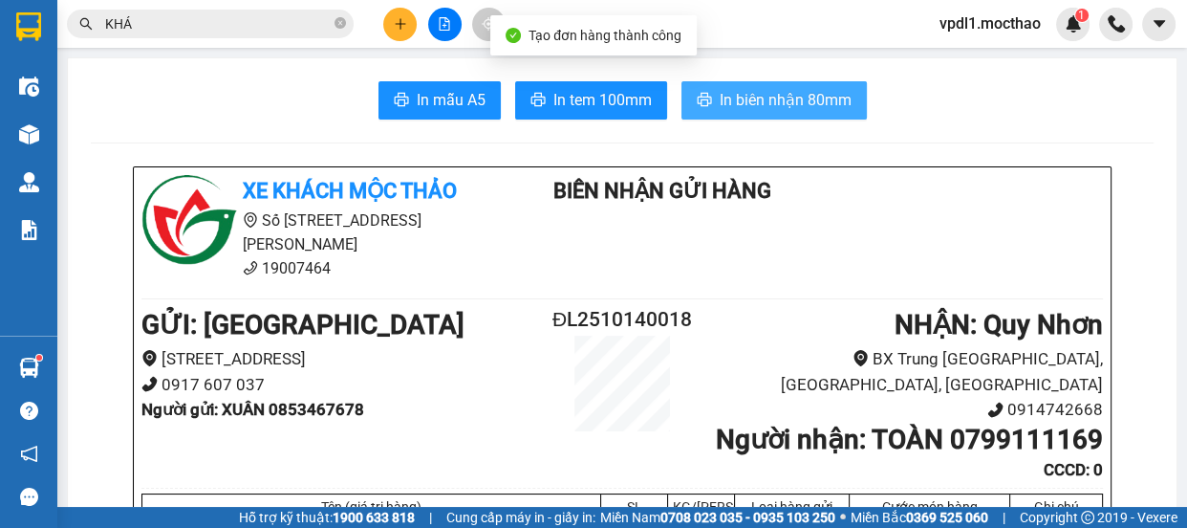
click at [749, 94] on span "In biên nhận 80mm" at bounding box center [786, 100] width 132 height 24
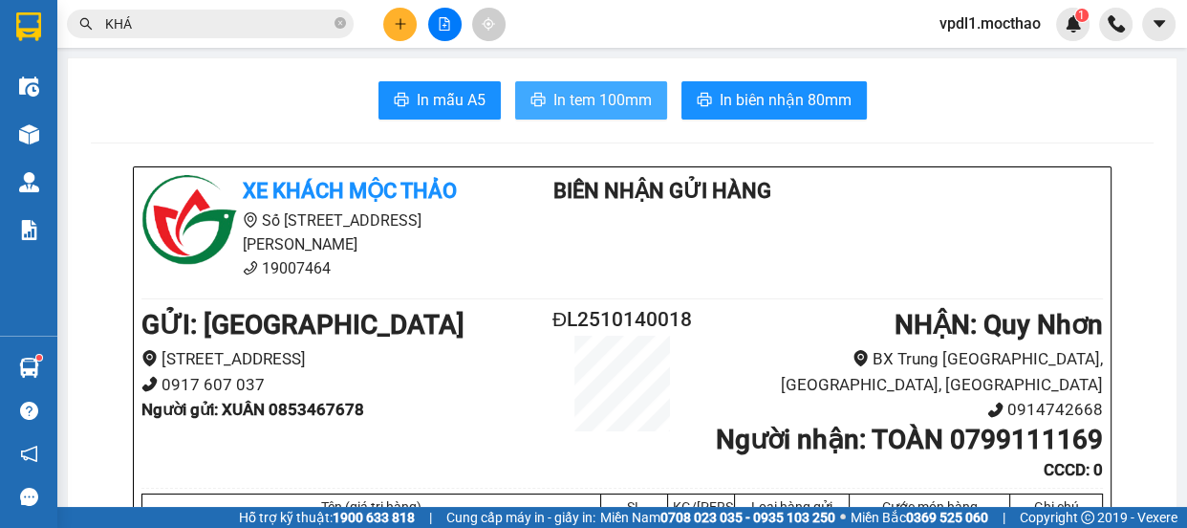
click at [595, 104] on span "In tem 100mm" at bounding box center [602, 100] width 98 height 24
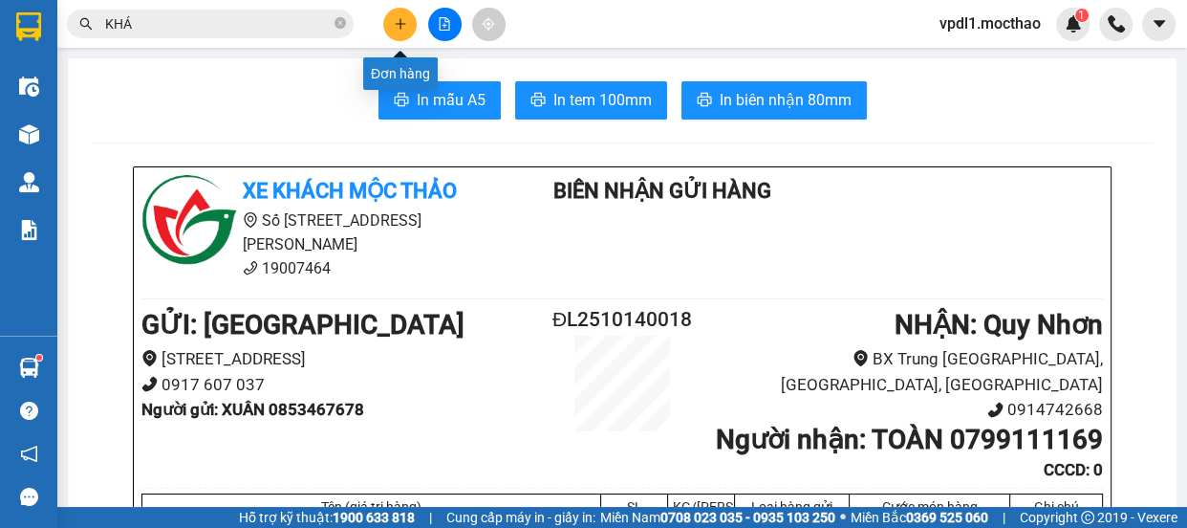
click at [395, 23] on icon "plus" at bounding box center [400, 23] width 11 height 1
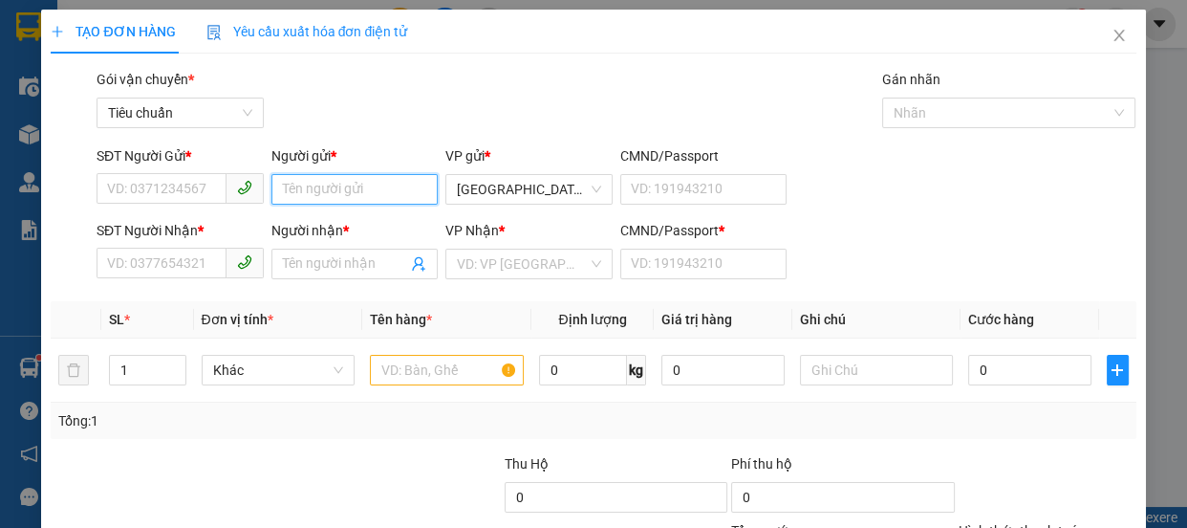
drag, startPoint x: 303, startPoint y: 187, endPoint x: 306, endPoint y: 177, distance: 10.9
click at [304, 179] on input "Người gửi *" at bounding box center [354, 189] width 167 height 31
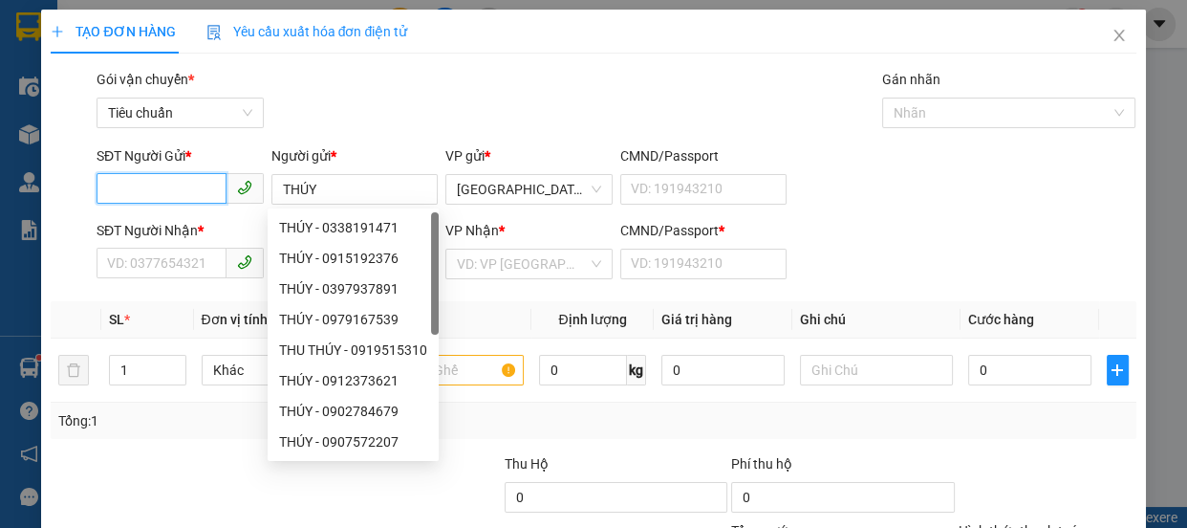
drag, startPoint x: 132, startPoint y: 185, endPoint x: 274, endPoint y: 243, distance: 153.5
click at [138, 184] on input "SĐT Người Gửi *" at bounding box center [162, 188] width 130 height 31
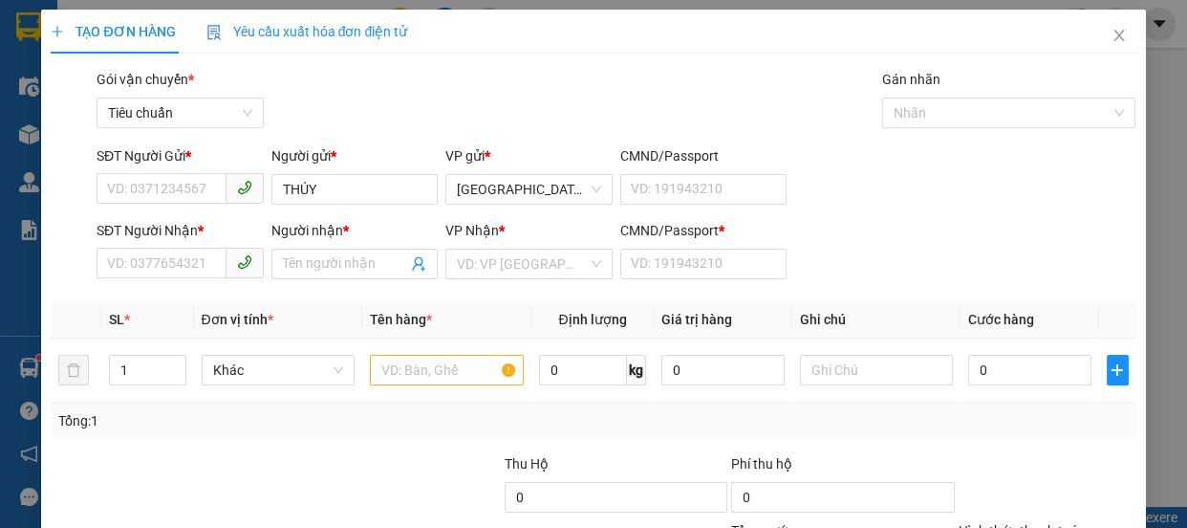
click at [166, 282] on div "SĐT Người Nhận * VD: 0377654321" at bounding box center [180, 253] width 167 height 67
click at [163, 263] on input "SĐT Người Nhận *" at bounding box center [162, 263] width 130 height 31
click at [320, 260] on input "Người nhận *" at bounding box center [345, 263] width 125 height 21
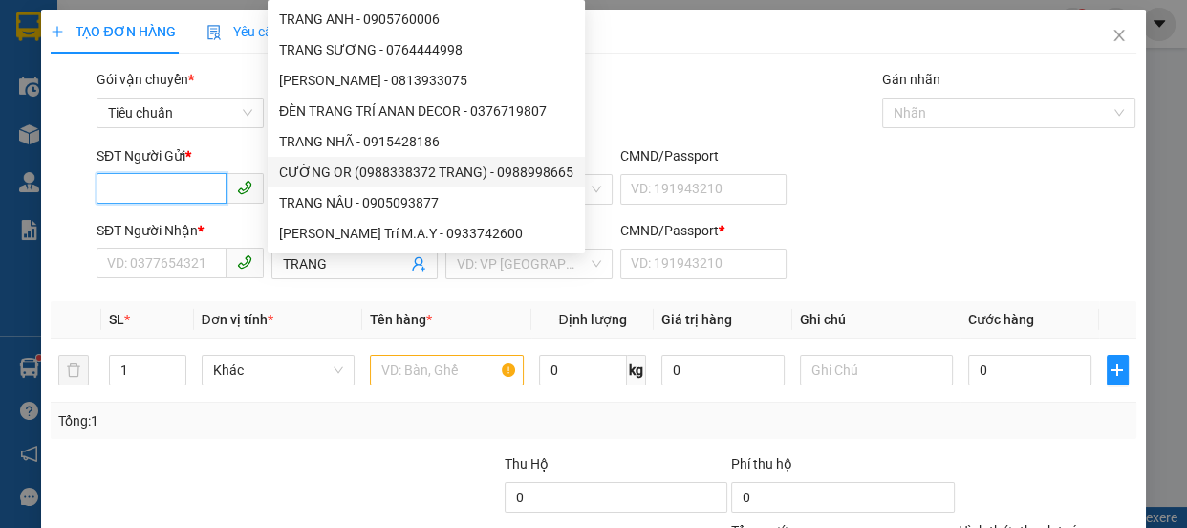
click at [146, 185] on input "SĐT Người Gửi *" at bounding box center [162, 188] width 130 height 31
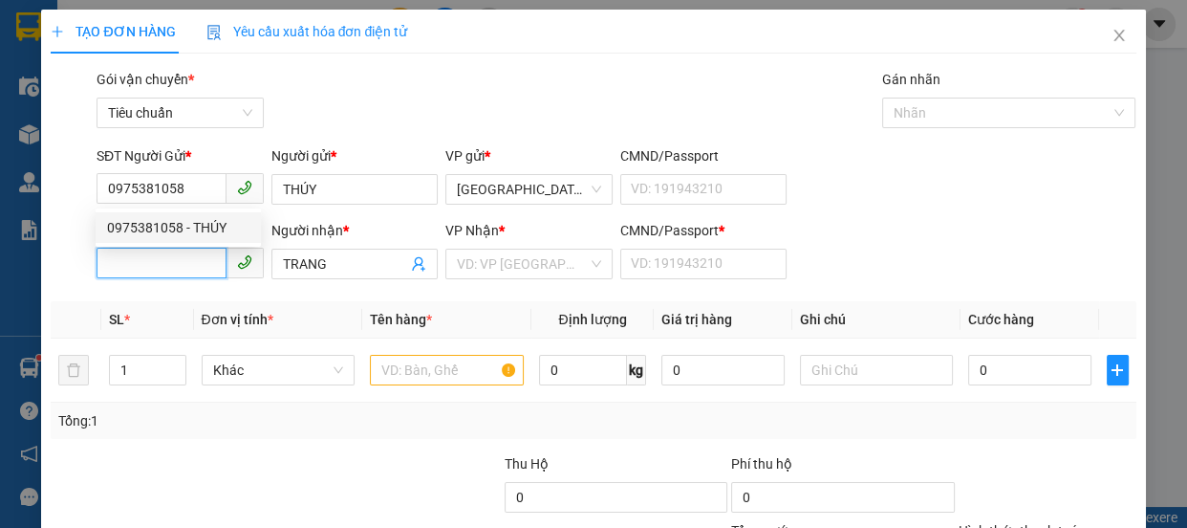
click at [187, 266] on input "SĐT Người Nhận *" at bounding box center [162, 263] width 130 height 31
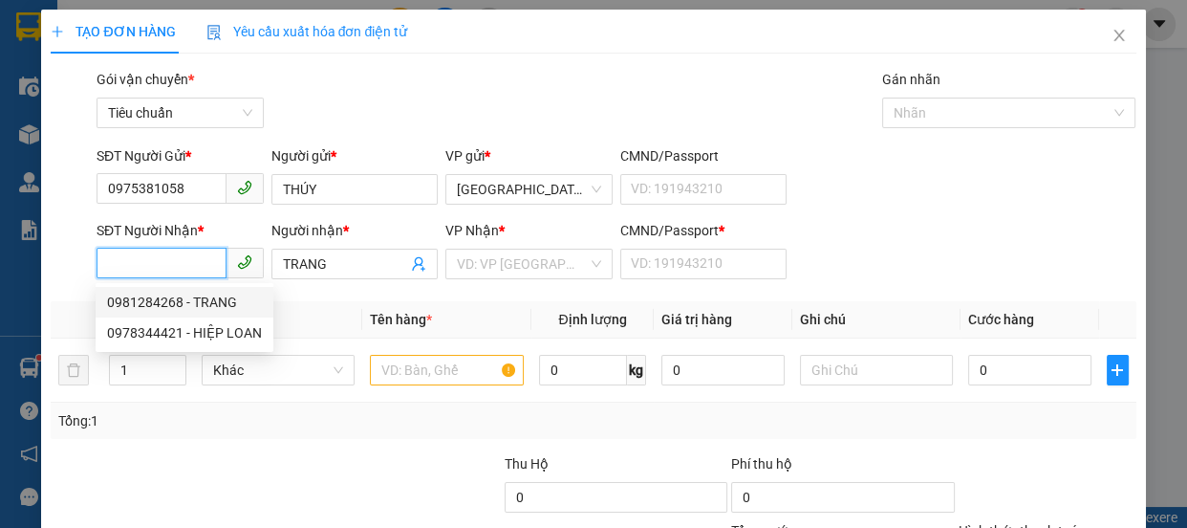
click at [210, 308] on div "0981284268 - TRANG" at bounding box center [184, 302] width 155 height 21
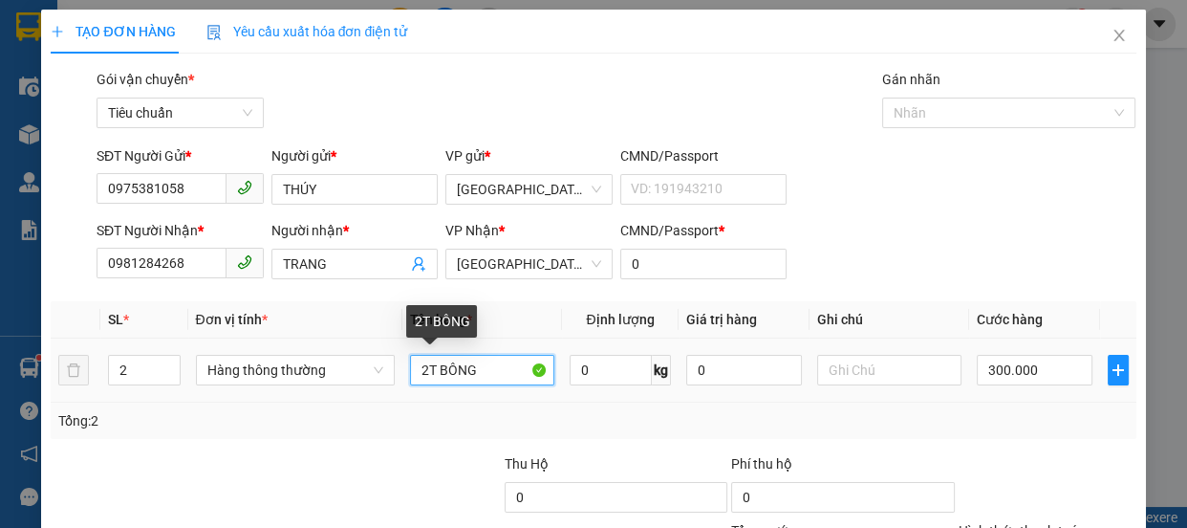
click at [425, 370] on input "2T BÔNG" at bounding box center [482, 370] width 144 height 31
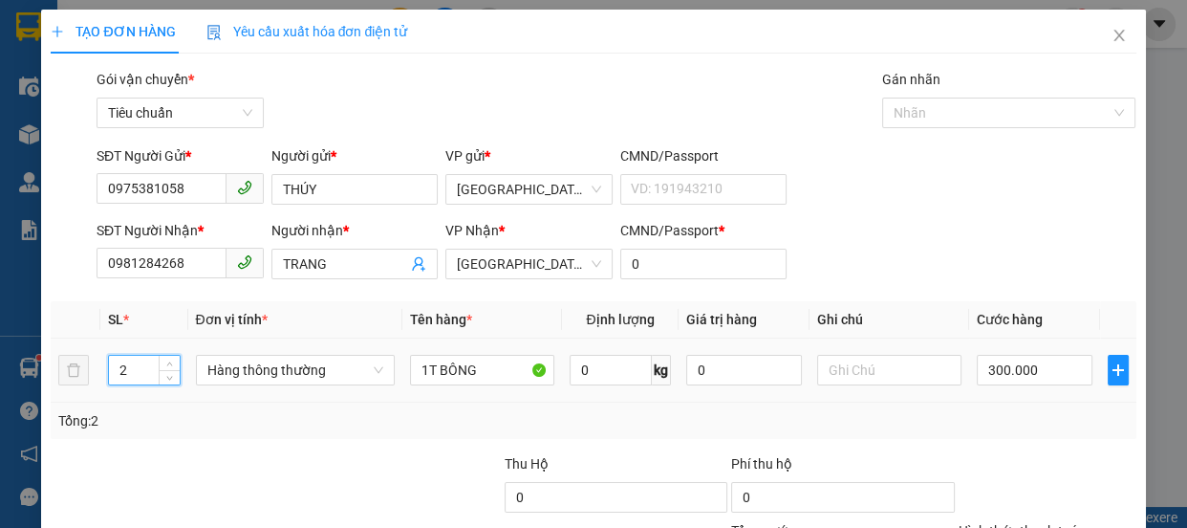
click at [144, 374] on input "2" at bounding box center [144, 370] width 70 height 29
click at [1026, 361] on input "300.000" at bounding box center [1035, 370] width 116 height 31
click at [977, 363] on input "0" at bounding box center [1035, 370] width 116 height 31
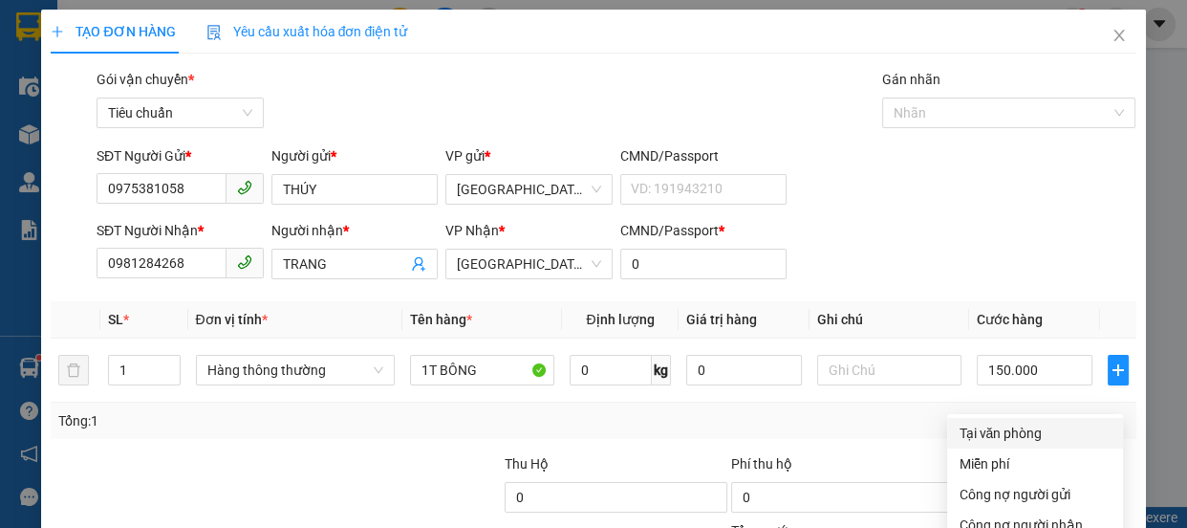
click at [1004, 422] on div "Tại văn phòng" at bounding box center [1035, 432] width 153 height 21
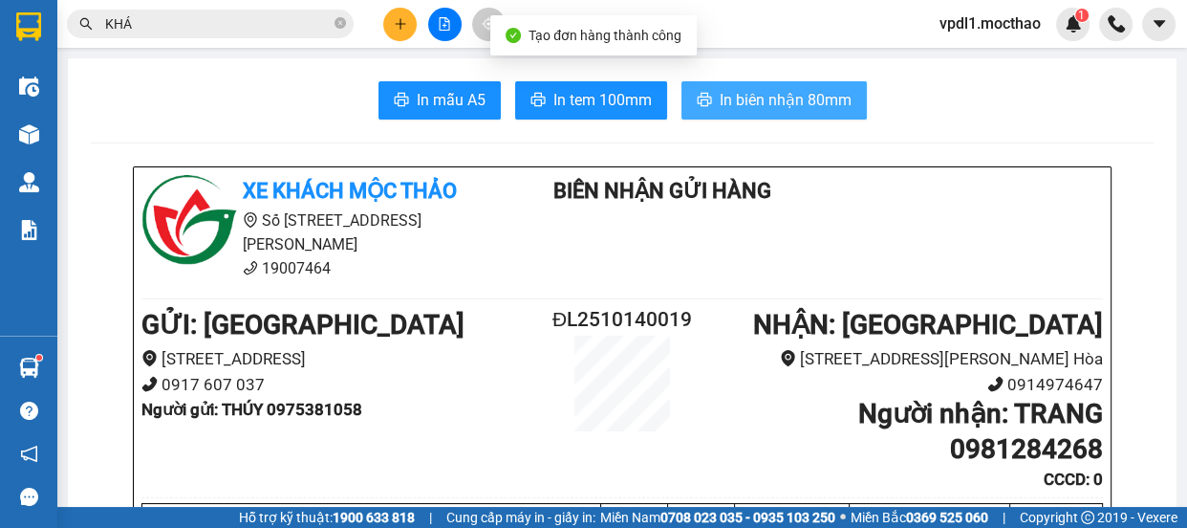
click at [741, 117] on button "In biên nhận 80mm" at bounding box center [773, 100] width 185 height 38
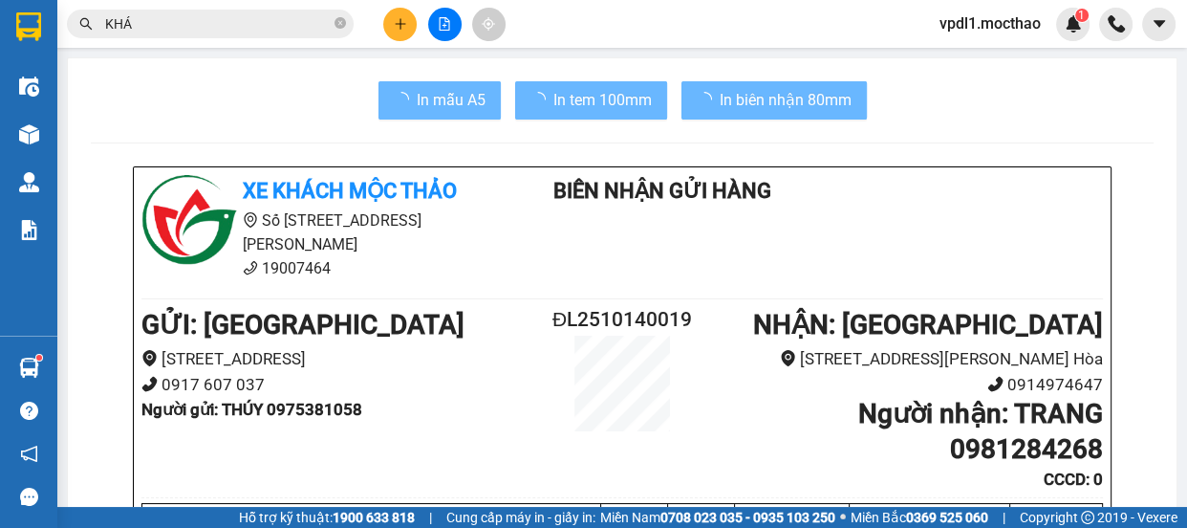
click at [389, 25] on button at bounding box center [399, 24] width 33 height 33
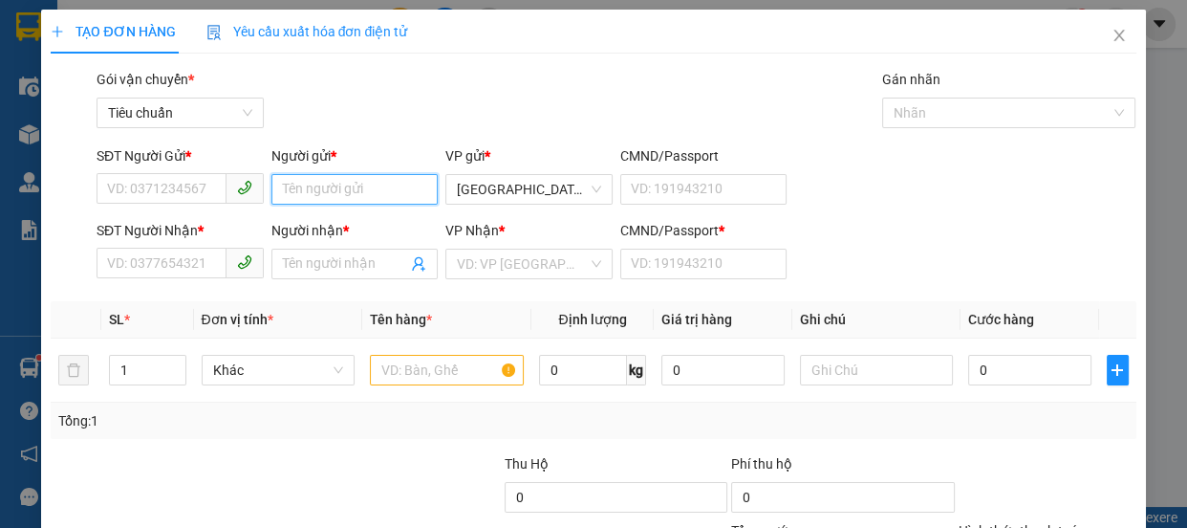
click at [304, 191] on input "Người gửi *" at bounding box center [354, 189] width 167 height 31
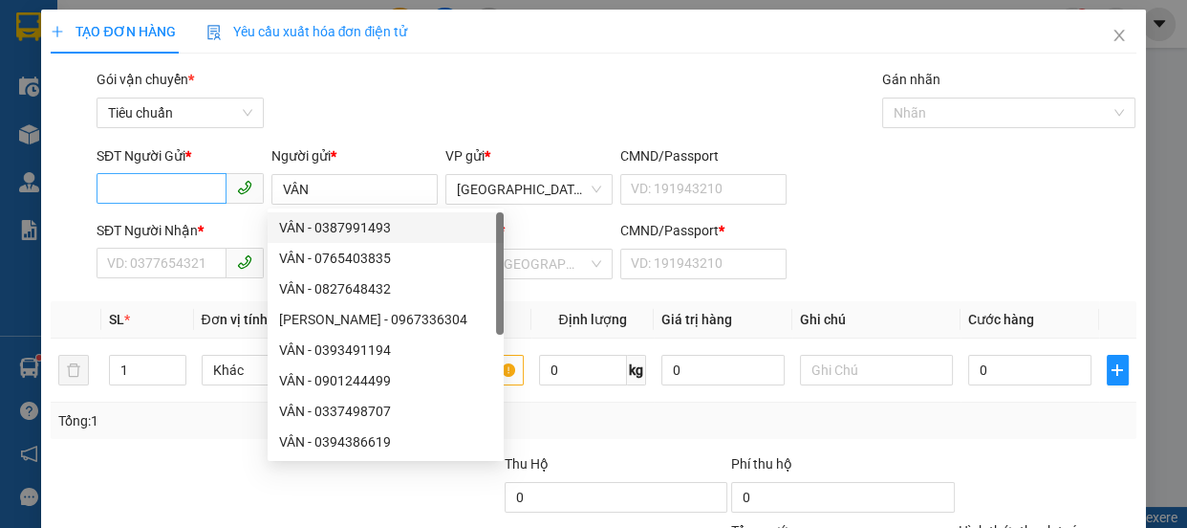
drag, startPoint x: 172, startPoint y: 168, endPoint x: 164, endPoint y: 179, distance: 13.0
click at [170, 169] on div "SĐT Người Gửi *" at bounding box center [180, 159] width 167 height 29
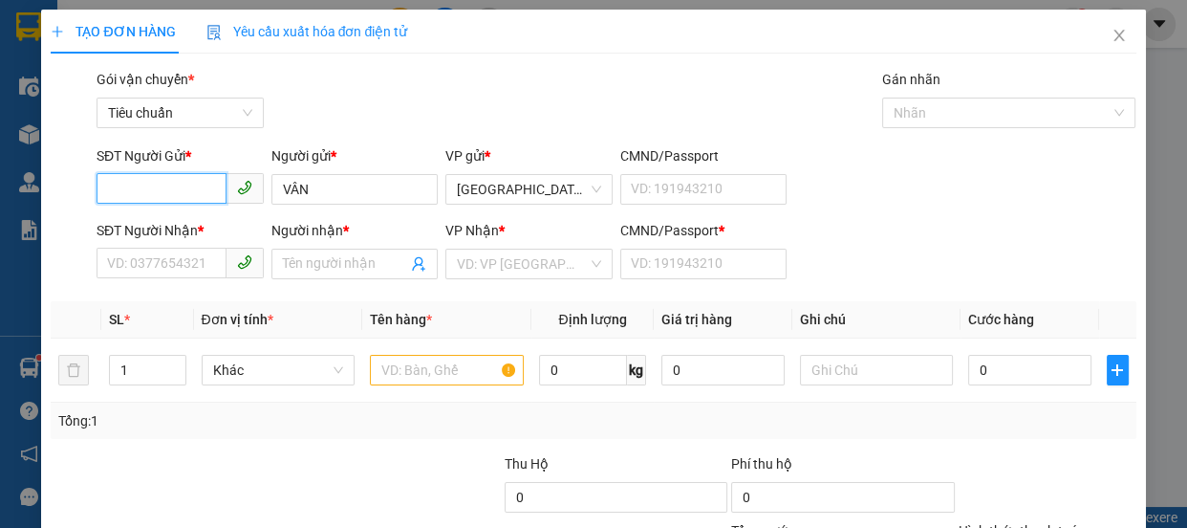
click at [162, 182] on input "SĐT Người Gửi *" at bounding box center [162, 188] width 130 height 31
click at [209, 231] on div "0967078977 - [PERSON_NAME]" at bounding box center [201, 227] width 188 height 21
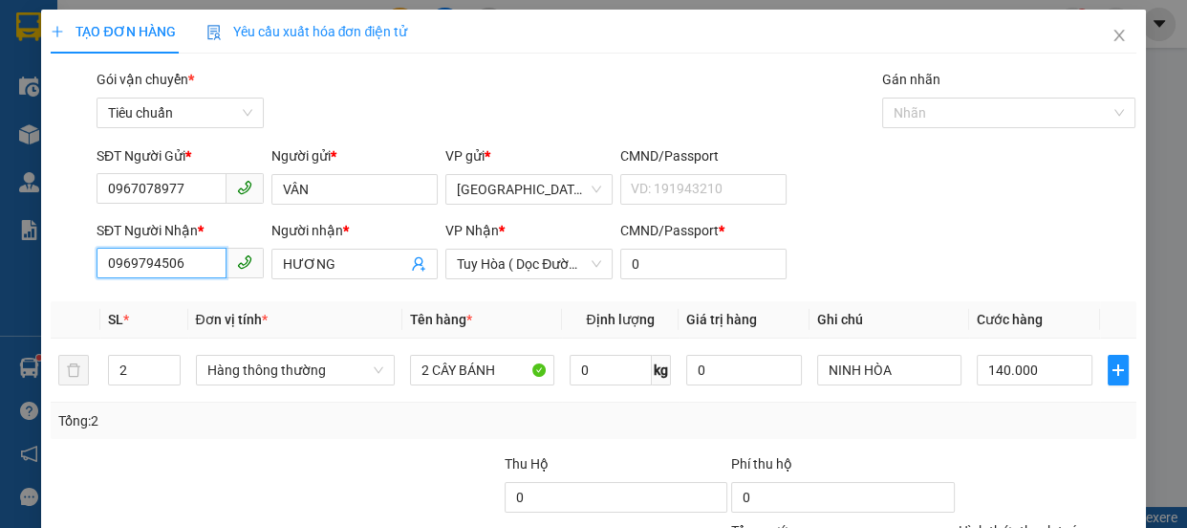
click at [199, 264] on input "0969794506" at bounding box center [162, 263] width 130 height 31
click at [213, 298] on div "0969794506 - HƯƠNG" at bounding box center [178, 302] width 142 height 21
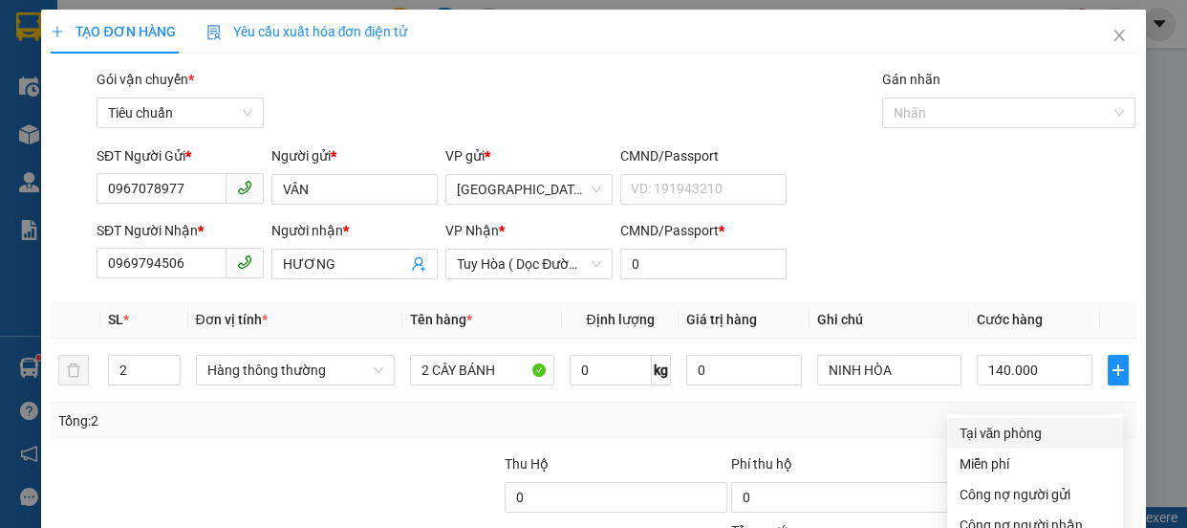
click at [982, 418] on div "Tại văn phòng" at bounding box center [1035, 433] width 176 height 31
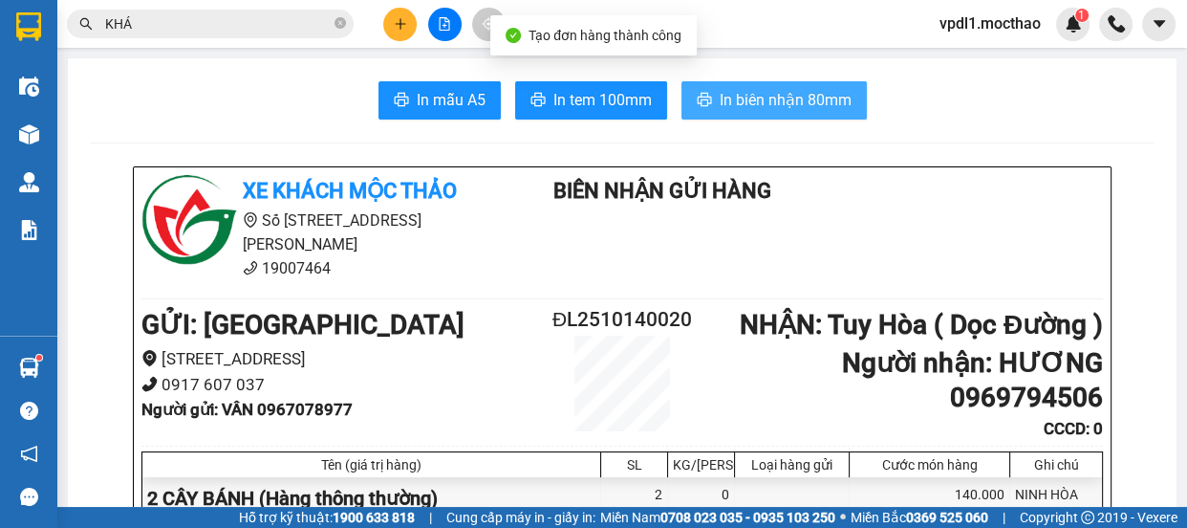
click at [759, 83] on button "In biên nhận 80mm" at bounding box center [773, 100] width 185 height 38
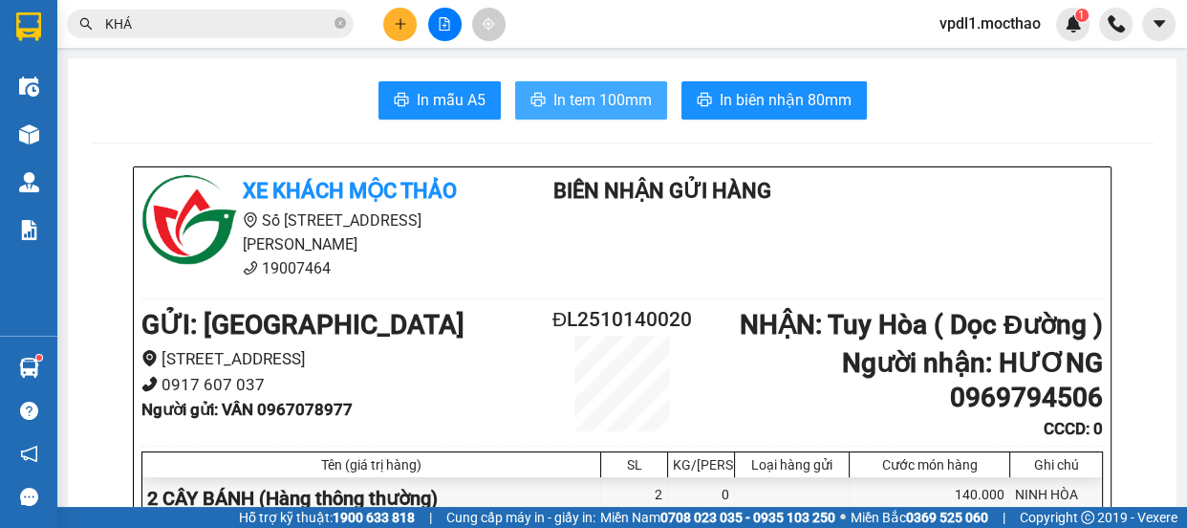
click at [583, 88] on span "In tem 100mm" at bounding box center [602, 100] width 98 height 24
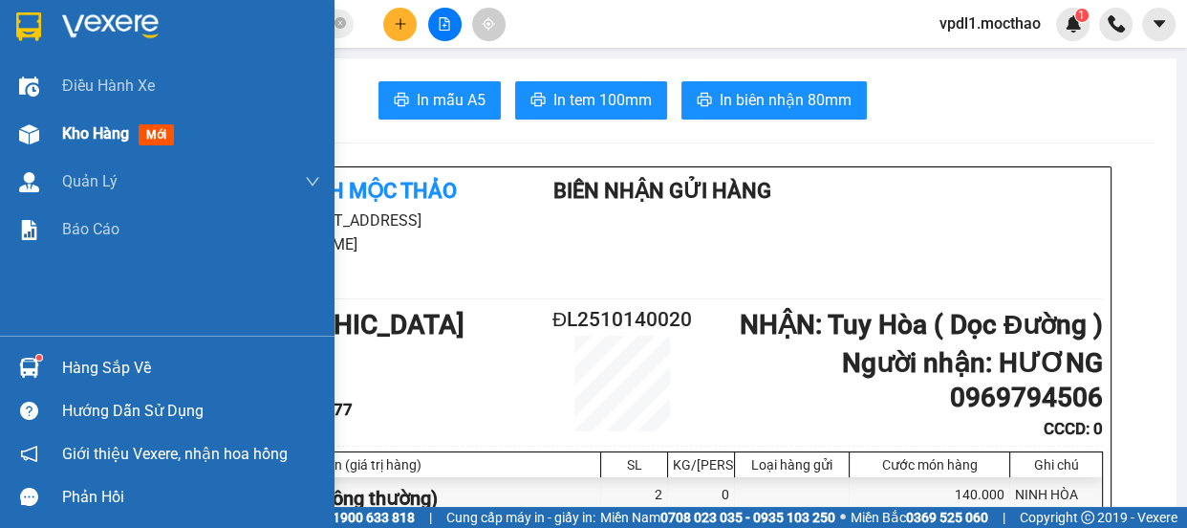
click at [96, 137] on span "Kho hàng" at bounding box center [95, 133] width 67 height 18
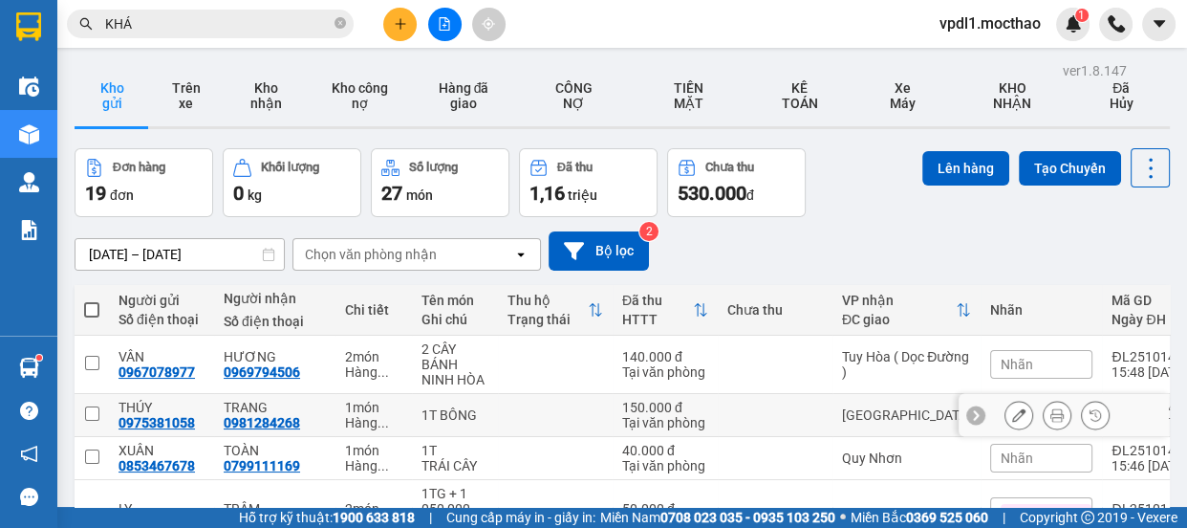
click at [1050, 408] on icon at bounding box center [1056, 414] width 13 height 13
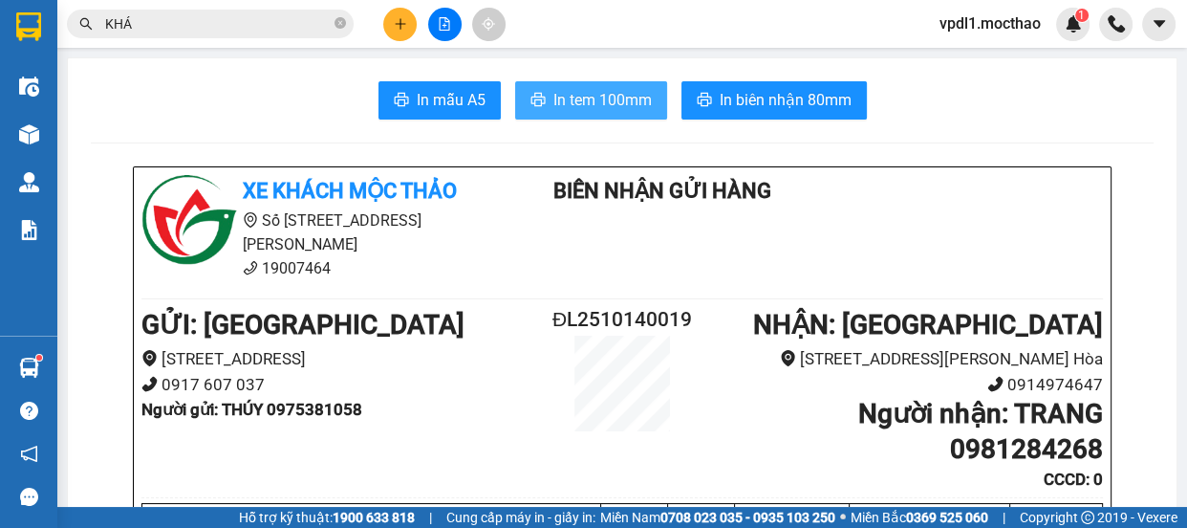
click at [583, 94] on span "In tem 100mm" at bounding box center [602, 100] width 98 height 24
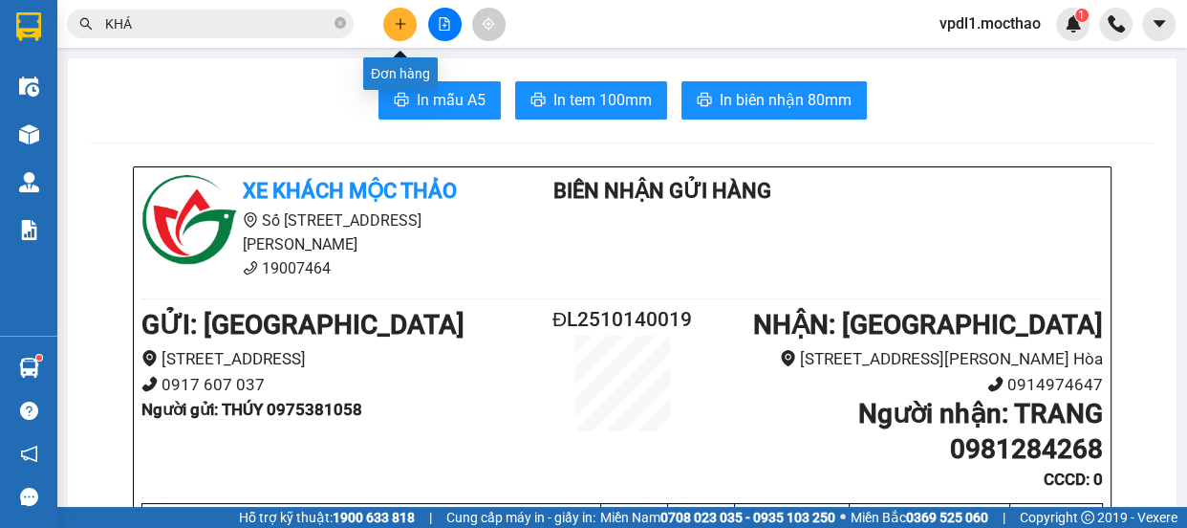
click at [396, 28] on icon "plus" at bounding box center [400, 23] width 13 height 13
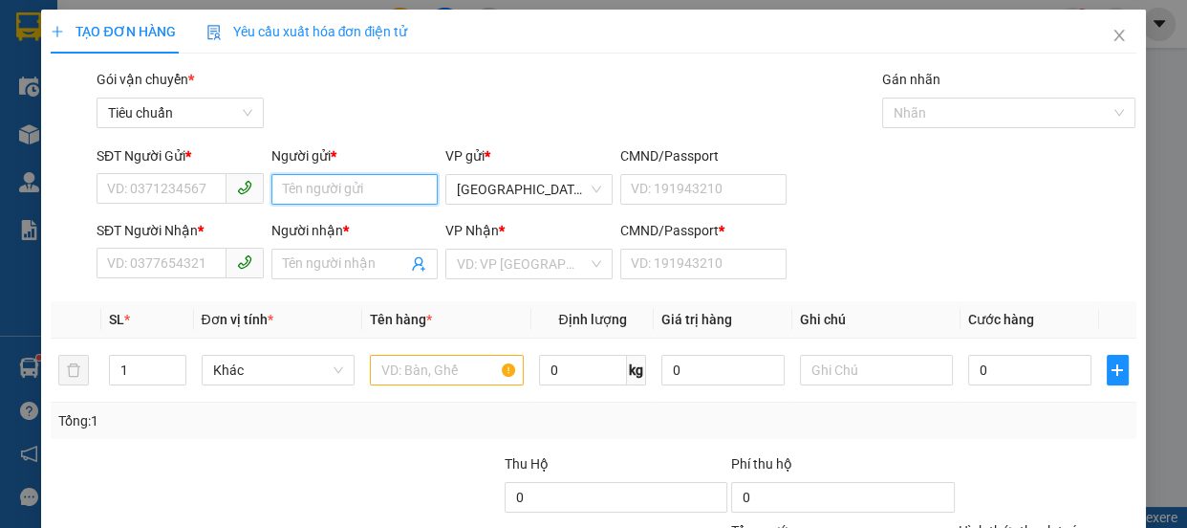
click at [337, 193] on input "Người gửi *" at bounding box center [354, 189] width 167 height 31
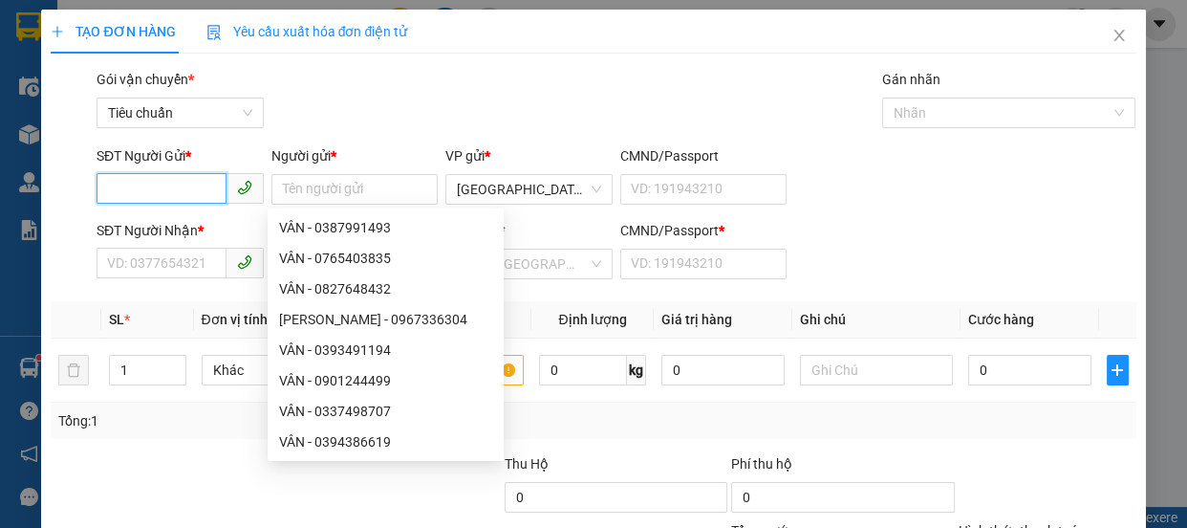
click at [119, 196] on input "SĐT Người Gửi *" at bounding box center [162, 188] width 130 height 31
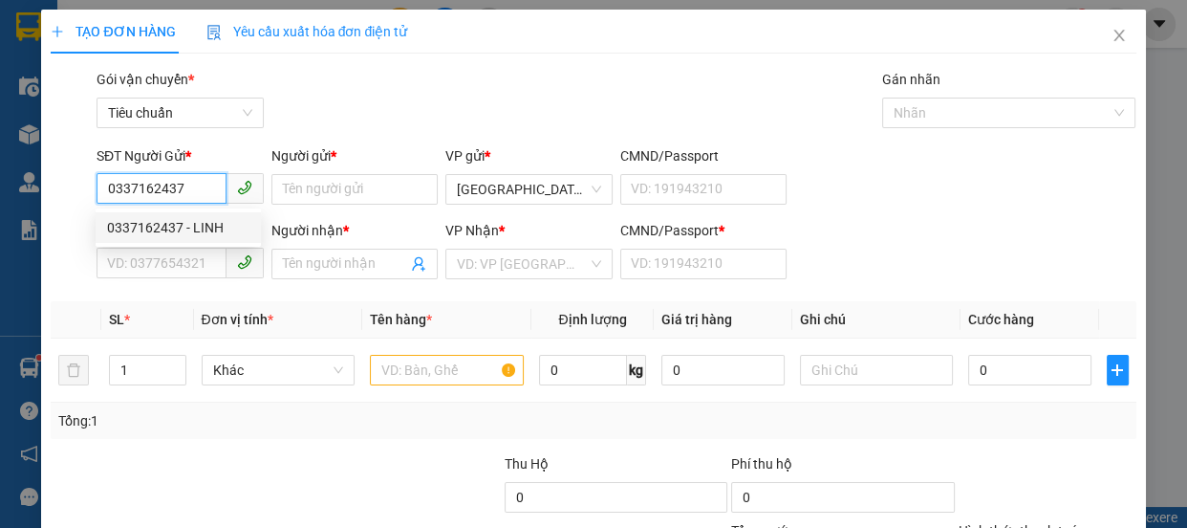
click at [181, 227] on div "0337162437 - LINH" at bounding box center [178, 227] width 142 height 21
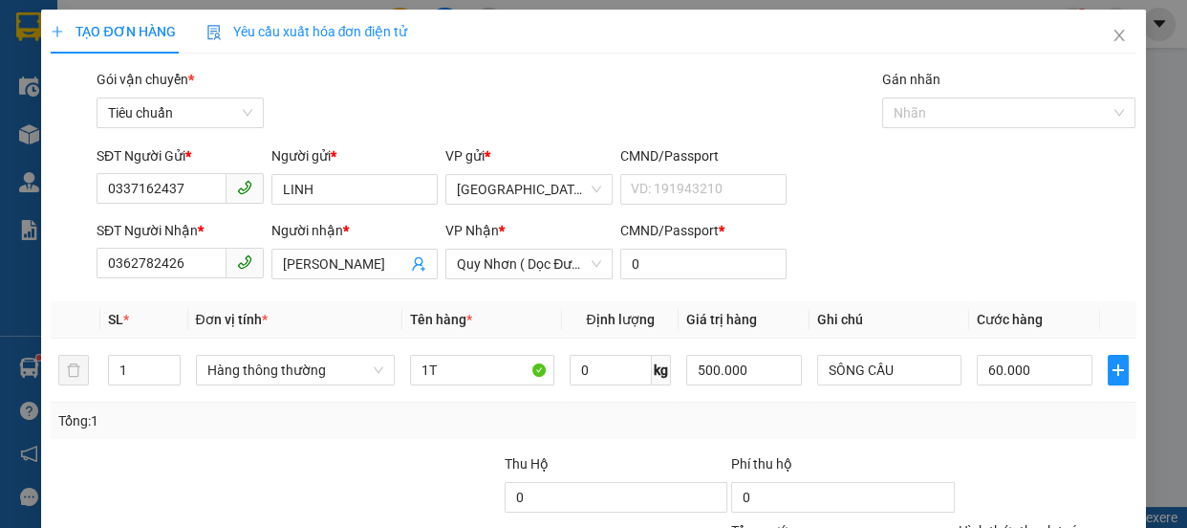
drag, startPoint x: 1001, startPoint y: 390, endPoint x: 996, endPoint y: 373, distance: 17.9
drag, startPoint x: 984, startPoint y: 251, endPoint x: 941, endPoint y: 269, distance: 46.3
click at [984, 422] on div "Tại văn phòng" at bounding box center [1035, 432] width 153 height 21
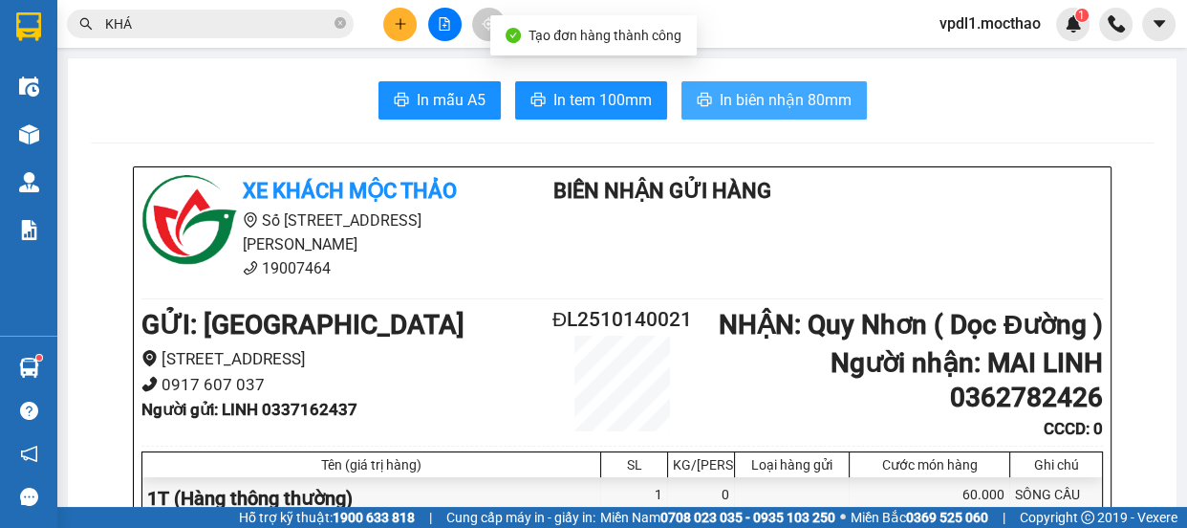
drag, startPoint x: 758, startPoint y: 97, endPoint x: 694, endPoint y: 124, distance: 69.4
click at [758, 99] on span "In biên nhận 80mm" at bounding box center [786, 100] width 132 height 24
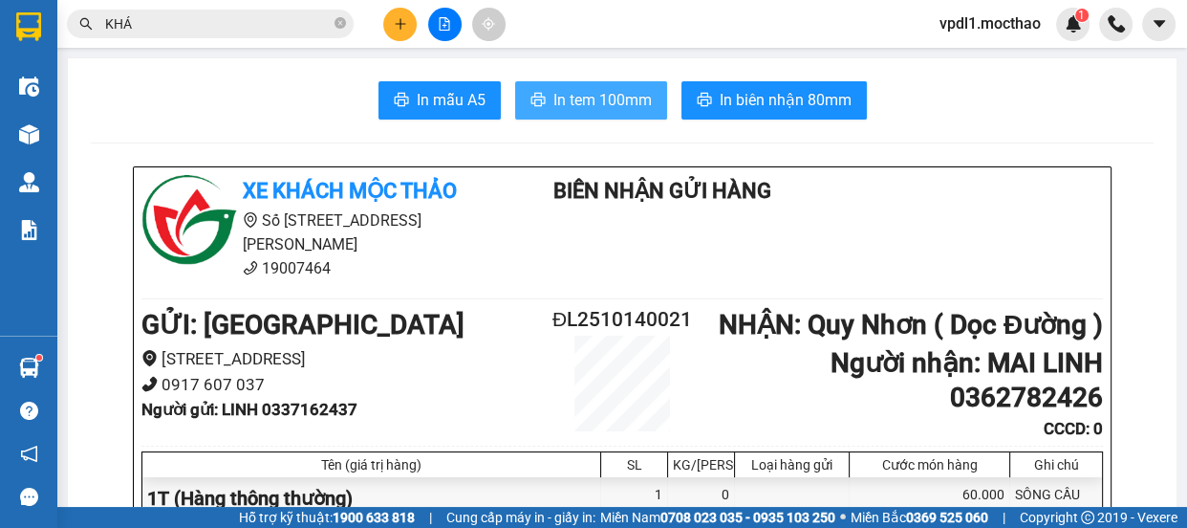
drag, startPoint x: 563, startPoint y: 95, endPoint x: 542, endPoint y: 86, distance: 22.7
click at [561, 96] on span "In tem 100mm" at bounding box center [602, 100] width 98 height 24
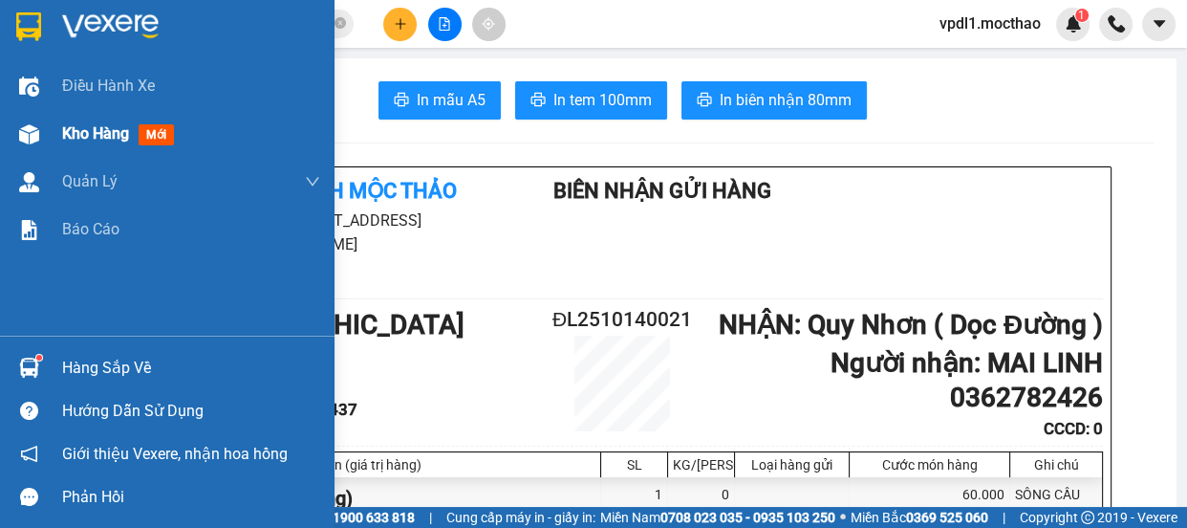
click at [95, 135] on span "Kho hàng" at bounding box center [95, 133] width 67 height 18
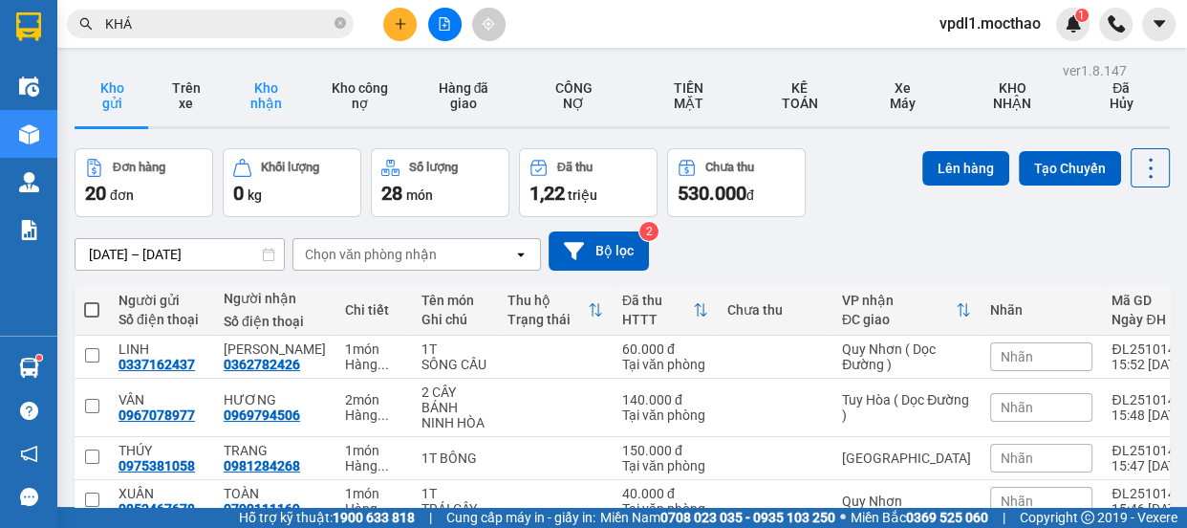
click at [267, 93] on button "Kho nhận" at bounding box center [266, 95] width 86 height 61
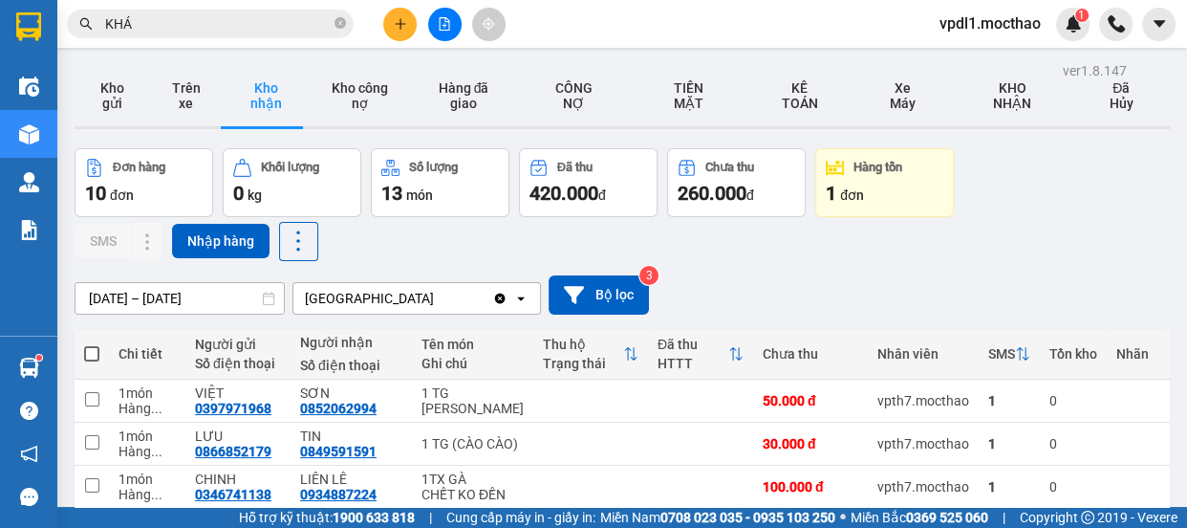
drag, startPoint x: 945, startPoint y: 354, endPoint x: 576, endPoint y: 390, distance: 370.7
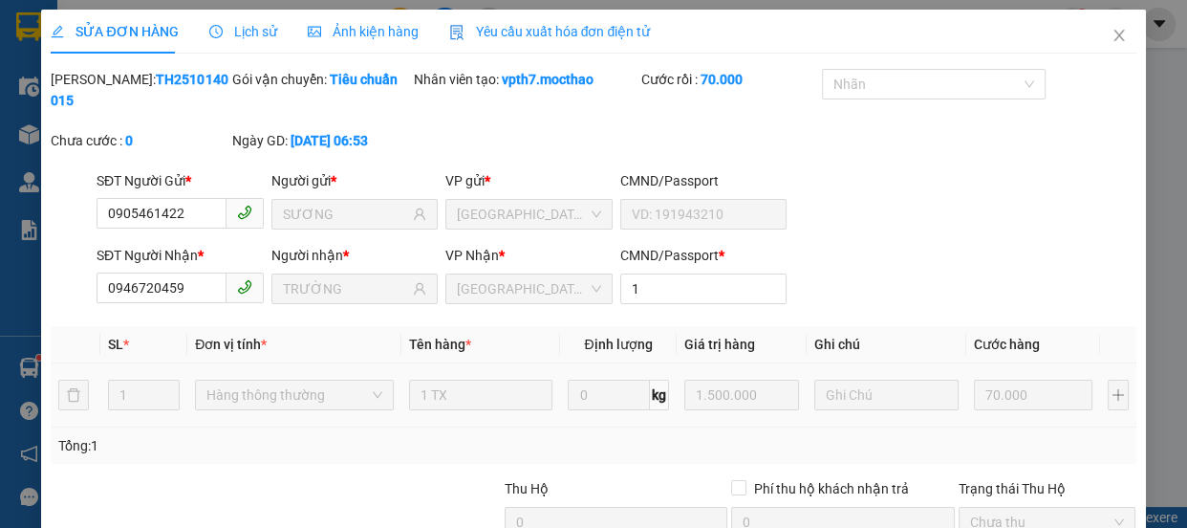
drag, startPoint x: 793, startPoint y: 479, endPoint x: 817, endPoint y: 446, distance: 40.3
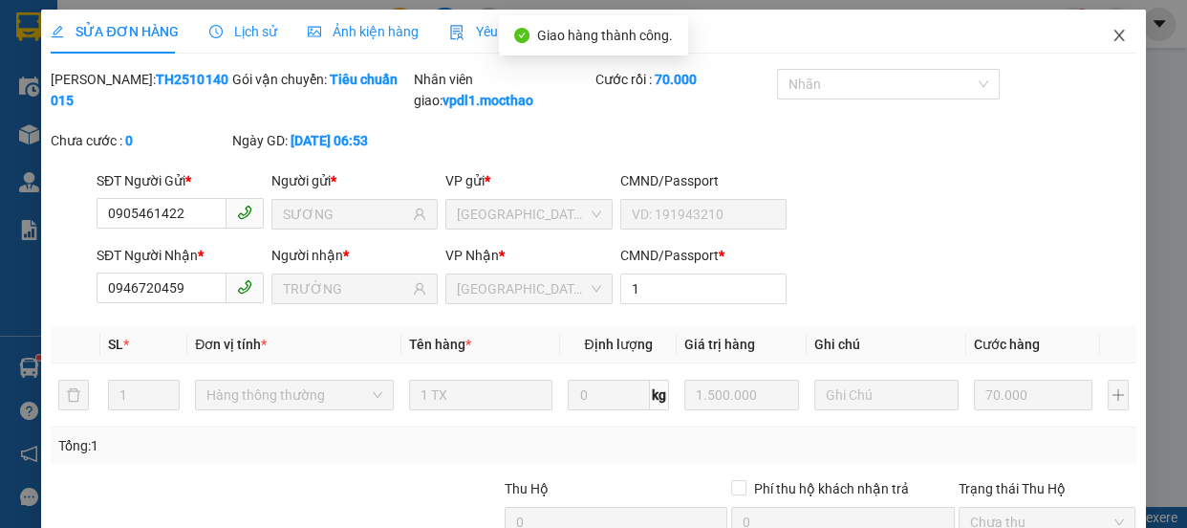
click at [1112, 36] on icon "close" at bounding box center [1119, 35] width 15 height 15
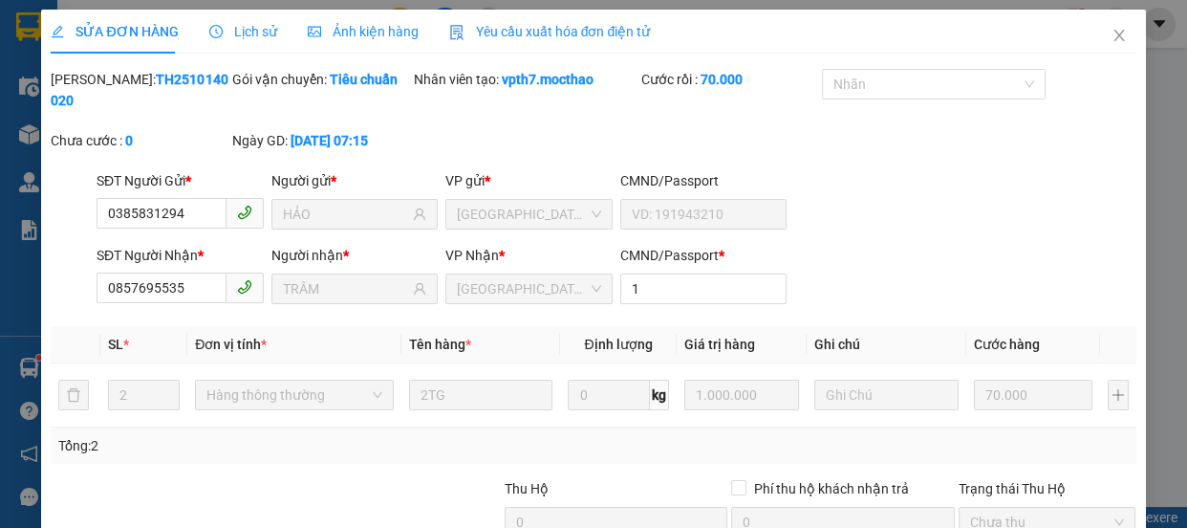
drag, startPoint x: 795, startPoint y: 476, endPoint x: 878, endPoint y: 426, distance: 96.9
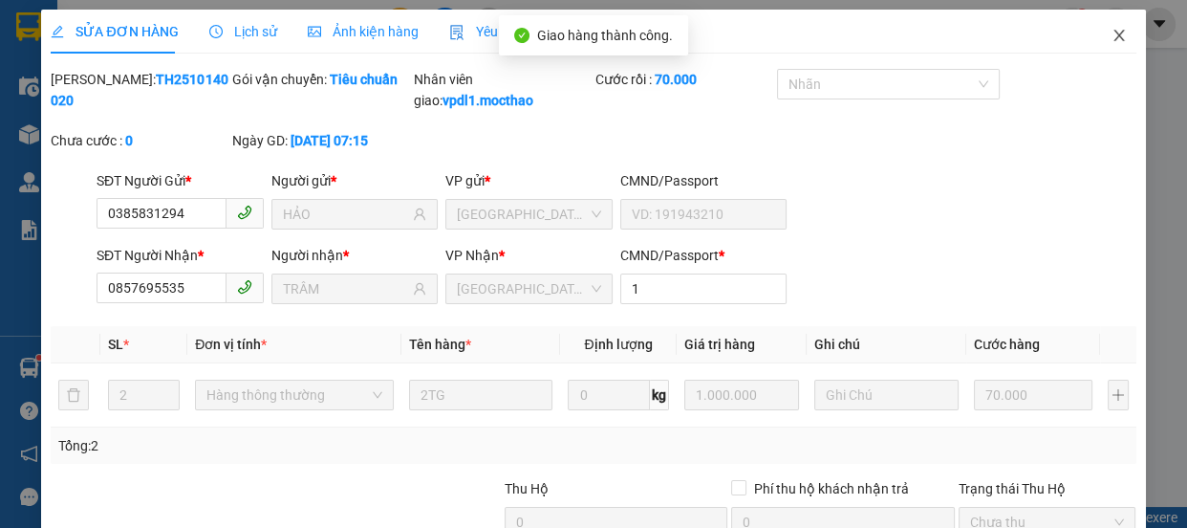
click at [1112, 33] on icon "close" at bounding box center [1119, 35] width 15 height 15
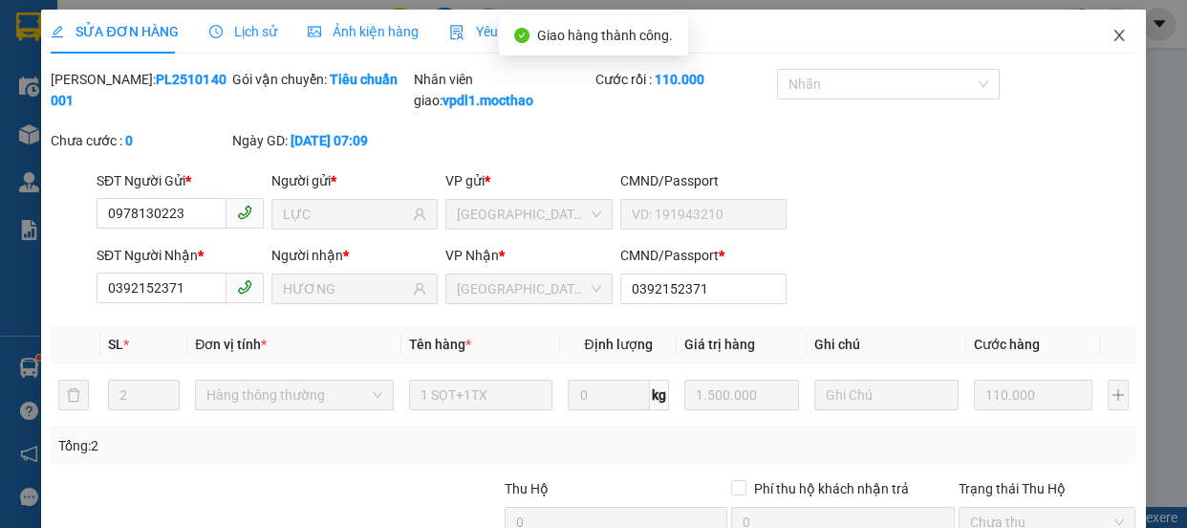
click at [1112, 34] on icon "close" at bounding box center [1119, 35] width 15 height 15
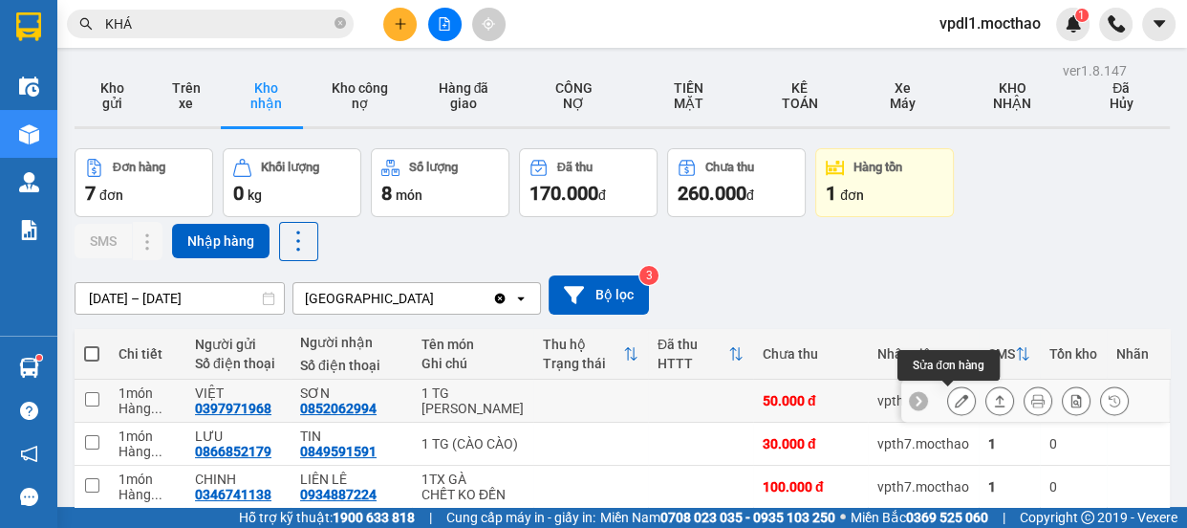
click at [955, 394] on icon at bounding box center [961, 400] width 13 height 13
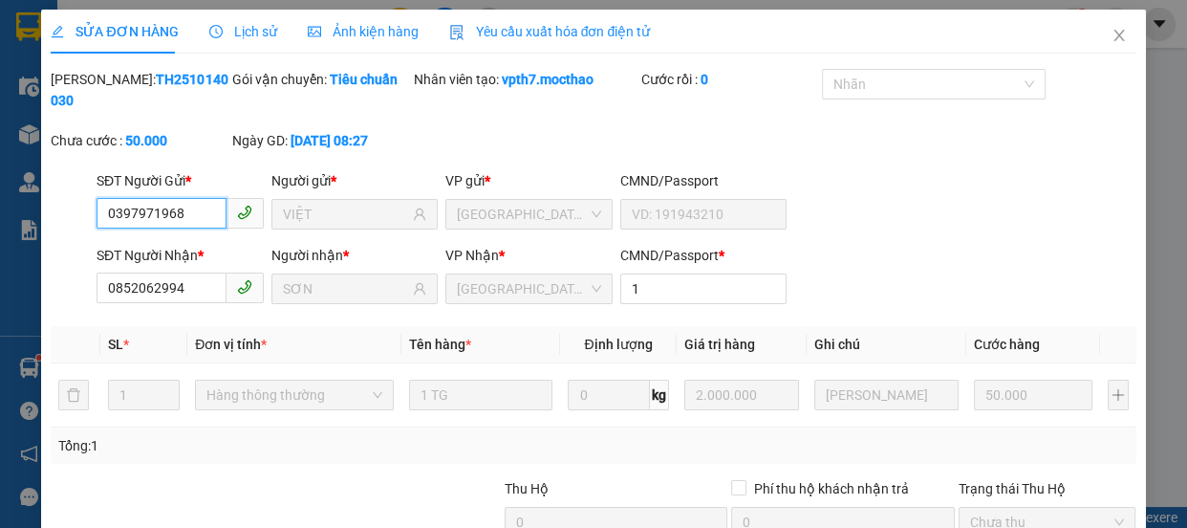
drag, startPoint x: 1001, startPoint y: 382, endPoint x: 990, endPoint y: 401, distance: 21.8
drag, startPoint x: 984, startPoint y: 426, endPoint x: 956, endPoint y: 425, distance: 27.7
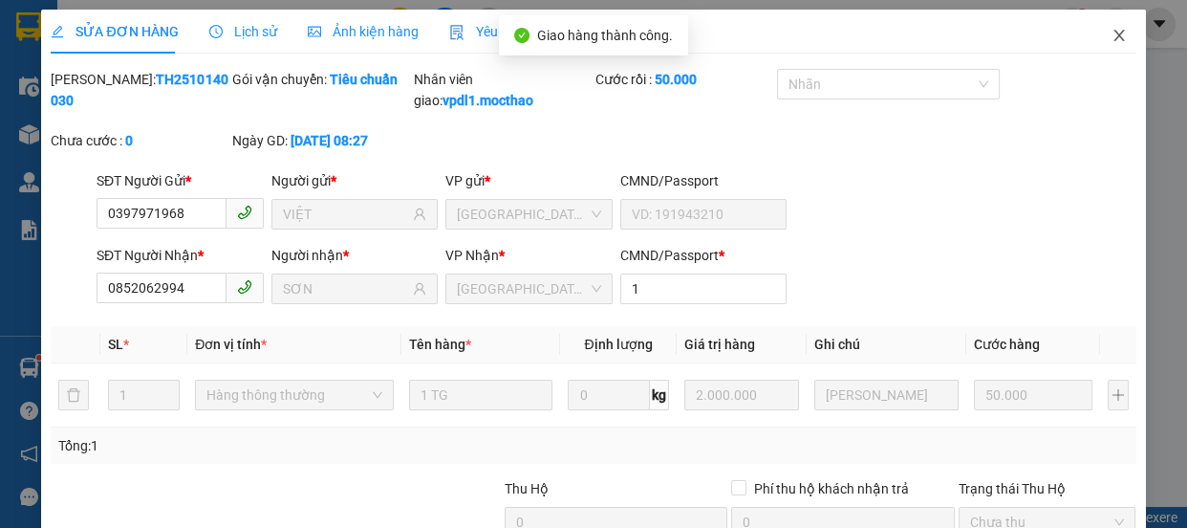
drag, startPoint x: 1107, startPoint y: 26, endPoint x: 1136, endPoint y: 51, distance: 38.7
click at [1107, 27] on span "Close" at bounding box center [1120, 37] width 54 height 54
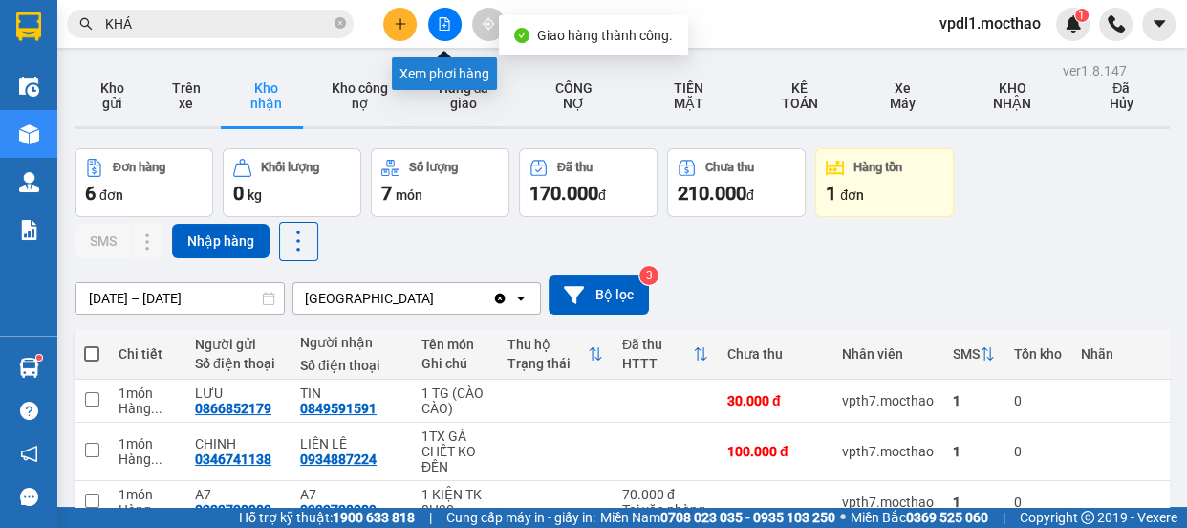
click at [448, 26] on icon "file-add" at bounding box center [445, 23] width 11 height 13
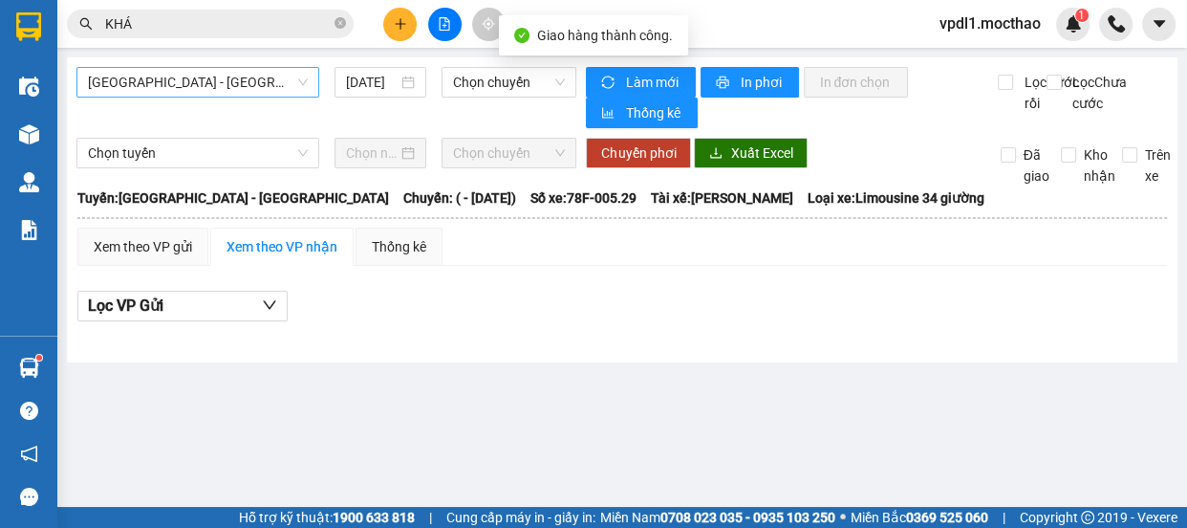
click at [231, 84] on span "[GEOGRAPHIC_DATA] - [GEOGRAPHIC_DATA]" at bounding box center [198, 82] width 220 height 29
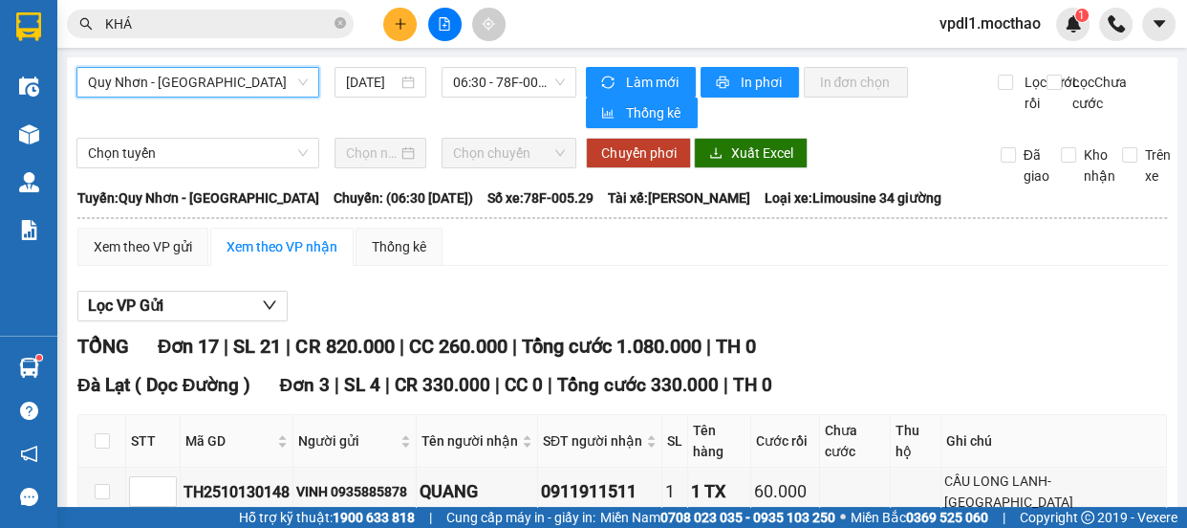
drag, startPoint x: 409, startPoint y: 80, endPoint x: 509, endPoint y: 198, distance: 154.6
click at [410, 80] on div "[DATE]" at bounding box center [381, 82] width 92 height 31
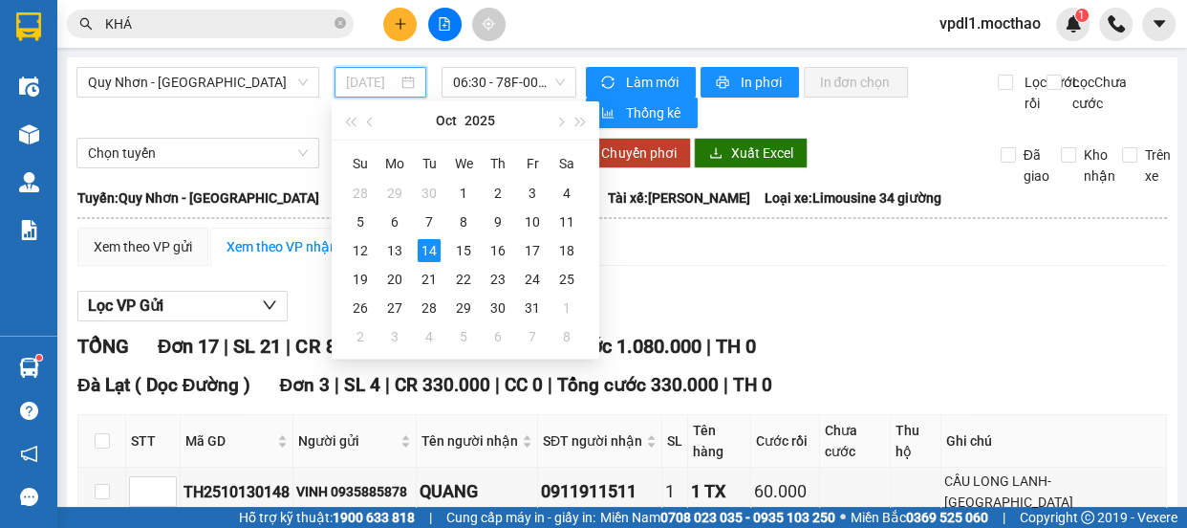
drag, startPoint x: 400, startPoint y: 255, endPoint x: 452, endPoint y: 143, distance: 123.2
click at [405, 241] on div "13" at bounding box center [394, 250] width 23 height 23
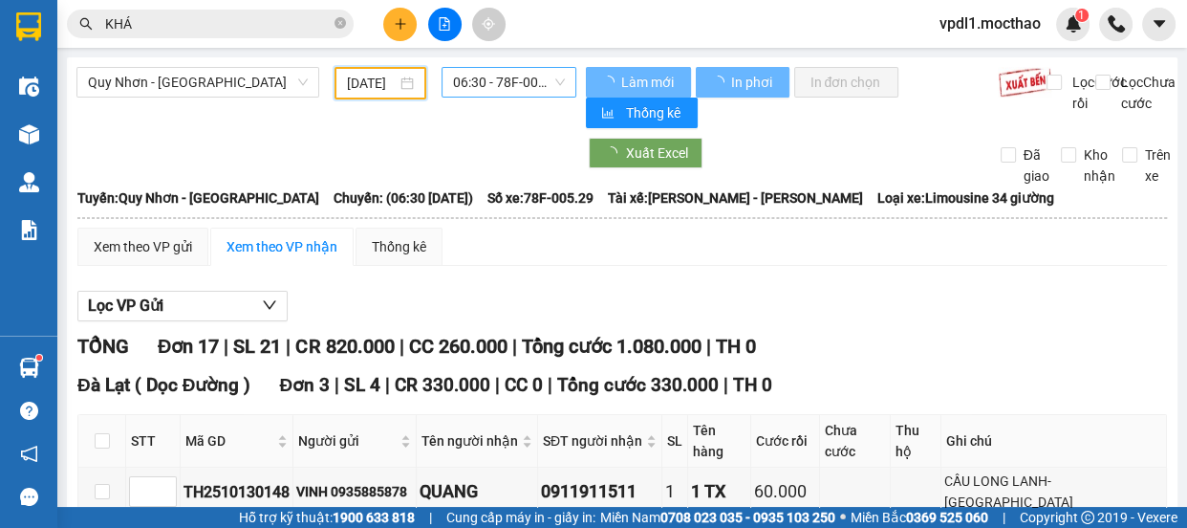
click at [541, 76] on span "06:30 - 78F-005.29" at bounding box center [509, 82] width 112 height 29
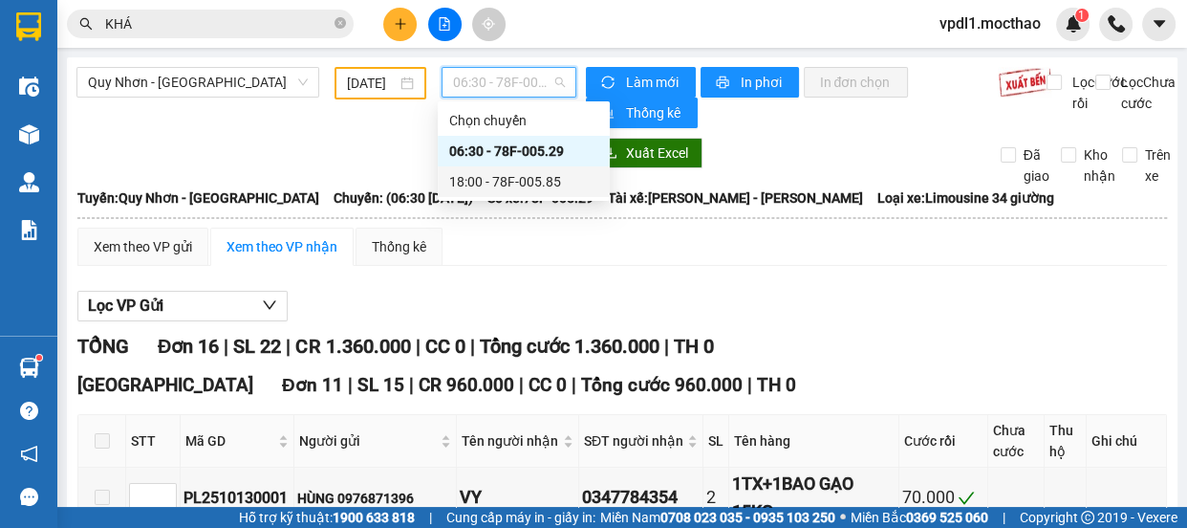
click at [497, 175] on div "18:00 - 78F-005.85" at bounding box center [523, 181] width 149 height 21
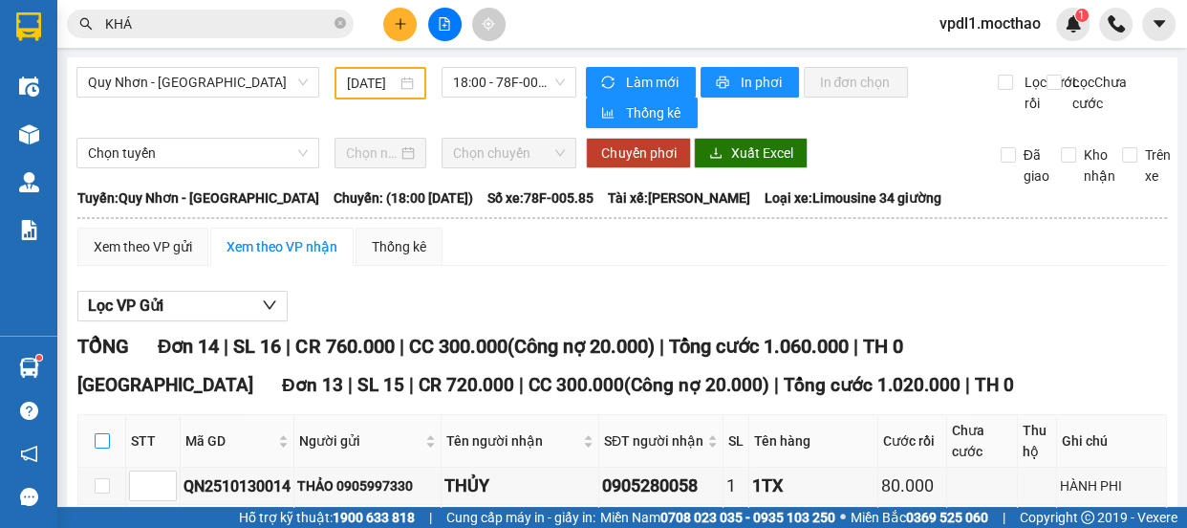
click at [97, 433] on input "checkbox" at bounding box center [102, 440] width 15 height 15
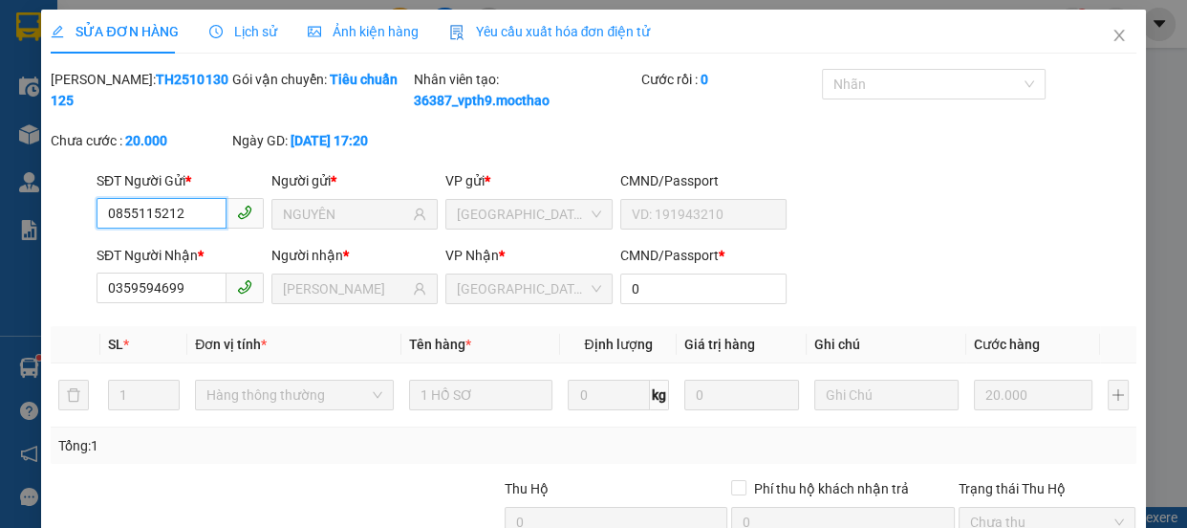
drag, startPoint x: 762, startPoint y: 473, endPoint x: 765, endPoint y: 460, distance: 13.7
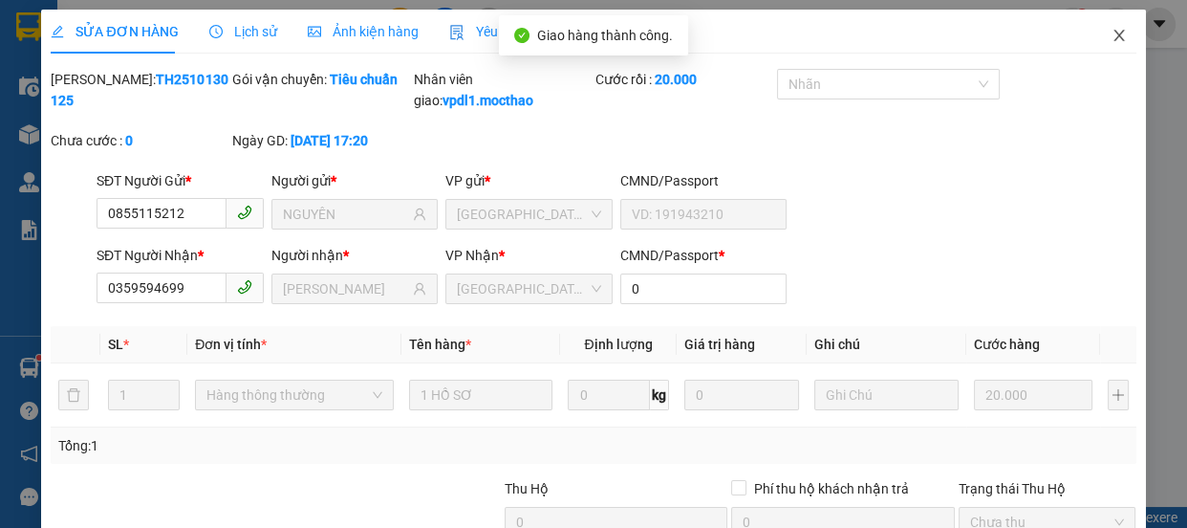
click at [1112, 28] on icon "close" at bounding box center [1119, 35] width 15 height 15
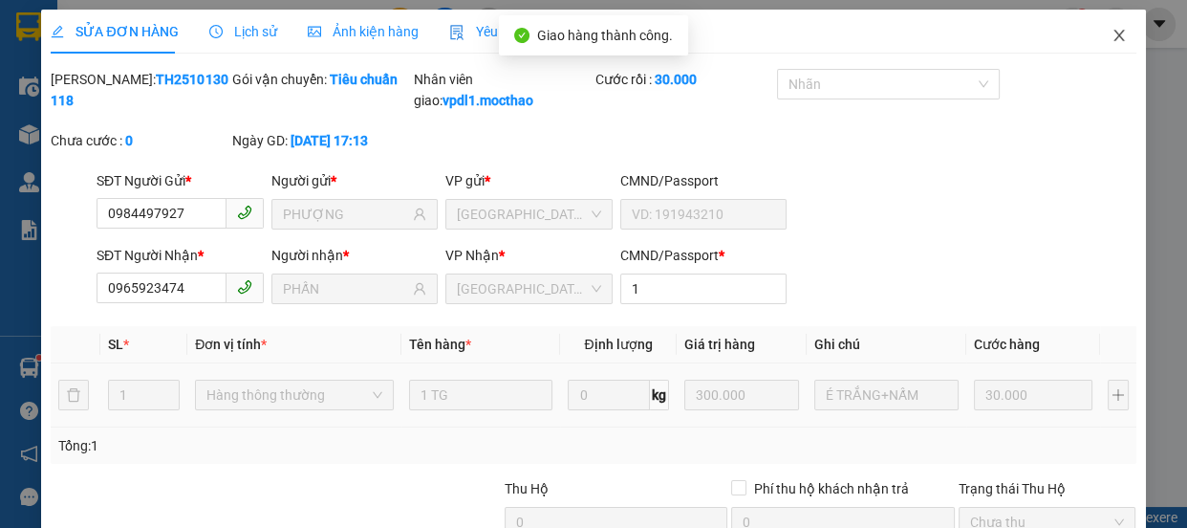
click at [1112, 33] on icon "close" at bounding box center [1119, 35] width 15 height 15
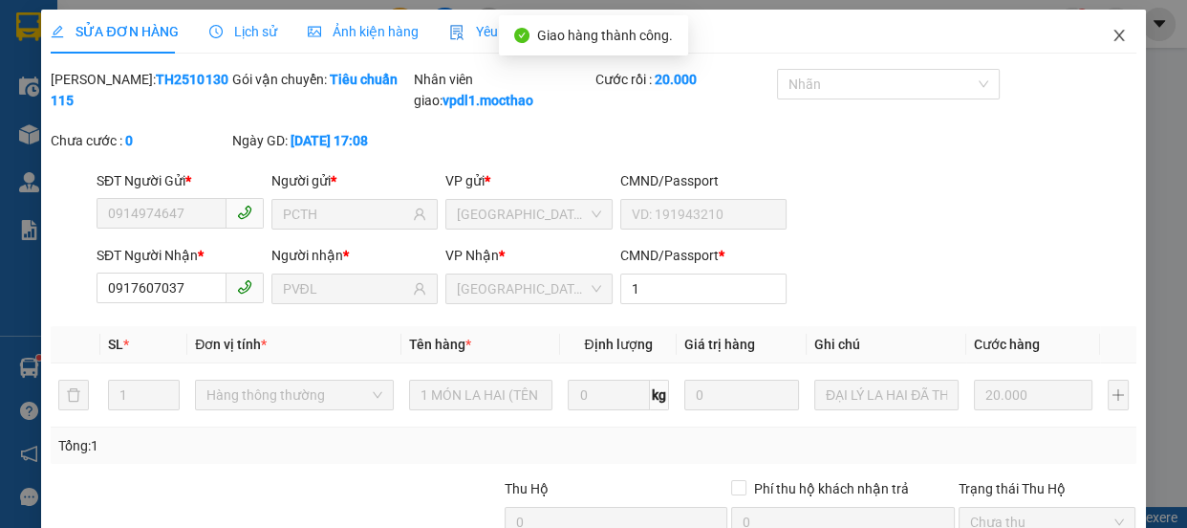
click at [1114, 37] on icon "close" at bounding box center [1119, 35] width 11 height 11
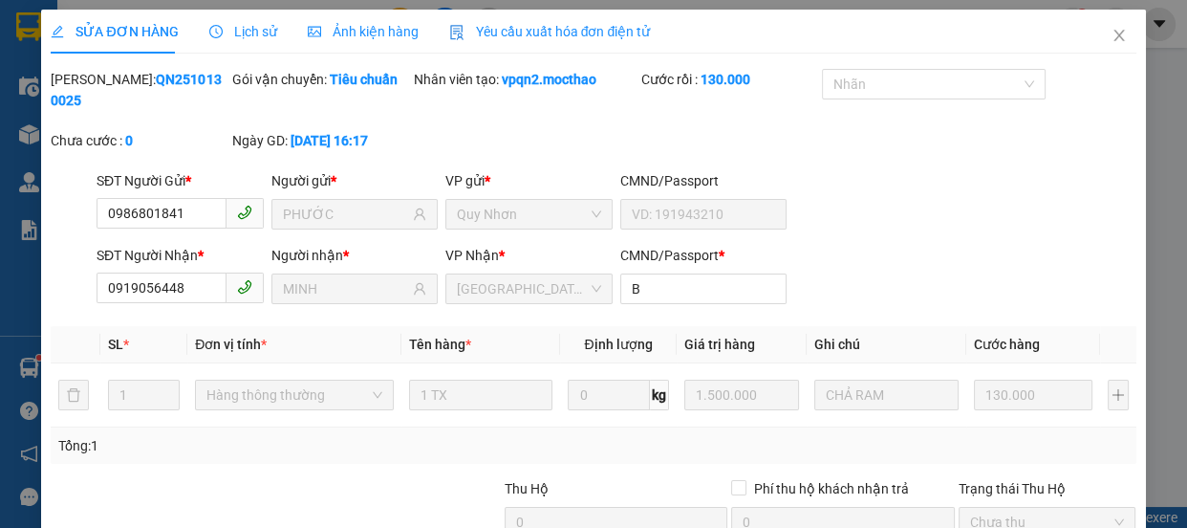
drag, startPoint x: 798, startPoint y: 485, endPoint x: 818, endPoint y: 470, distance: 24.7
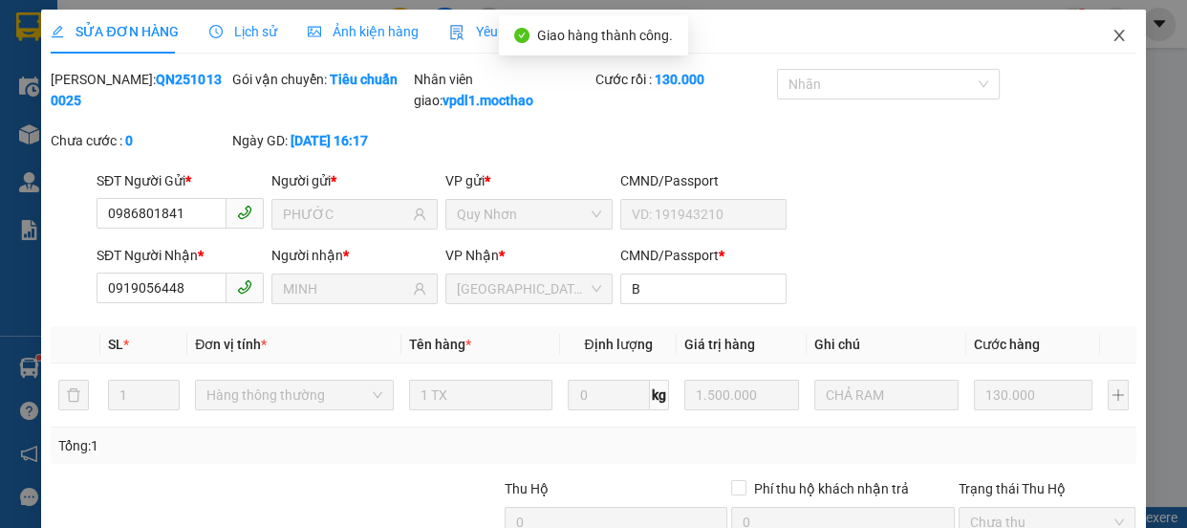
click at [1112, 37] on icon "close" at bounding box center [1119, 35] width 15 height 15
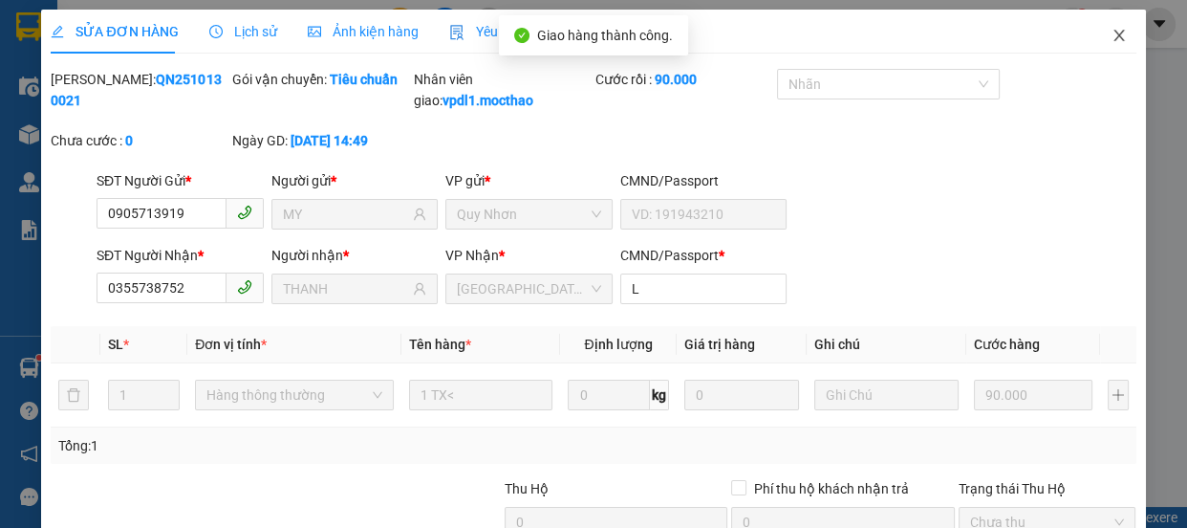
click at [1112, 34] on icon "close" at bounding box center [1119, 35] width 15 height 15
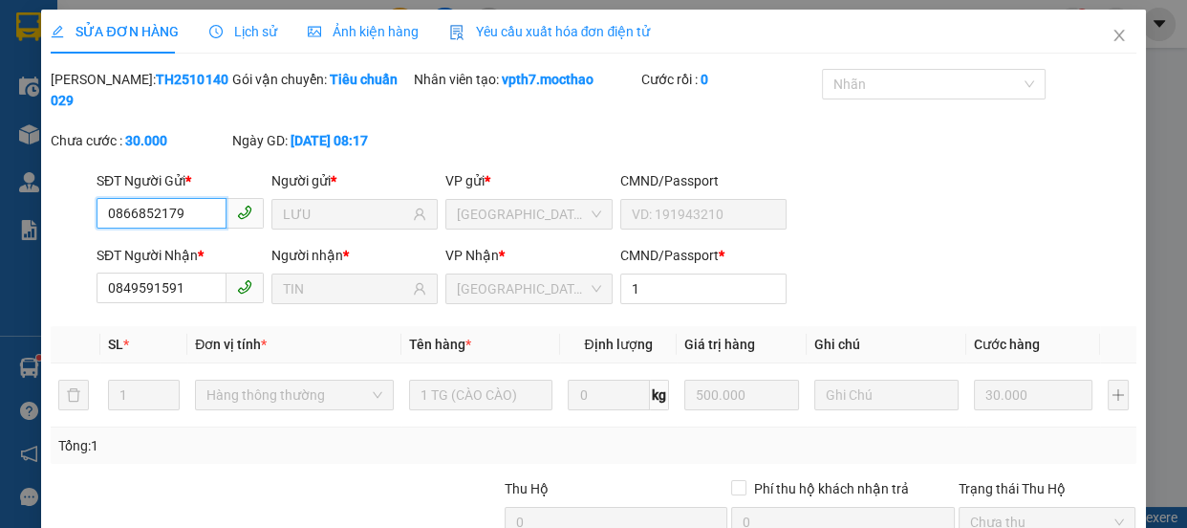
drag, startPoint x: 973, startPoint y: 423, endPoint x: 932, endPoint y: 432, distance: 42.0
drag, startPoint x: 766, startPoint y: 478, endPoint x: 803, endPoint y: 439, distance: 54.1
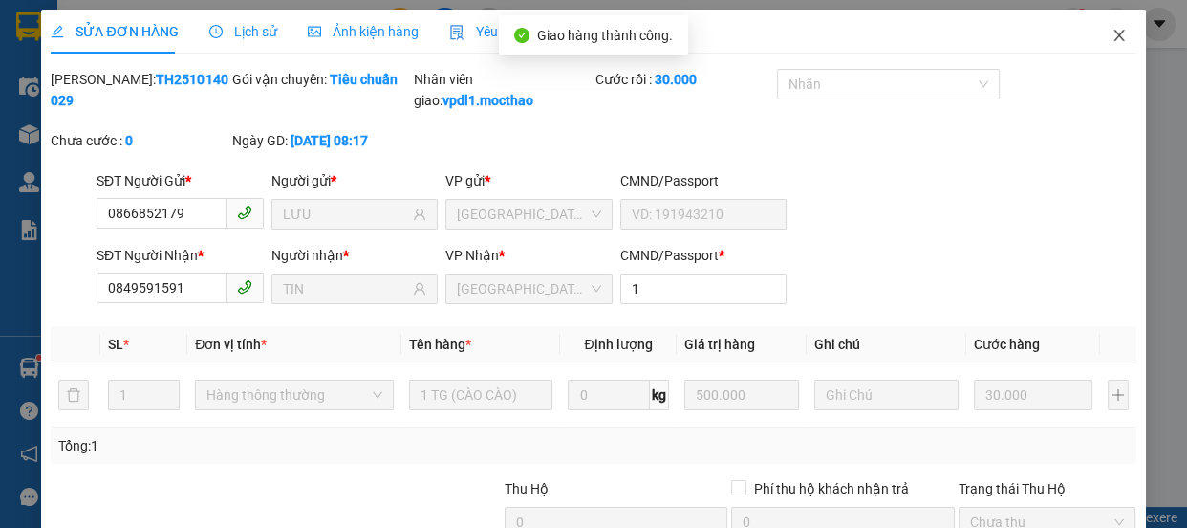
click at [1112, 38] on icon "close" at bounding box center [1119, 35] width 15 height 15
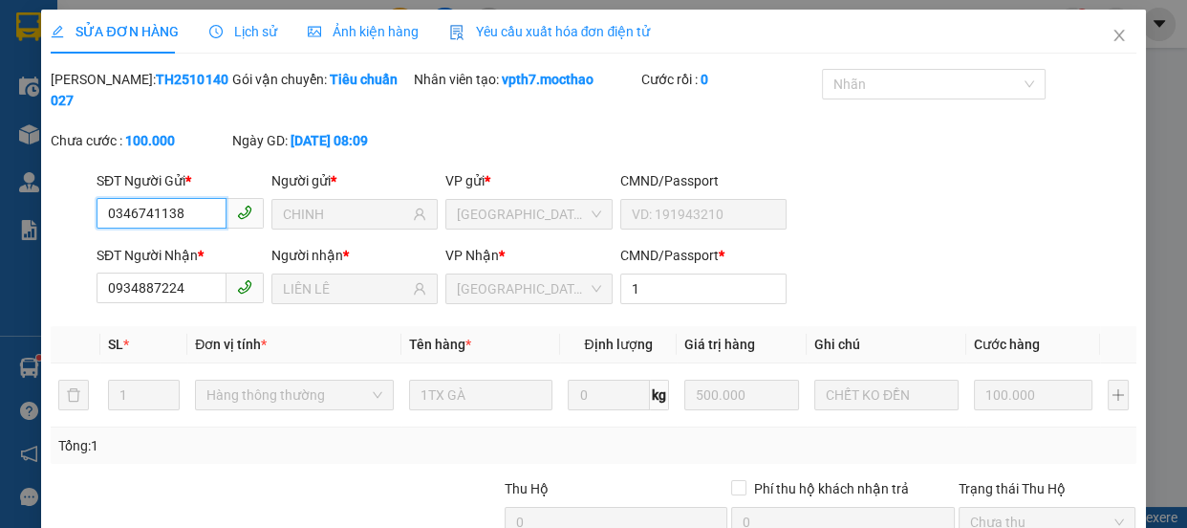
drag, startPoint x: 1023, startPoint y: 382, endPoint x: 1021, endPoint y: 398, distance: 15.4
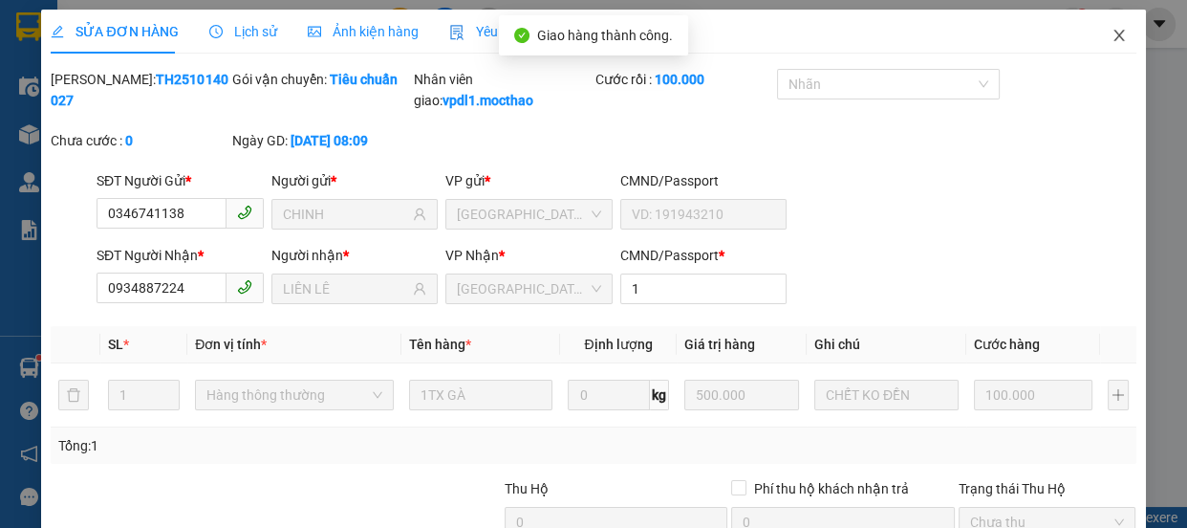
click at [1112, 35] on icon "close" at bounding box center [1119, 35] width 15 height 15
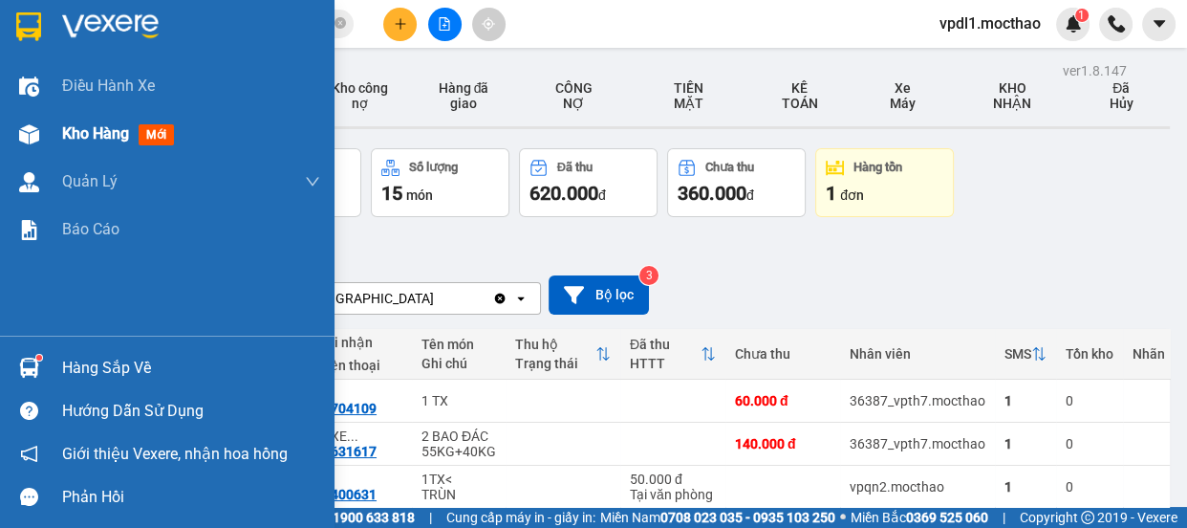
drag, startPoint x: 87, startPoint y: 129, endPoint x: 216, endPoint y: 131, distance: 129.0
click at [90, 129] on span "Kho hàng" at bounding box center [95, 133] width 67 height 18
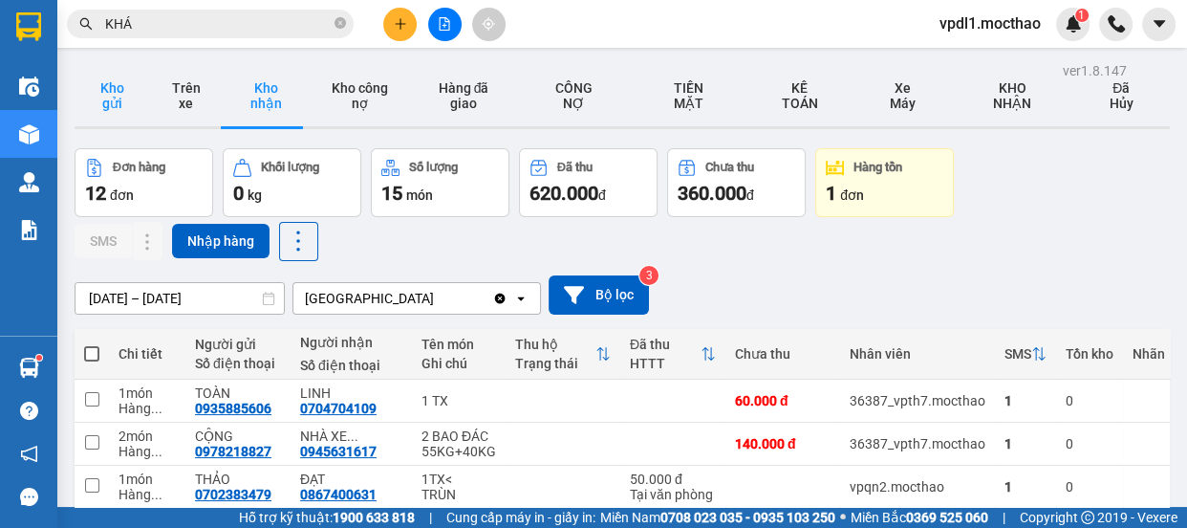
click at [123, 87] on button "Kho gửi" at bounding box center [112, 95] width 75 height 61
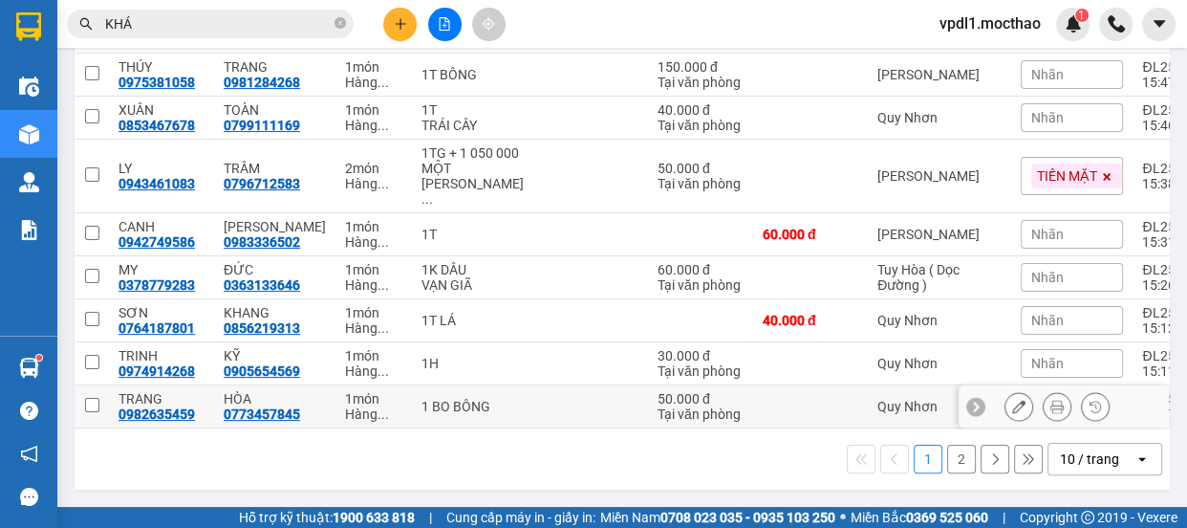
scroll to position [389, 0]
click at [947, 461] on button "2" at bounding box center [961, 458] width 29 height 29
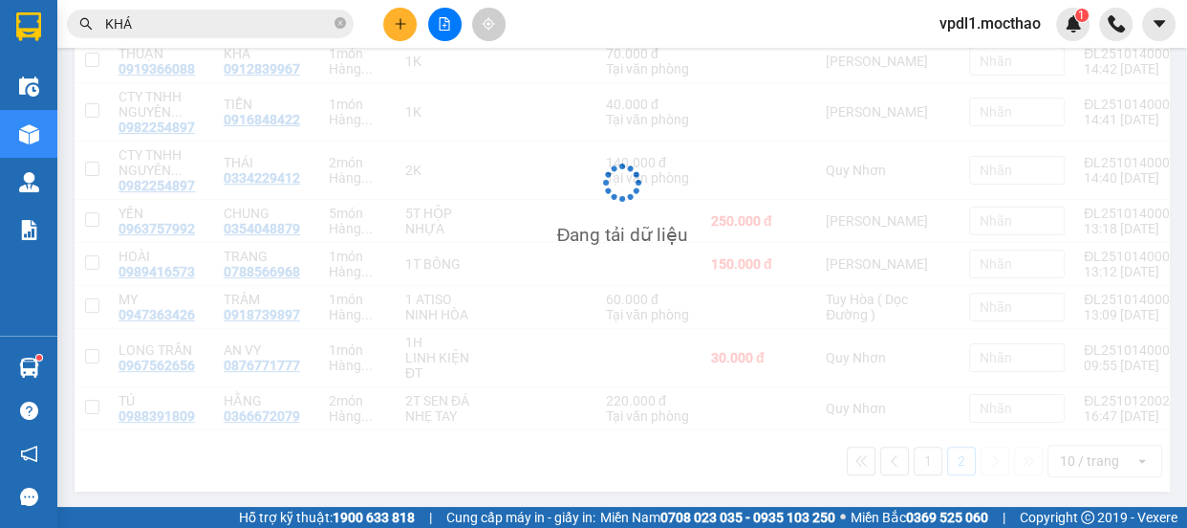
scroll to position [381, 0]
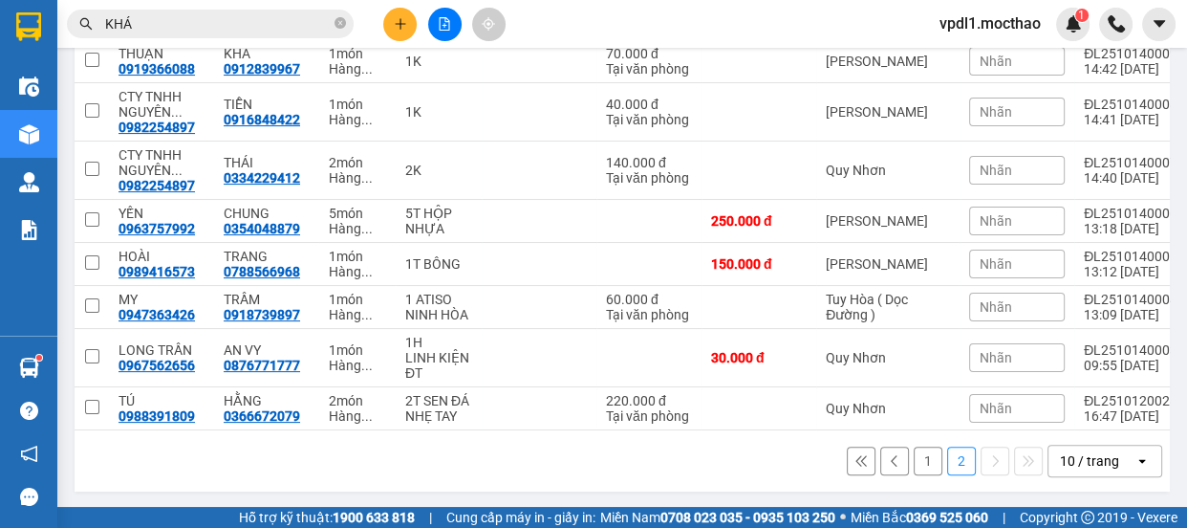
click at [914, 468] on button "1" at bounding box center [928, 460] width 29 height 29
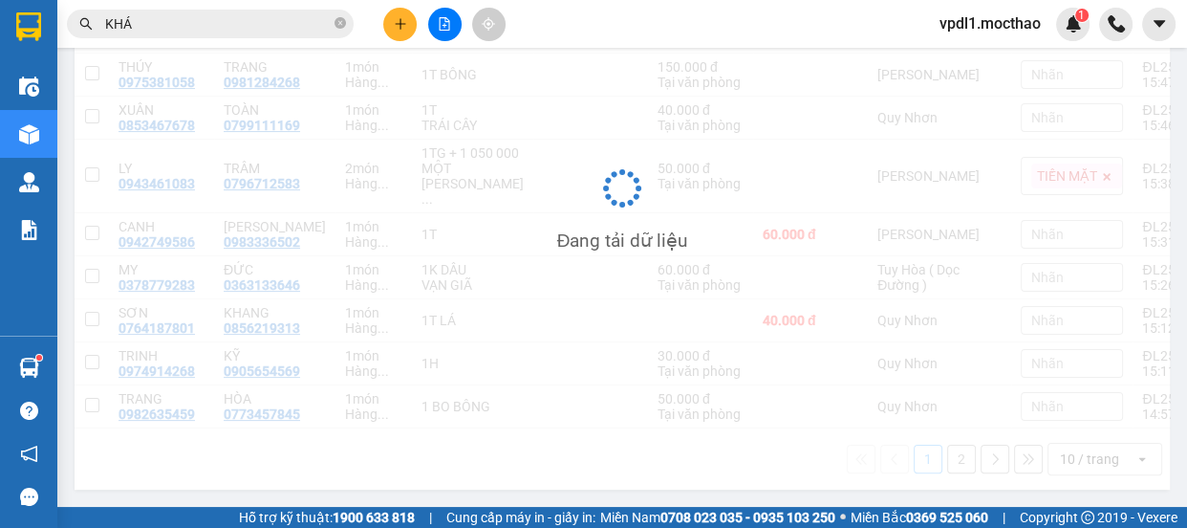
scroll to position [389, 0]
